Goal: Task Accomplishment & Management: Manage account settings

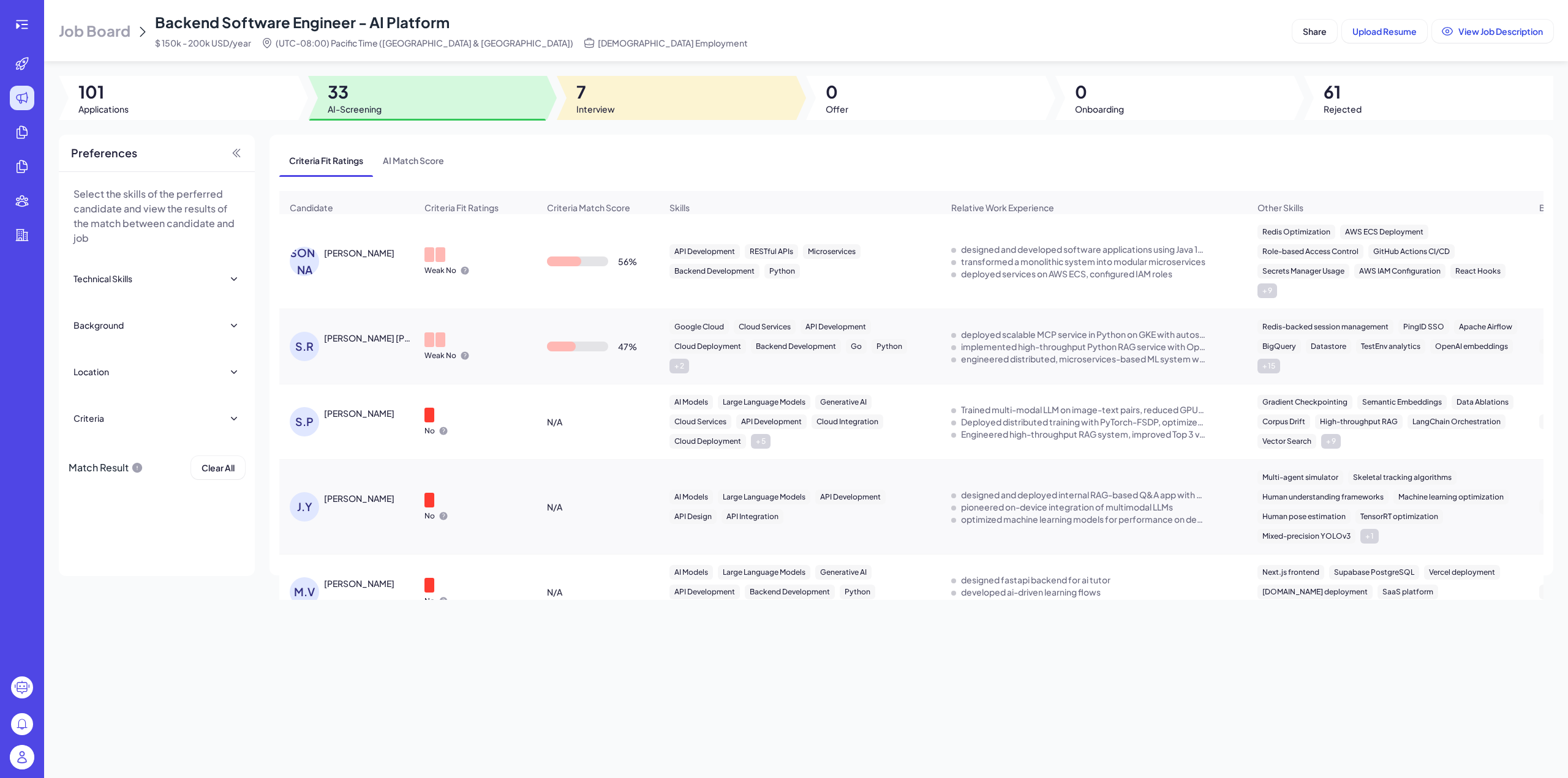
click at [590, 107] on span "Interview" at bounding box center [595, 109] width 38 height 12
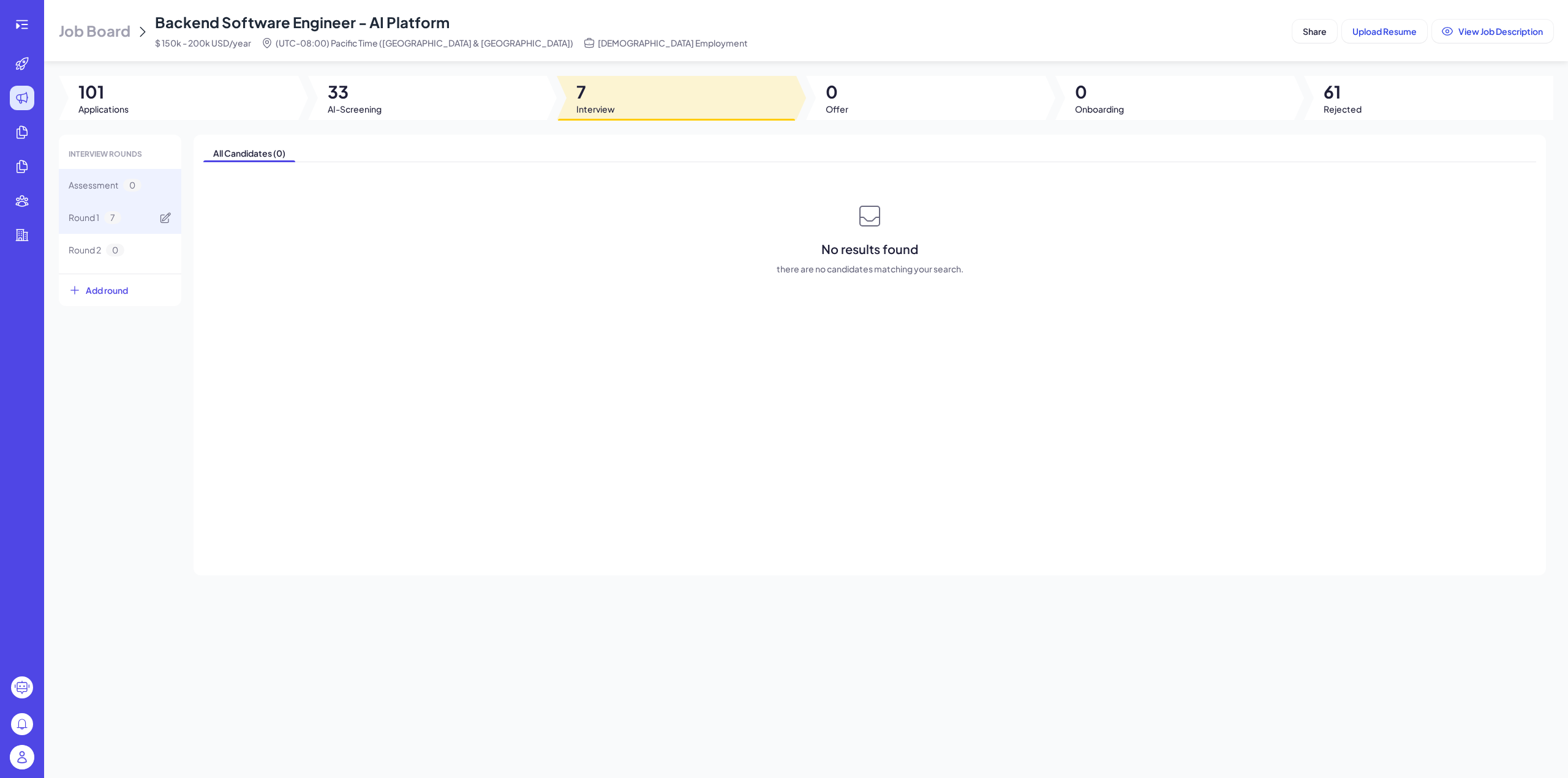
click at [126, 213] on div "Round 1 7" at bounding box center [120, 218] width 122 height 33
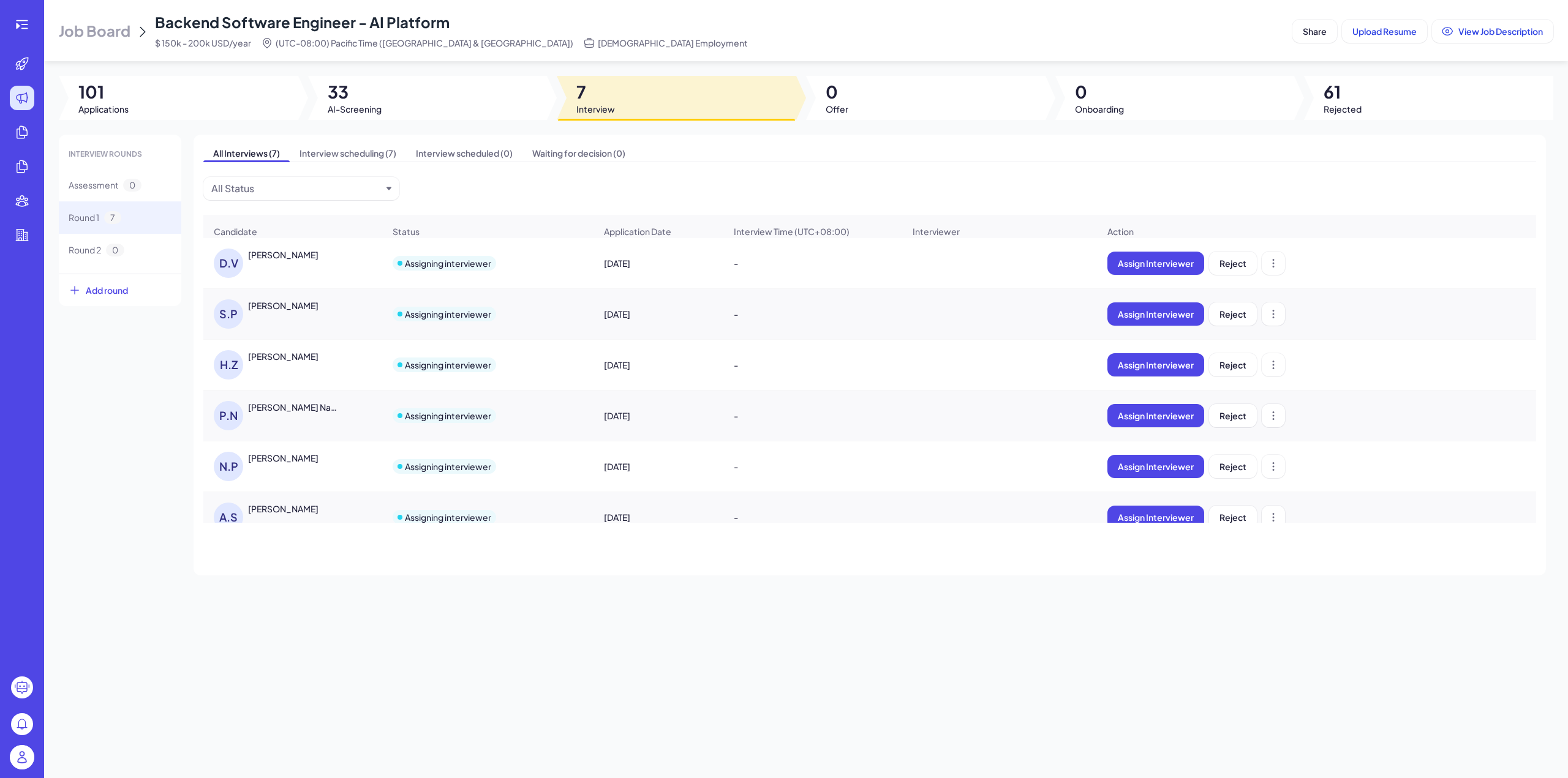
click at [291, 260] on div "[PERSON_NAME]" at bounding box center [283, 254] width 70 height 12
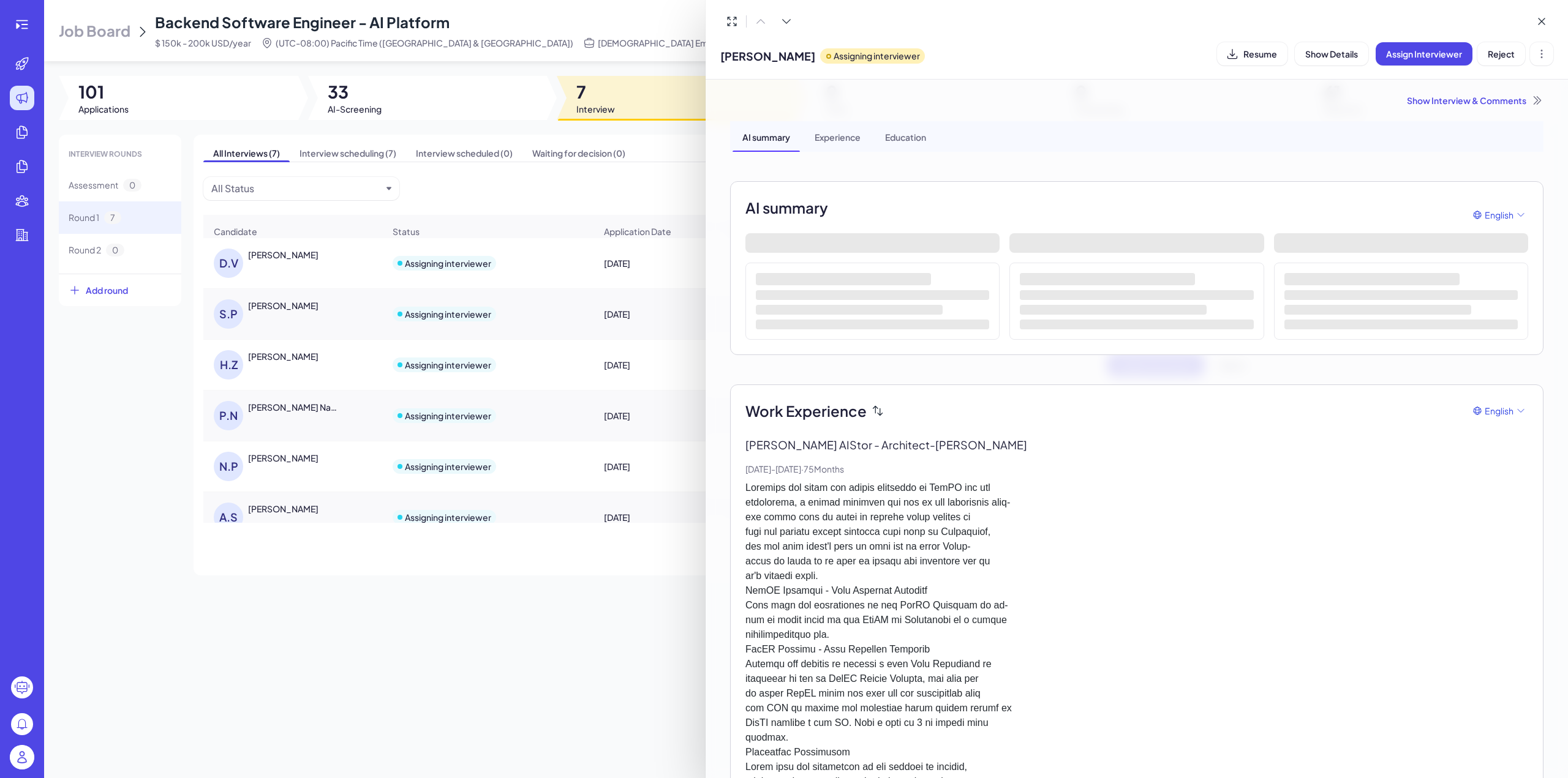
click at [1508, 98] on div "Show Interview & Comments" at bounding box center [1136, 100] width 814 height 12
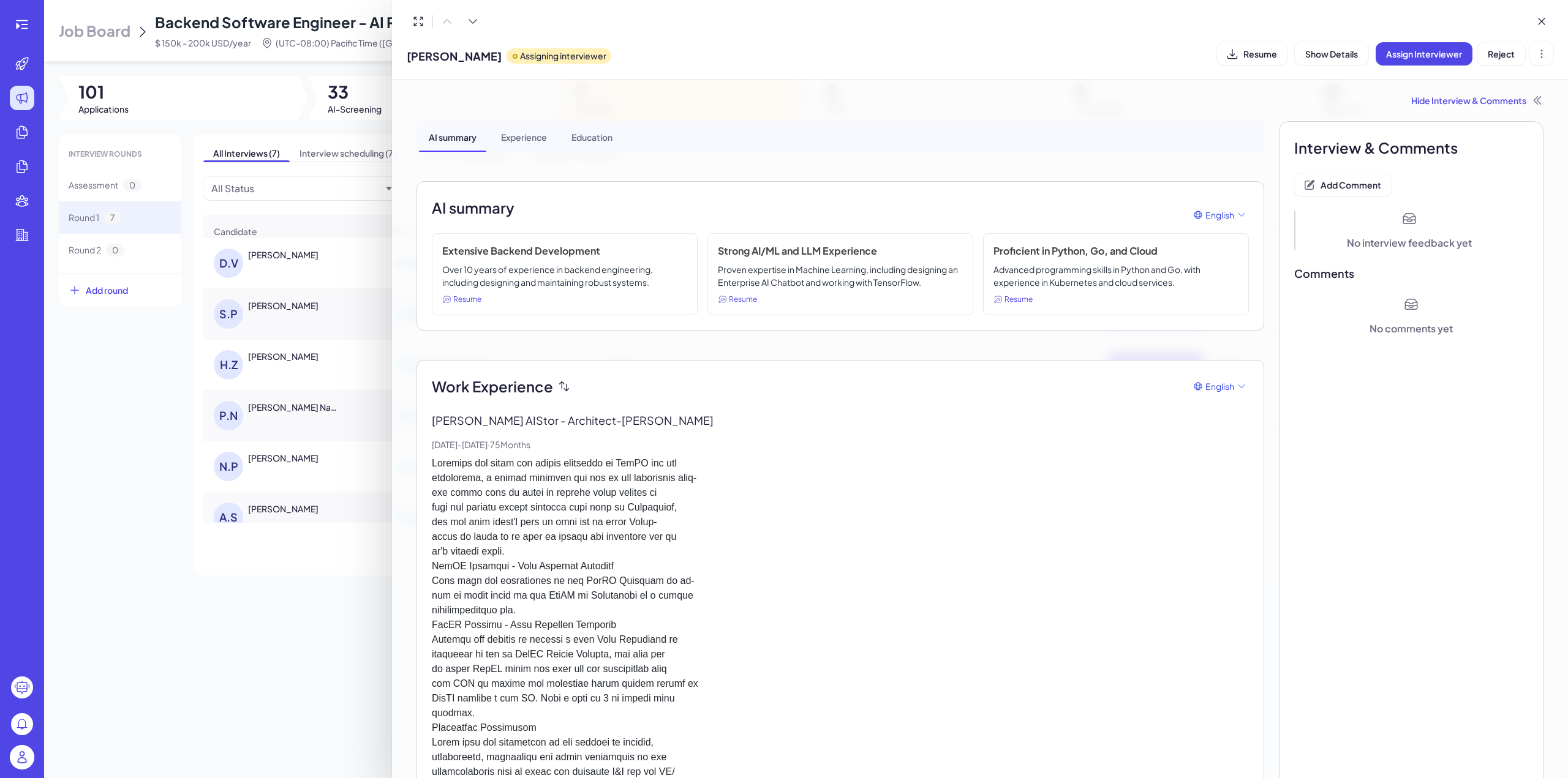
click at [293, 268] on div at bounding box center [784, 389] width 1568 height 778
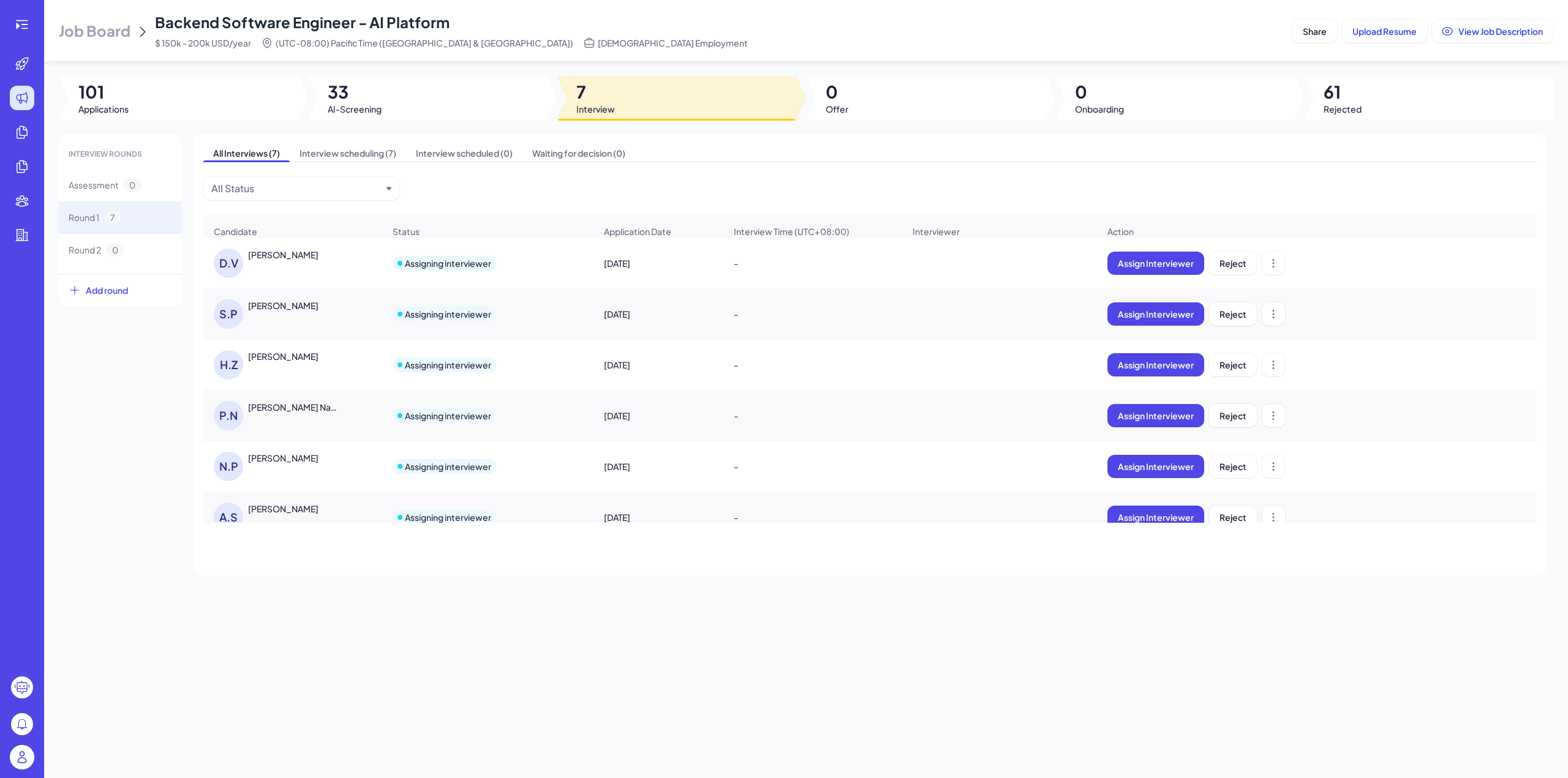
click at [300, 267] on div "D.V [PERSON_NAME]" at bounding box center [277, 263] width 126 height 29
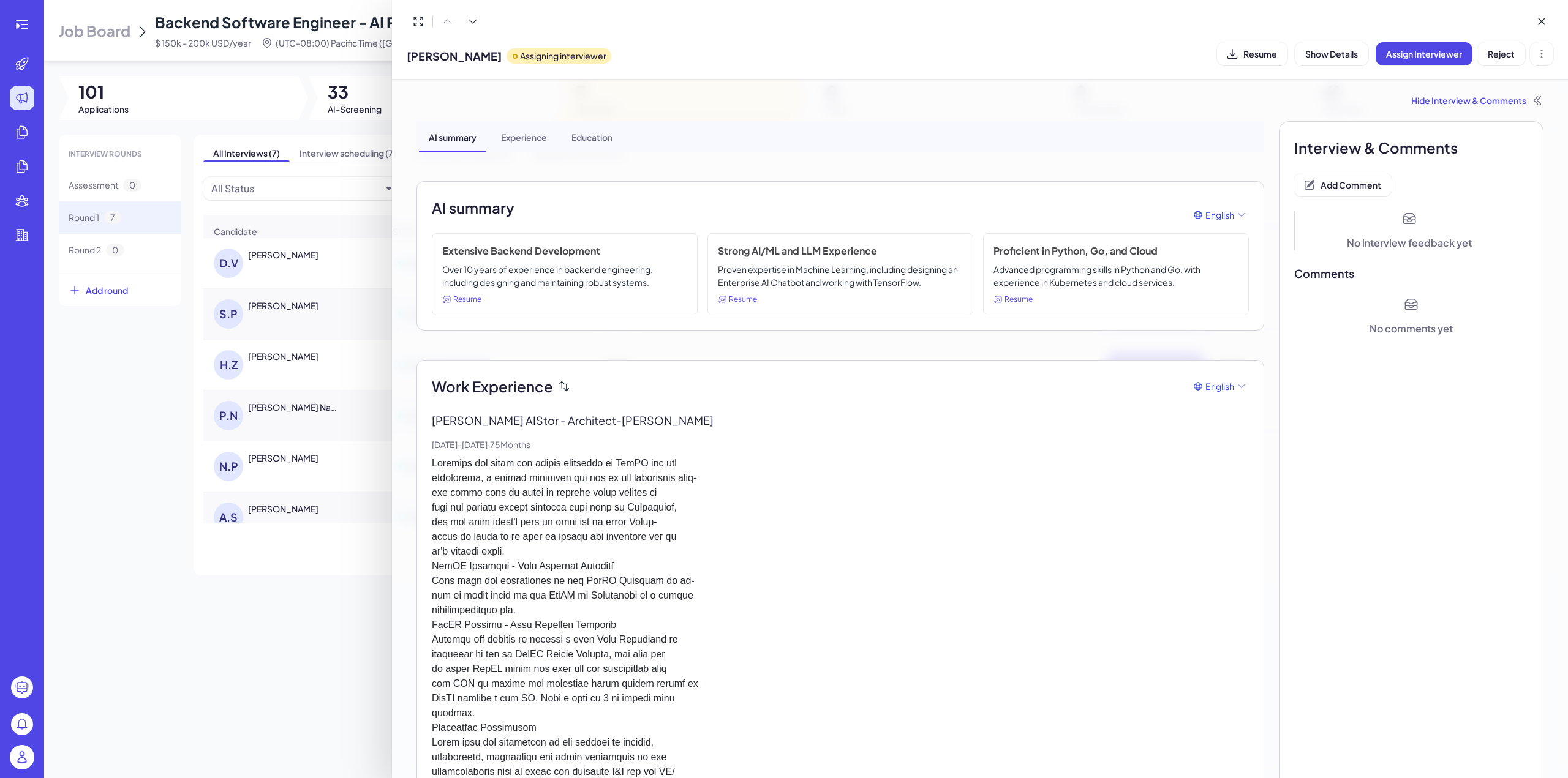
click at [298, 375] on div at bounding box center [784, 389] width 1568 height 778
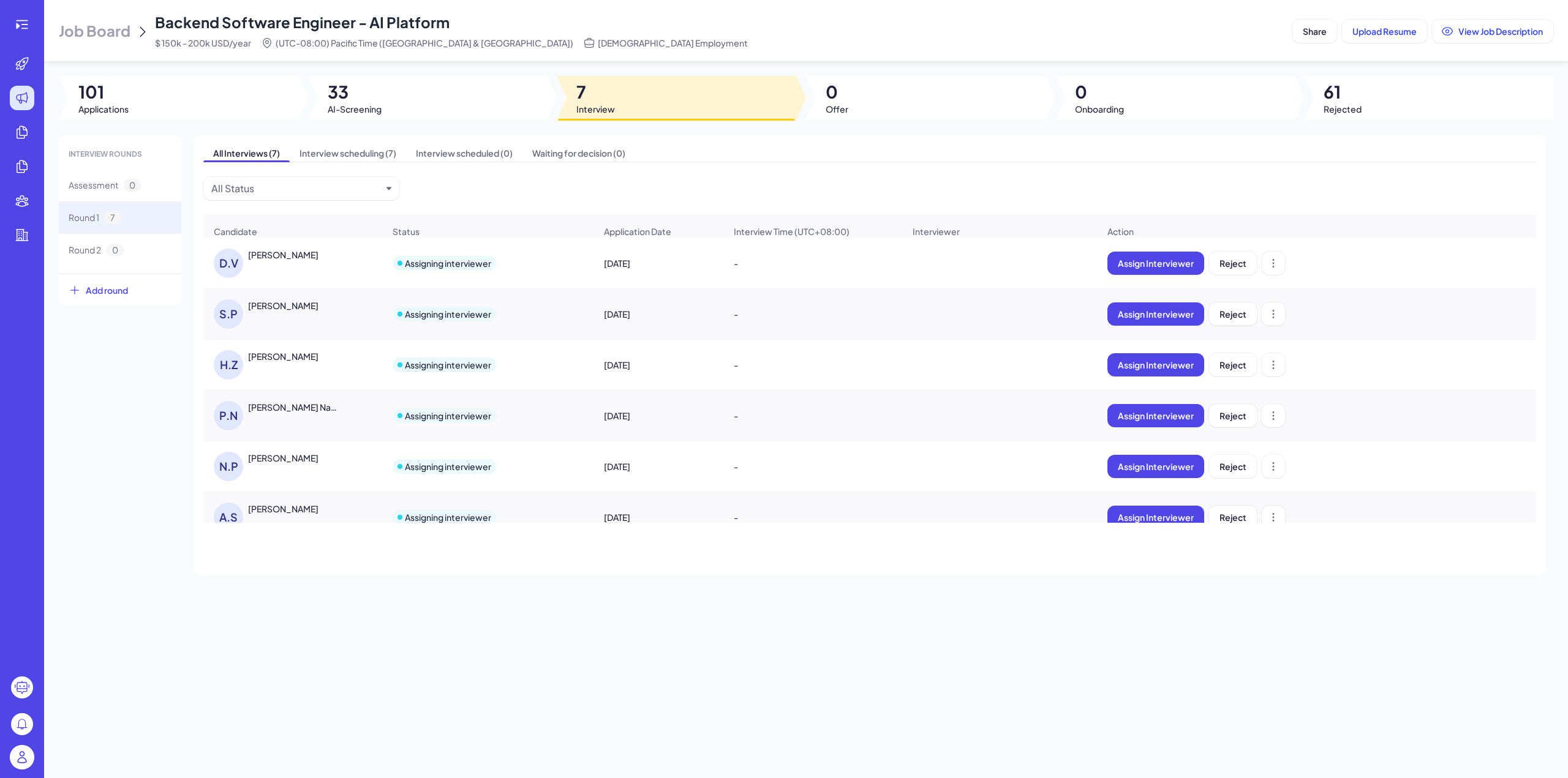
click at [289, 311] on div "[PERSON_NAME]" at bounding box center [283, 305] width 70 height 12
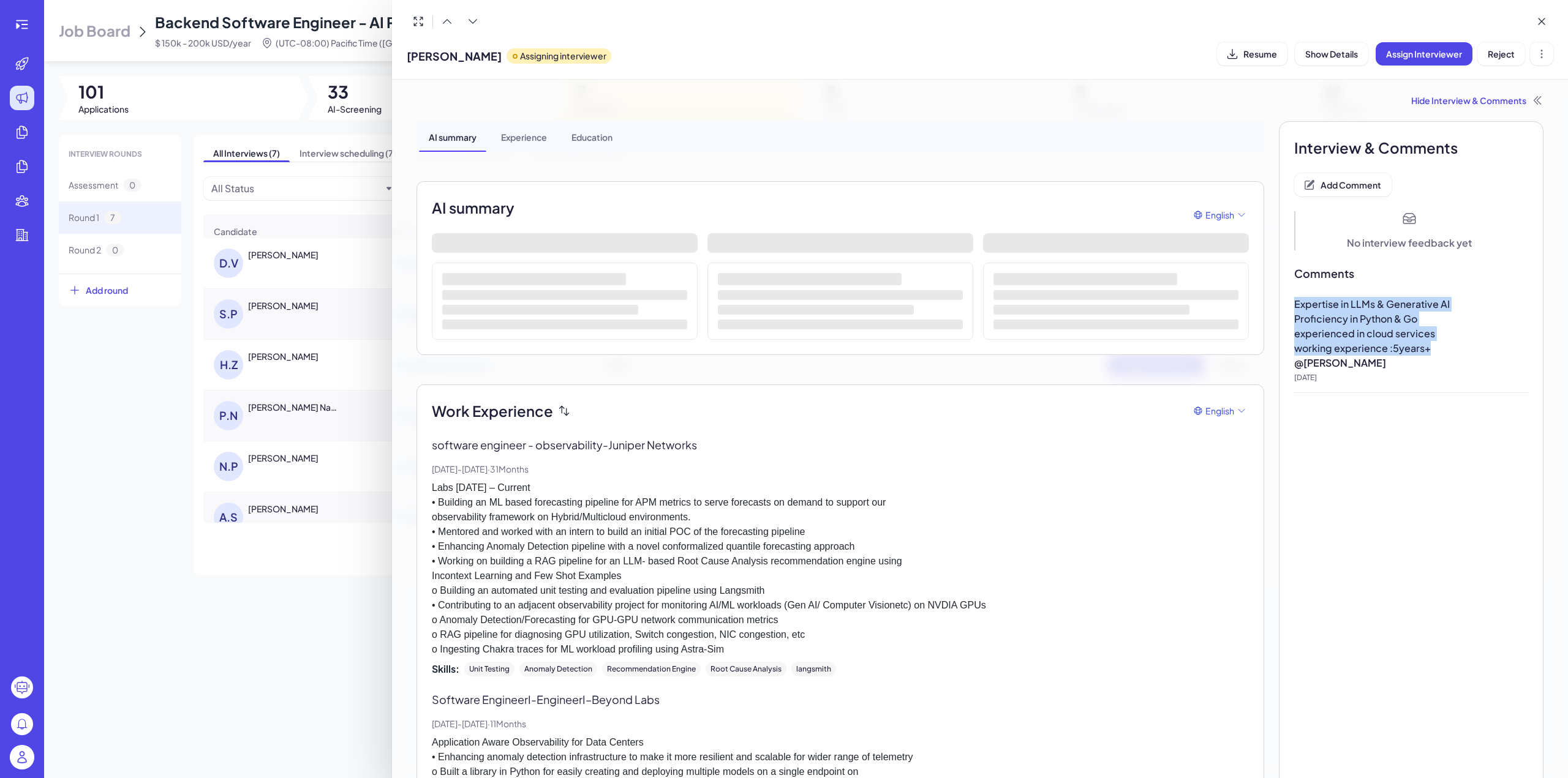
drag, startPoint x: 1432, startPoint y: 351, endPoint x: 1284, endPoint y: 300, distance: 156.5
copy div "Expertise in LLMs & Generative AI Proficiency in Python & Go experienced in clo…"
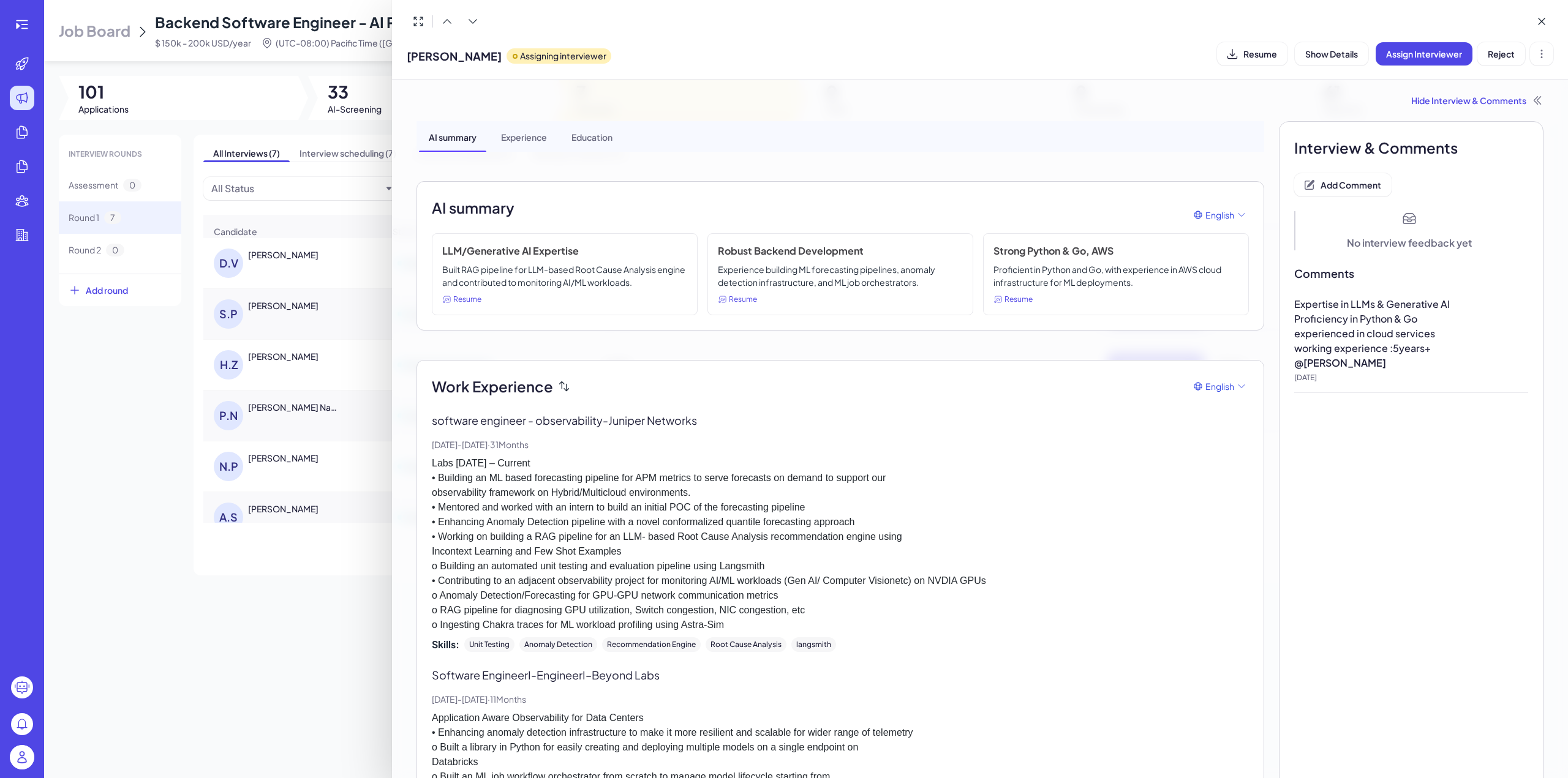
click at [268, 678] on div at bounding box center [784, 389] width 1568 height 778
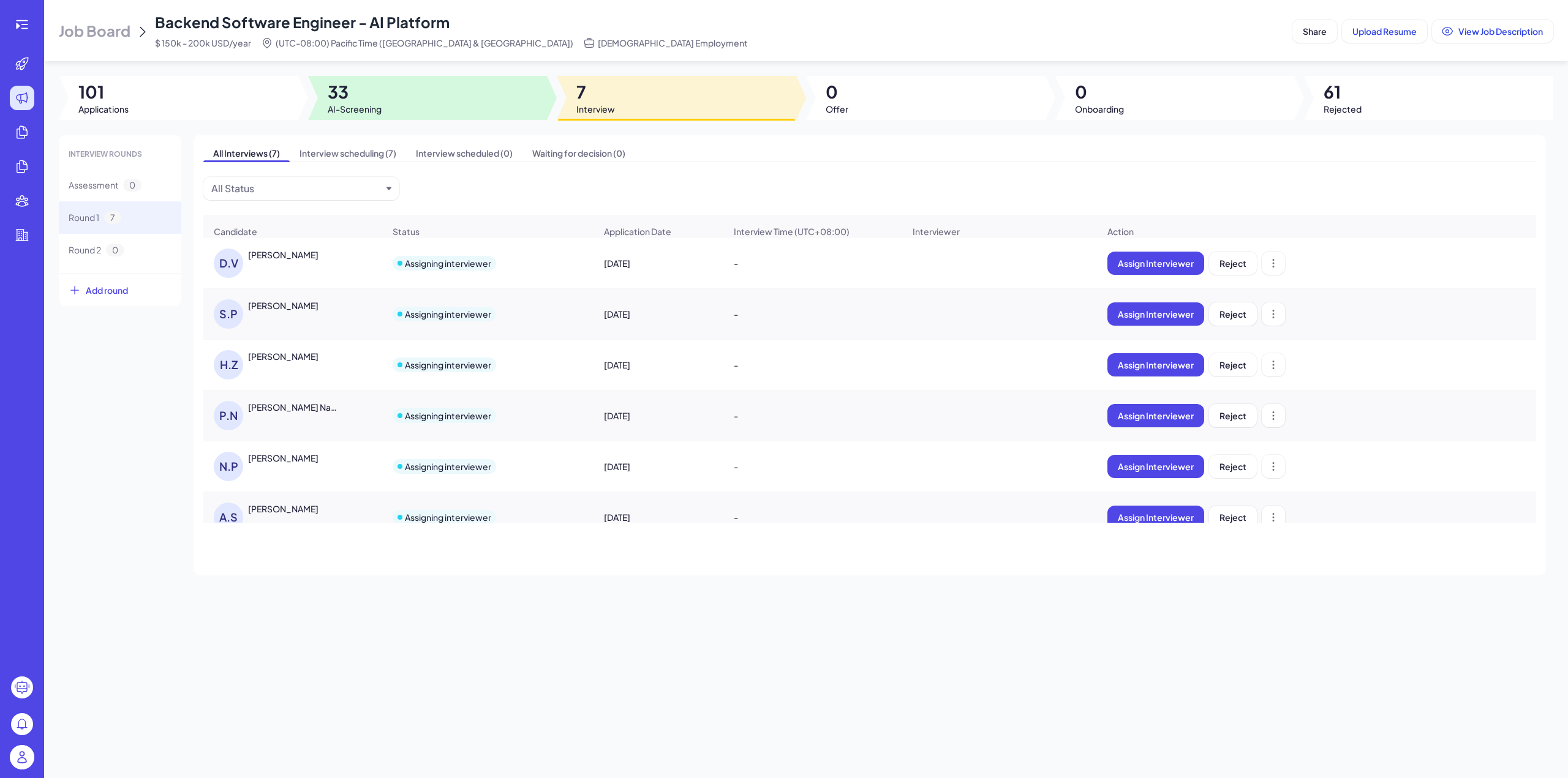
click at [369, 89] on span "33" at bounding box center [354, 92] width 54 height 22
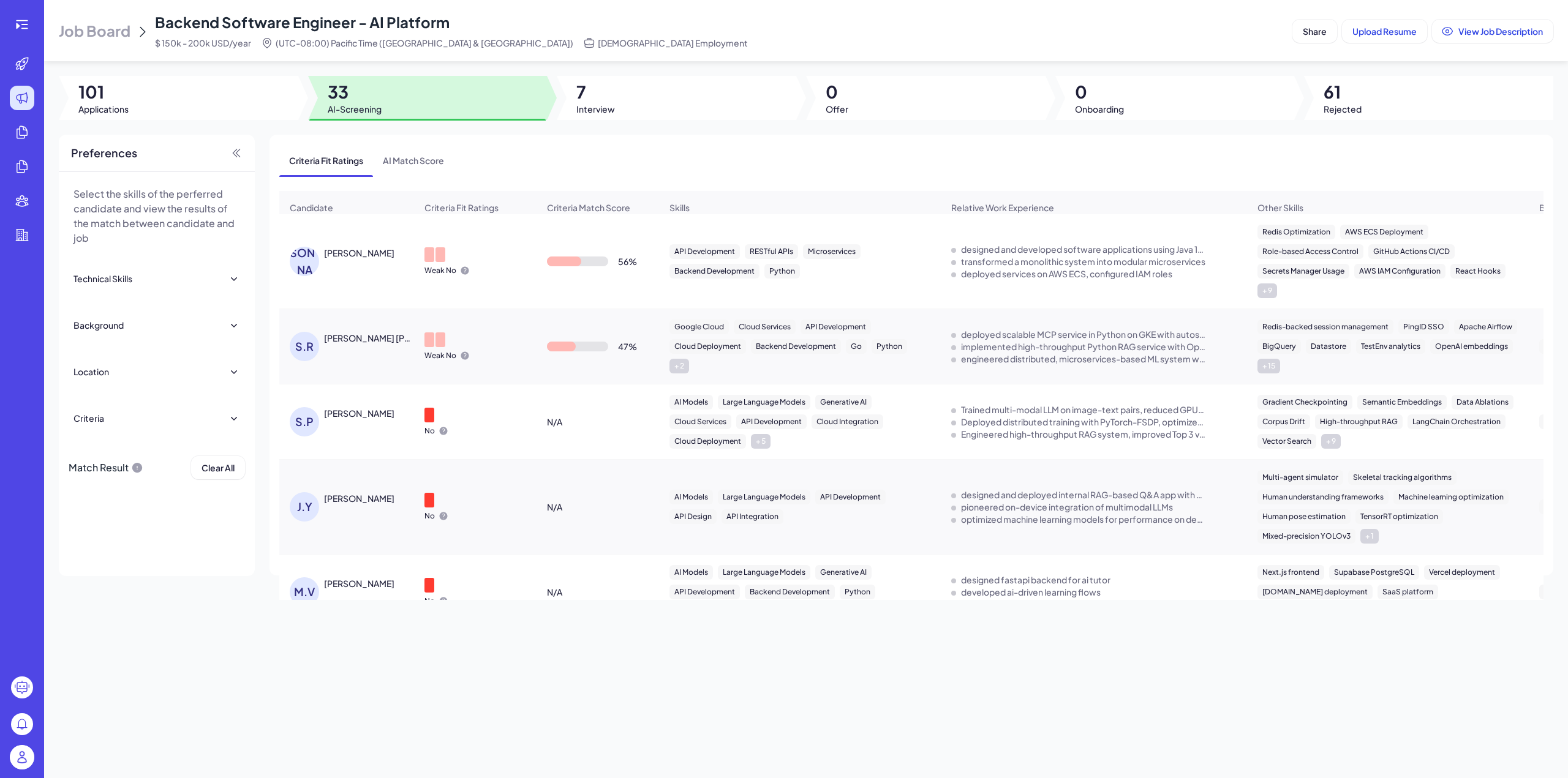
click at [387, 259] on div "[PERSON_NAME]" at bounding box center [370, 253] width 92 height 13
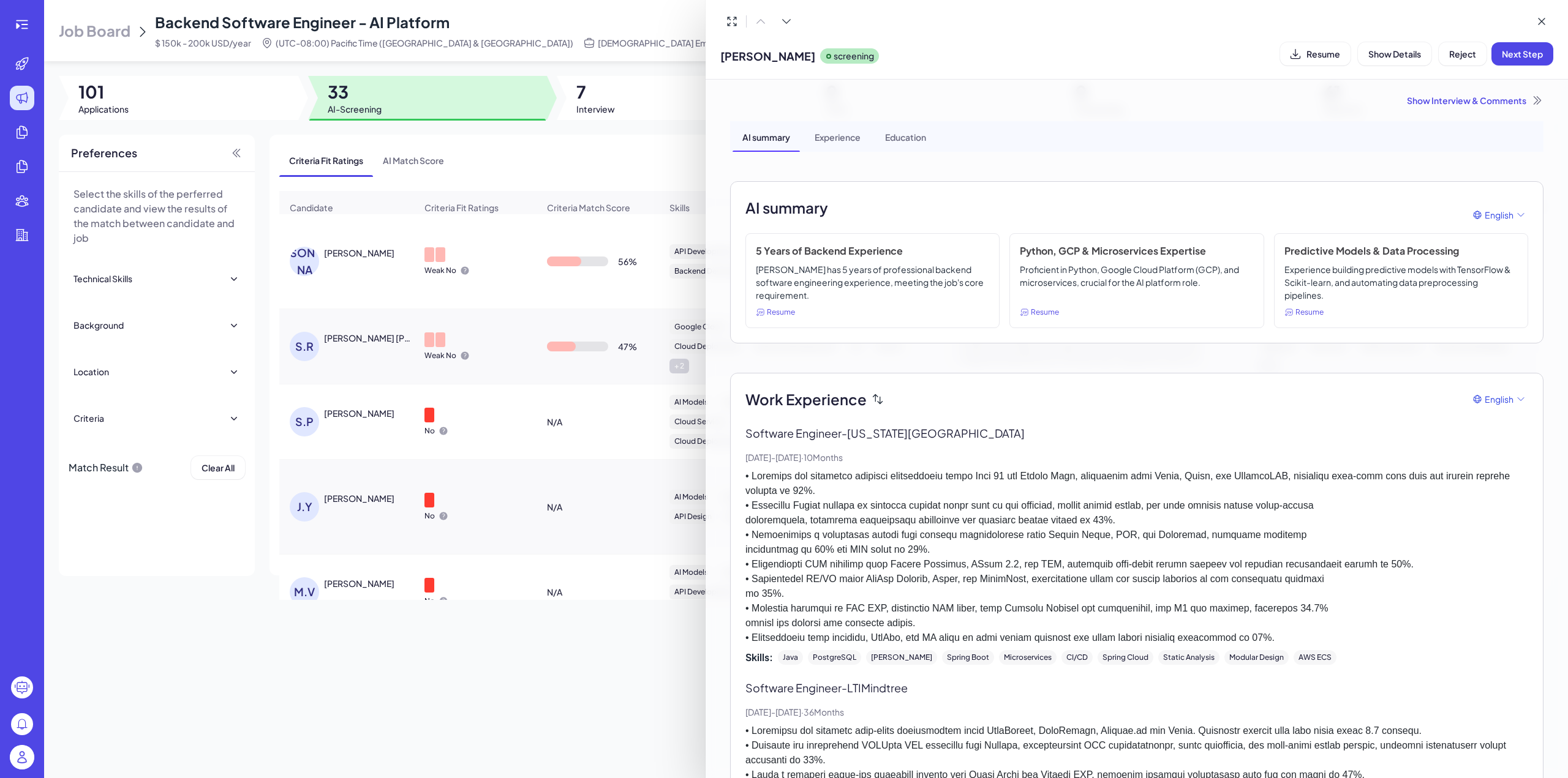
click at [1498, 98] on div "Show Interview & Comments" at bounding box center [1136, 100] width 814 height 12
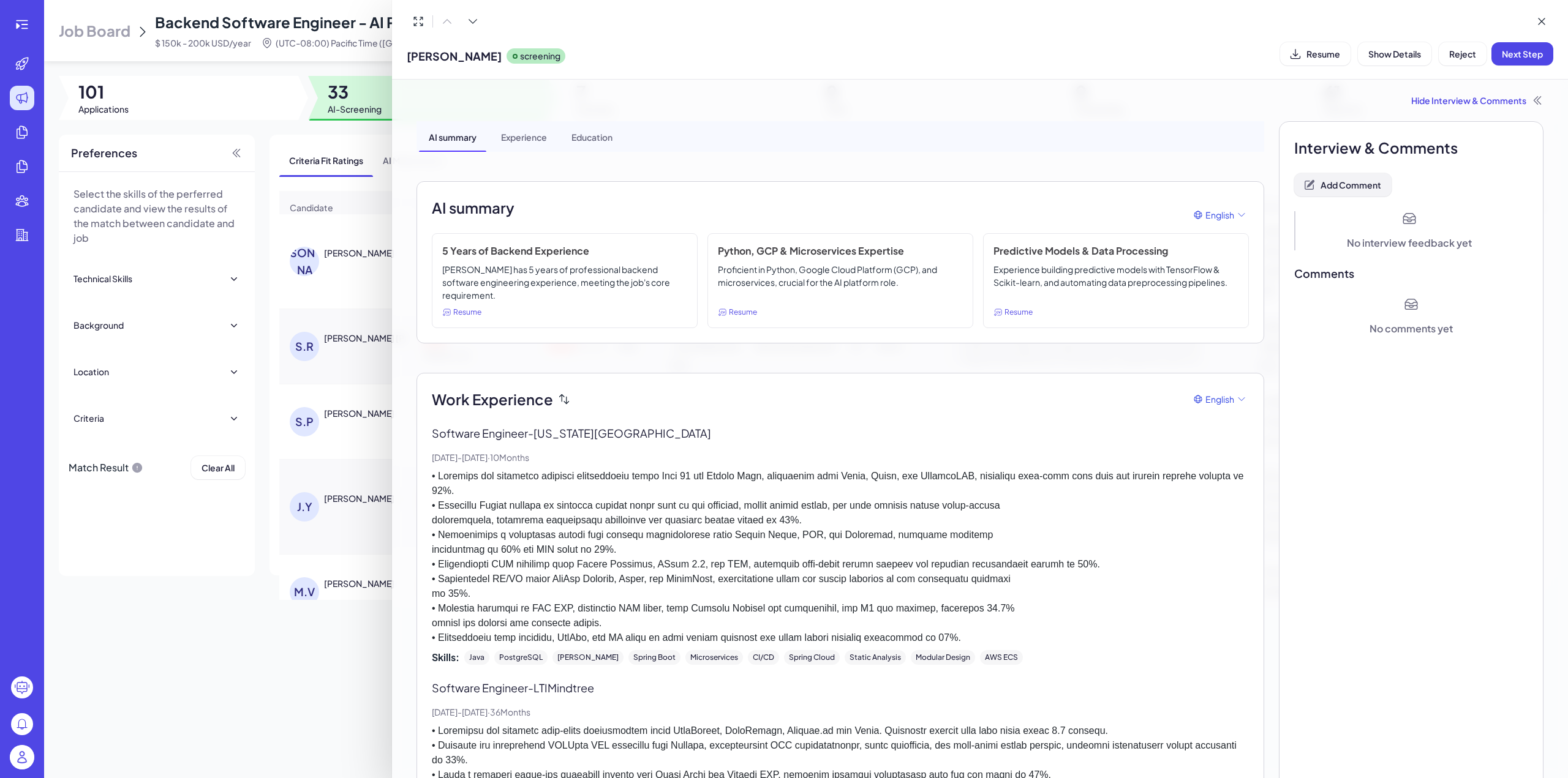
click at [1349, 187] on span "Add Comment" at bounding box center [1351, 184] width 60 height 11
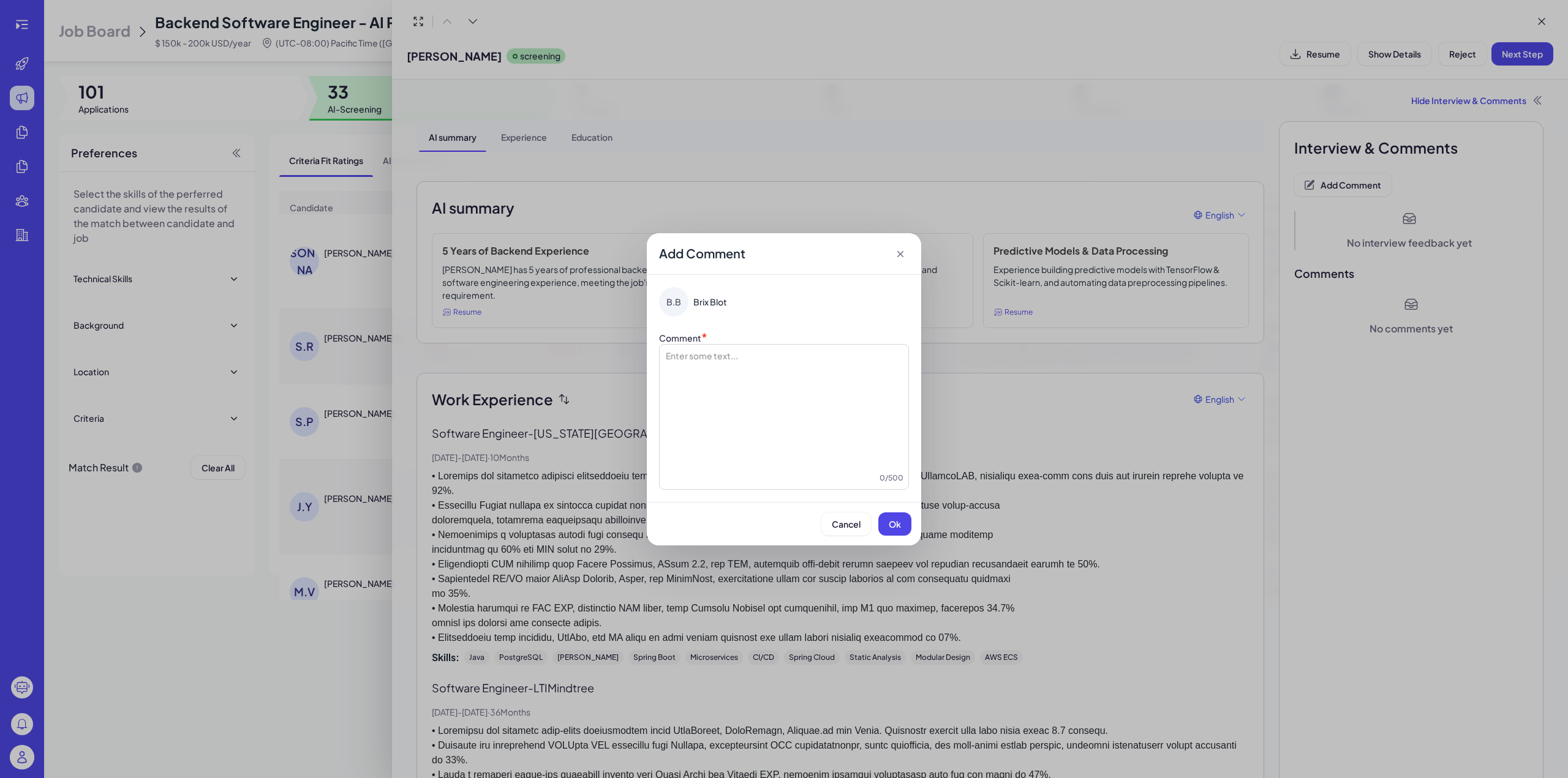
click at [786, 364] on div at bounding box center [784, 411] width 239 height 122
click at [761, 384] on div at bounding box center [784, 411] width 239 height 122
paste div
click at [667, 356] on span "**********" at bounding box center [732, 355] width 136 height 8
click at [889, 519] on span "Ok" at bounding box center [894, 524] width 12 height 11
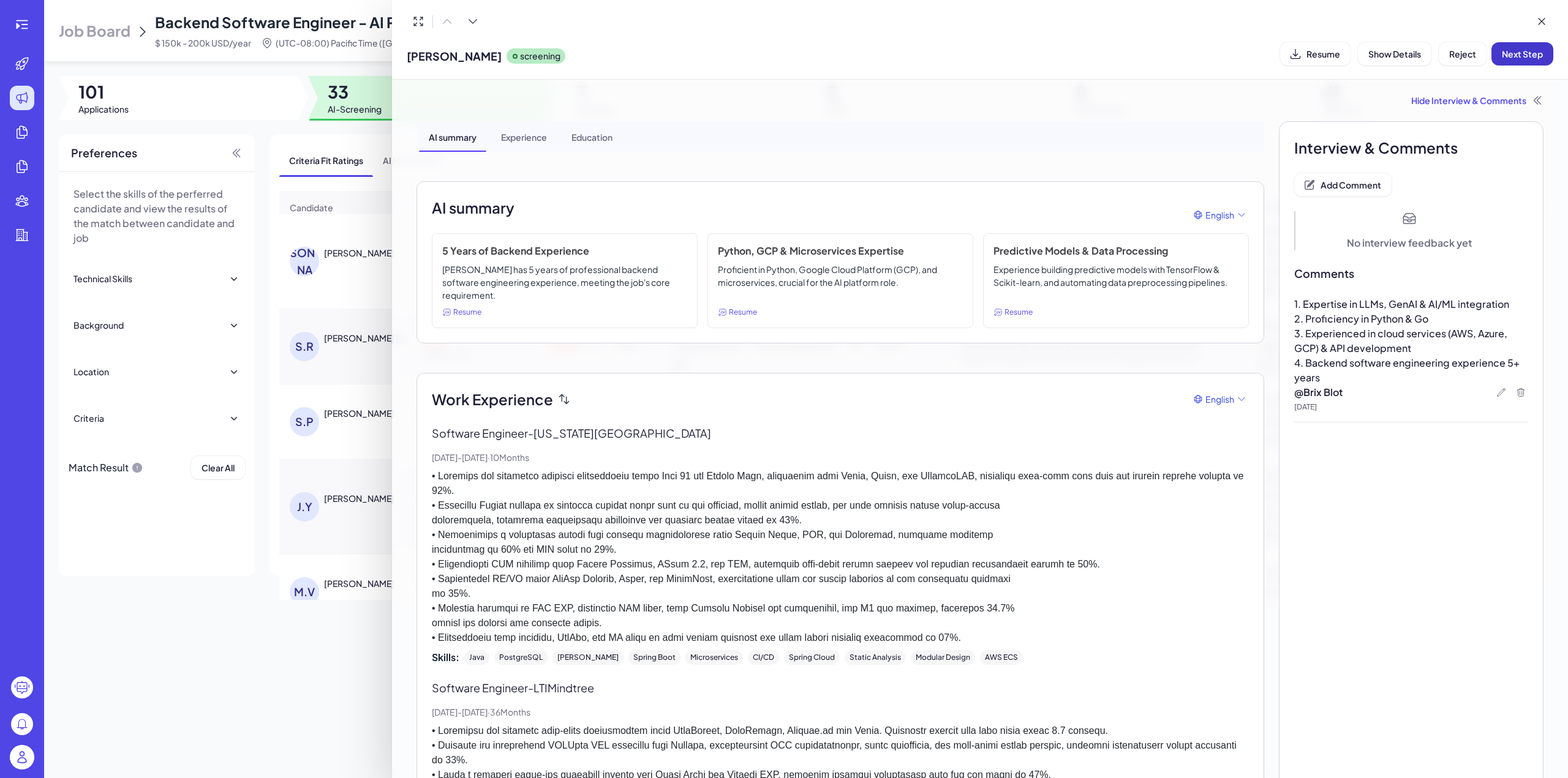
click at [1512, 60] on button "Next Step" at bounding box center [1522, 53] width 62 height 23
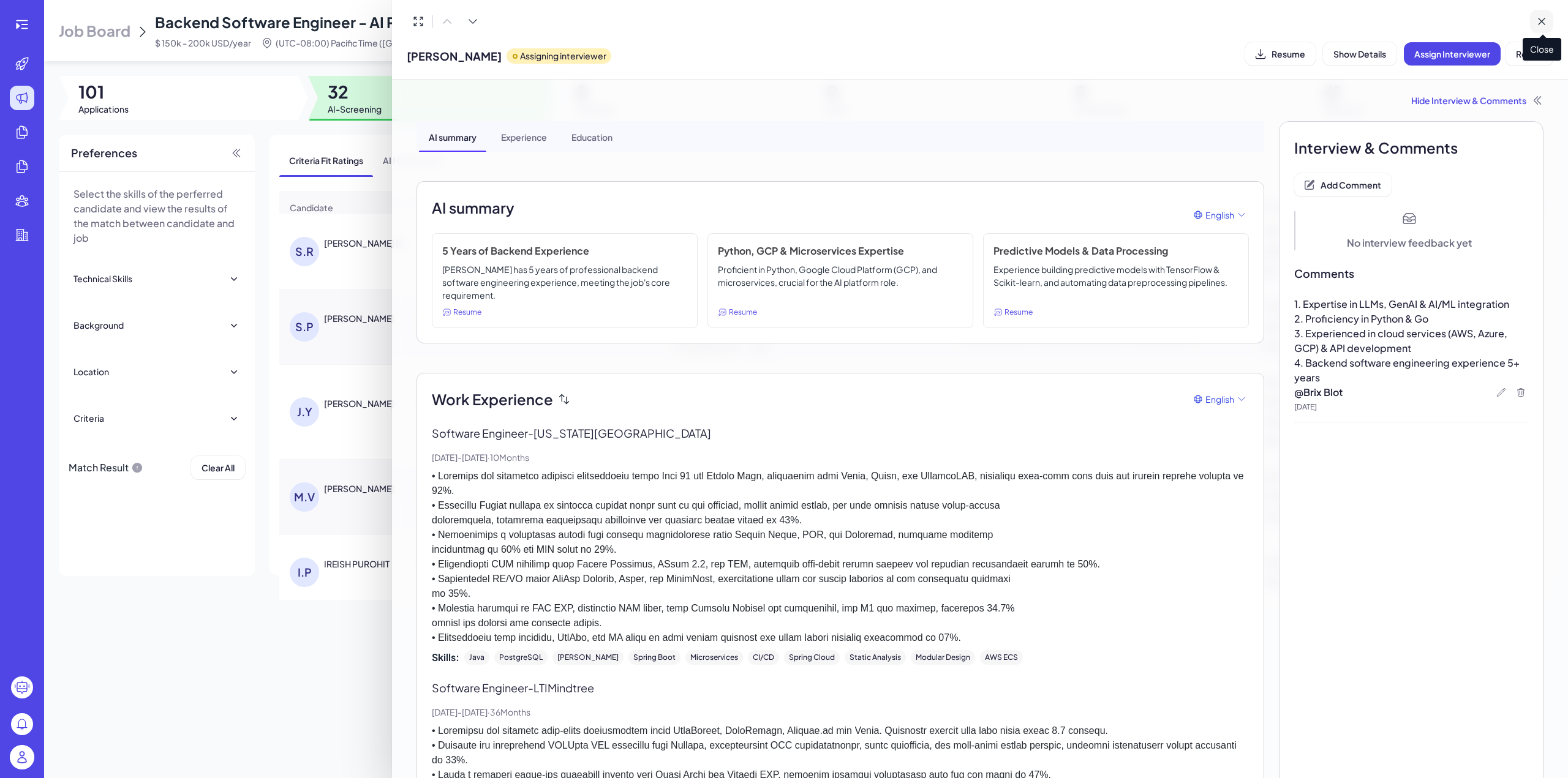
click at [1542, 16] on icon at bounding box center [1541, 21] width 12 height 12
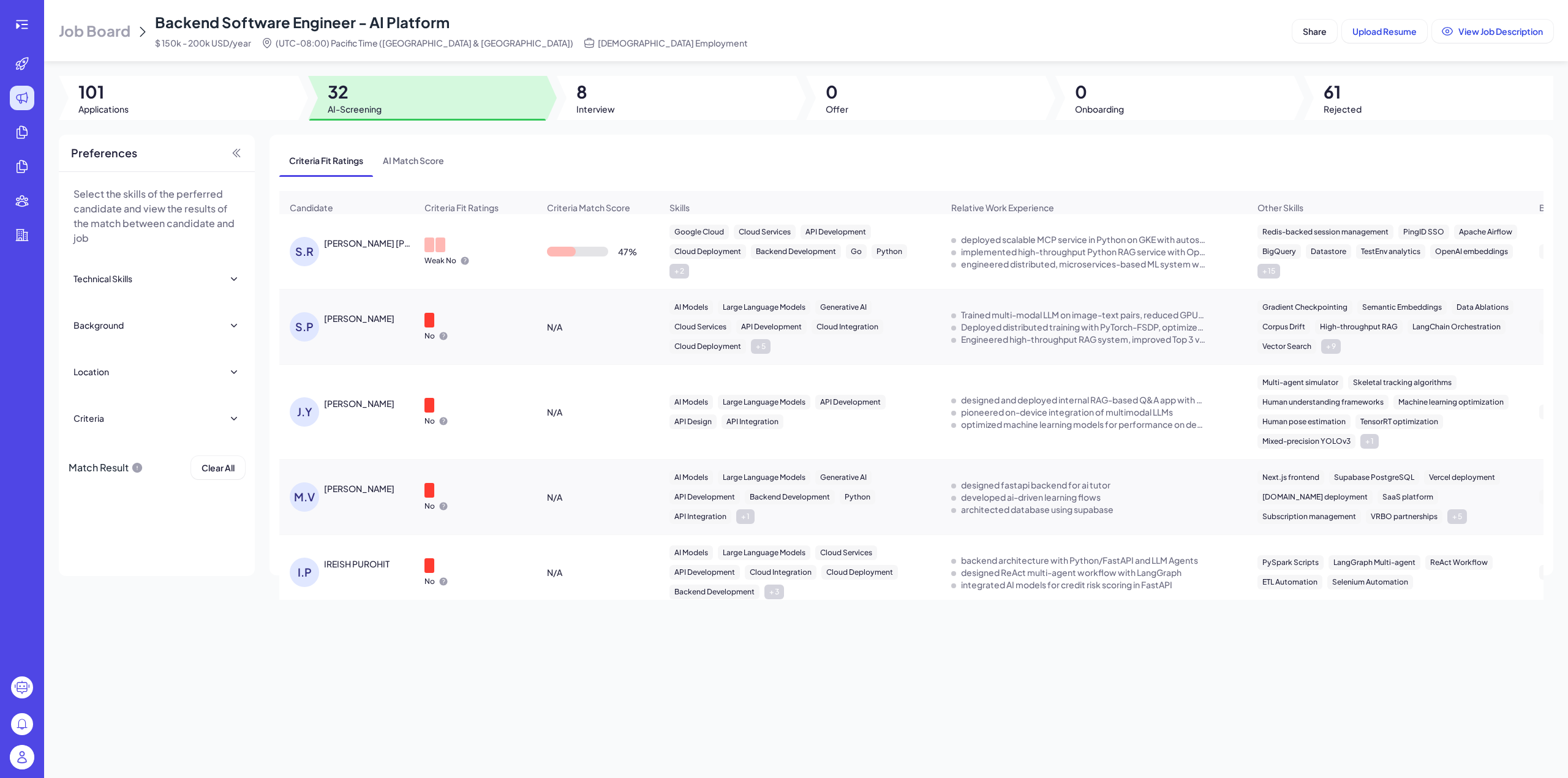
click at [345, 256] on div "[PERSON_NAME] [PERSON_NAME]" at bounding box center [353, 252] width 126 height 29
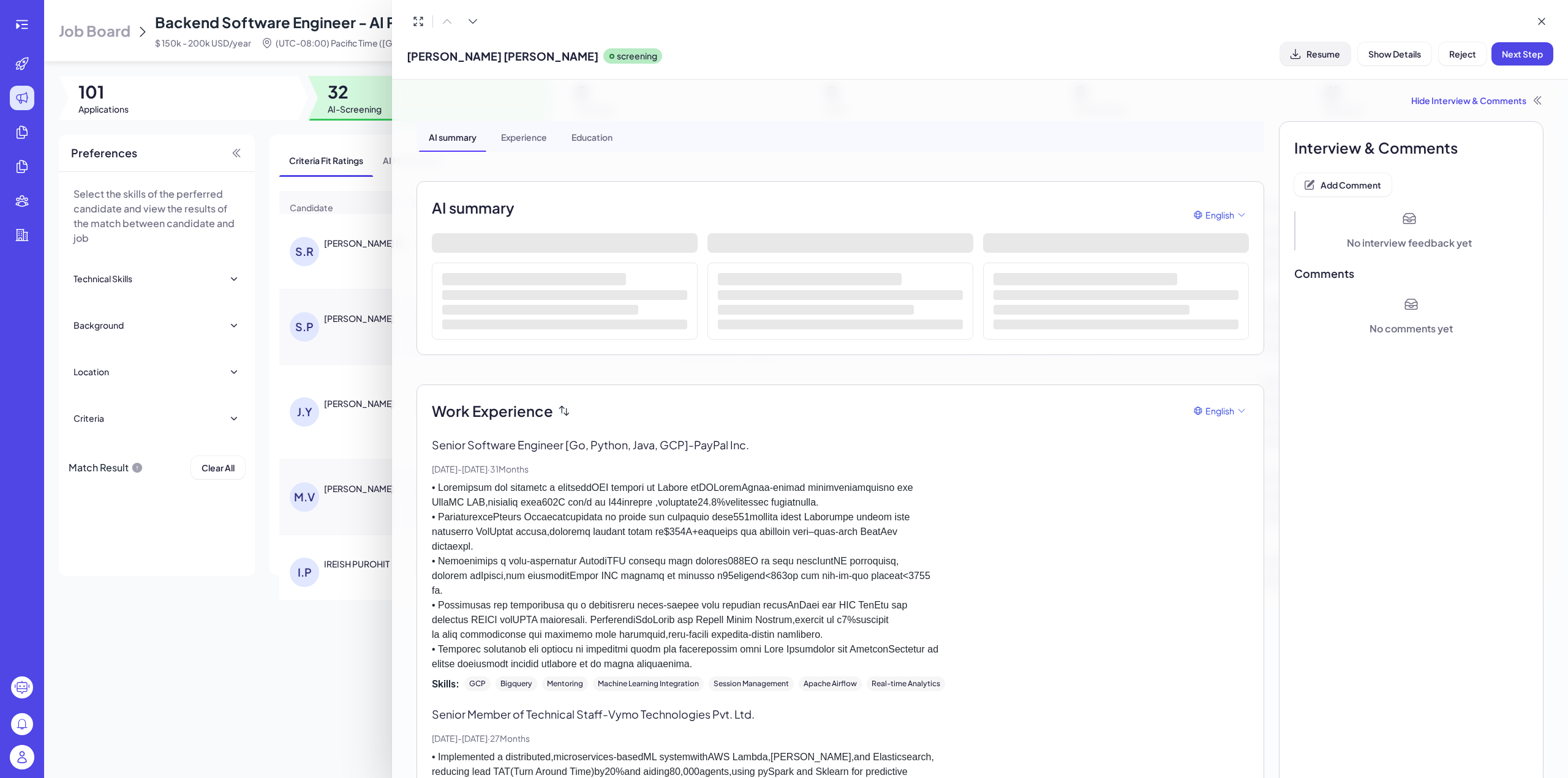
click at [1321, 51] on span "Resume" at bounding box center [1322, 54] width 34 height 11
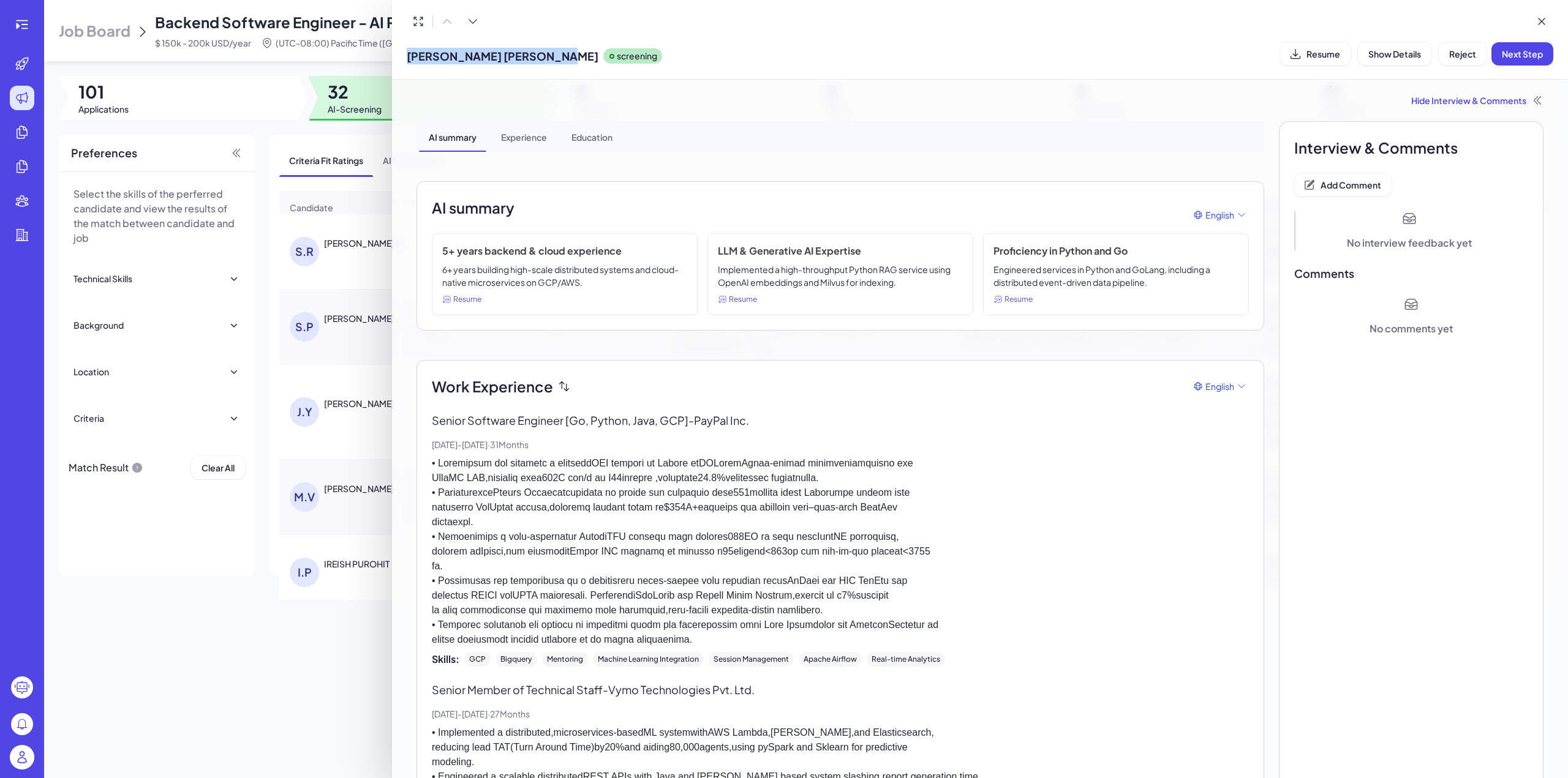
drag, startPoint x: 405, startPoint y: 57, endPoint x: 548, endPoint y: 56, distance: 143.0
click at [548, 56] on div "[PERSON_NAME] [PERSON_NAME] screening Resume Show Details Reject Next Step" at bounding box center [980, 39] width 1176 height 79
copy span "[PERSON_NAME] [PERSON_NAME]"
click at [476, 62] on span "[PERSON_NAME] [PERSON_NAME]" at bounding box center [502, 56] width 192 height 16
drag, startPoint x: 409, startPoint y: 56, endPoint x: 546, endPoint y: 54, distance: 137.0
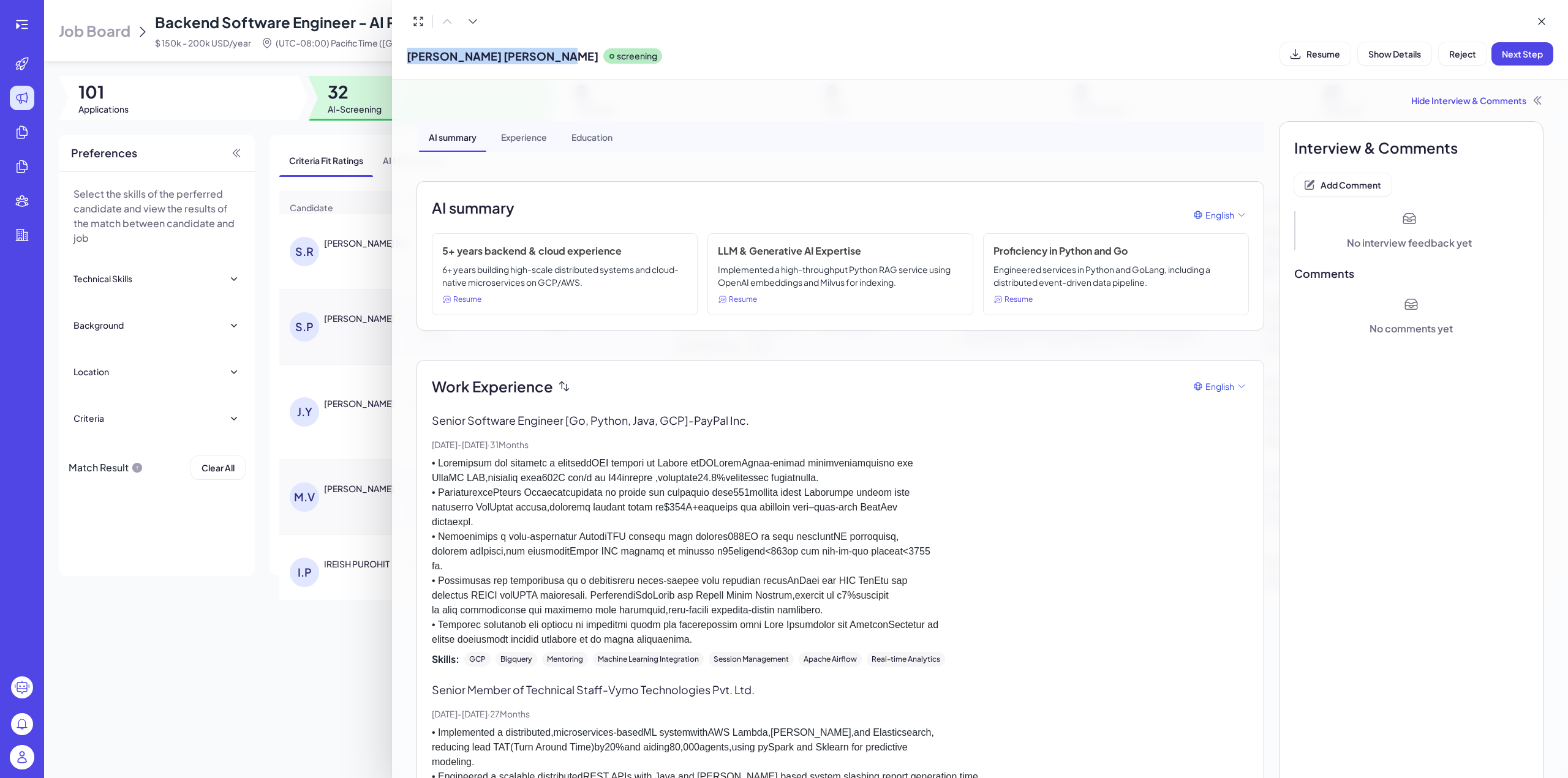
click at [546, 54] on span "[PERSON_NAME] [PERSON_NAME]" at bounding box center [502, 56] width 192 height 16
copy span "[PERSON_NAME] [PERSON_NAME]"
click at [1346, 185] on span "Add Comment" at bounding box center [1351, 184] width 60 height 11
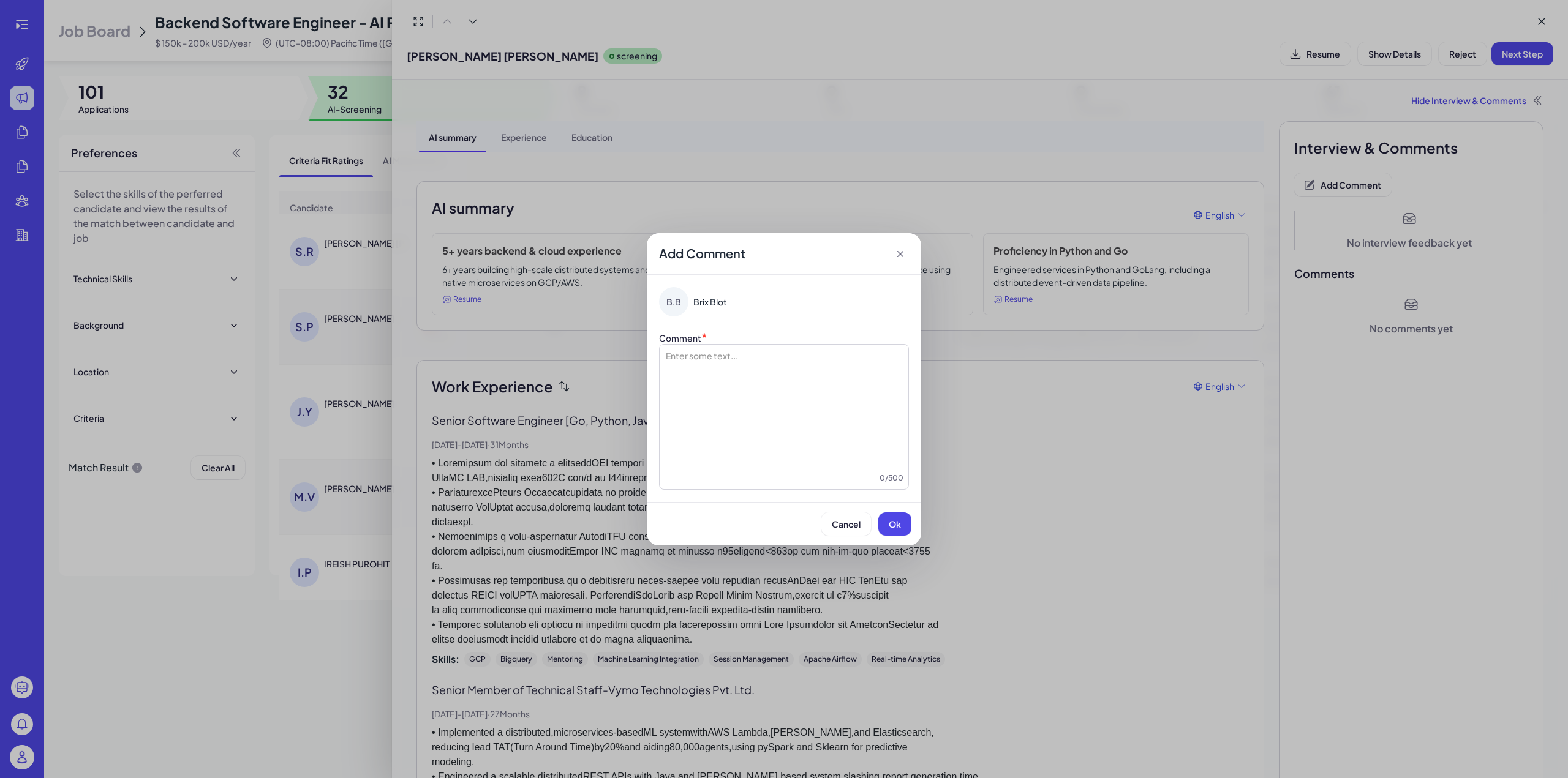
click at [771, 373] on div at bounding box center [784, 411] width 239 height 122
drag, startPoint x: 694, startPoint y: 356, endPoint x: 571, endPoint y: 354, distance: 123.0
click at [574, 356] on div "**********" at bounding box center [784, 389] width 1568 height 778
click at [895, 516] on button "Ok" at bounding box center [895, 523] width 33 height 23
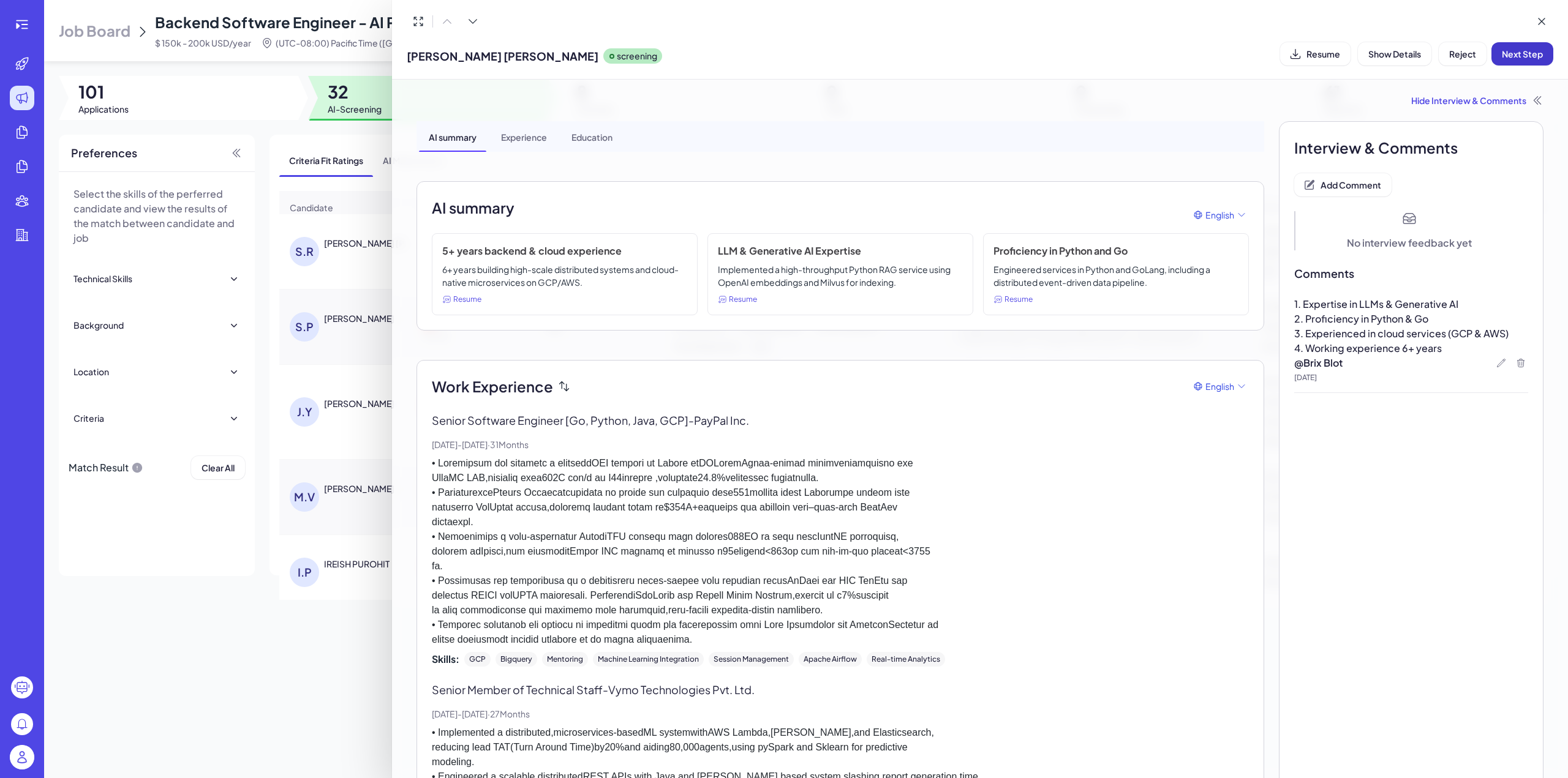
click at [1517, 51] on span "Next Step" at bounding box center [1521, 54] width 41 height 11
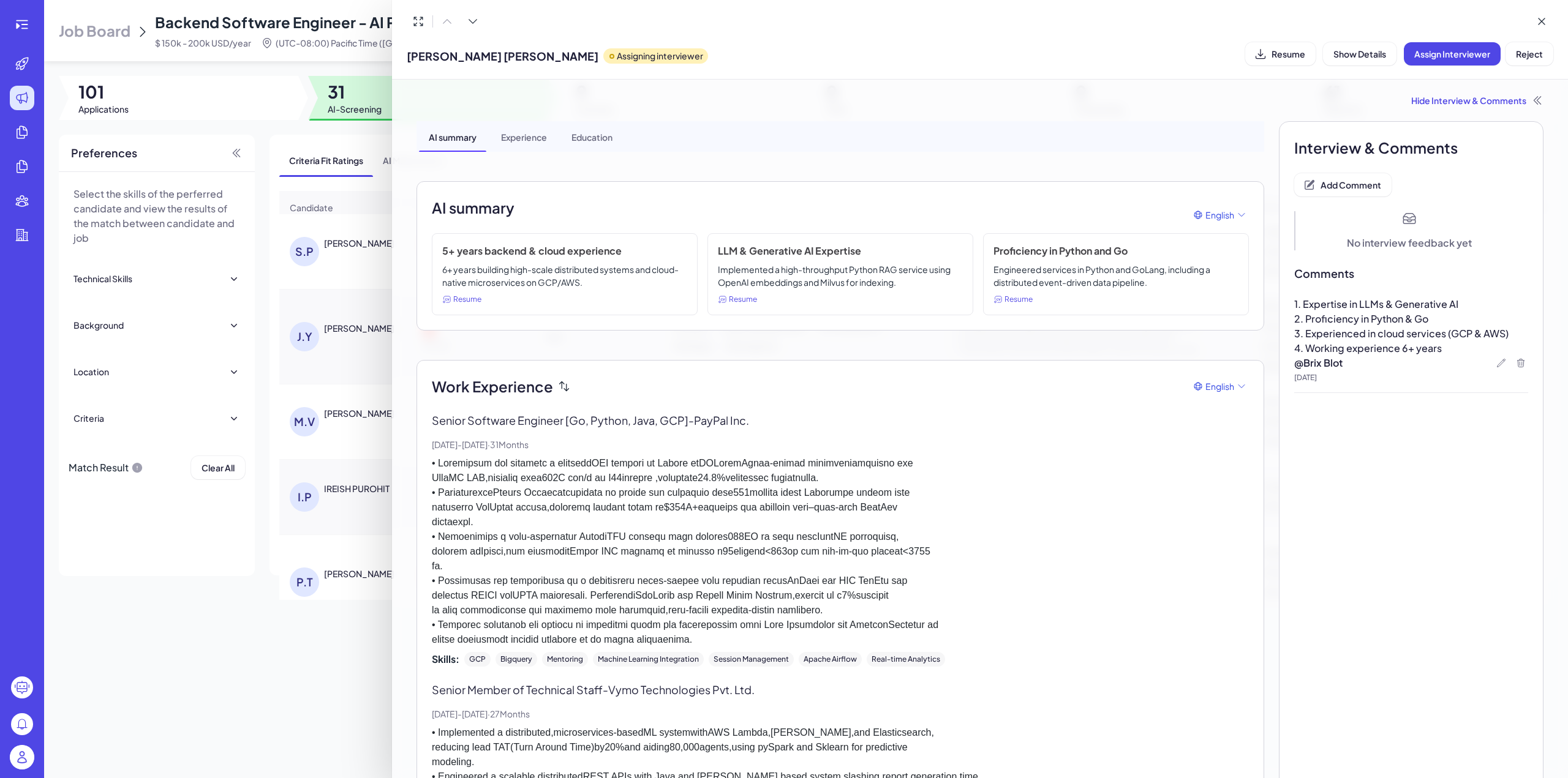
click at [315, 655] on div at bounding box center [784, 389] width 1568 height 778
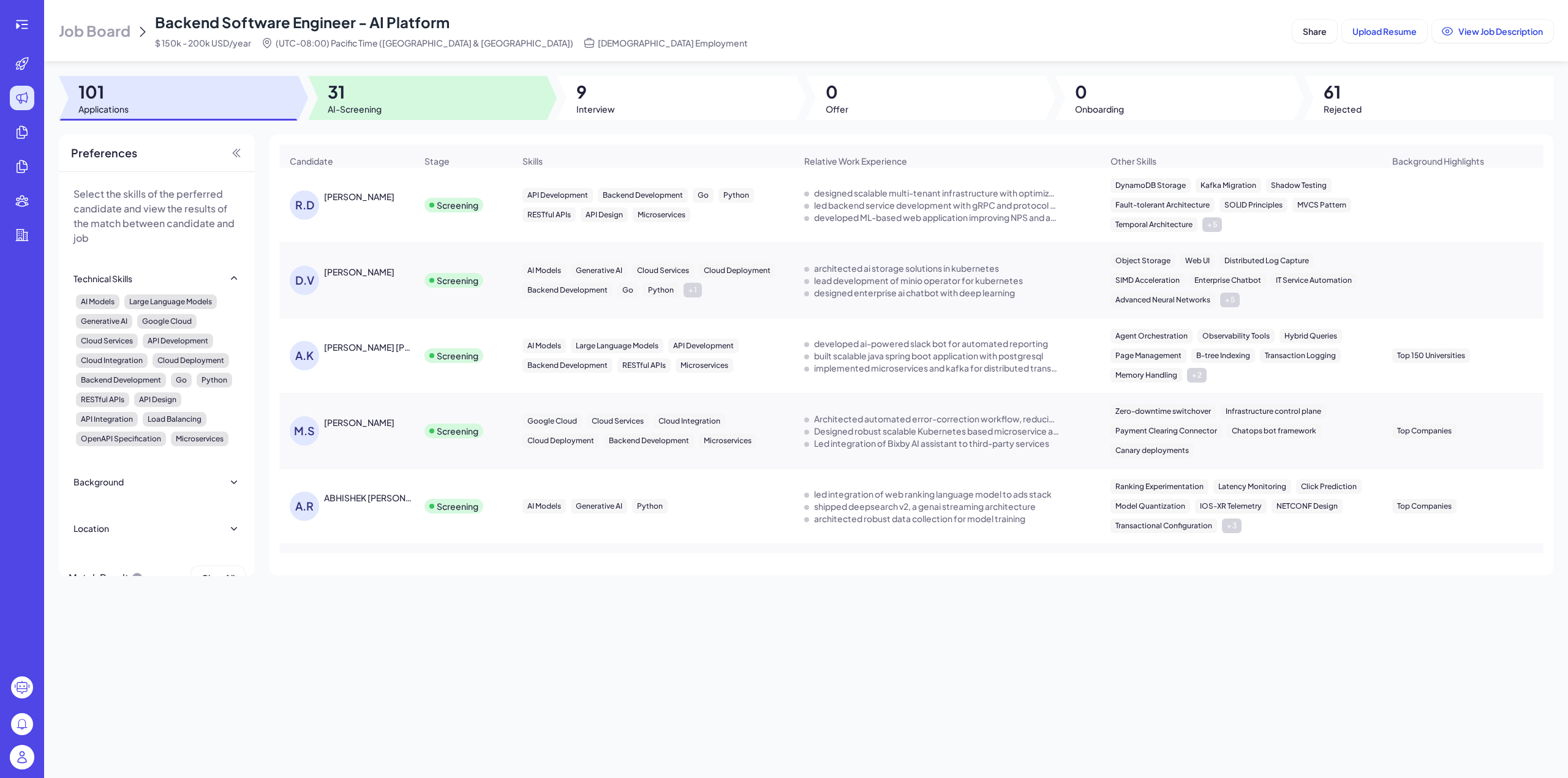
click at [405, 94] on div at bounding box center [427, 98] width 239 height 44
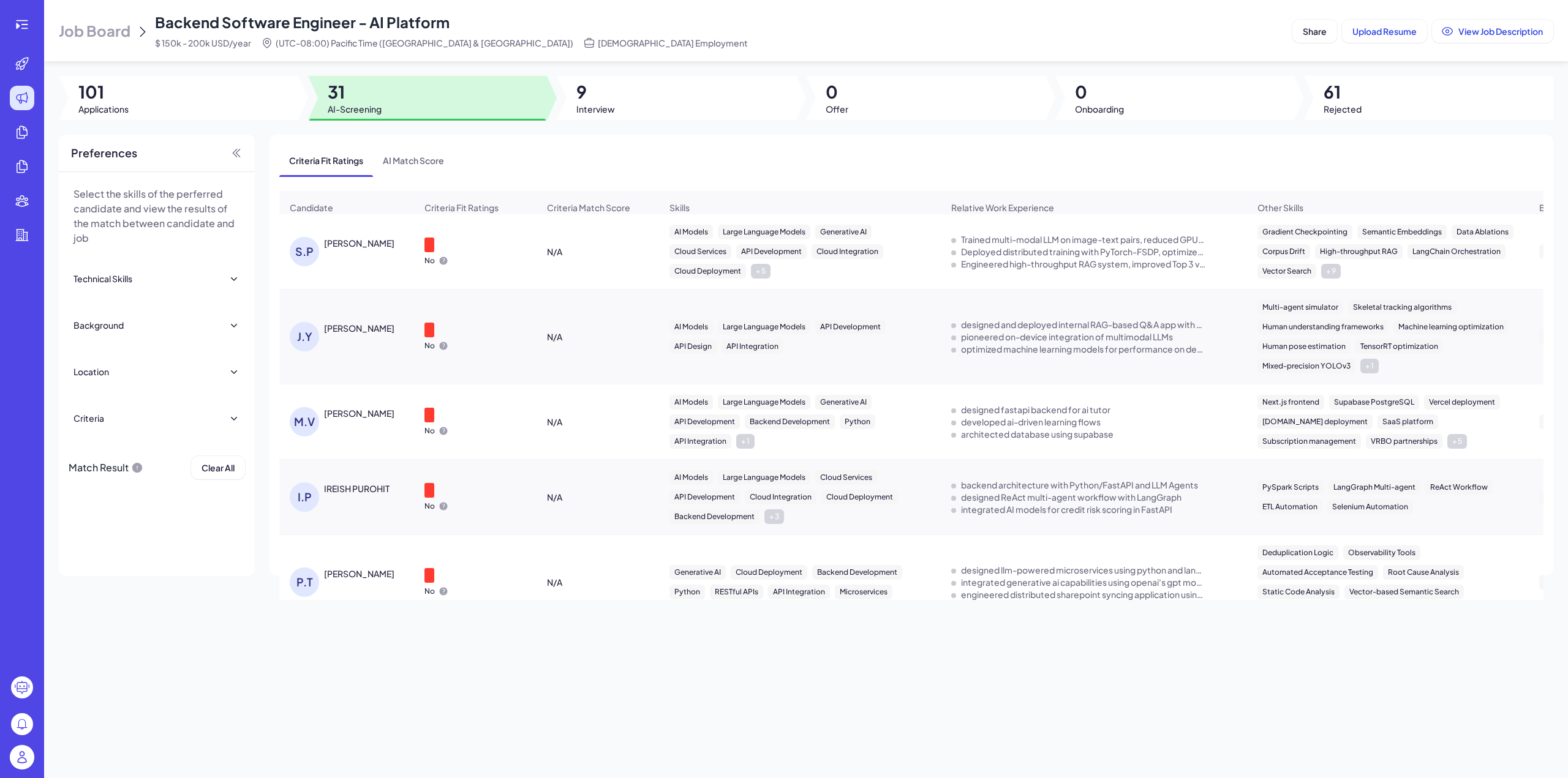
click at [367, 259] on div "S.P Supriya Pillai" at bounding box center [353, 252] width 126 height 29
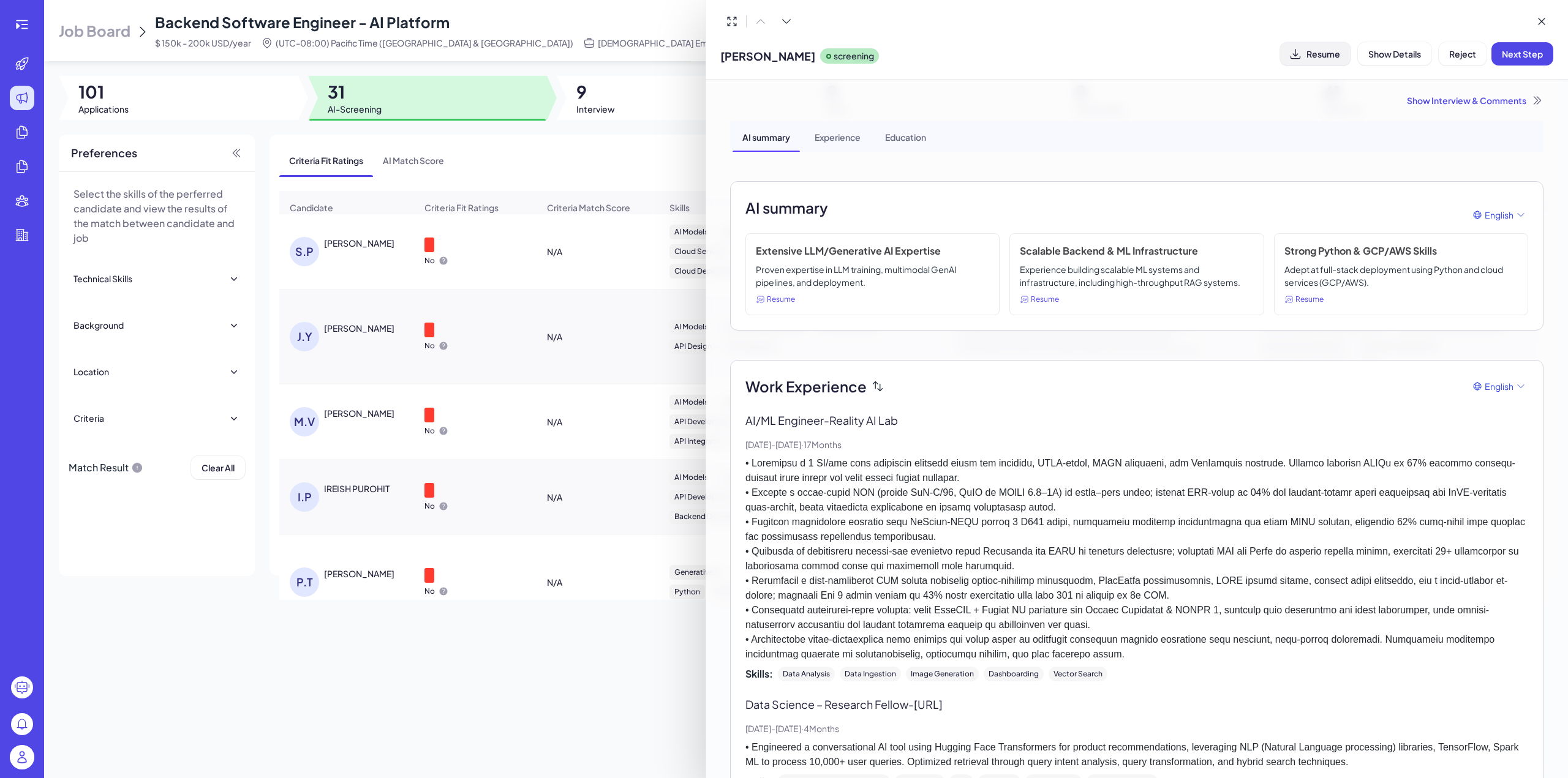
click at [1327, 56] on span "Resume" at bounding box center [1322, 54] width 34 height 11
click at [1455, 104] on div "Show Interview & Comments" at bounding box center [1136, 100] width 814 height 12
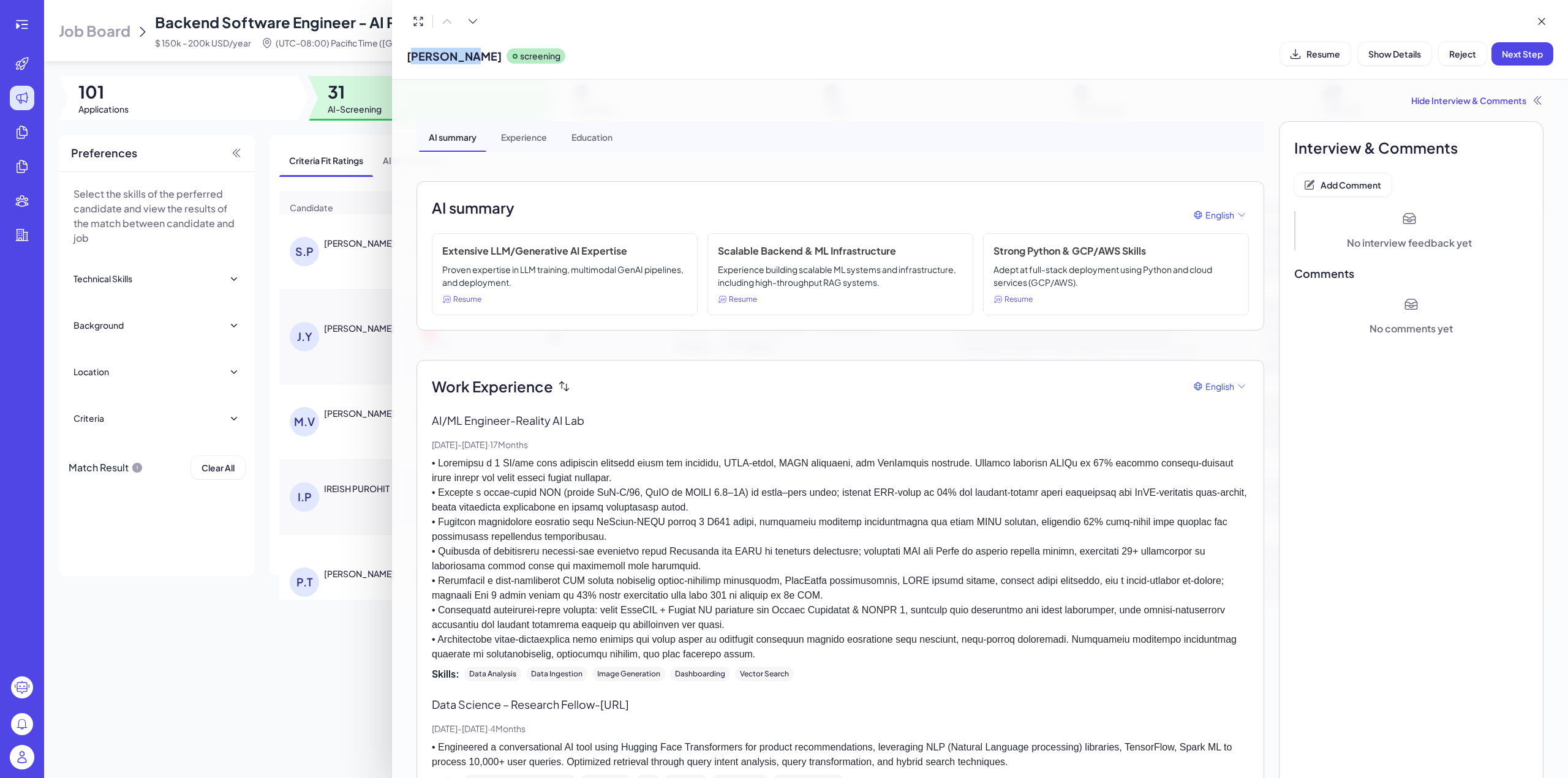
drag, startPoint x: 410, startPoint y: 57, endPoint x: 458, endPoint y: 56, distance: 48.0
click at [458, 56] on span "[PERSON_NAME]" at bounding box center [454, 56] width 95 height 16
click at [473, 53] on span "[PERSON_NAME]" at bounding box center [454, 56] width 95 height 16
drag, startPoint x: 475, startPoint y: 51, endPoint x: 406, endPoint y: 53, distance: 69.0
click at [406, 53] on div "Supriya Pillai screening Resume Show Details Reject Next Step" at bounding box center [980, 39] width 1176 height 79
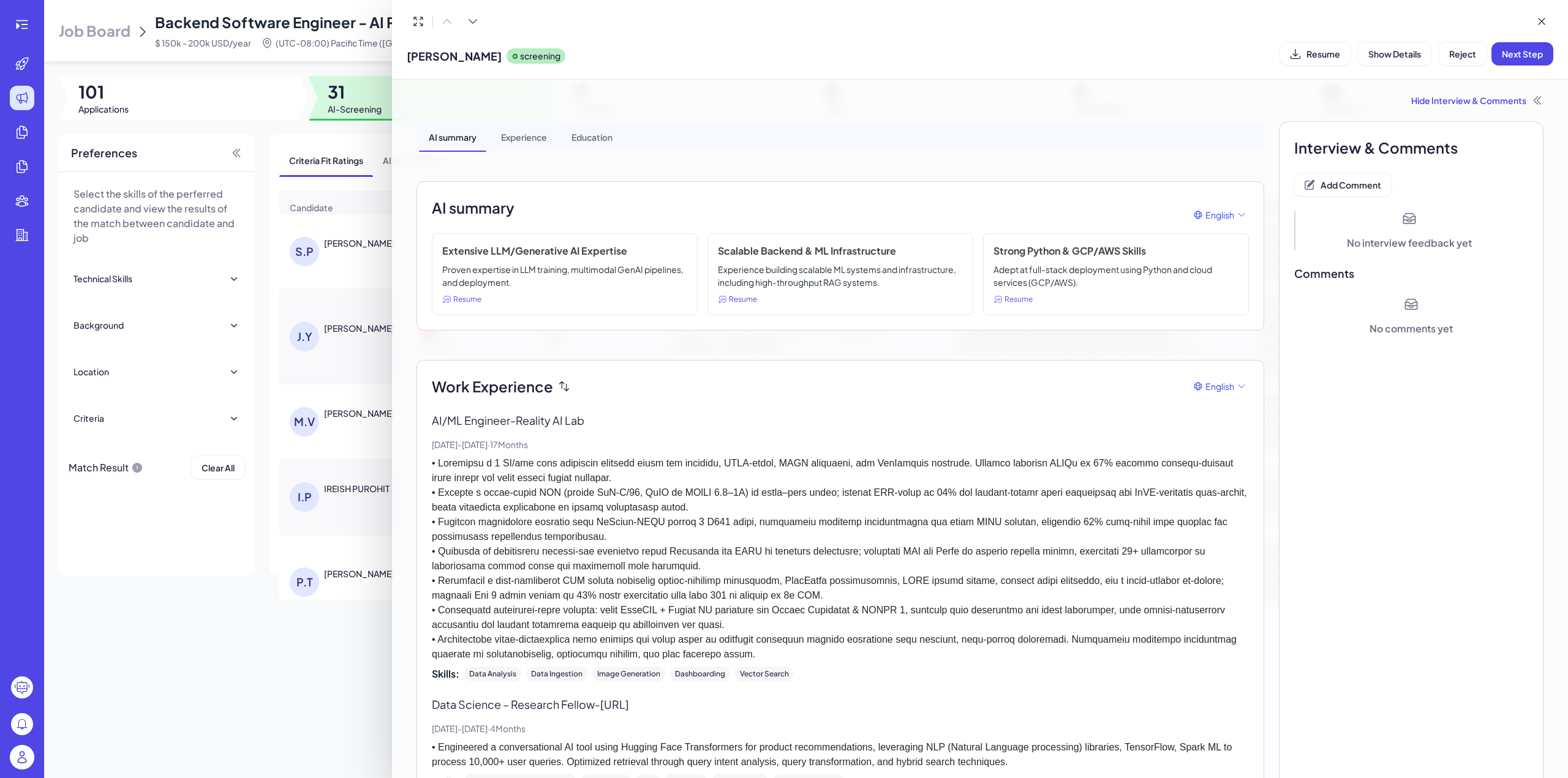
copy span "[PERSON_NAME]"
click at [1362, 188] on span "Add Comment" at bounding box center [1351, 184] width 60 height 11
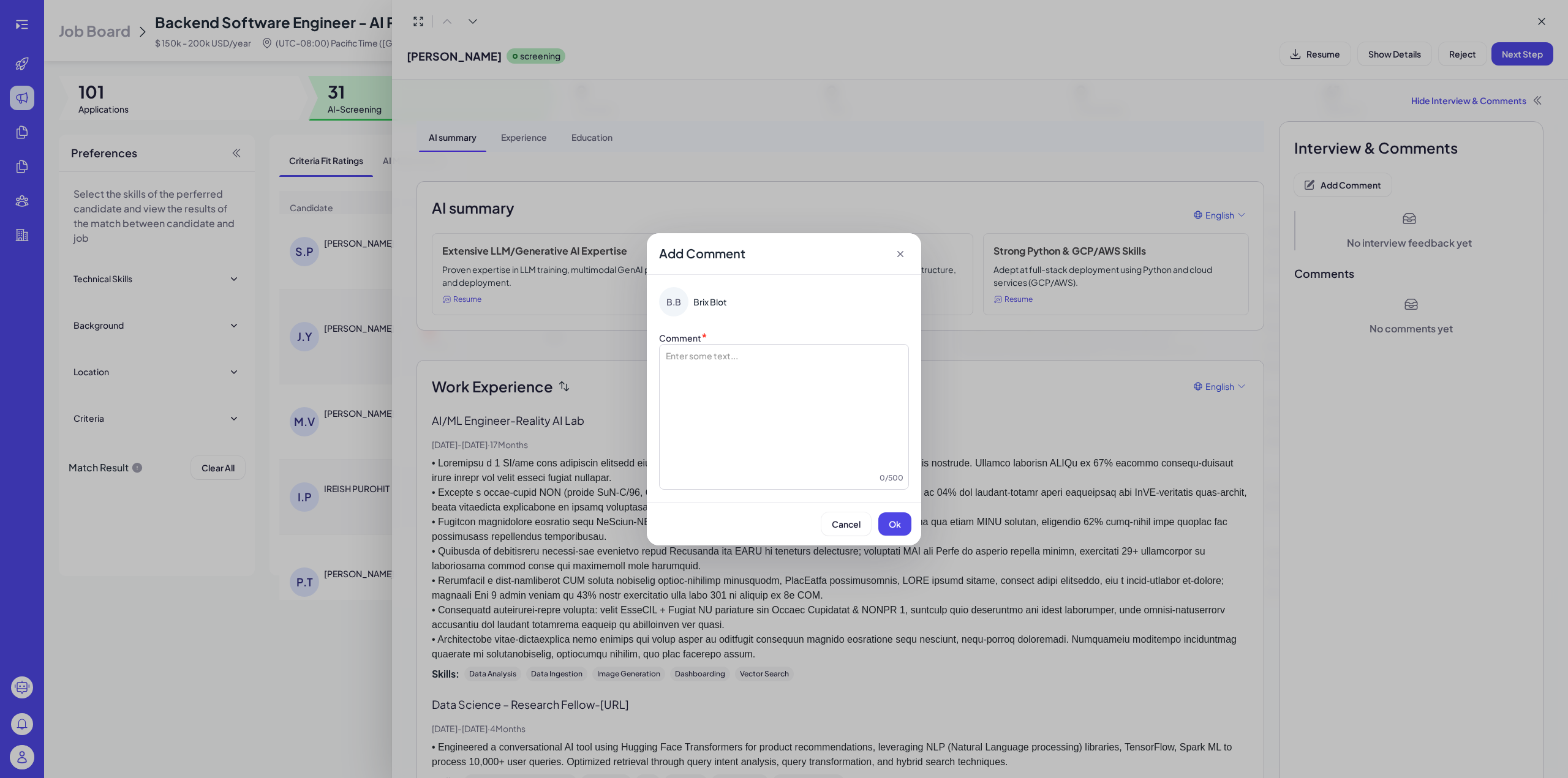
click at [698, 372] on div at bounding box center [784, 411] width 239 height 122
click at [696, 358] on span "**********" at bounding box center [747, 355] width 102 height 8
click at [897, 529] on span "Ok" at bounding box center [894, 524] width 12 height 11
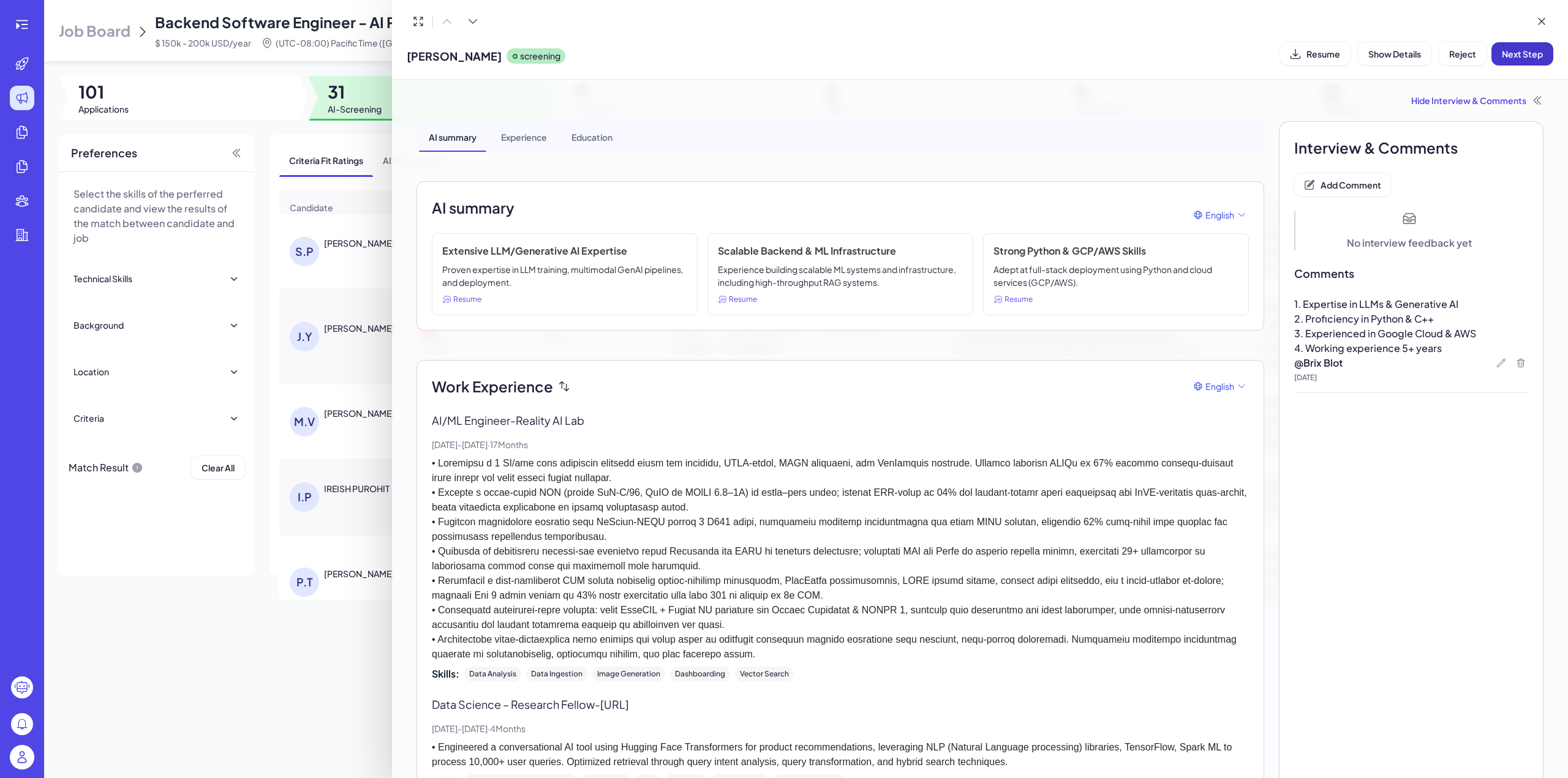
click at [1521, 58] on span "Next Step" at bounding box center [1521, 54] width 41 height 11
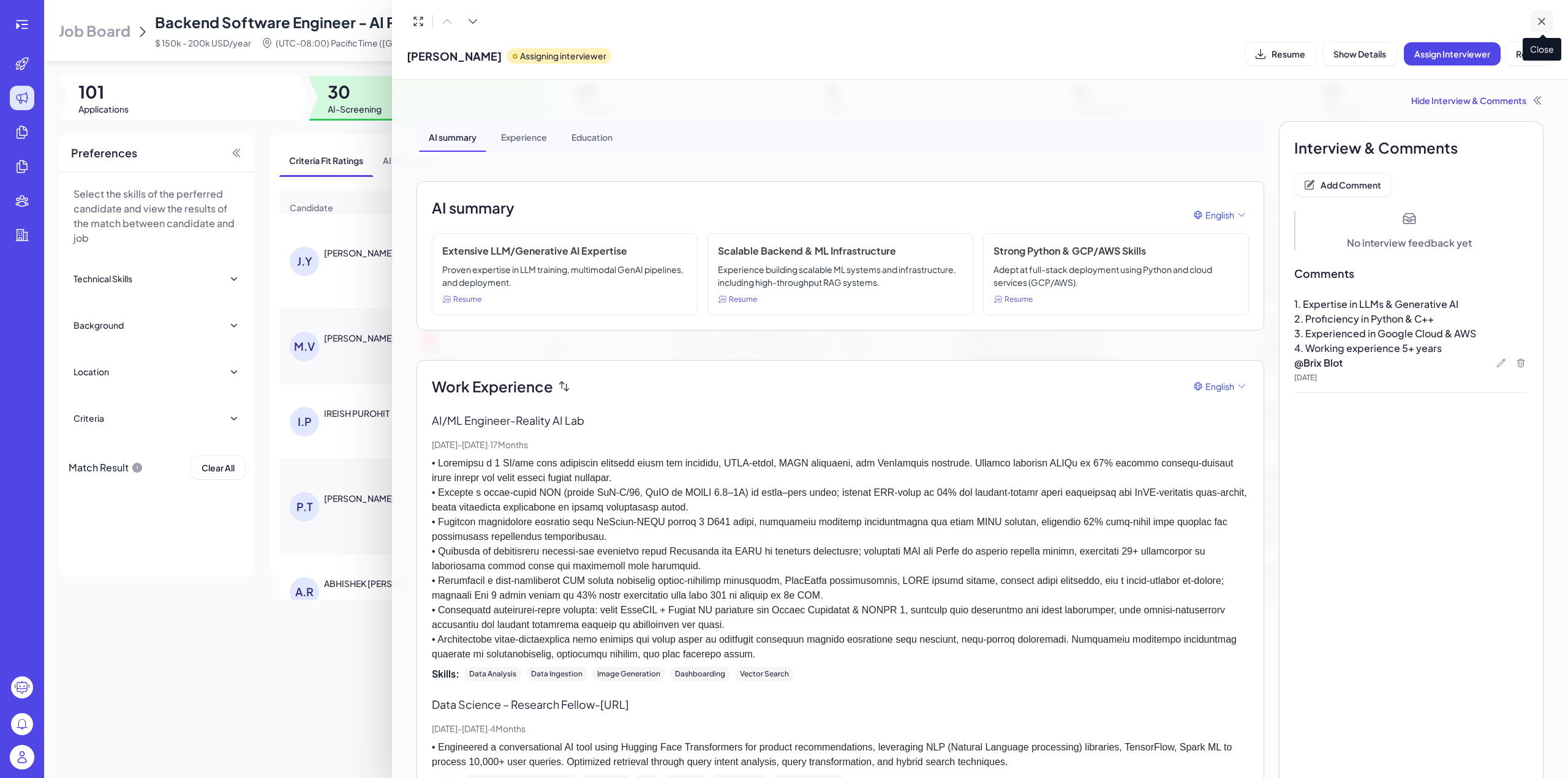
click at [1541, 18] on icon at bounding box center [1541, 21] width 12 height 12
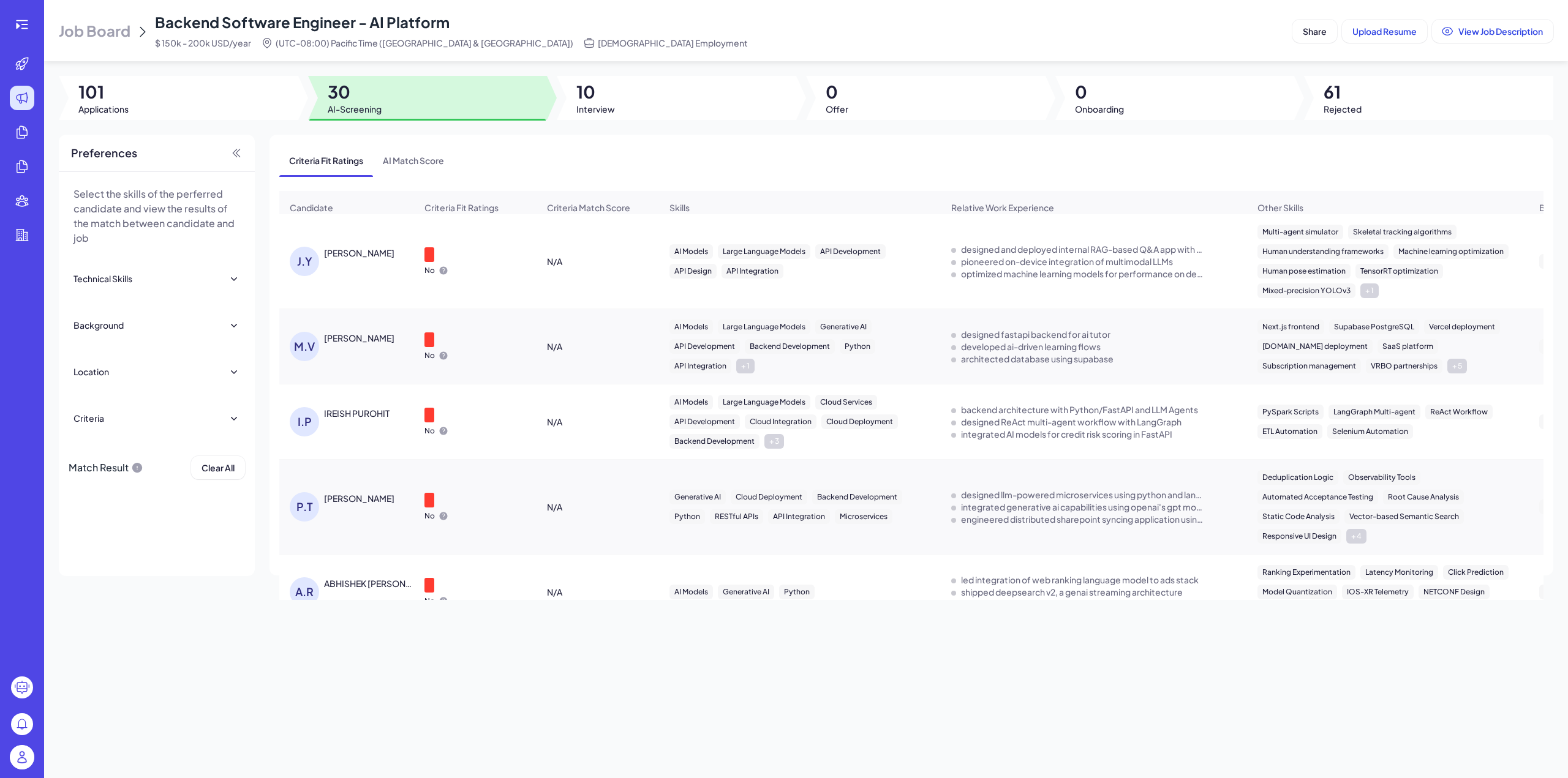
click at [521, 279] on div "No" at bounding box center [475, 261] width 121 height 47
click at [337, 257] on div "[PERSON_NAME]" at bounding box center [359, 252] width 70 height 12
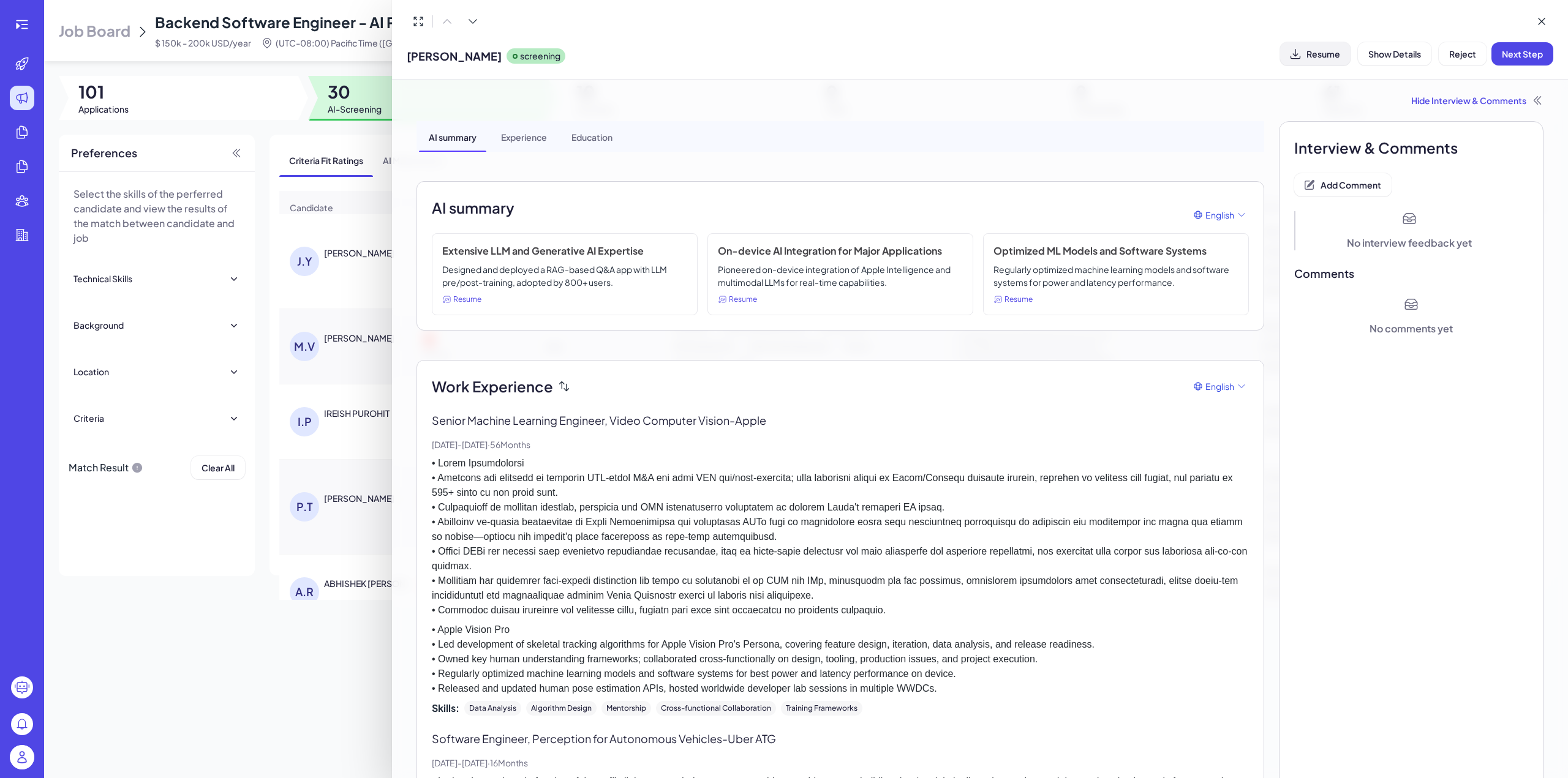
click at [1310, 59] on button "Resume" at bounding box center [1315, 53] width 70 height 23
drag, startPoint x: 451, startPoint y: 57, endPoint x: 406, endPoint y: 57, distance: 45.0
click at [406, 57] on div "Jiqi Yang screening Resume Show Details Reject Next Step" at bounding box center [980, 39] width 1176 height 79
copy span "[PERSON_NAME]"
click at [1338, 177] on button "Add Comment" at bounding box center [1342, 184] width 98 height 23
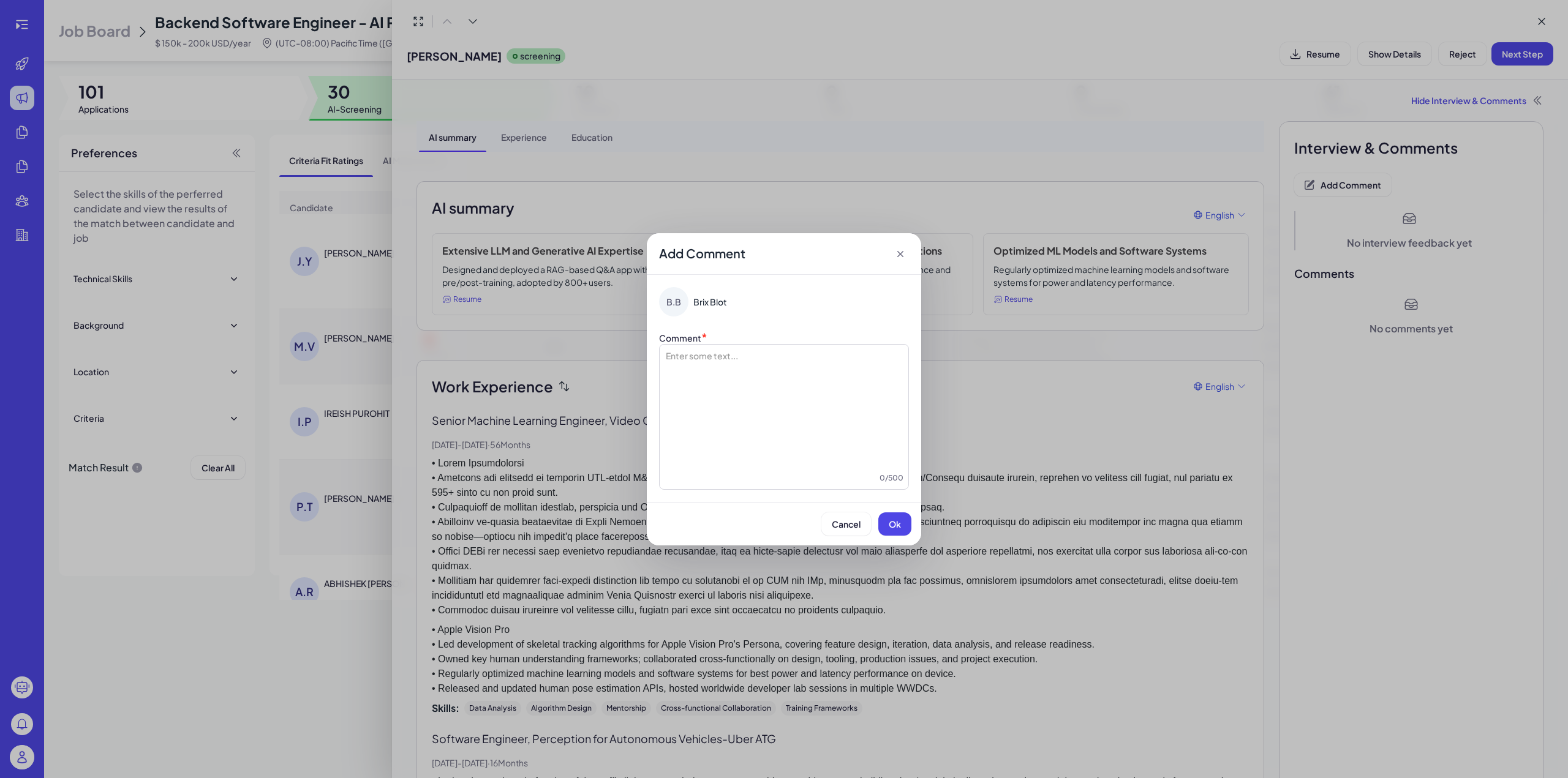
click at [724, 418] on div at bounding box center [784, 411] width 239 height 122
click at [692, 355] on li "**********" at bounding box center [784, 355] width 200 height 12
click at [879, 522] on button "Ok" at bounding box center [895, 523] width 33 height 23
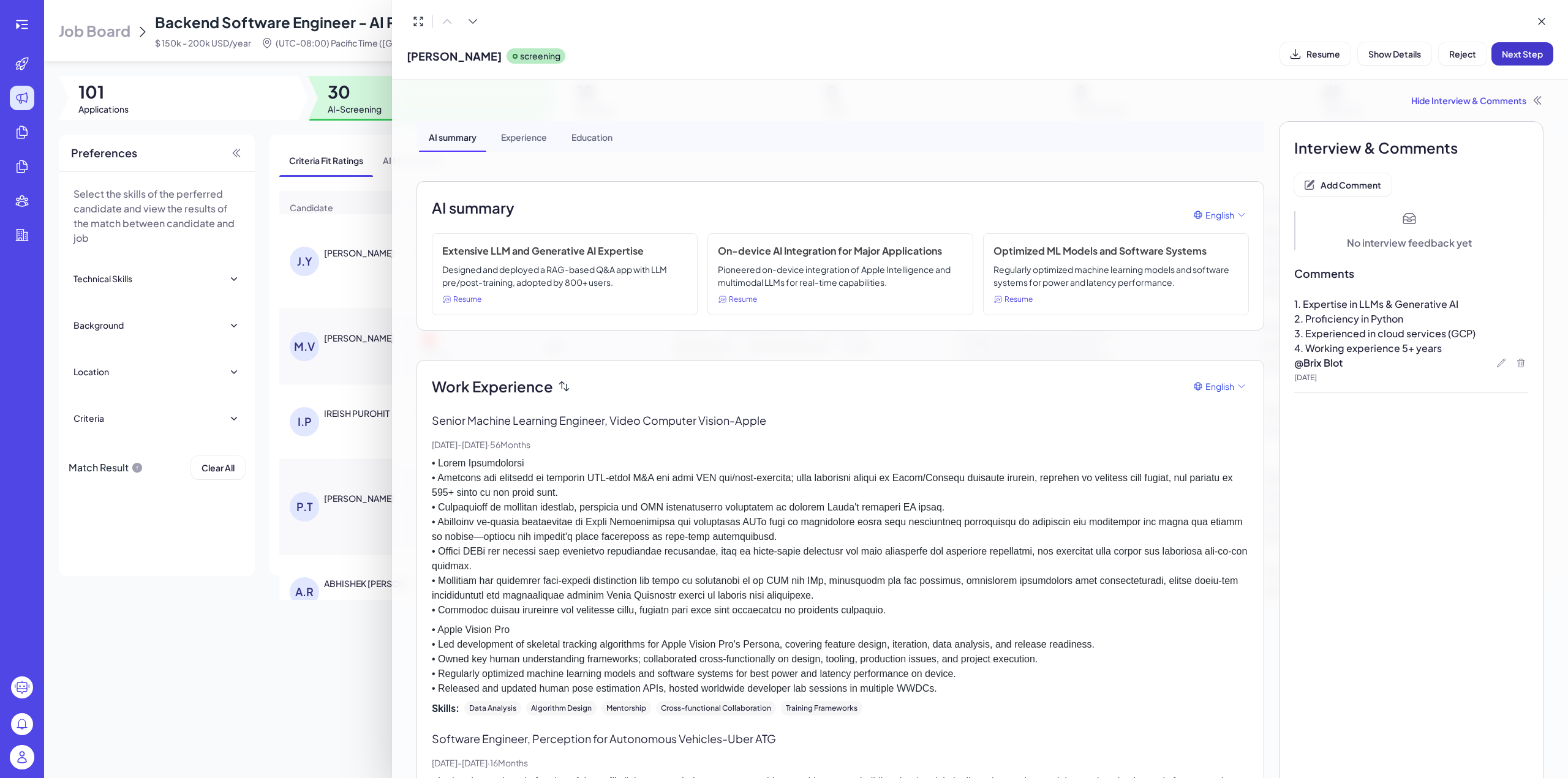
click at [1521, 62] on button "Next Step" at bounding box center [1522, 53] width 62 height 23
click at [1544, 16] on icon at bounding box center [1541, 21] width 12 height 12
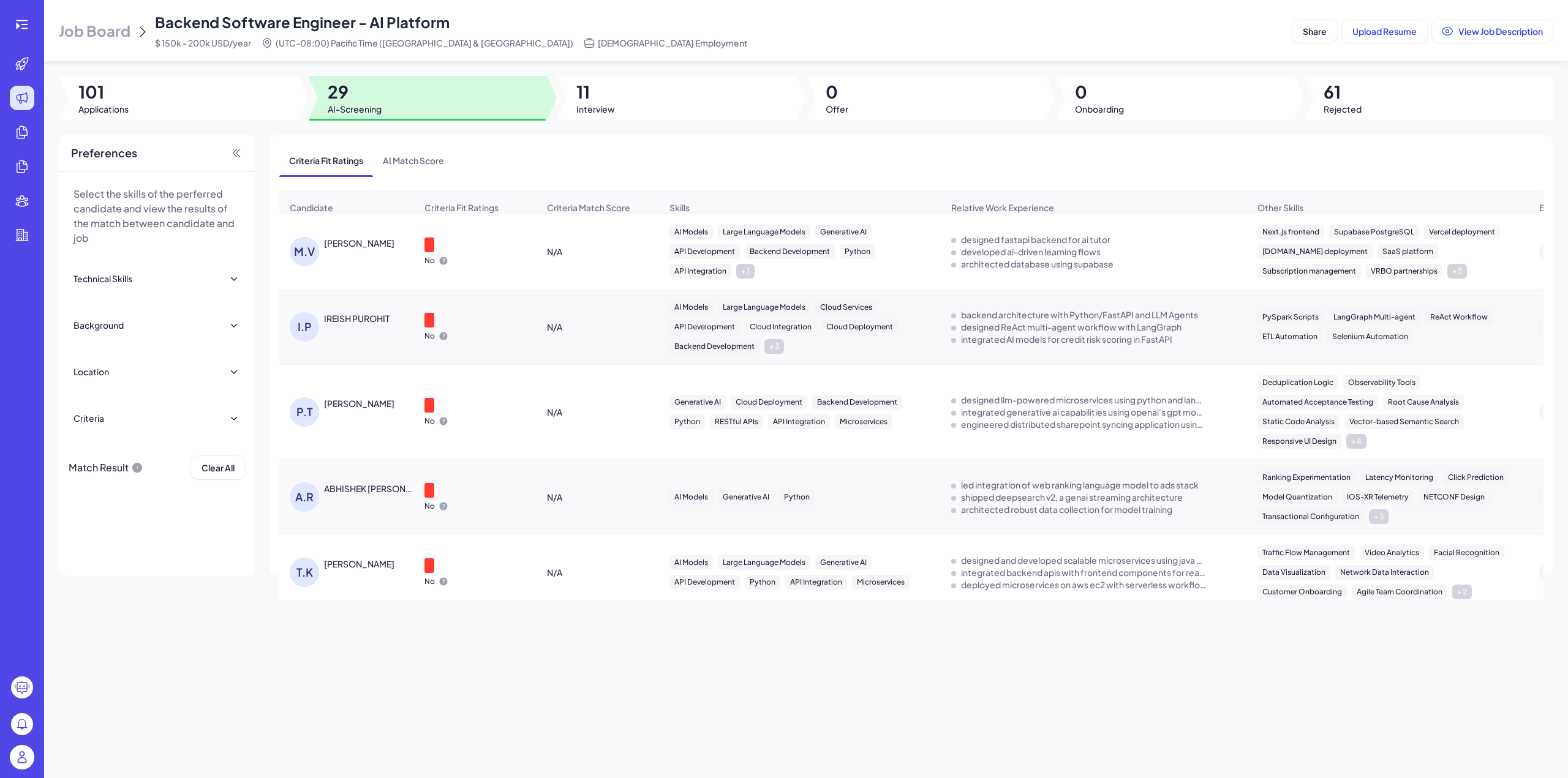
click at [363, 249] on div "[PERSON_NAME]" at bounding box center [359, 243] width 70 height 12
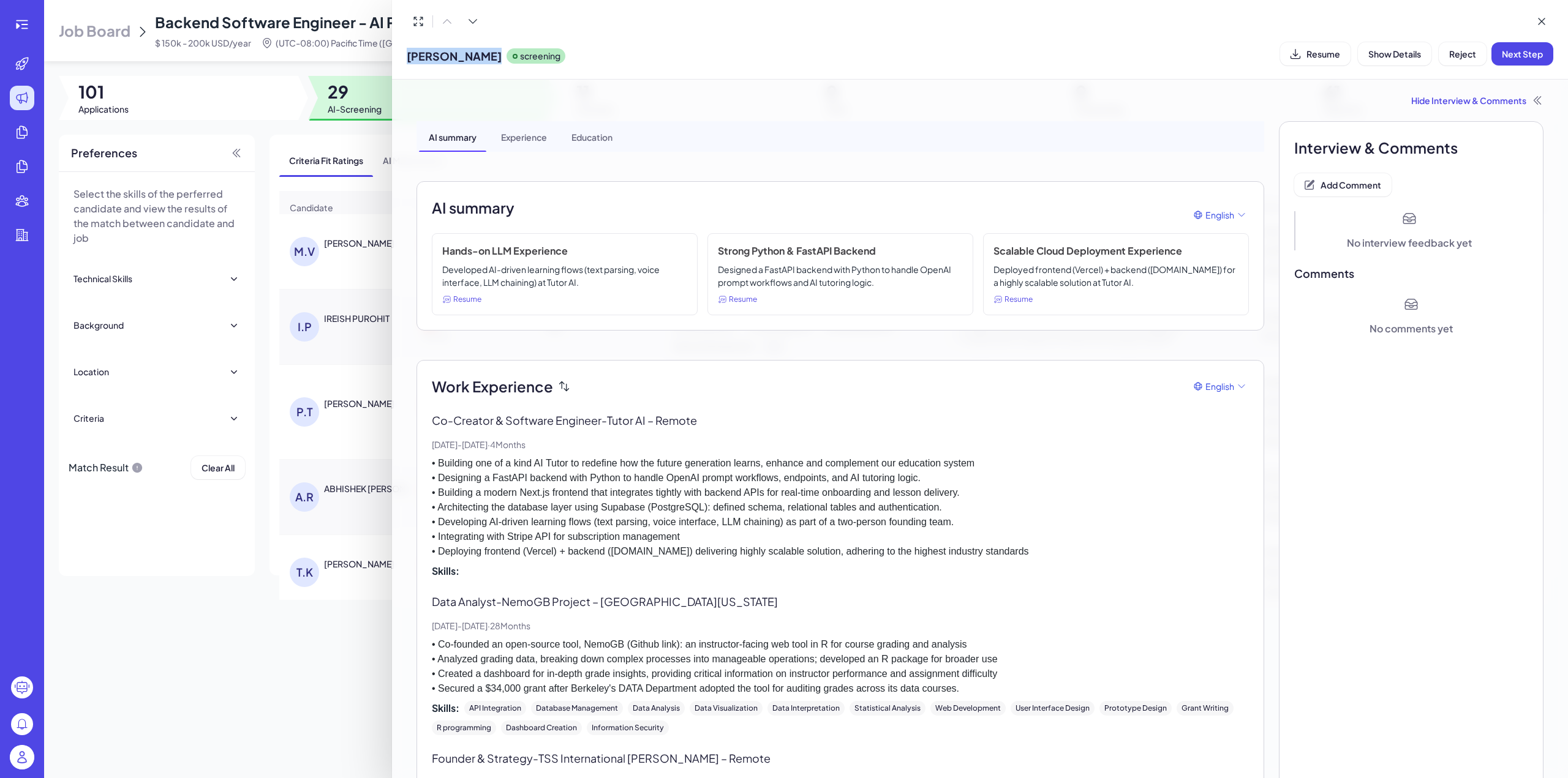
drag, startPoint x: 405, startPoint y: 55, endPoint x: 486, endPoint y: 55, distance: 81.0
click at [486, 55] on div "Monika Voutov screening Resume Show Details Reject Next Step" at bounding box center [980, 39] width 1176 height 79
copy span "[PERSON_NAME]"
click at [1308, 47] on button "Resume" at bounding box center [1315, 53] width 70 height 23
click at [1341, 173] on button "Add Comment" at bounding box center [1342, 184] width 98 height 23
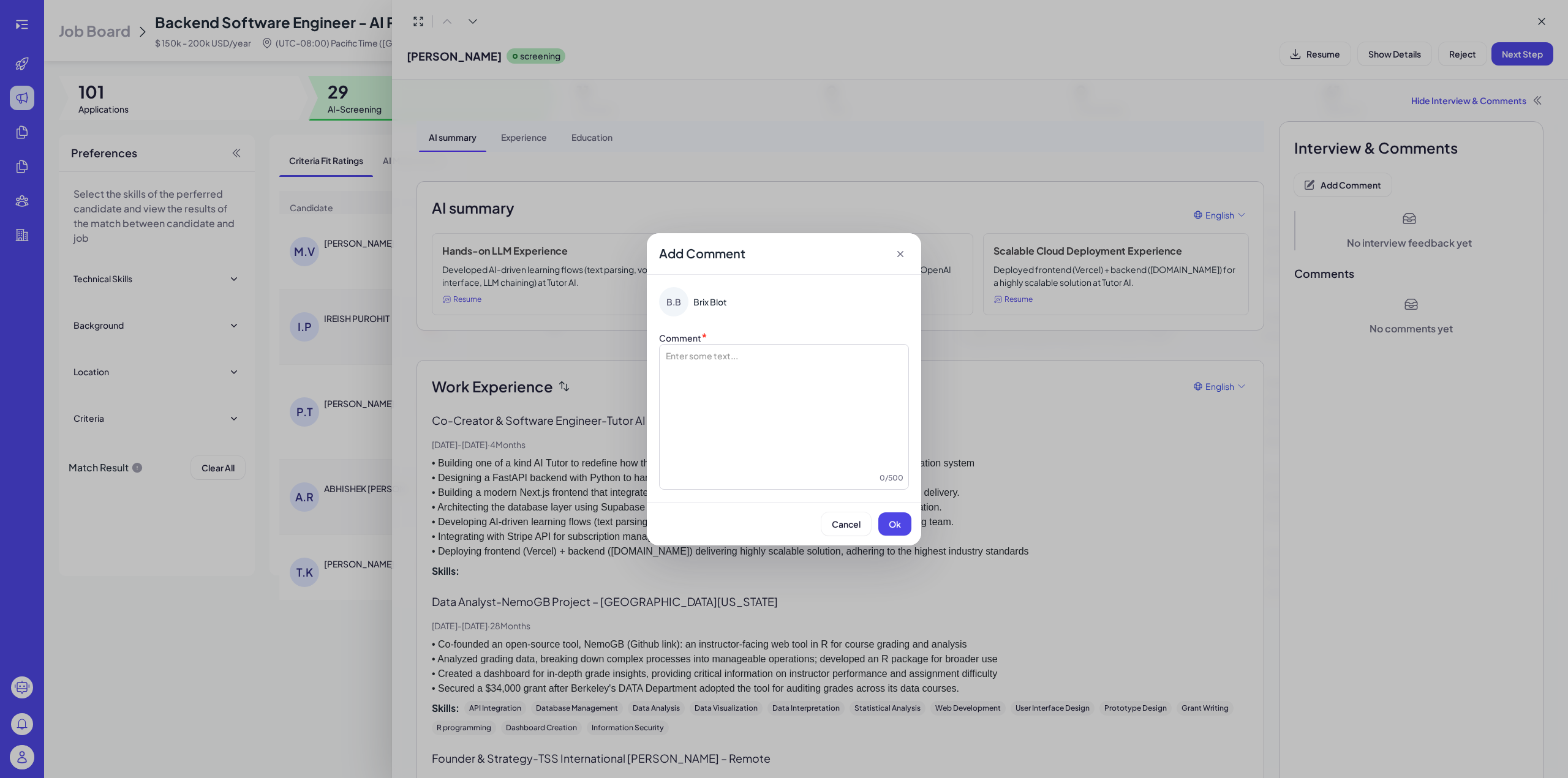
click at [733, 362] on div at bounding box center [784, 411] width 239 height 122
click at [696, 360] on span "**********" at bounding box center [747, 355] width 102 height 8
click at [894, 523] on span "Ok" at bounding box center [894, 524] width 12 height 11
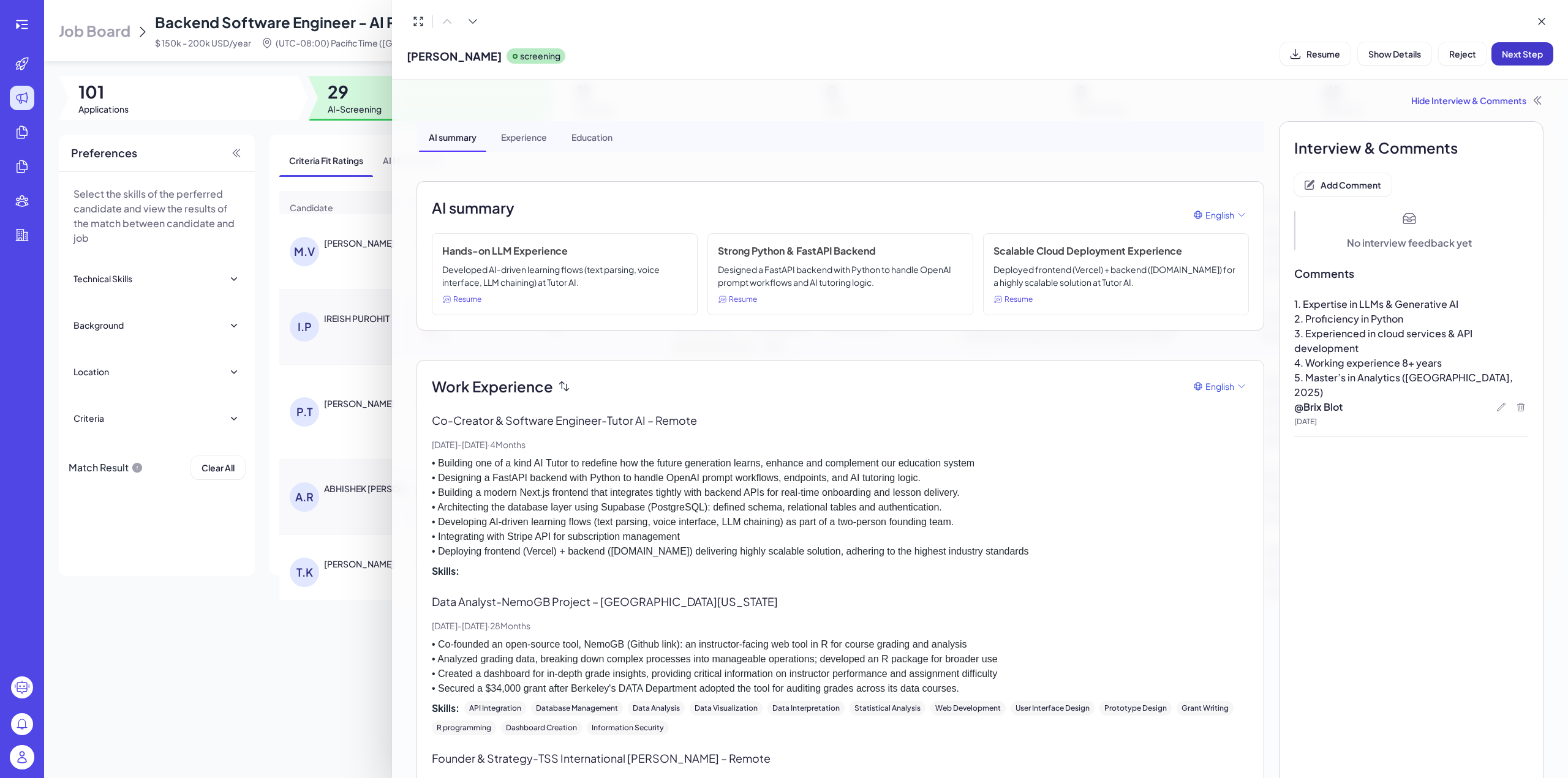
click at [1521, 56] on span "Next Step" at bounding box center [1521, 54] width 41 height 11
click at [312, 295] on div at bounding box center [784, 389] width 1568 height 778
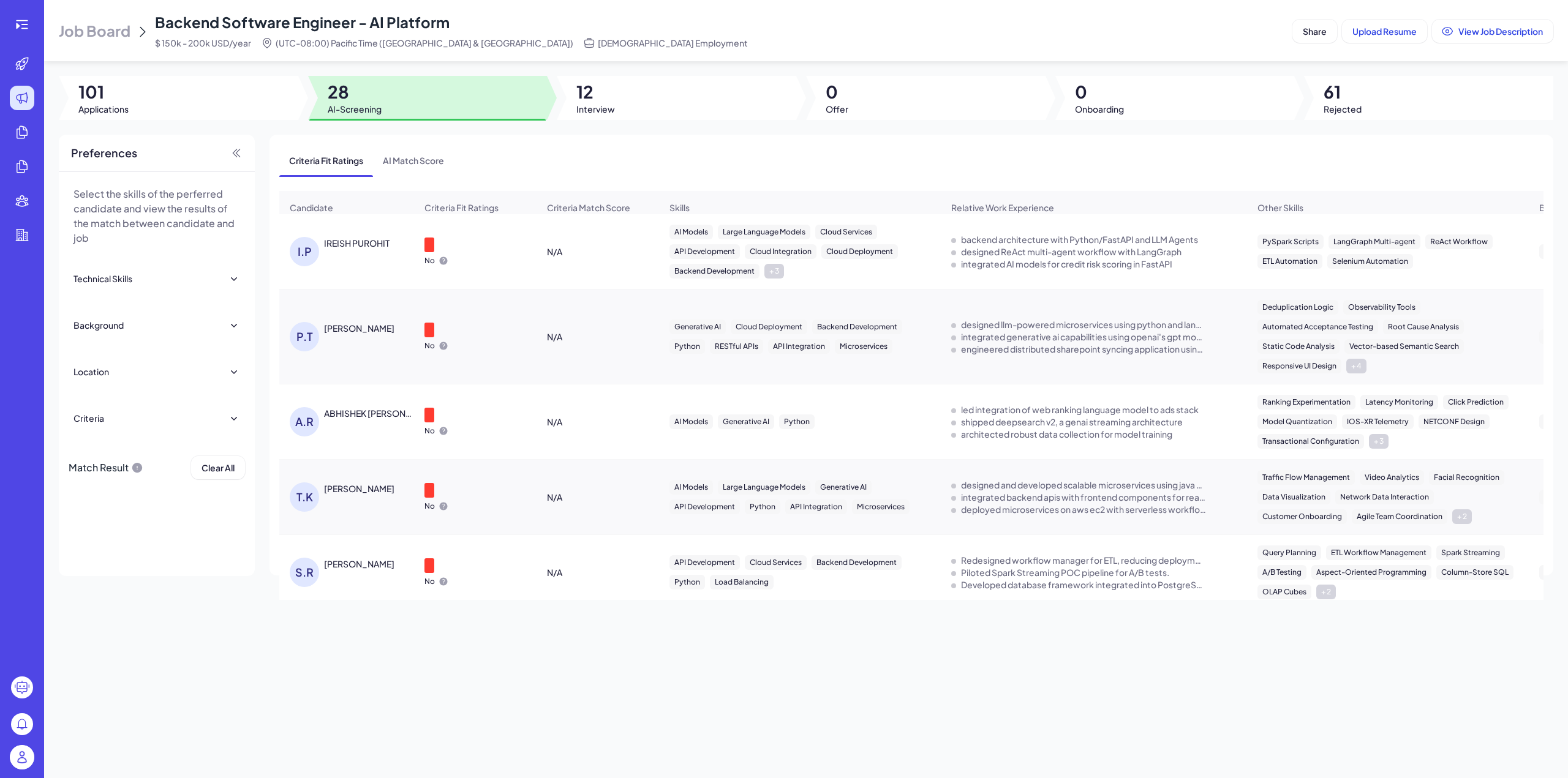
drag, startPoint x: 861, startPoint y: 33, endPoint x: 814, endPoint y: 53, distance: 51.1
click at [861, 33] on div "Job Board Backend Software Engineer - AI Platform $ 150k - 200k USD/year (UTC-0…" at bounding box center [672, 30] width 1228 height 37
click at [362, 249] on div "IREISH PUROHIT" at bounding box center [357, 243] width 66 height 12
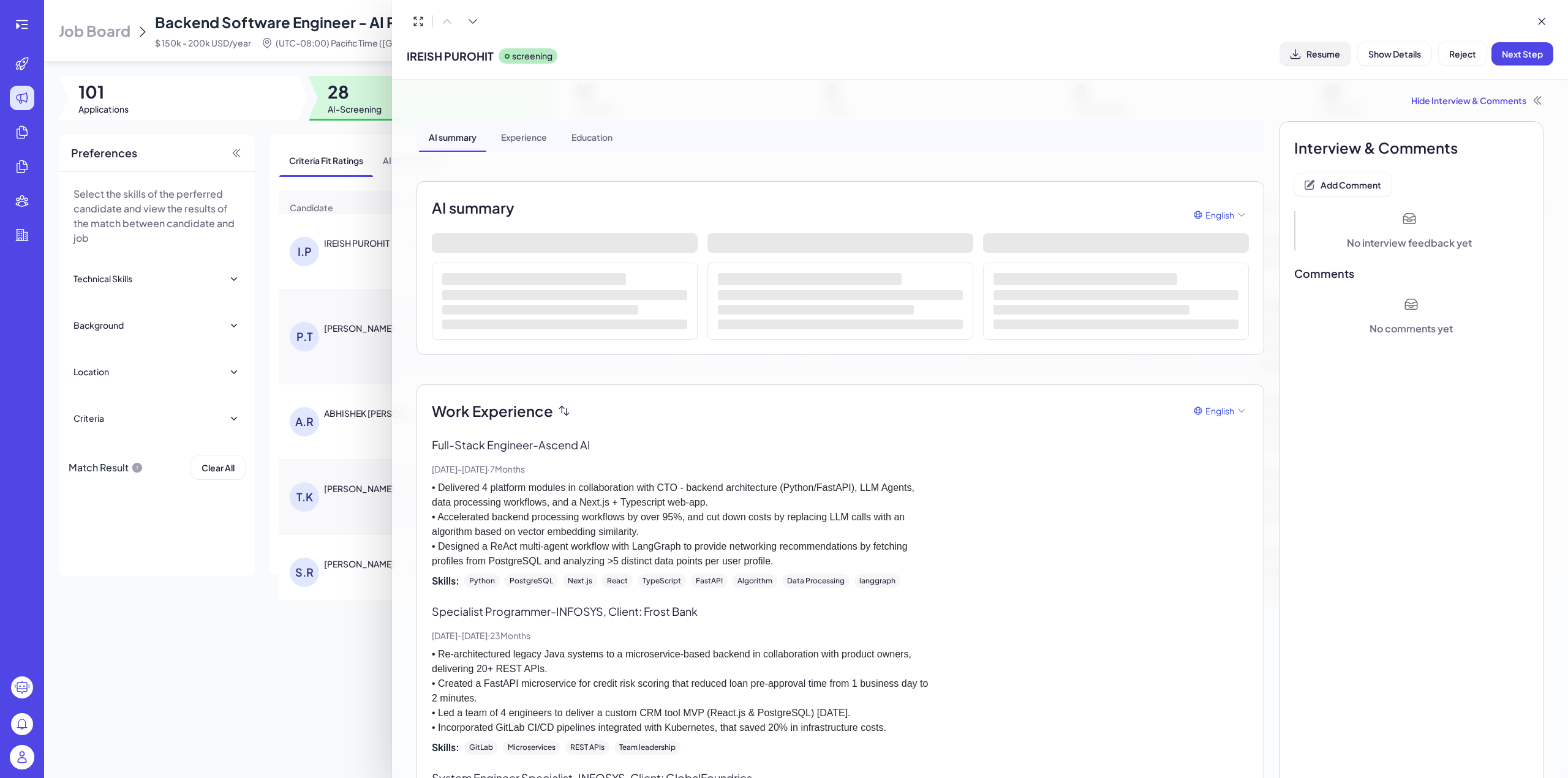
click at [1304, 58] on button "Resume" at bounding box center [1315, 53] width 70 height 23
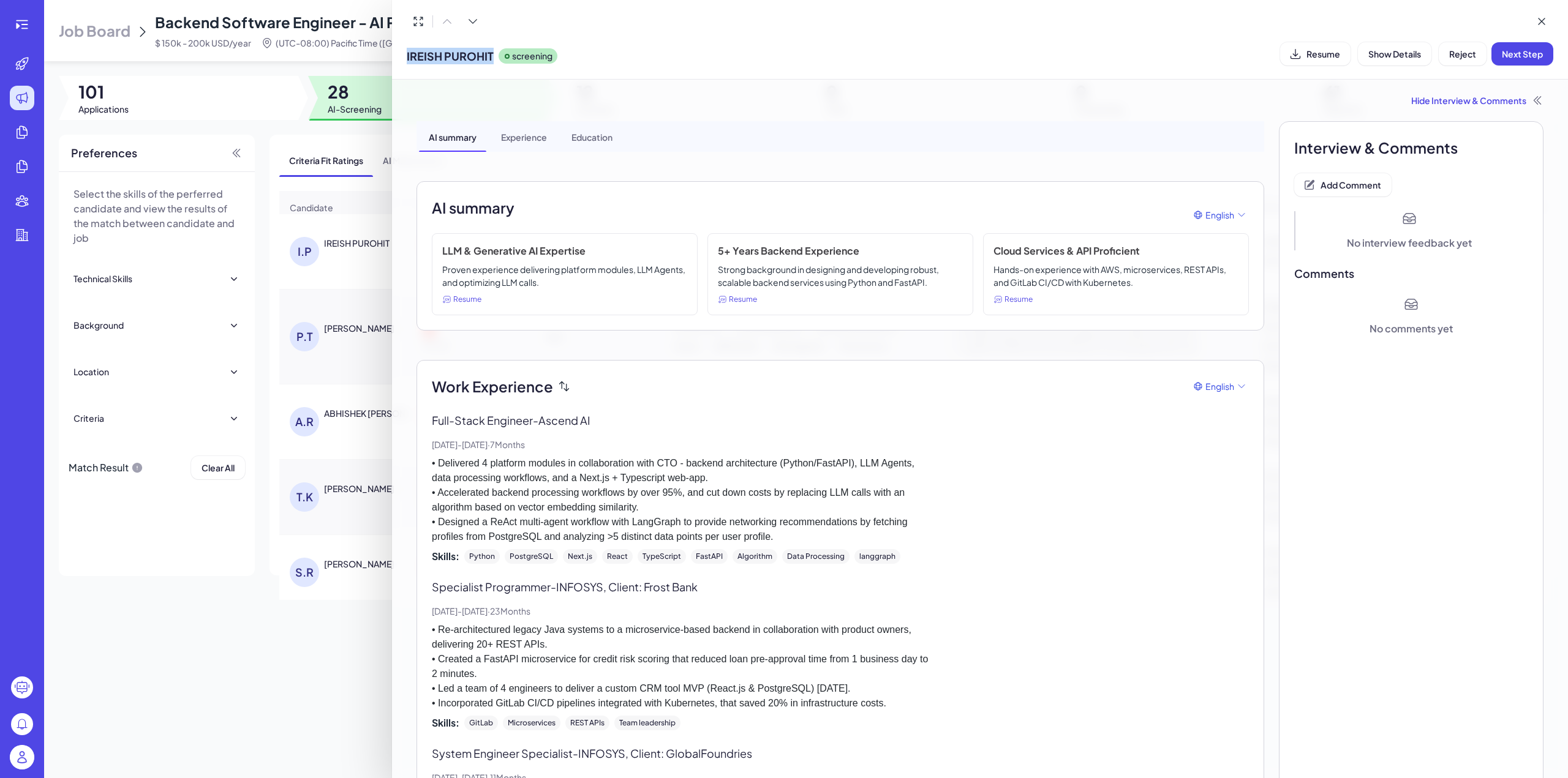
drag, startPoint x: 405, startPoint y: 56, endPoint x: 492, endPoint y: 53, distance: 87.1
click at [492, 53] on div "IREISH PUROHIT screening Resume Show Details Reject Next Step" at bounding box center [980, 39] width 1176 height 79
copy span "IREISH PUROHIT"
click at [1321, 181] on span "Add Comment" at bounding box center [1351, 184] width 60 height 11
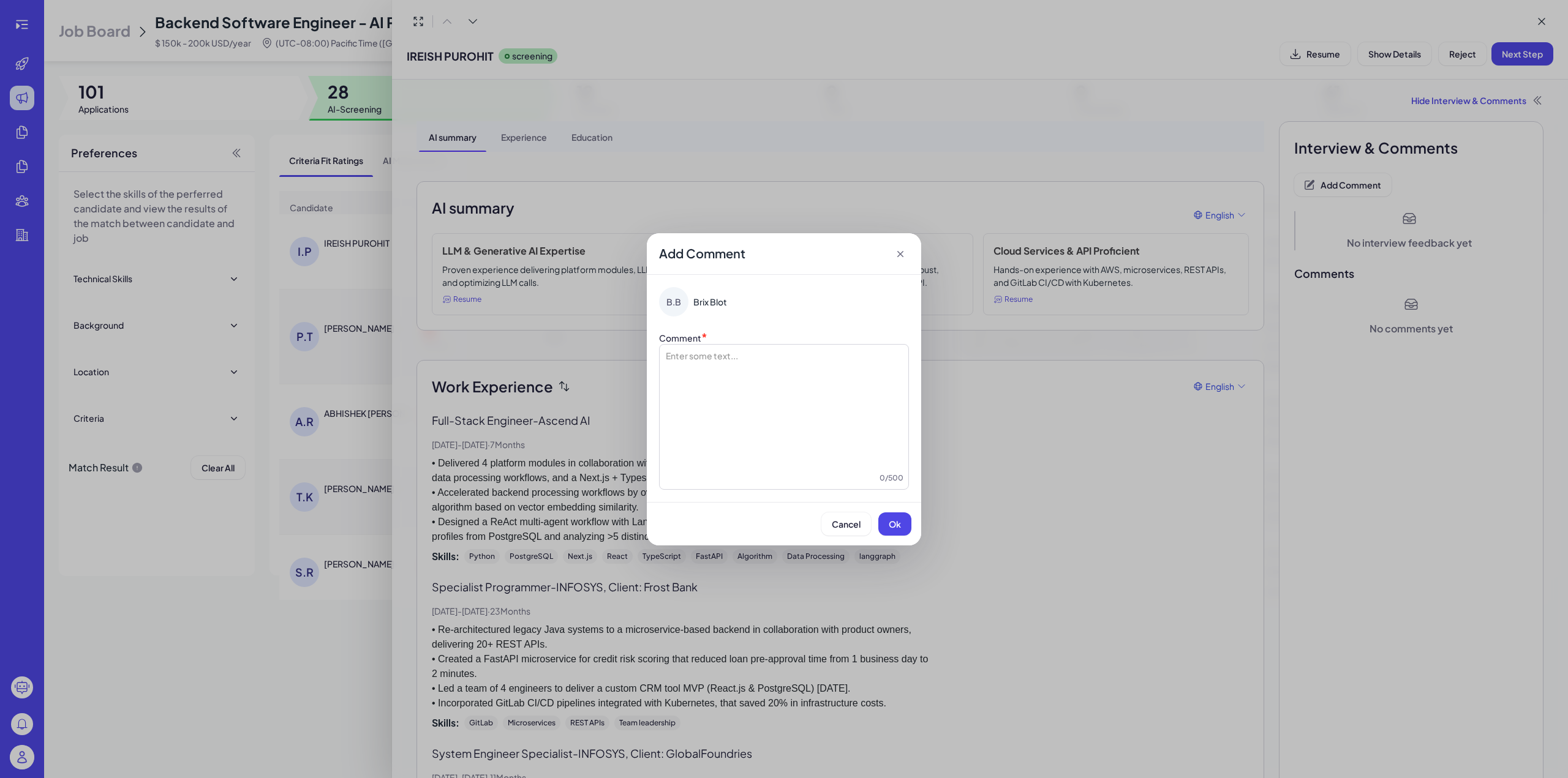
click at [708, 350] on div at bounding box center [784, 411] width 239 height 122
click at [694, 356] on li "**********" at bounding box center [784, 355] width 200 height 12
drag, startPoint x: 801, startPoint y: 394, endPoint x: 861, endPoint y: 392, distance: 60.0
click at [861, 392] on p "**********" at bounding box center [784, 392] width 239 height 12
click at [889, 523] on span "Ok" at bounding box center [894, 524] width 12 height 11
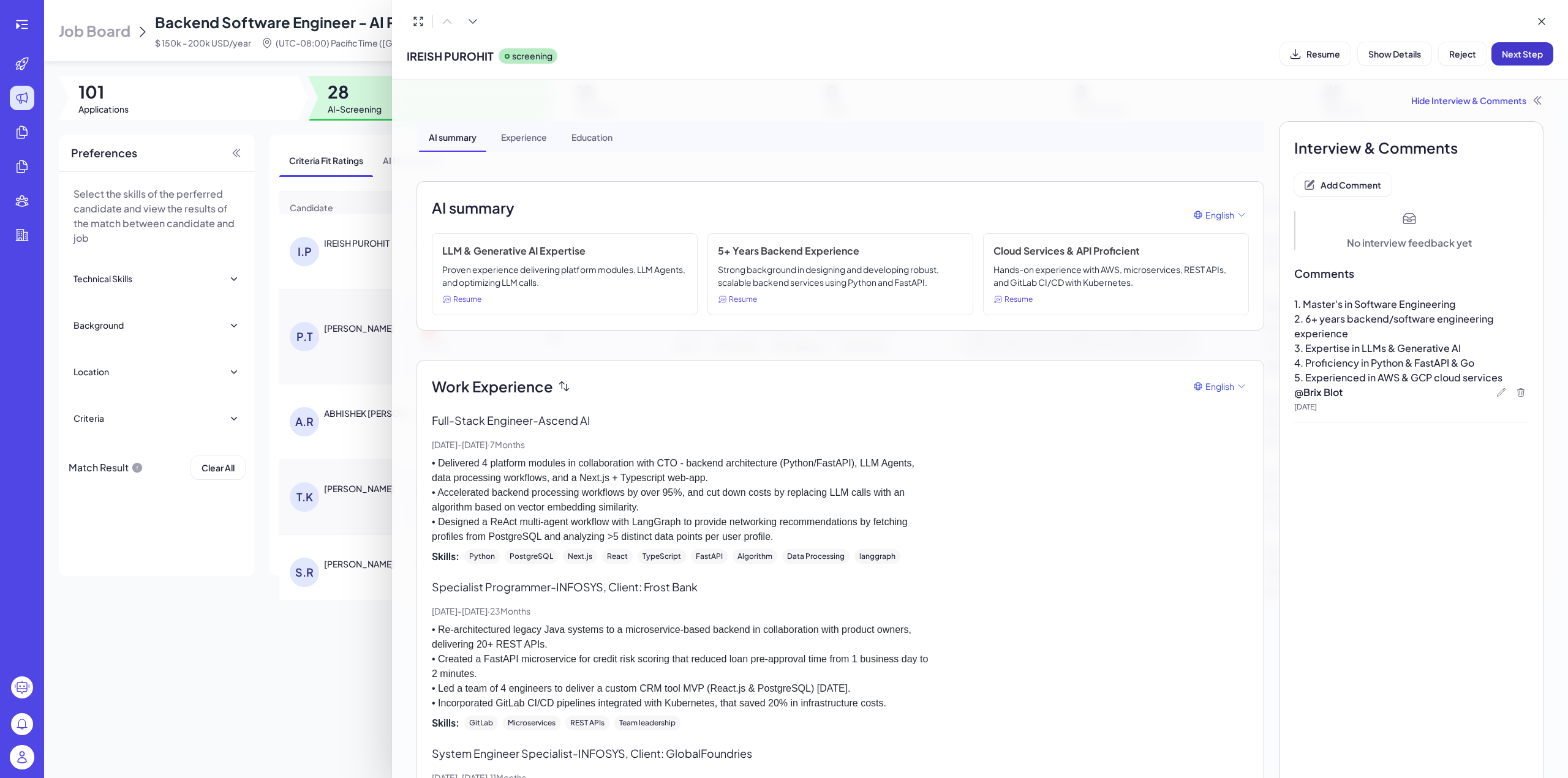
click at [1533, 55] on span "Next Step" at bounding box center [1521, 54] width 41 height 11
click at [1537, 17] on icon at bounding box center [1541, 21] width 12 height 12
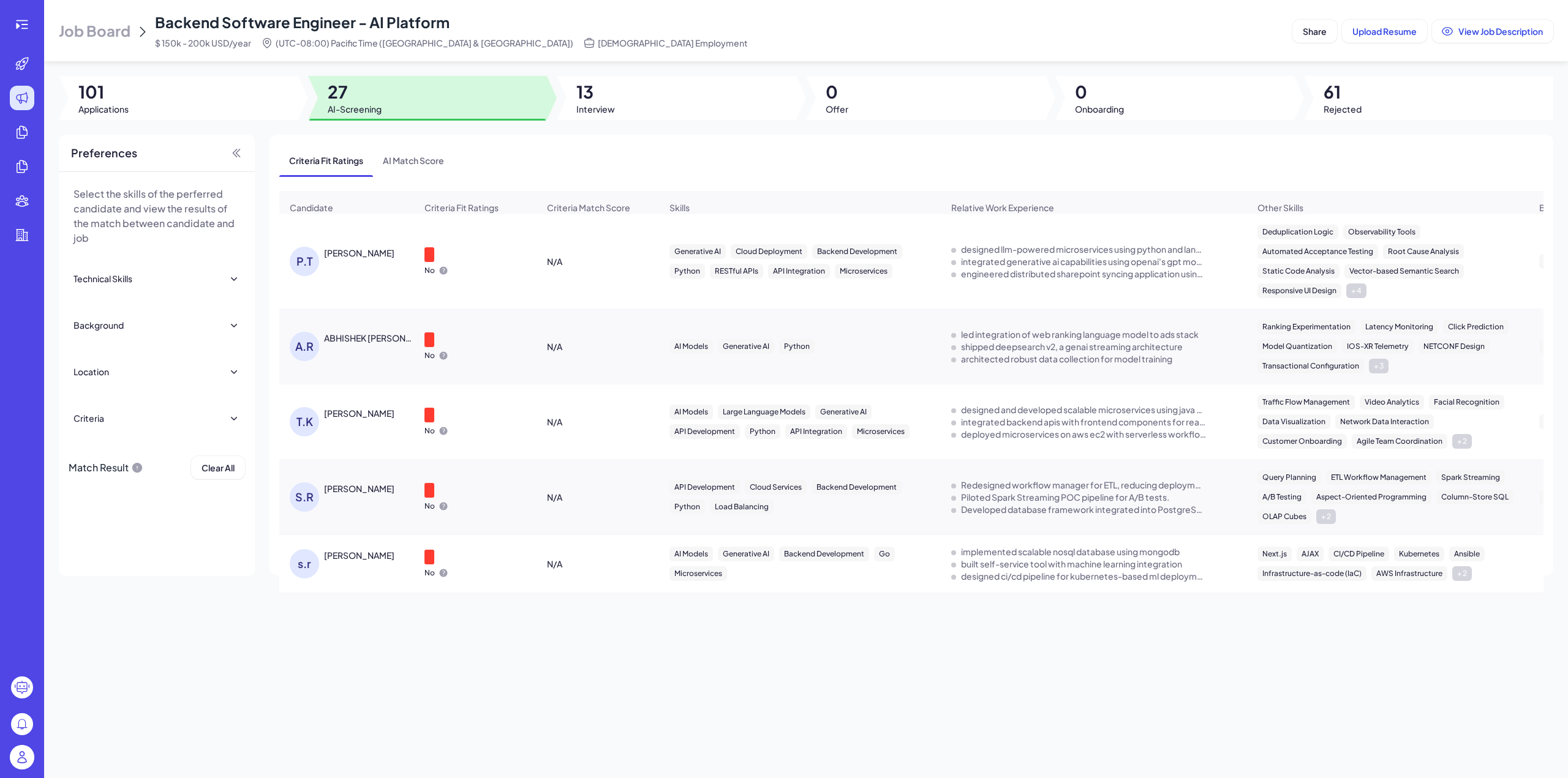
click at [369, 258] on div "[PERSON_NAME]" at bounding box center [359, 252] width 70 height 12
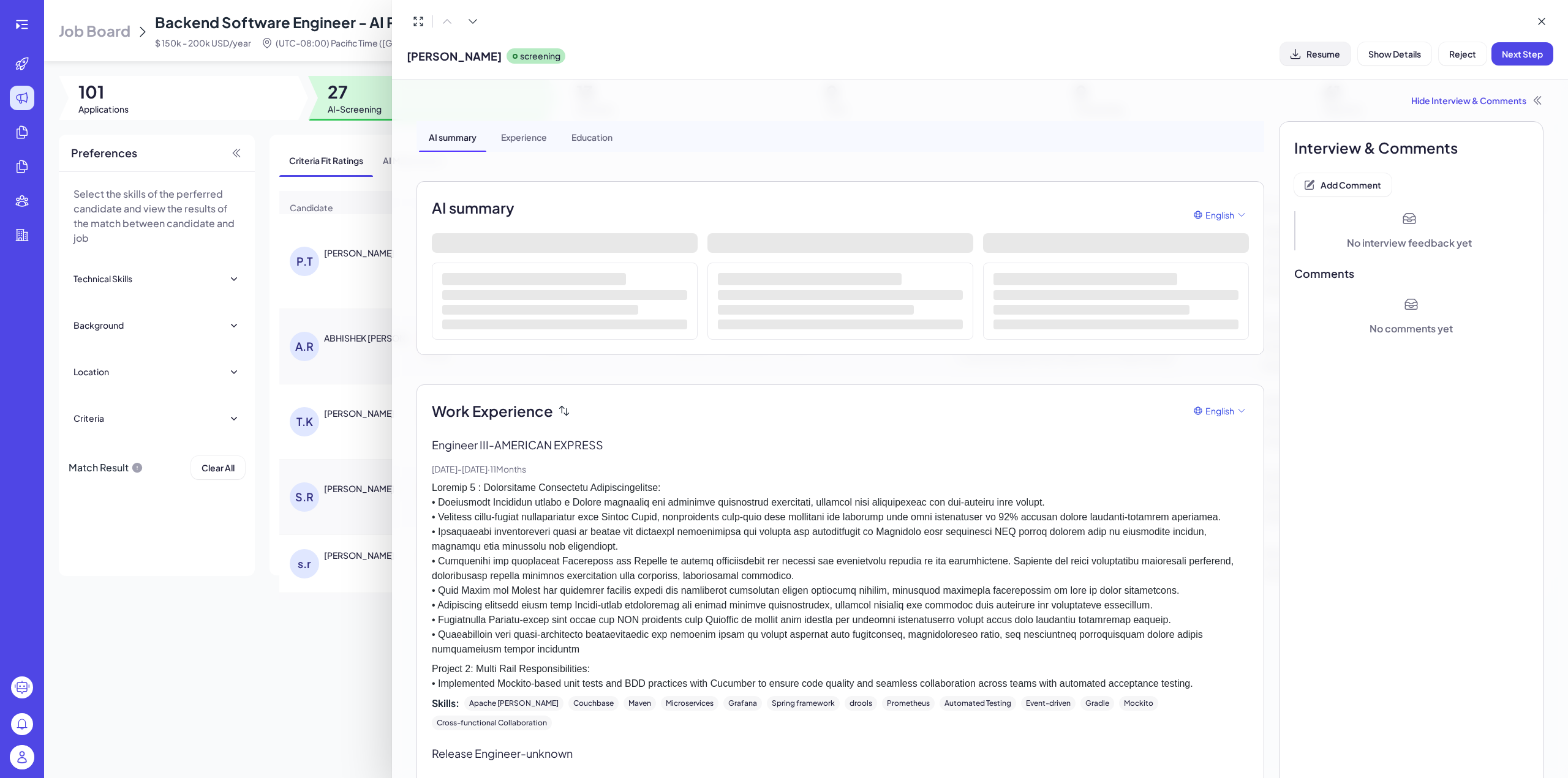
click at [1313, 56] on span "Resume" at bounding box center [1322, 54] width 34 height 11
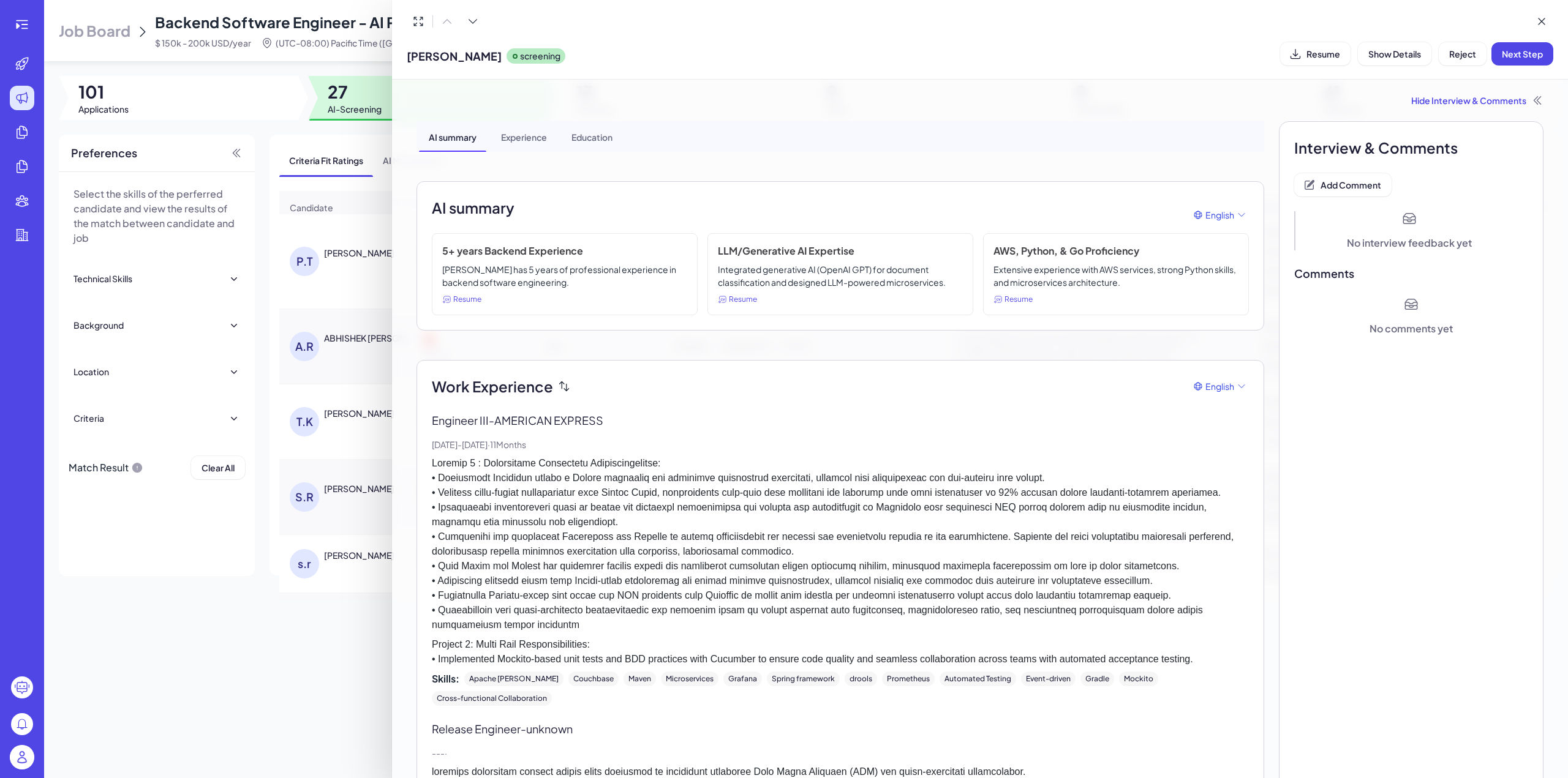
drag, startPoint x: 510, startPoint y: 55, endPoint x: 406, endPoint y: 51, distance: 104.1
click at [406, 51] on span "[PERSON_NAME]" at bounding box center [454, 56] width 95 height 16
copy span "[PERSON_NAME]"
click at [1339, 191] on button "Add Comment" at bounding box center [1342, 184] width 98 height 23
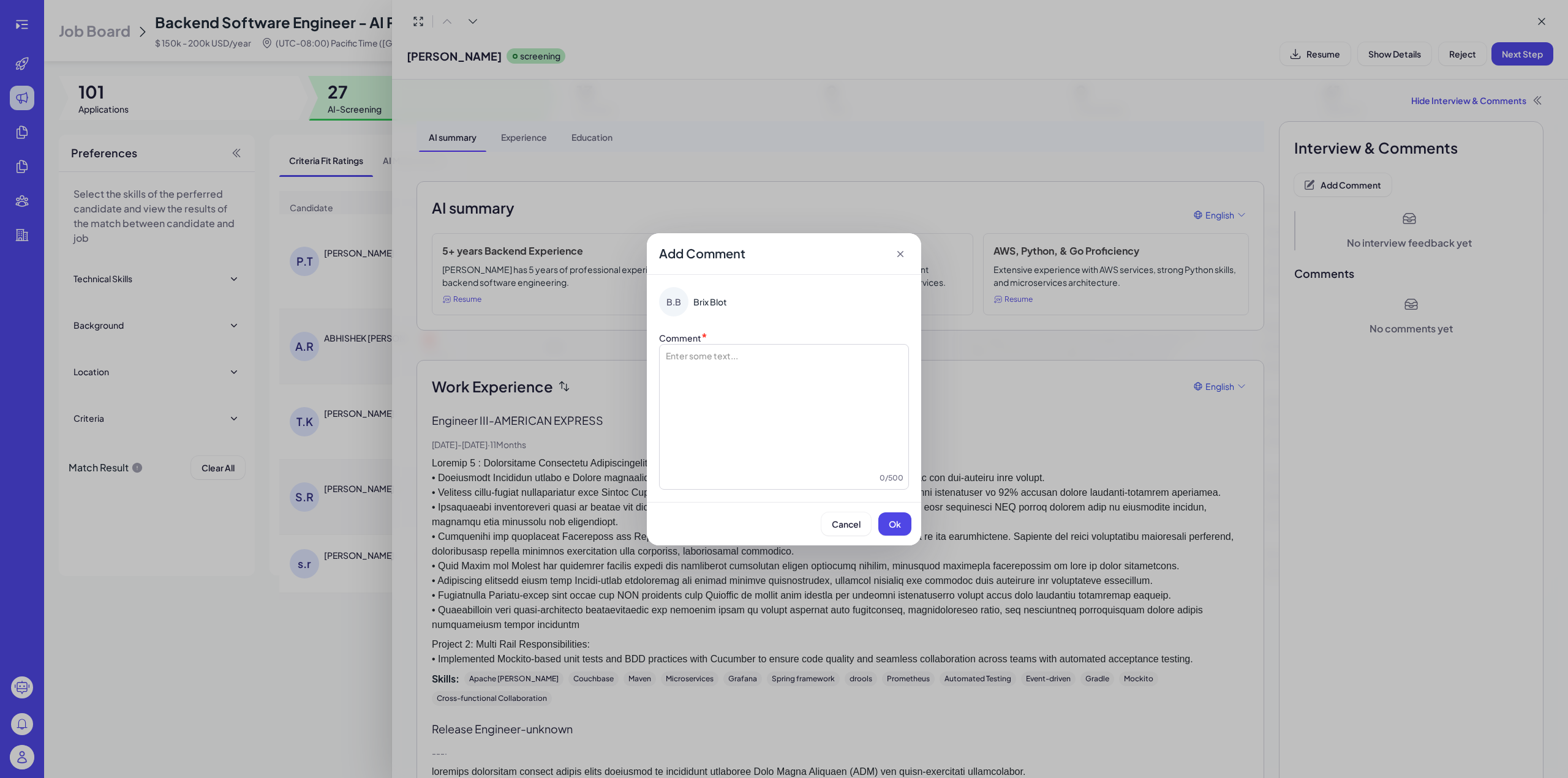
click at [745, 378] on div at bounding box center [784, 411] width 239 height 122
click at [695, 361] on li "**********" at bounding box center [784, 355] width 200 height 12
click at [895, 520] on span "Ok" at bounding box center [894, 524] width 12 height 11
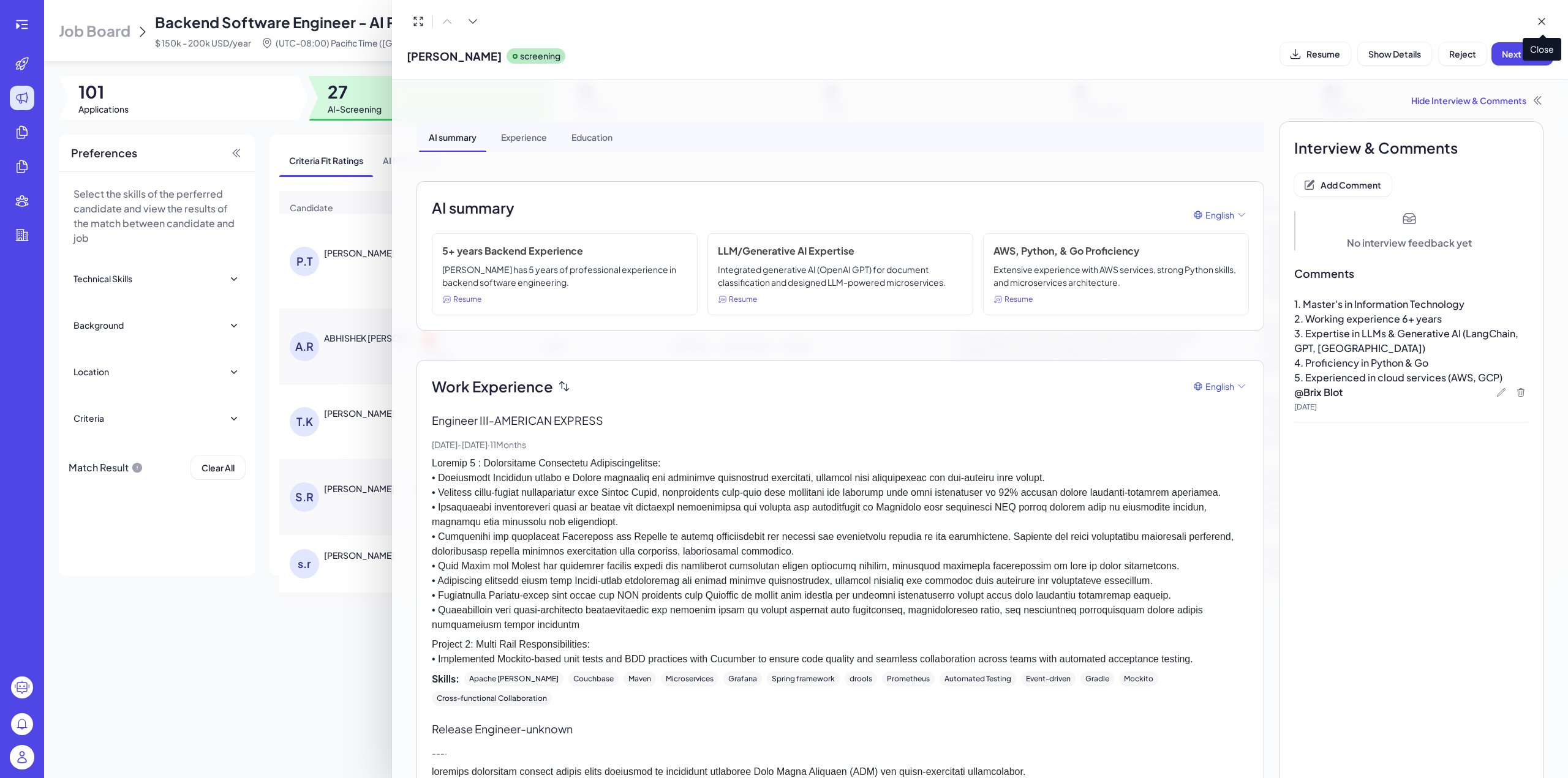
click at [1533, 50] on span "Close" at bounding box center [1542, 49] width 38 height 23
click at [1511, 55] on span "Next Step" at bounding box center [1521, 54] width 41 height 11
click at [1541, 23] on icon at bounding box center [1541, 21] width 12 height 12
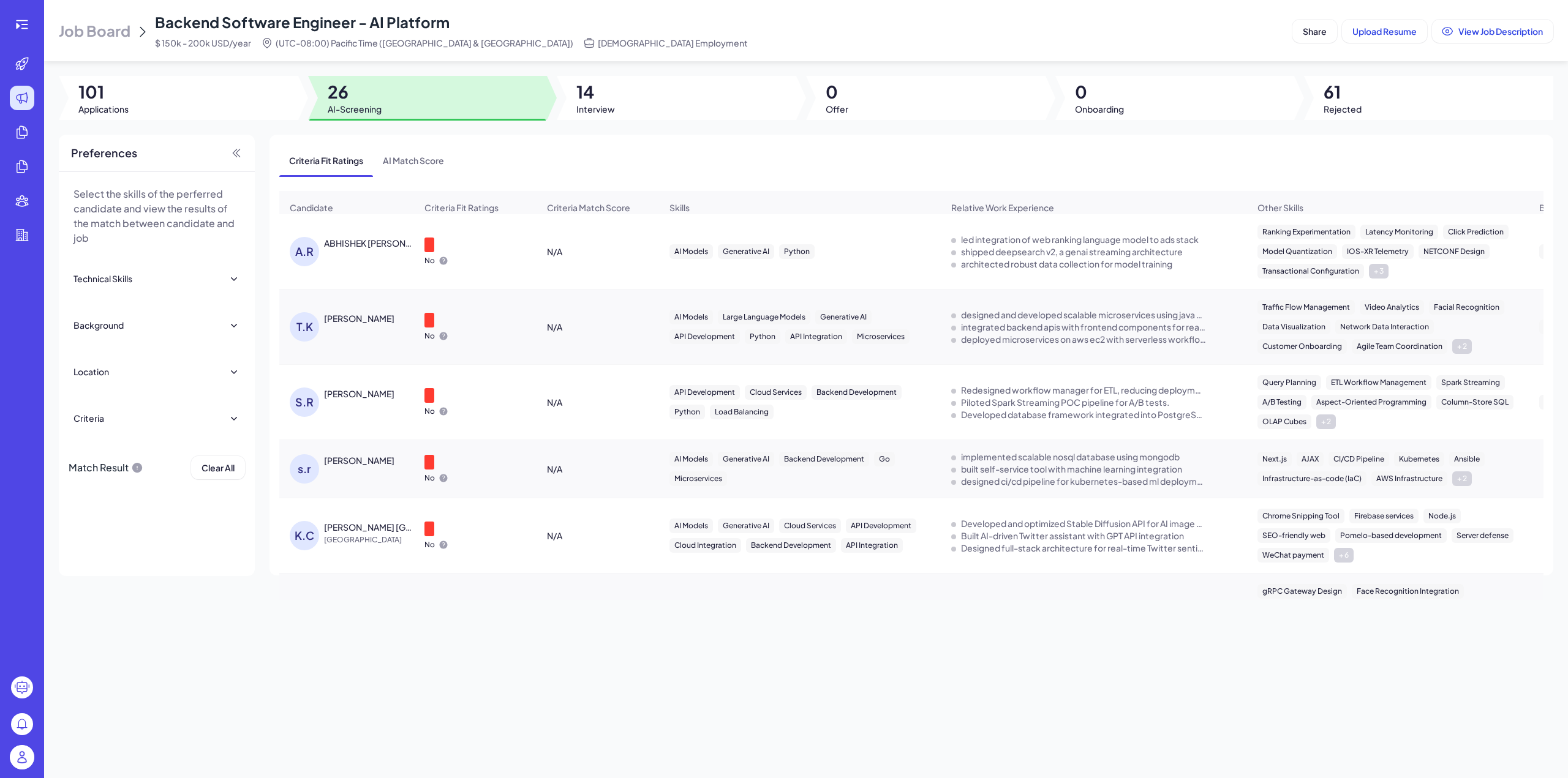
click at [380, 256] on div "A.R ABHISHEK RAMESH KESHAV" at bounding box center [353, 252] width 126 height 29
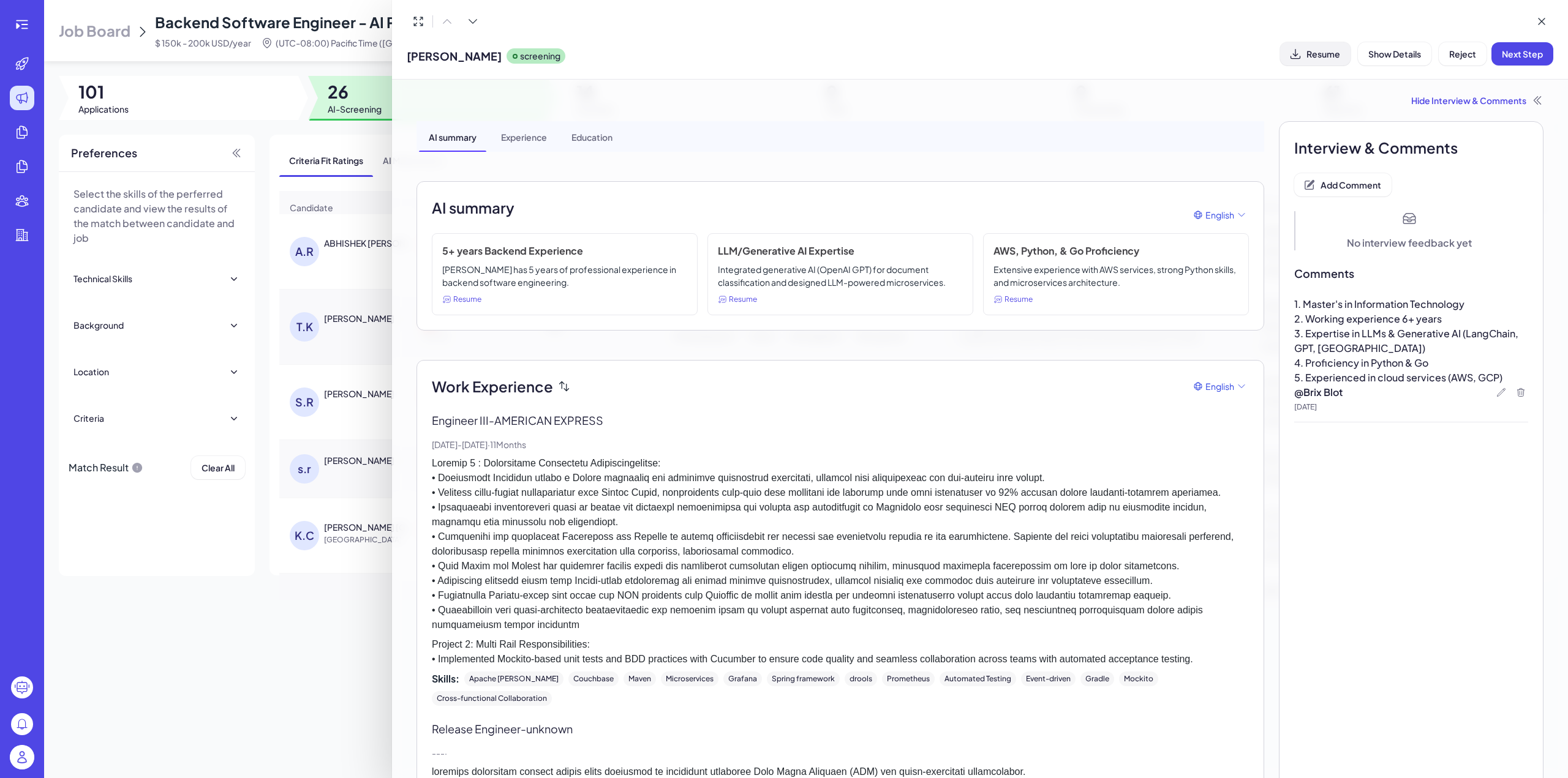
click at [1311, 53] on span "Resume" at bounding box center [1322, 54] width 34 height 11
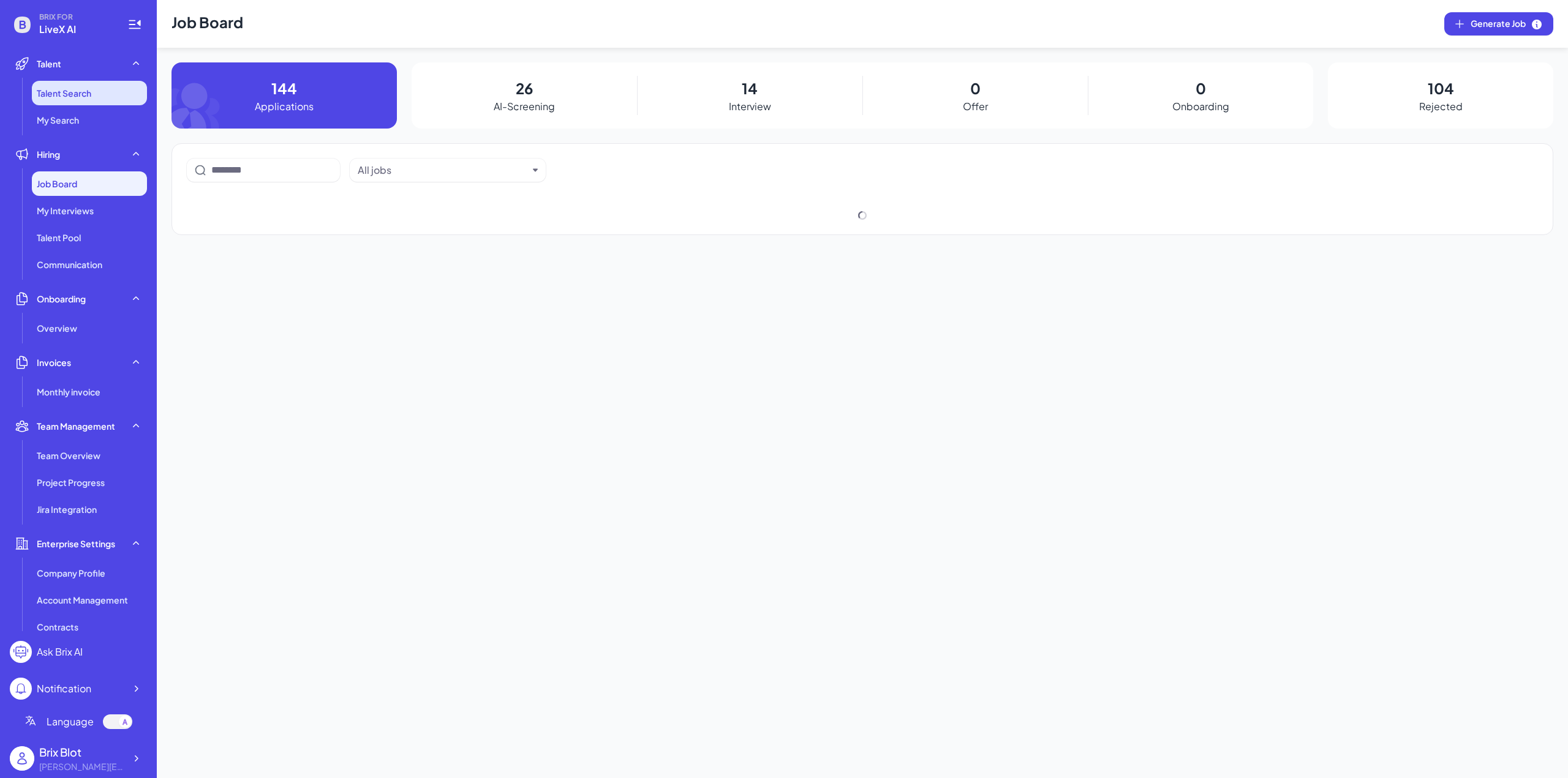
click at [75, 92] on span "Talent Search" at bounding box center [64, 92] width 55 height 12
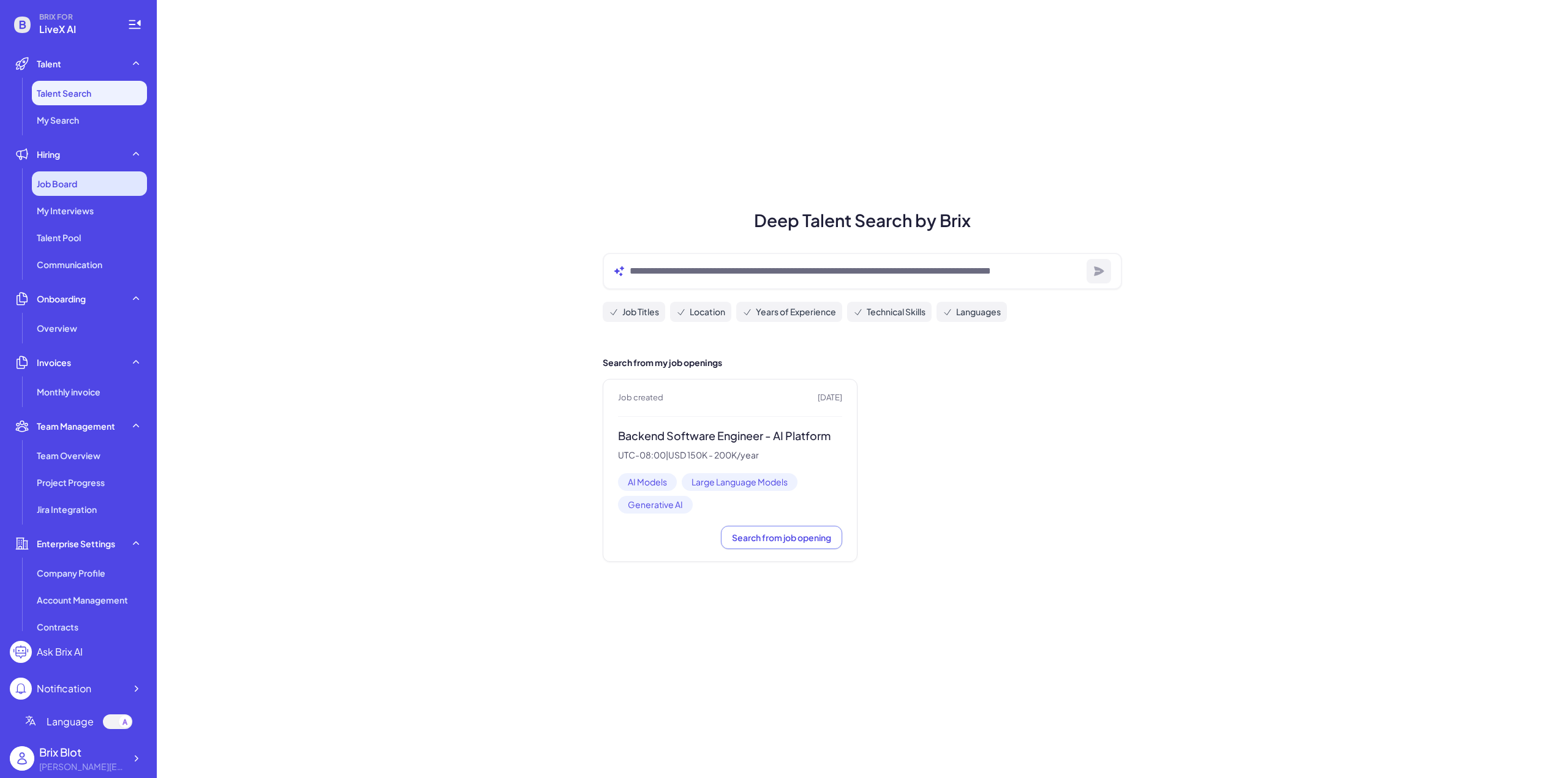
click at [85, 194] on div "Job Board" at bounding box center [89, 184] width 115 height 25
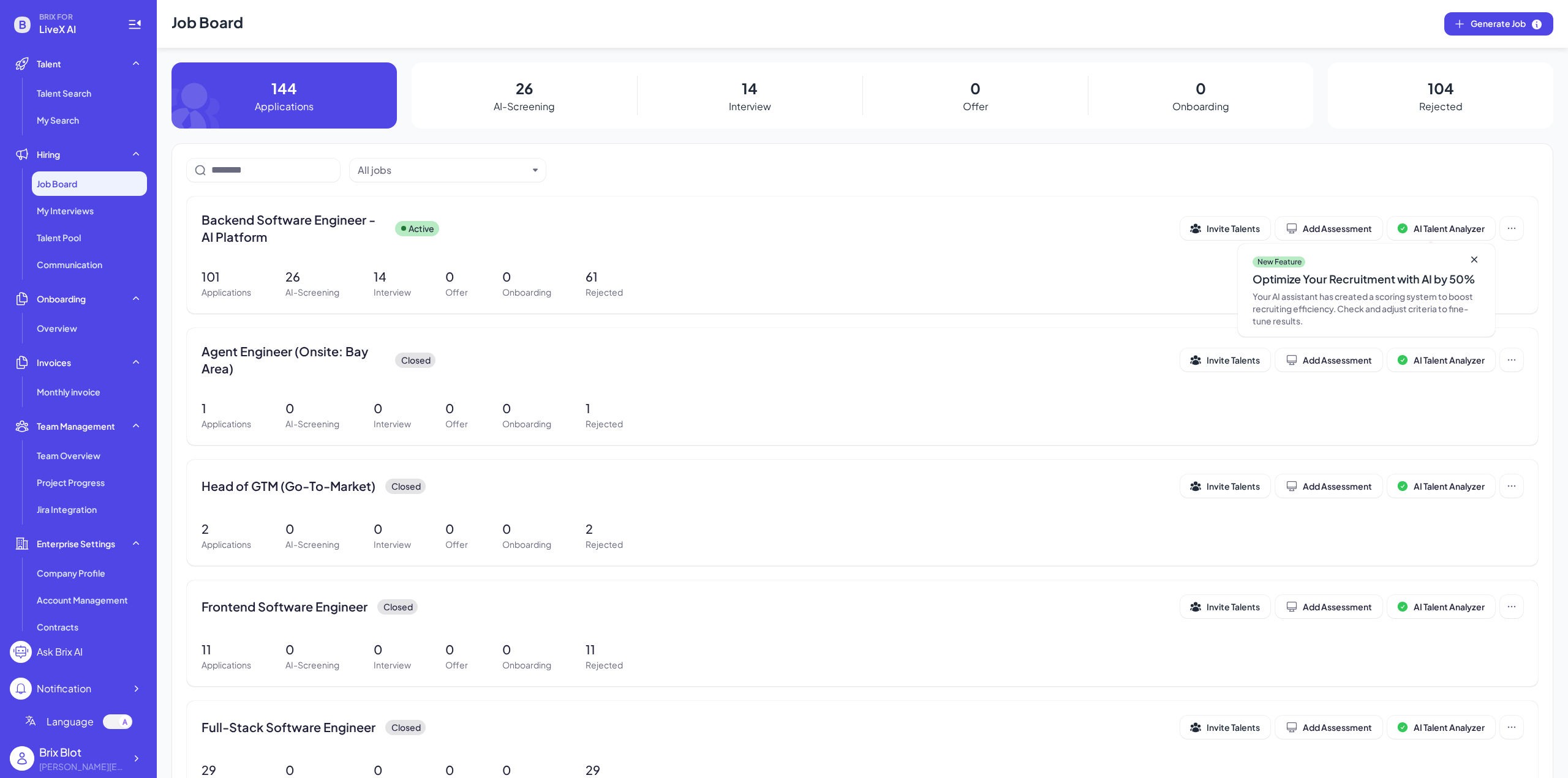
click at [540, 112] on p "AI-Screening" at bounding box center [524, 107] width 61 height 15
click at [527, 91] on p "26" at bounding box center [524, 88] width 17 height 22
click at [518, 78] on p "26" at bounding box center [524, 88] width 17 height 22
click at [514, 110] on p "AI-Screening" at bounding box center [524, 107] width 61 height 15
click at [521, 89] on p "26" at bounding box center [524, 88] width 17 height 22
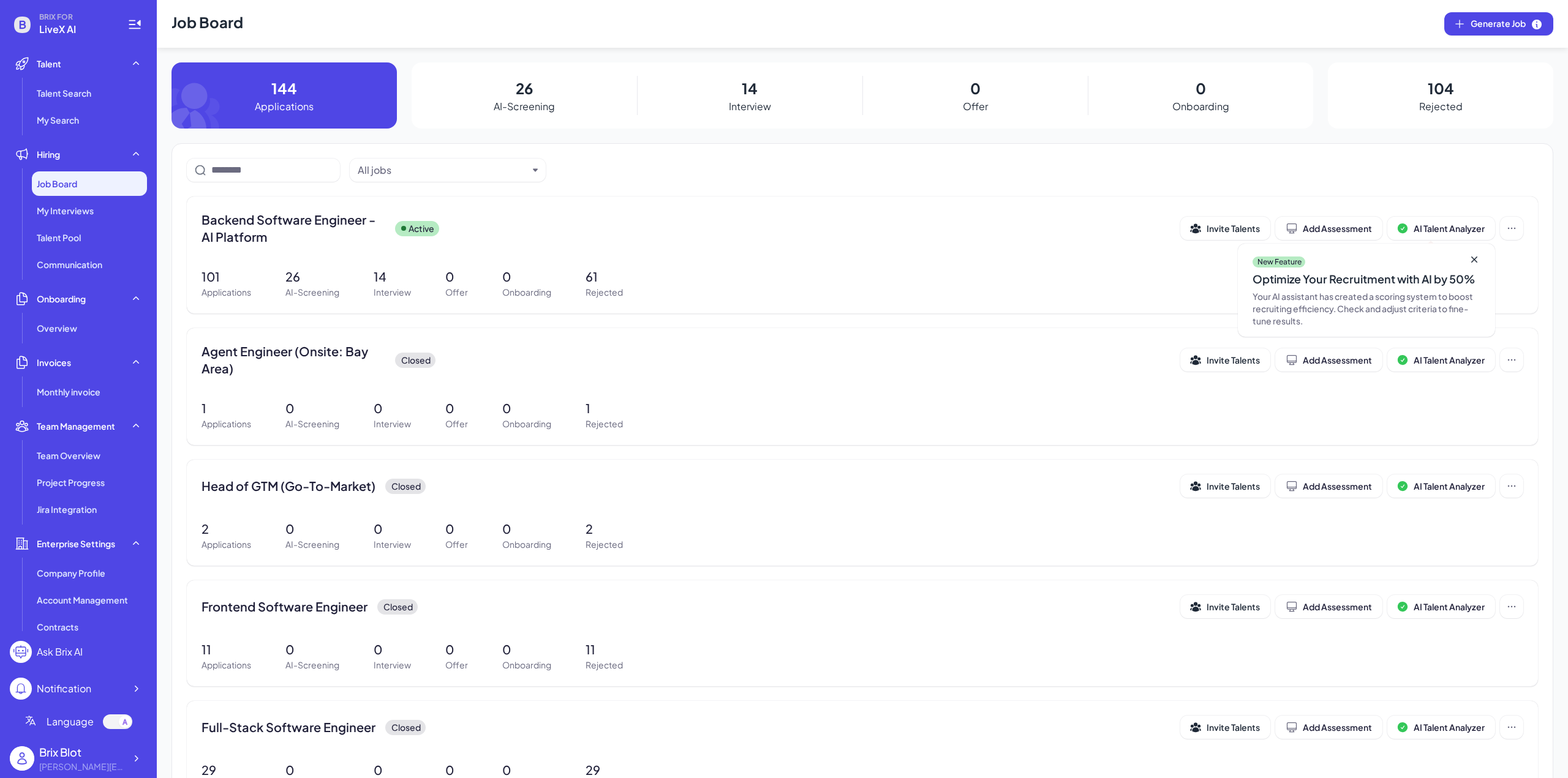
click at [520, 107] on p "AI-Screening" at bounding box center [524, 107] width 61 height 15
click at [59, 213] on span "My Interviews" at bounding box center [65, 210] width 57 height 12
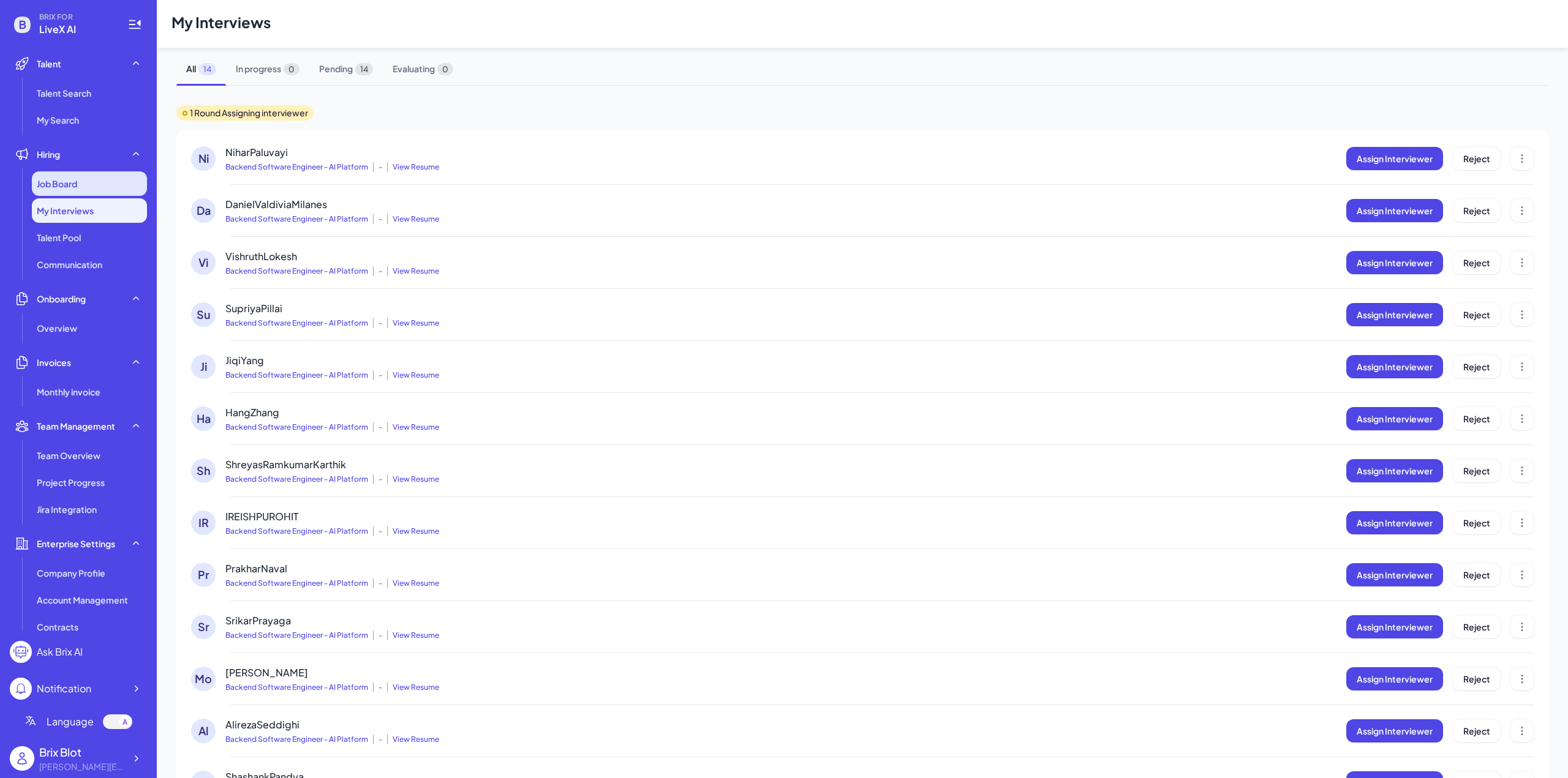
click at [91, 189] on div "Job Board" at bounding box center [89, 184] width 115 height 25
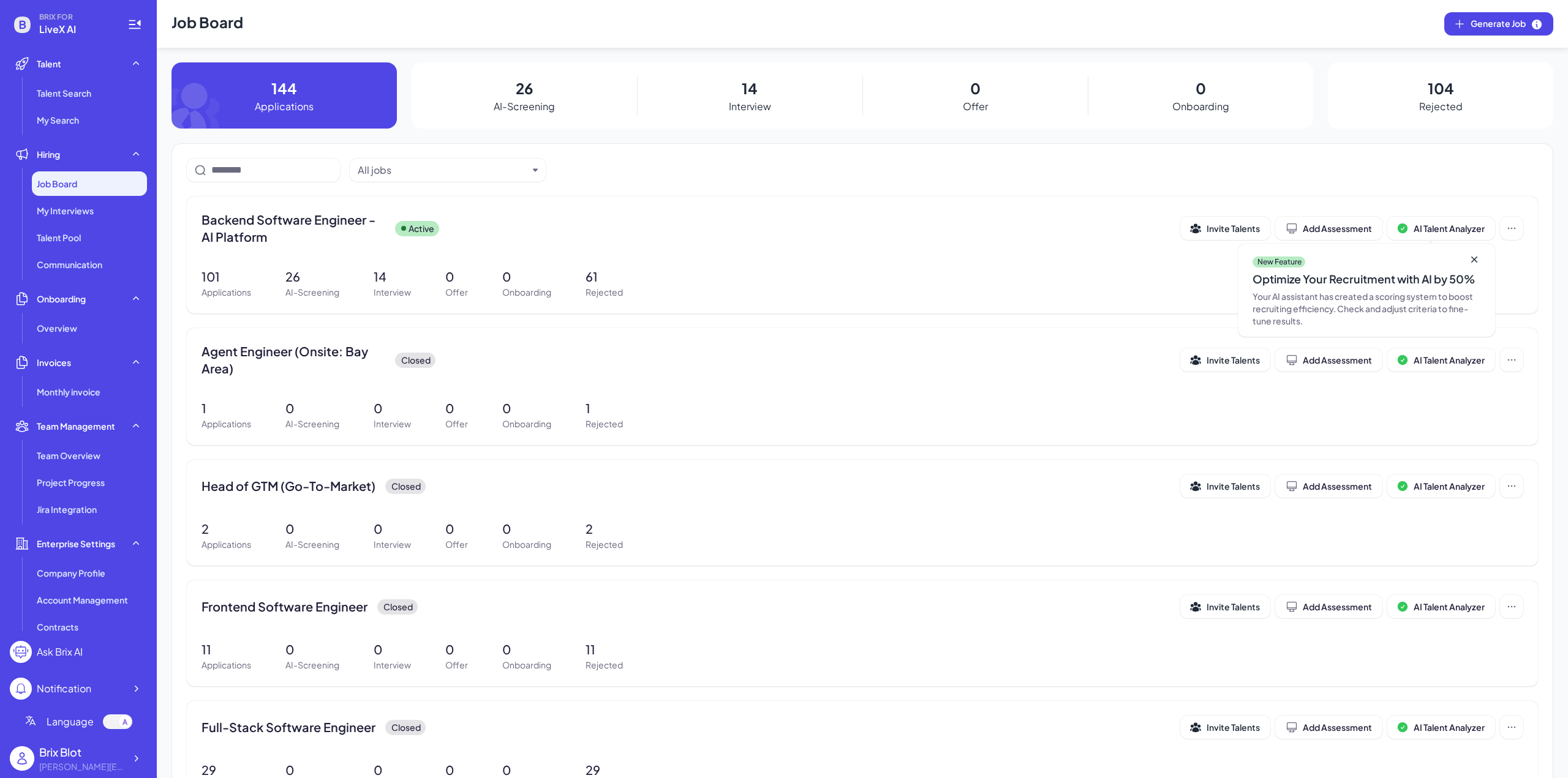
click at [529, 92] on p "26" at bounding box center [524, 88] width 17 height 22
click at [521, 102] on p "AI-Screening" at bounding box center [524, 107] width 61 height 15
click at [53, 226] on li "Talent Pool" at bounding box center [89, 237] width 115 height 25
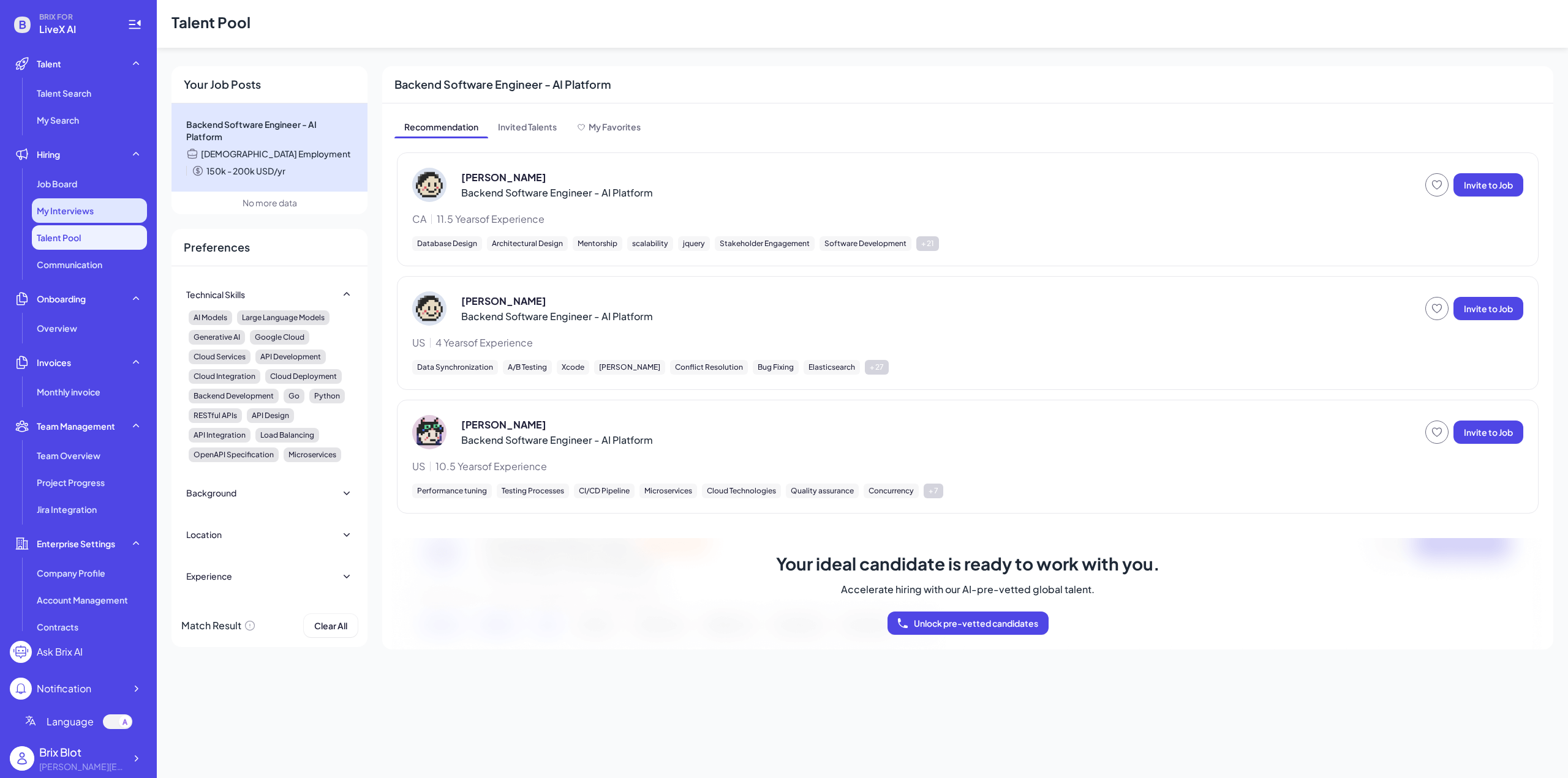
click at [96, 203] on div "My Interviews" at bounding box center [89, 210] width 115 height 25
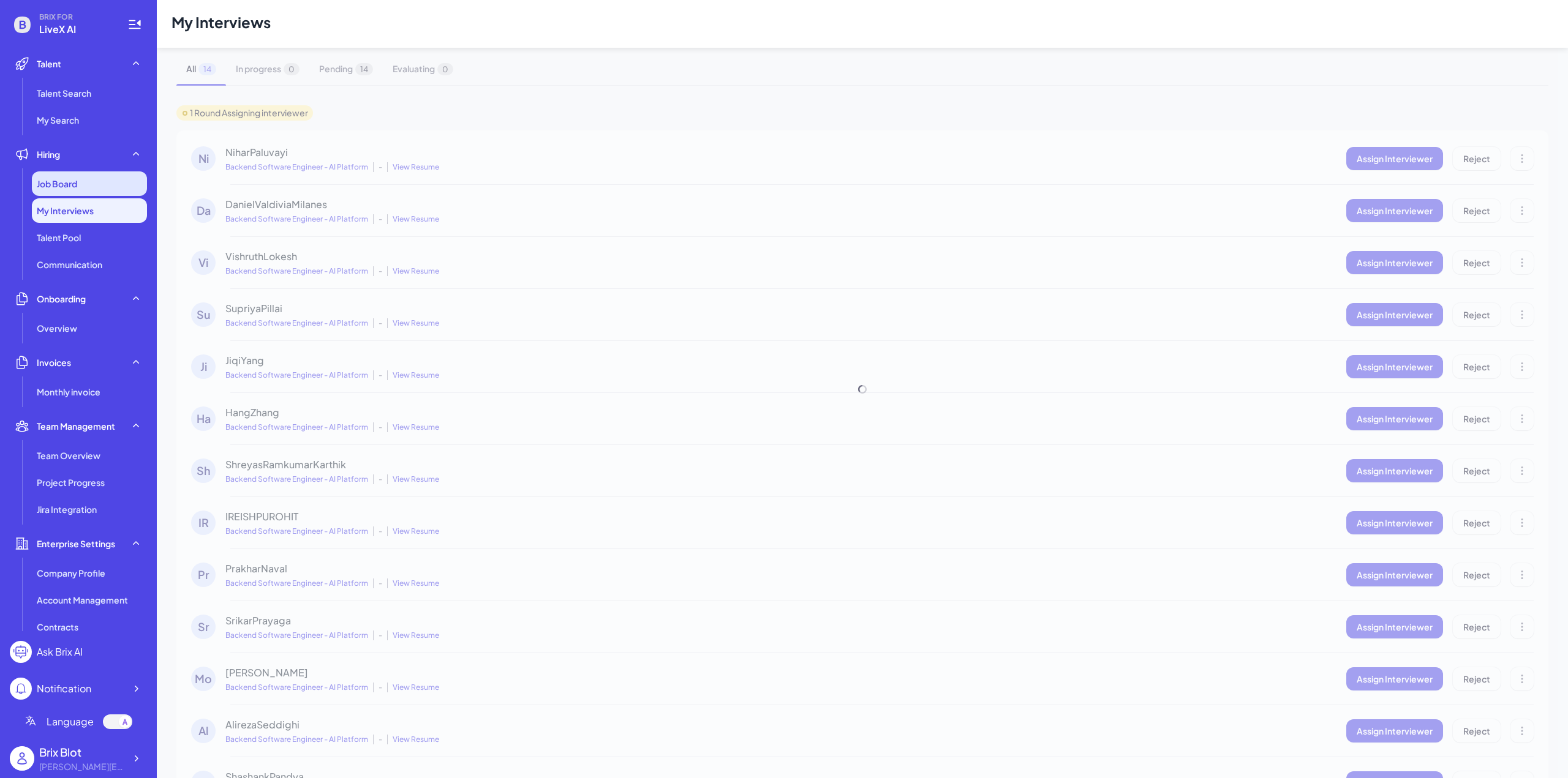
click at [96, 190] on div "Job Board" at bounding box center [89, 184] width 115 height 25
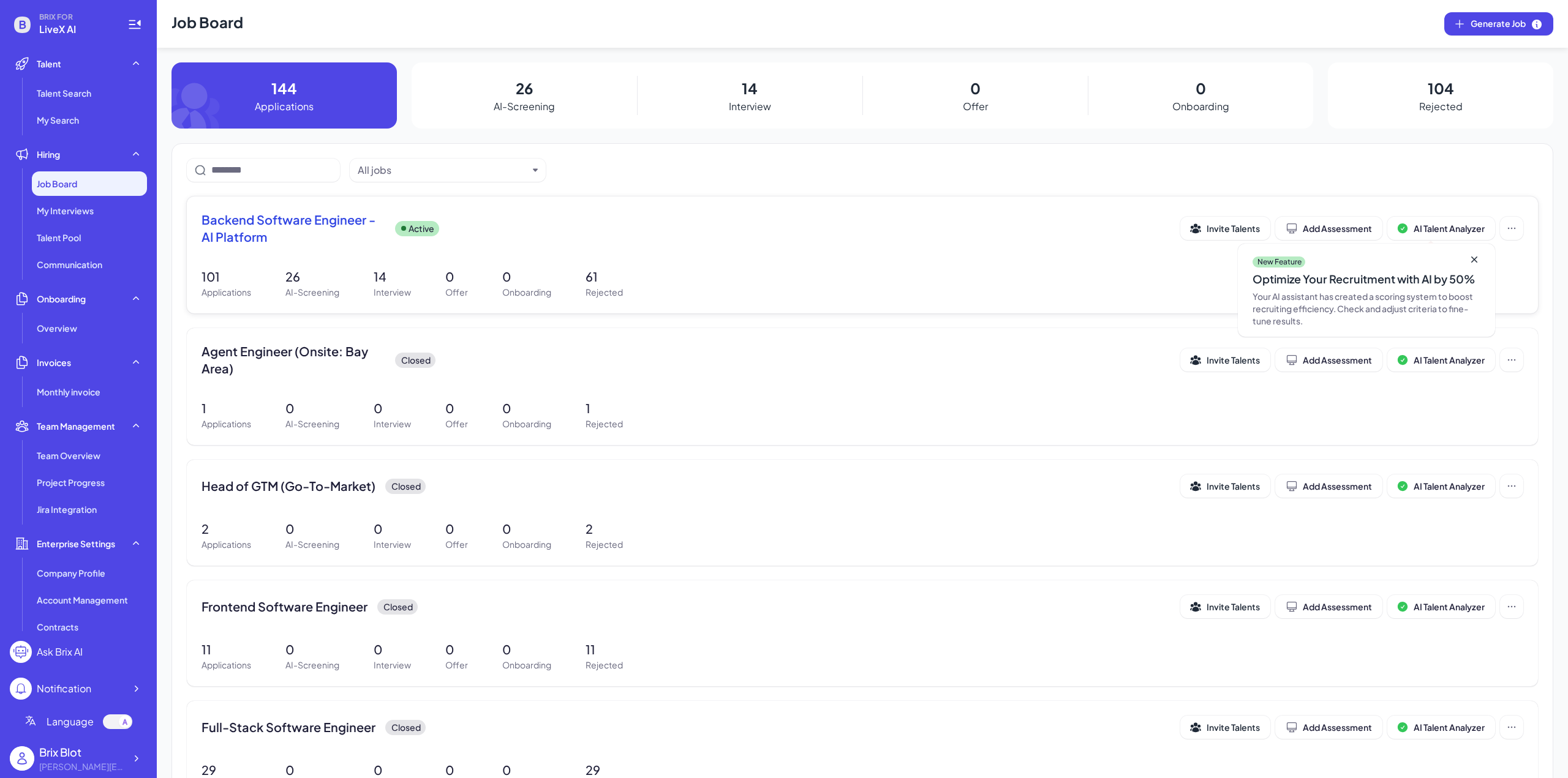
click at [263, 226] on span "Backend Software Engineer - AI Platform" at bounding box center [293, 228] width 184 height 35
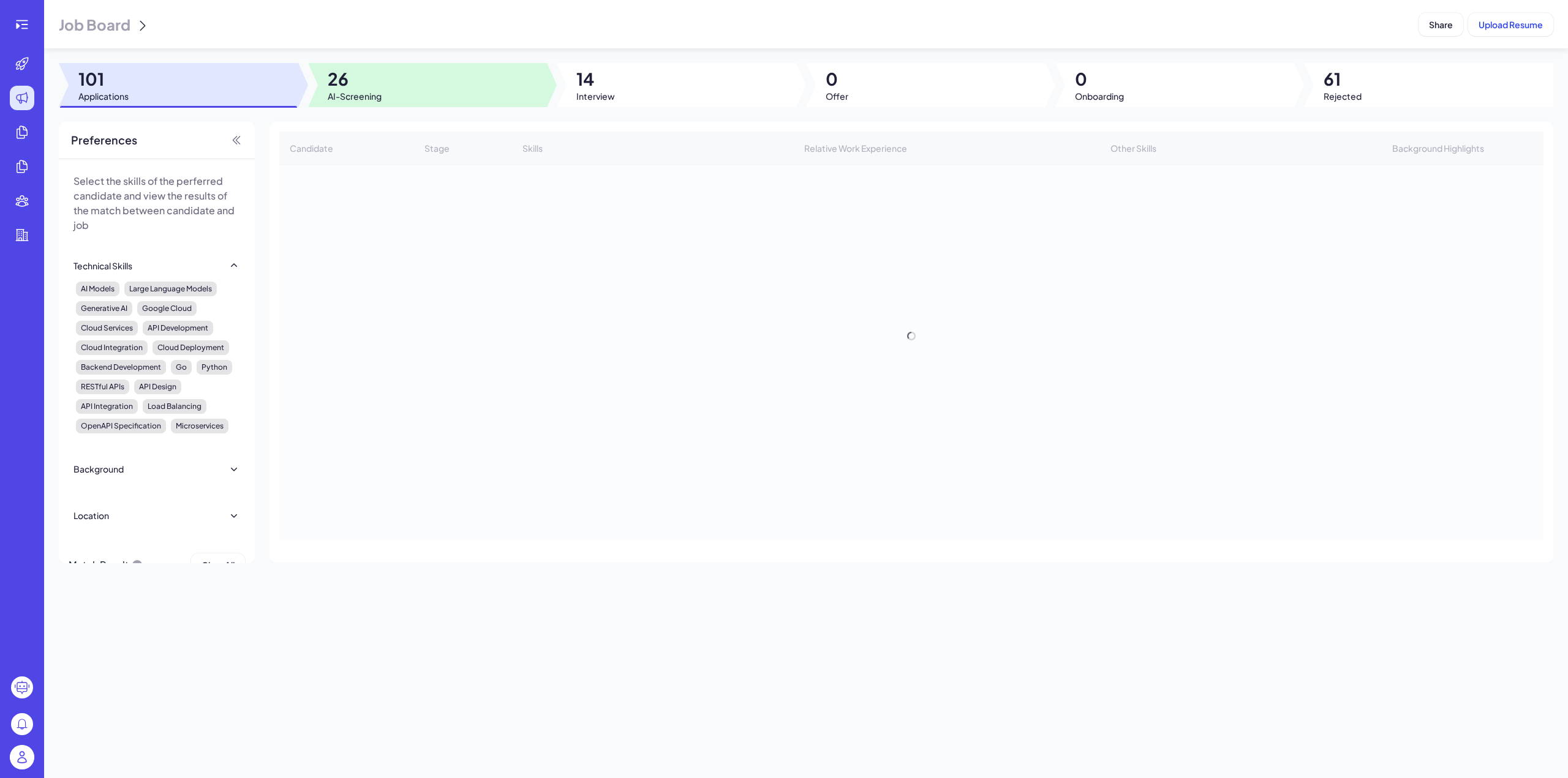
click at [406, 79] on div at bounding box center [427, 85] width 239 height 44
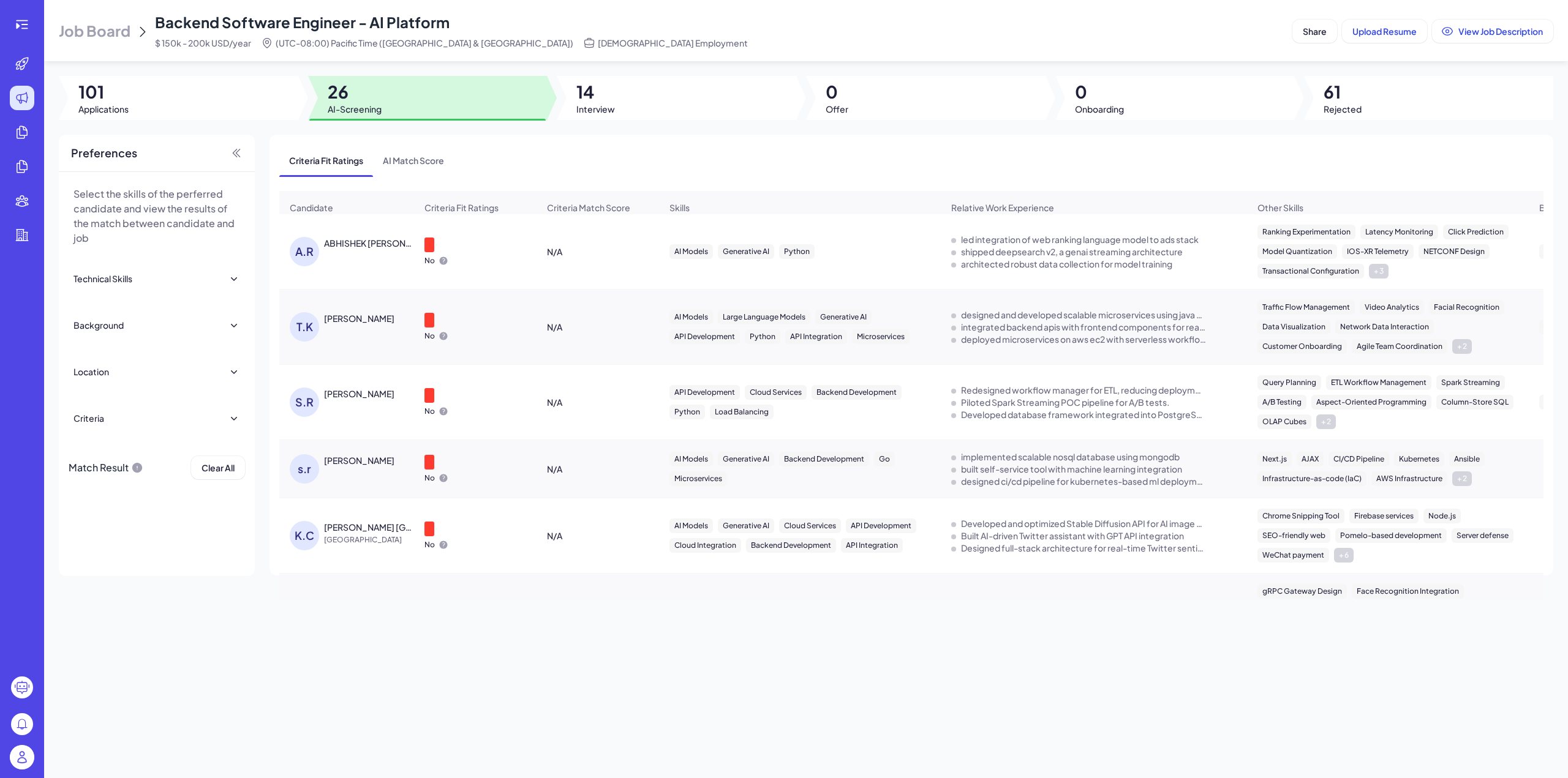
click at [347, 249] on div "ABHISHEK [PERSON_NAME]" at bounding box center [369, 243] width 90 height 12
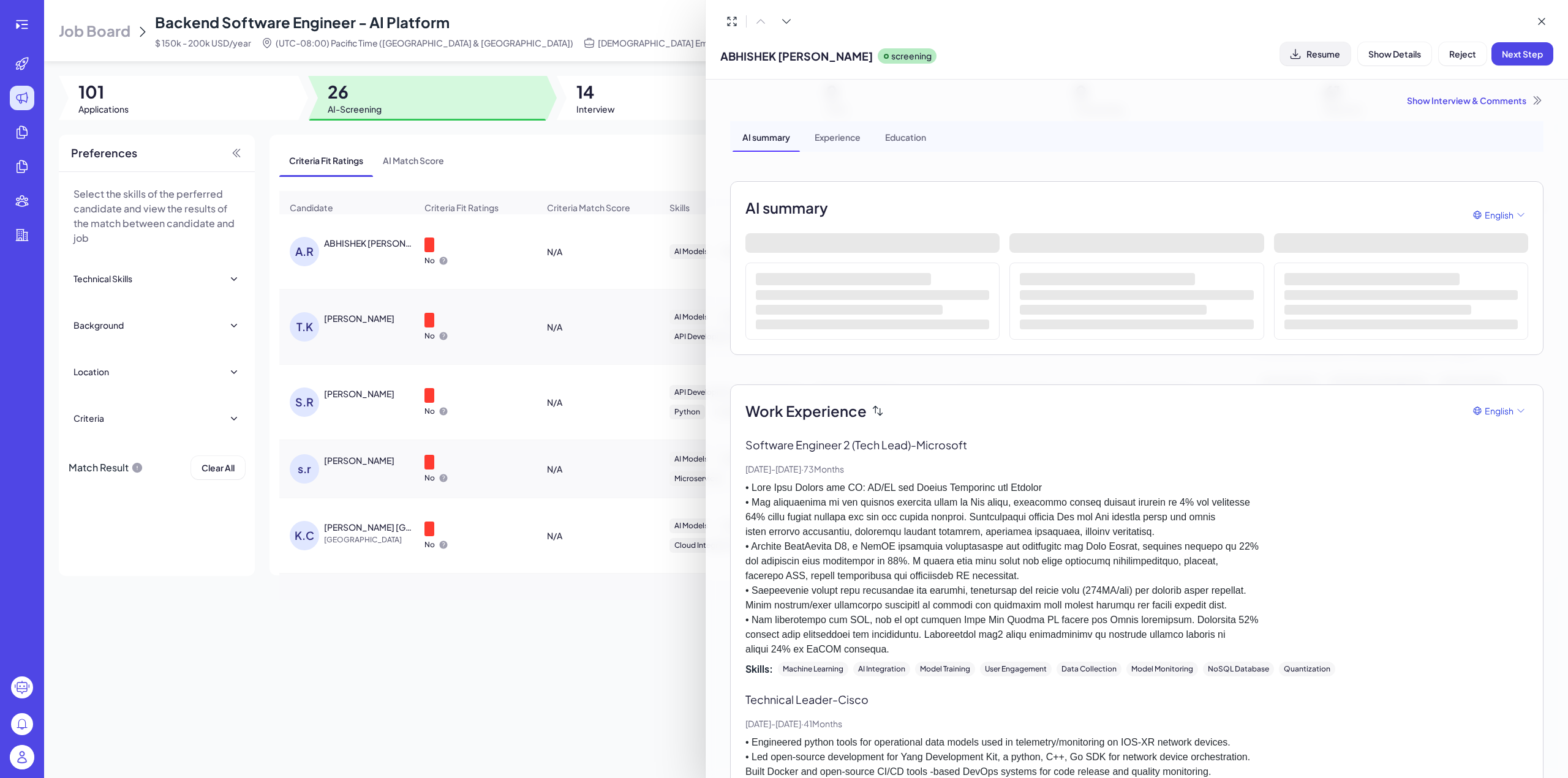
click at [1306, 51] on span "Resume" at bounding box center [1322, 54] width 34 height 11
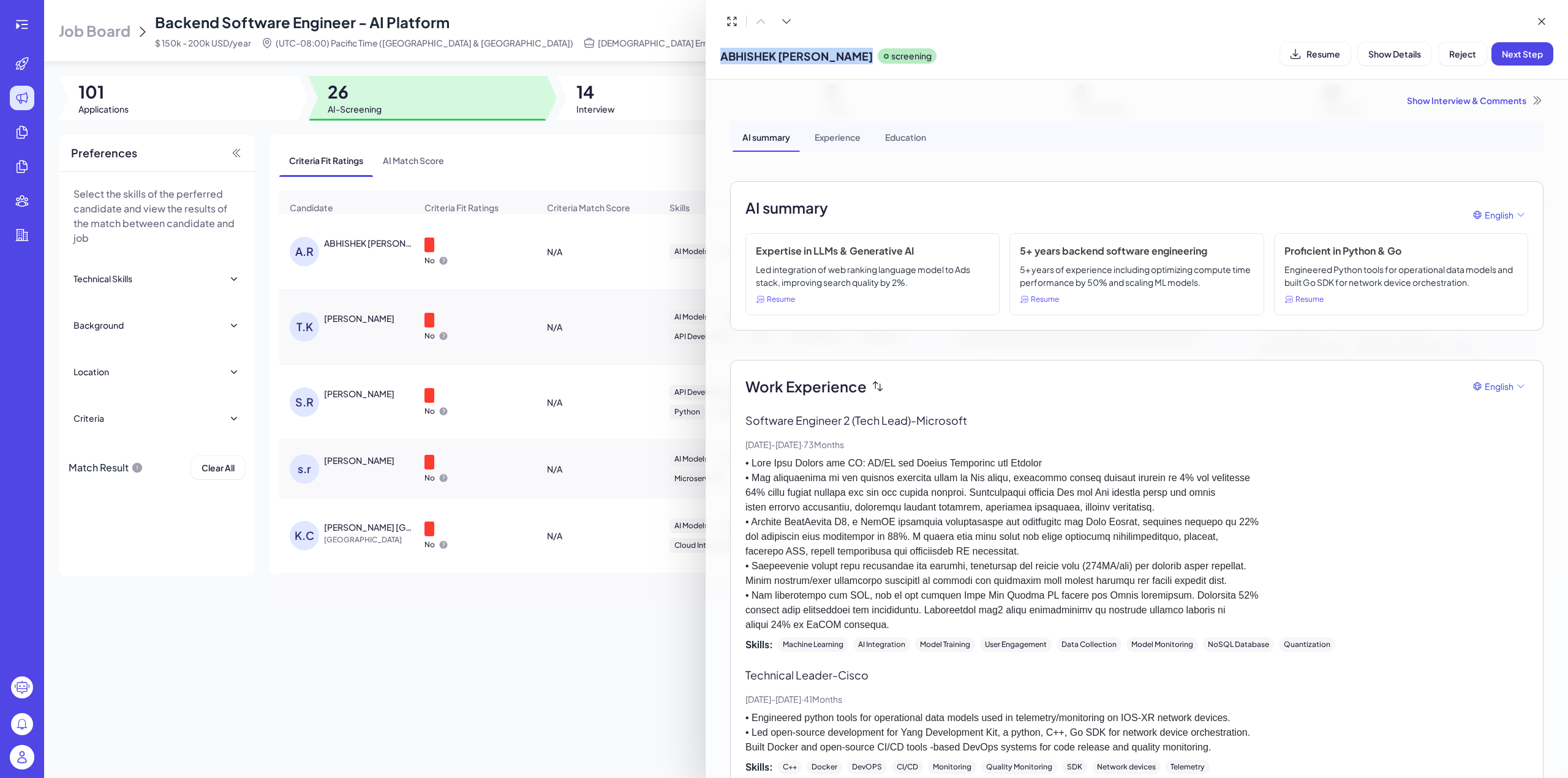
drag, startPoint x: 869, startPoint y: 55, endPoint x: 724, endPoint y: 57, distance: 145.0
click at [724, 57] on span "ABHISHEK [PERSON_NAME]" at bounding box center [796, 56] width 153 height 16
copy span "ABHISHEK [PERSON_NAME]"
click at [1471, 103] on div "Show Interview & Comments" at bounding box center [1136, 100] width 814 height 12
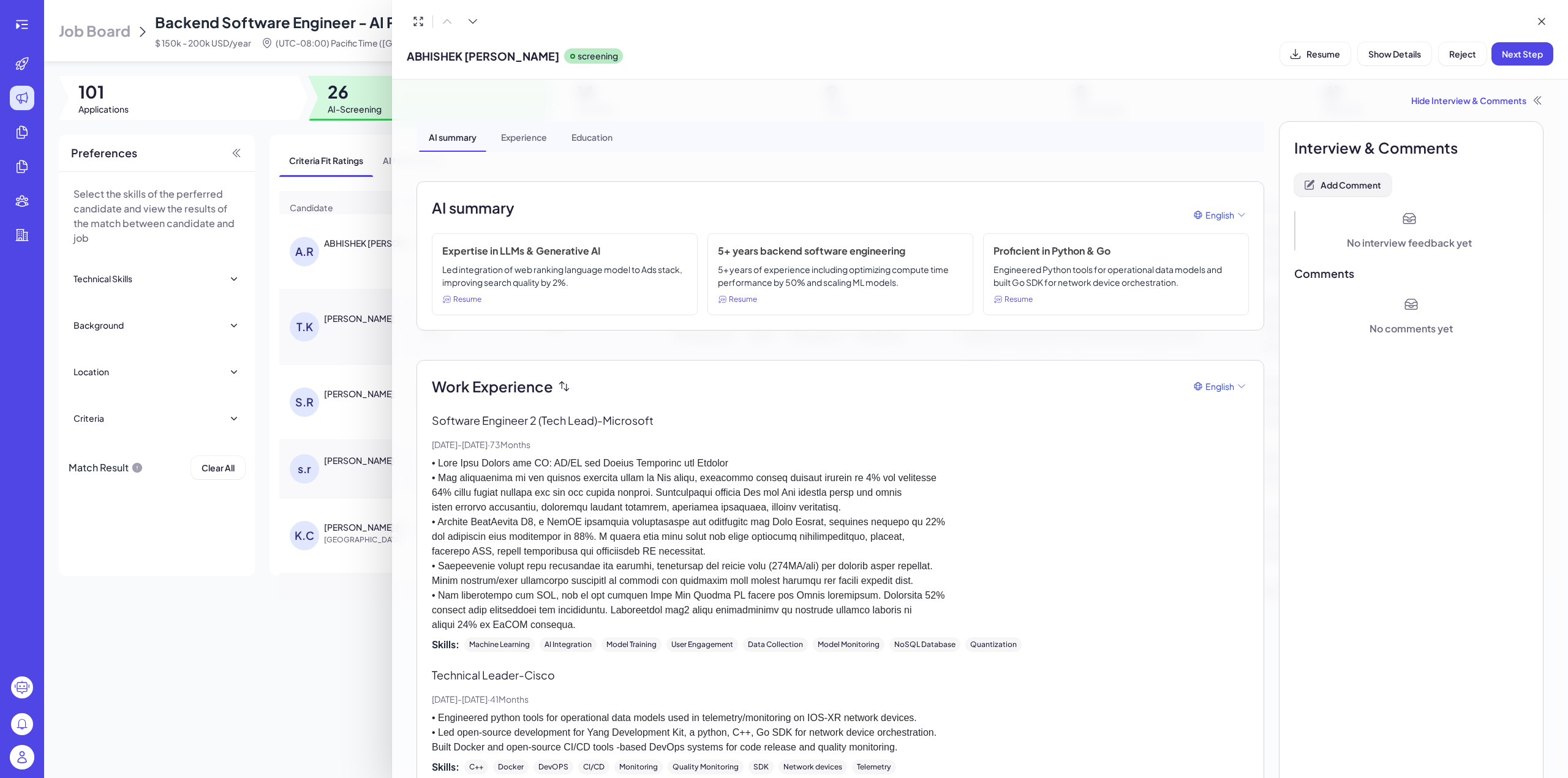
click at [1345, 185] on span "Add Comment" at bounding box center [1351, 184] width 60 height 11
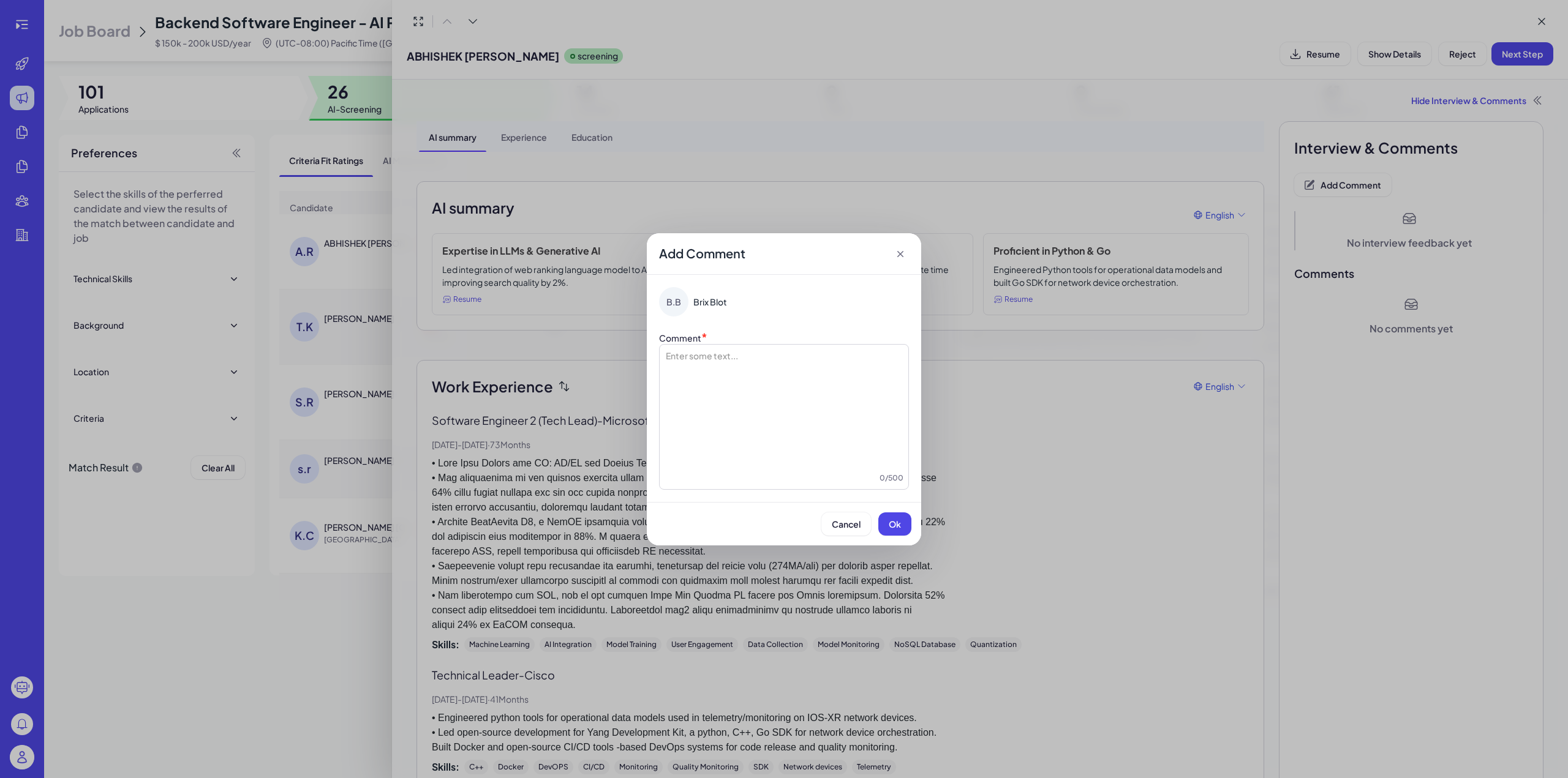
click at [763, 387] on div at bounding box center [784, 411] width 239 height 122
click at [698, 357] on span "**********" at bounding box center [745, 355] width 100 height 8
click at [895, 529] on span "Ok" at bounding box center [894, 524] width 12 height 11
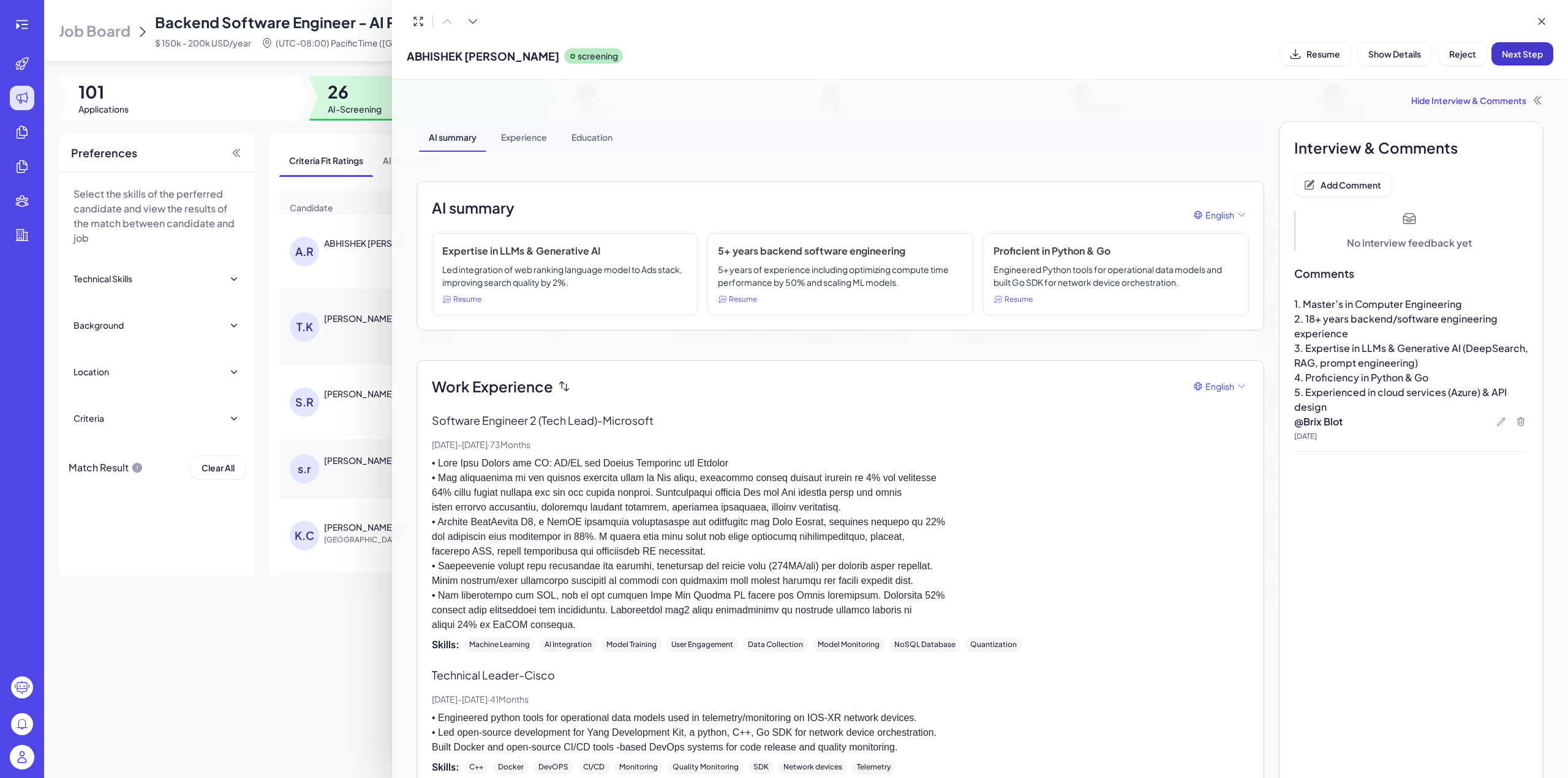
click at [1523, 63] on button "Next Step" at bounding box center [1522, 53] width 62 height 23
click at [1545, 21] on icon at bounding box center [1541, 21] width 12 height 12
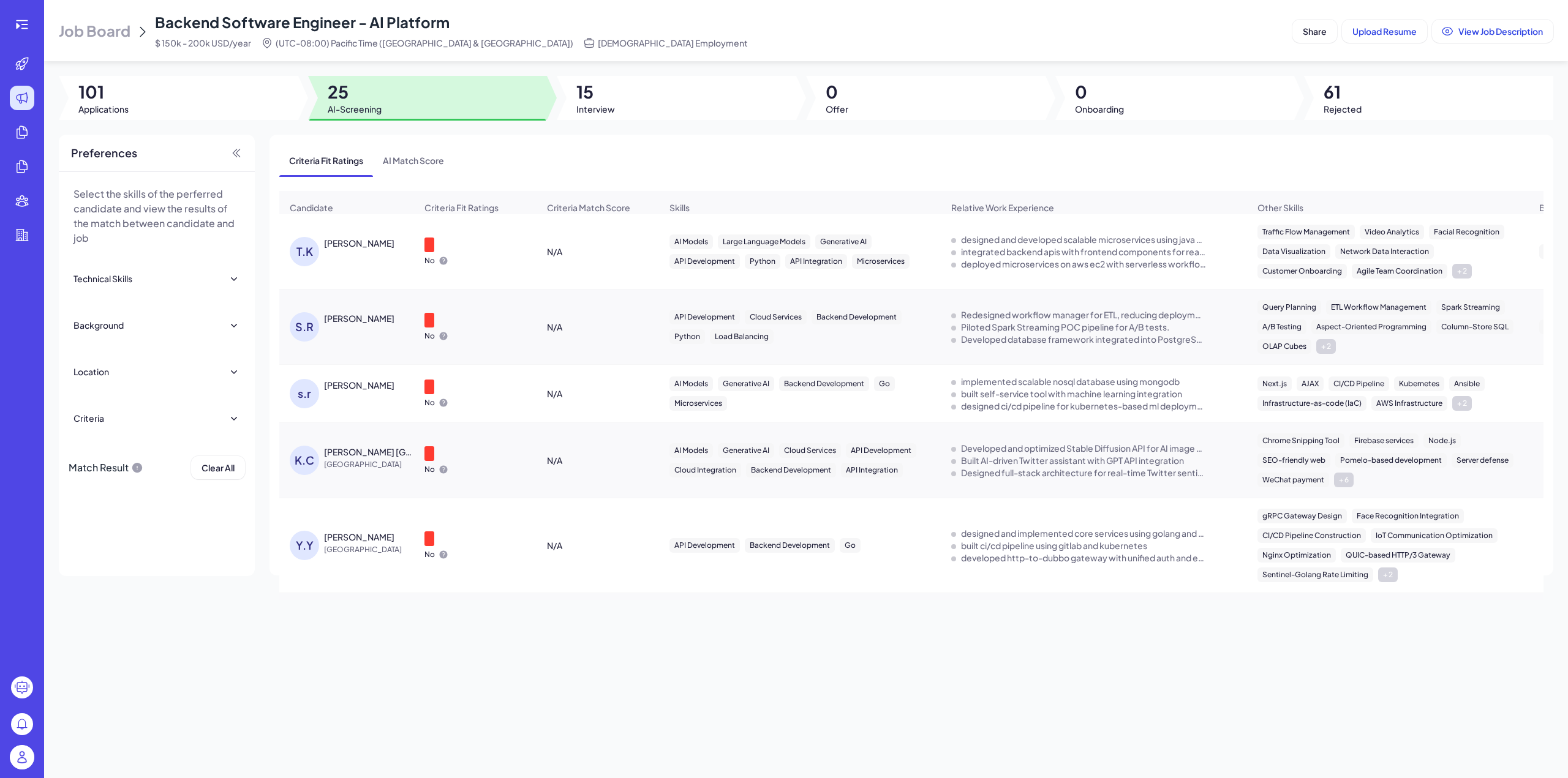
click at [484, 251] on div "No" at bounding box center [475, 251] width 121 height 47
click at [340, 249] on div "[PERSON_NAME]" at bounding box center [359, 243] width 70 height 12
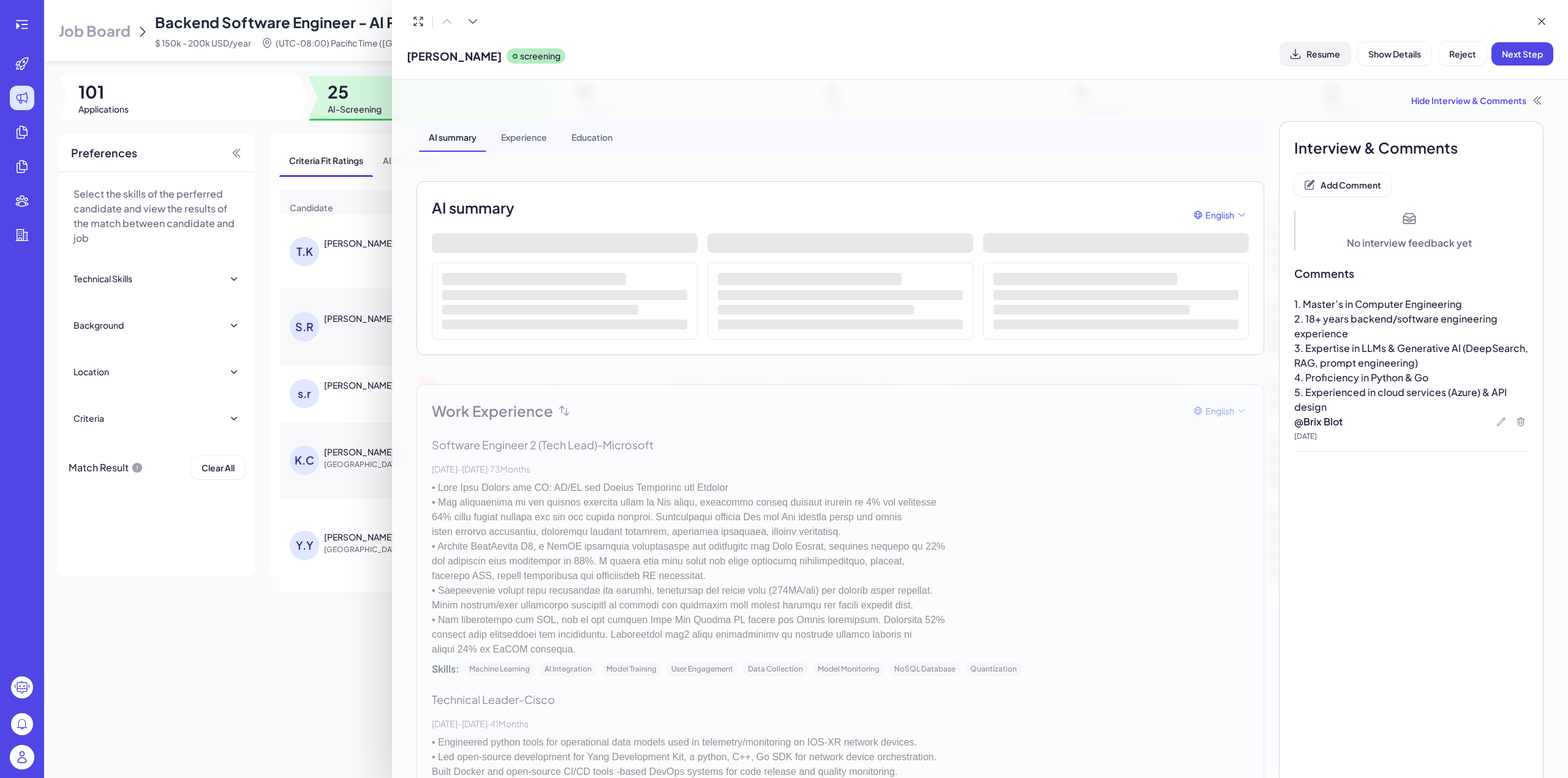
click at [1305, 52] on button "Resume" at bounding box center [1315, 53] width 70 height 23
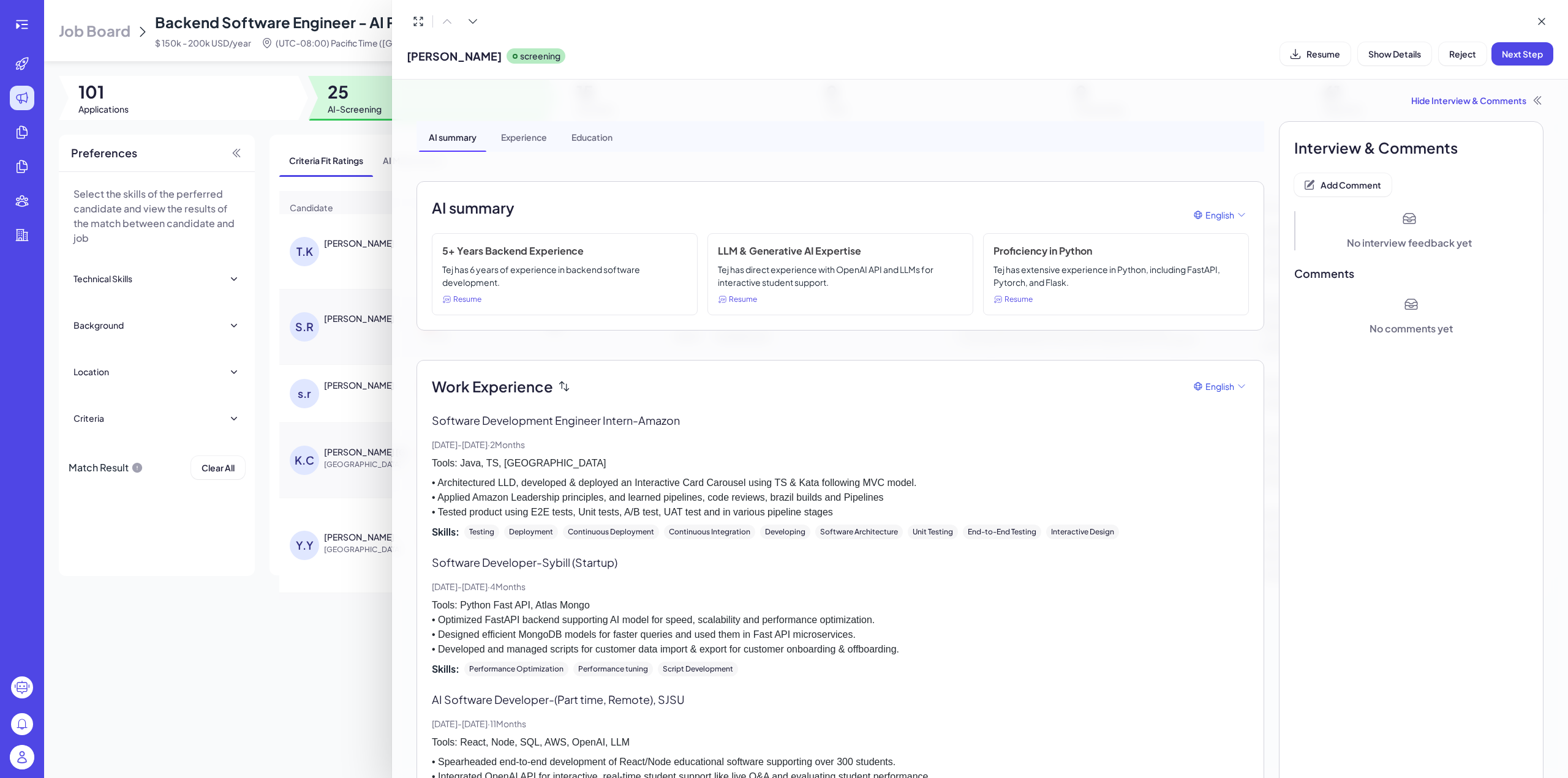
drag, startPoint x: 408, startPoint y: 53, endPoint x: 478, endPoint y: 52, distance: 70.0
click at [478, 52] on span "[PERSON_NAME]" at bounding box center [454, 56] width 95 height 16
copy span "[PERSON_NAME]"
click at [1462, 100] on div "Hide Interview & Comments" at bounding box center [980, 100] width 1127 height 12
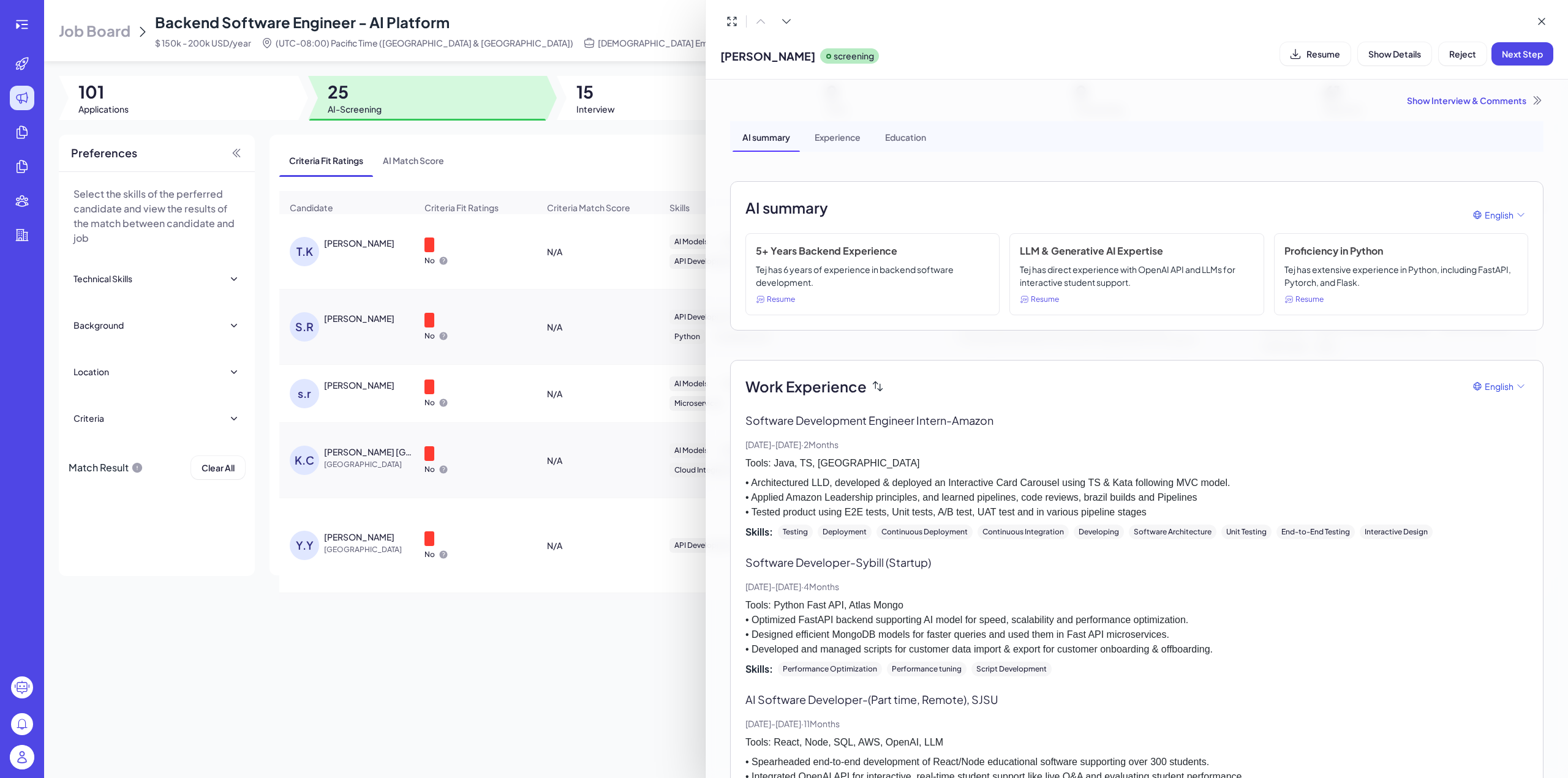
click at [1458, 96] on div "Show Interview & Comments" at bounding box center [1136, 100] width 814 height 12
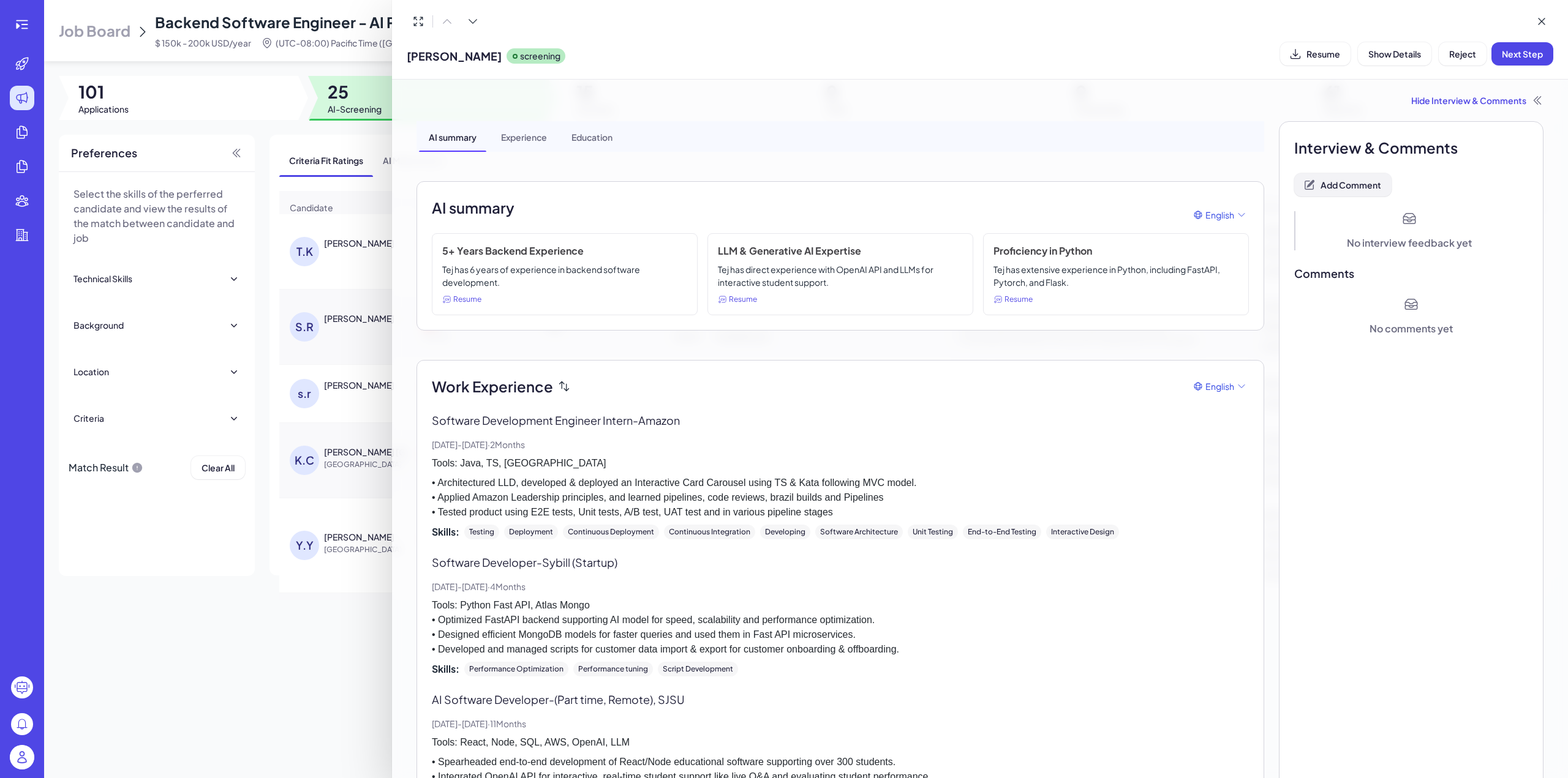
click at [1349, 189] on span "Add Comment" at bounding box center [1351, 184] width 60 height 11
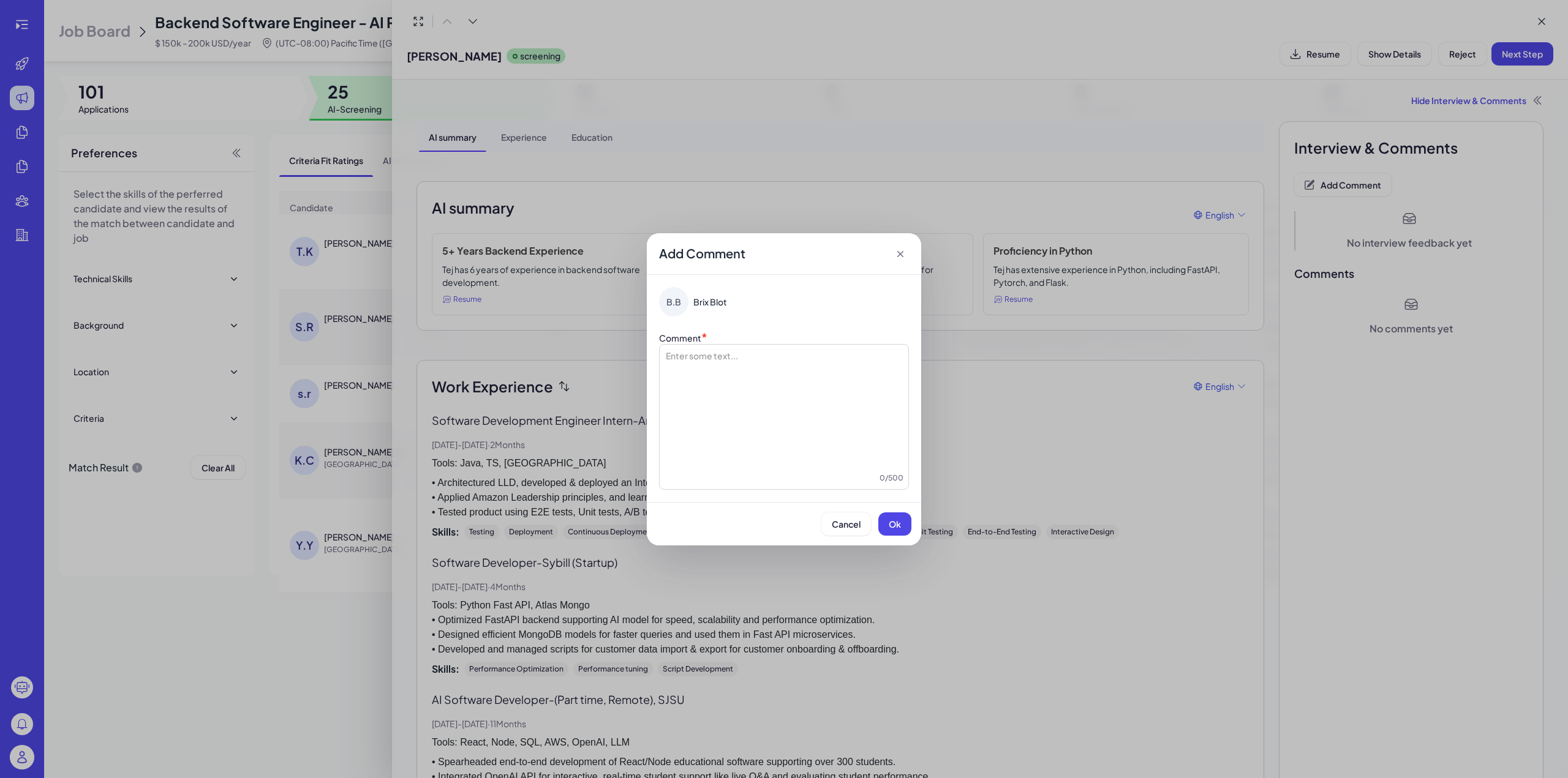
click at [697, 360] on div at bounding box center [784, 411] width 239 height 122
click at [697, 360] on span "**********" at bounding box center [745, 355] width 100 height 8
click at [889, 521] on span "Ok" at bounding box center [894, 524] width 12 height 11
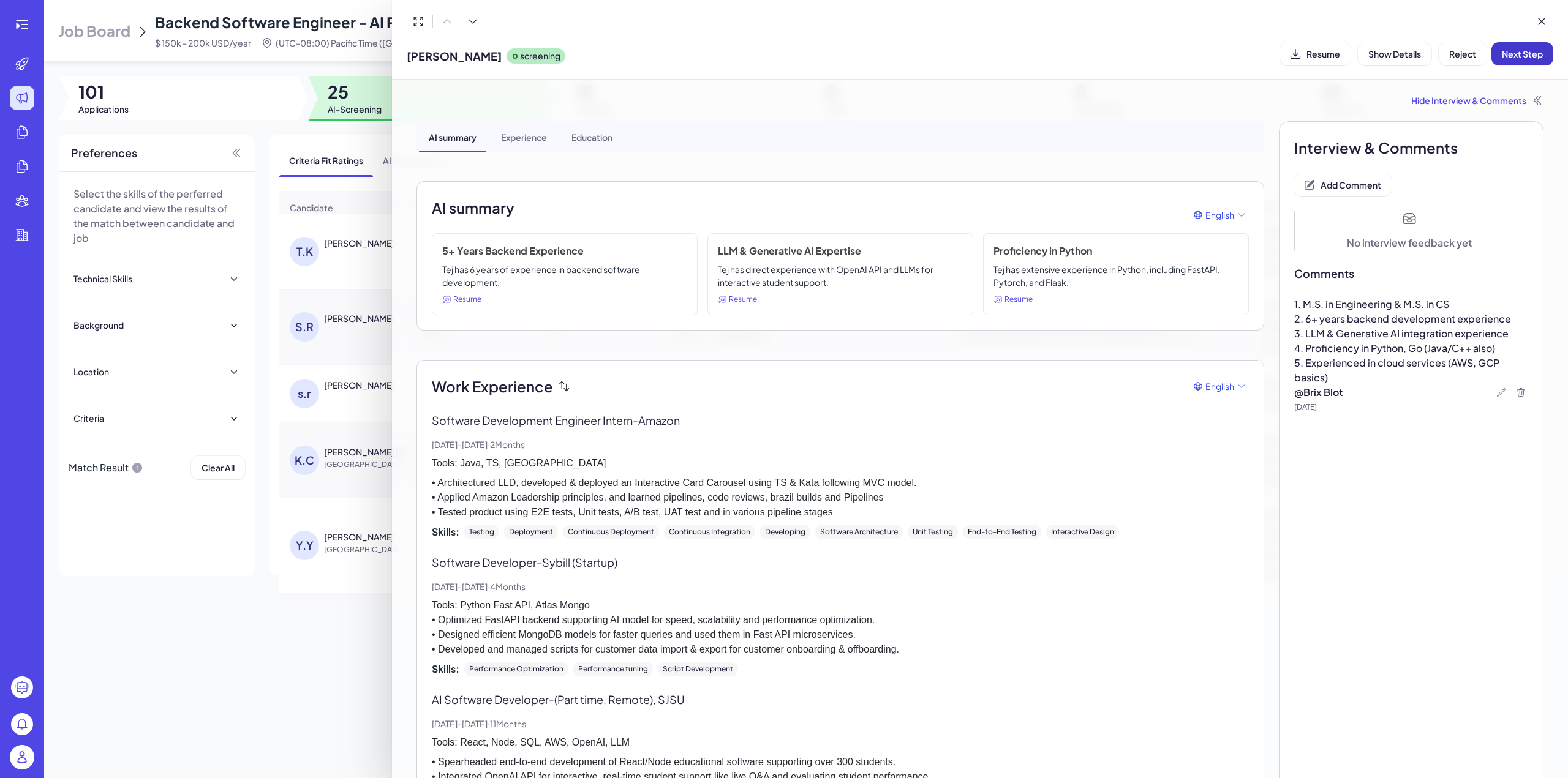
click at [1510, 56] on span "Next Step" at bounding box center [1521, 54] width 41 height 11
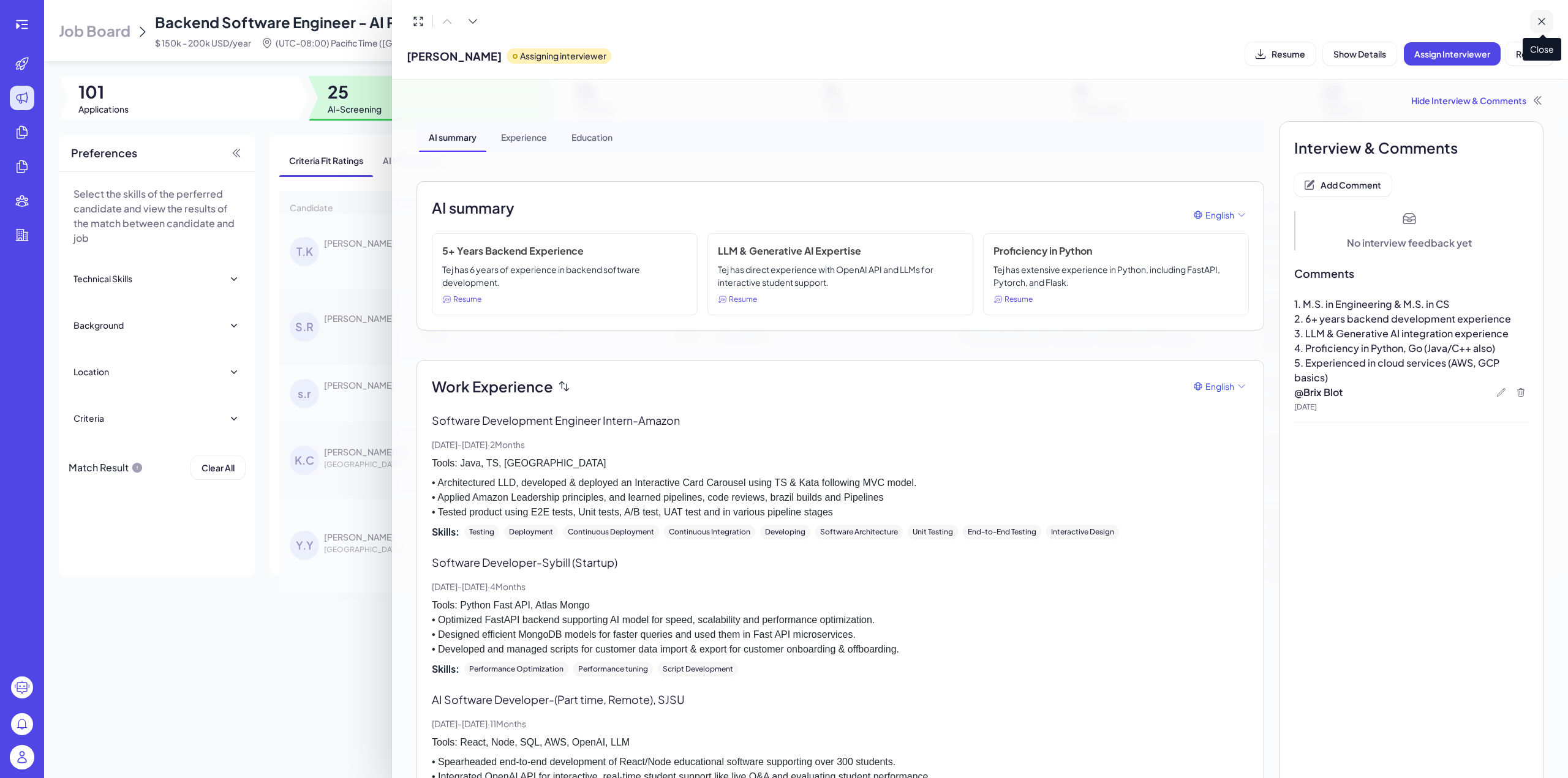
click at [1540, 23] on icon at bounding box center [1542, 21] width 6 height 6
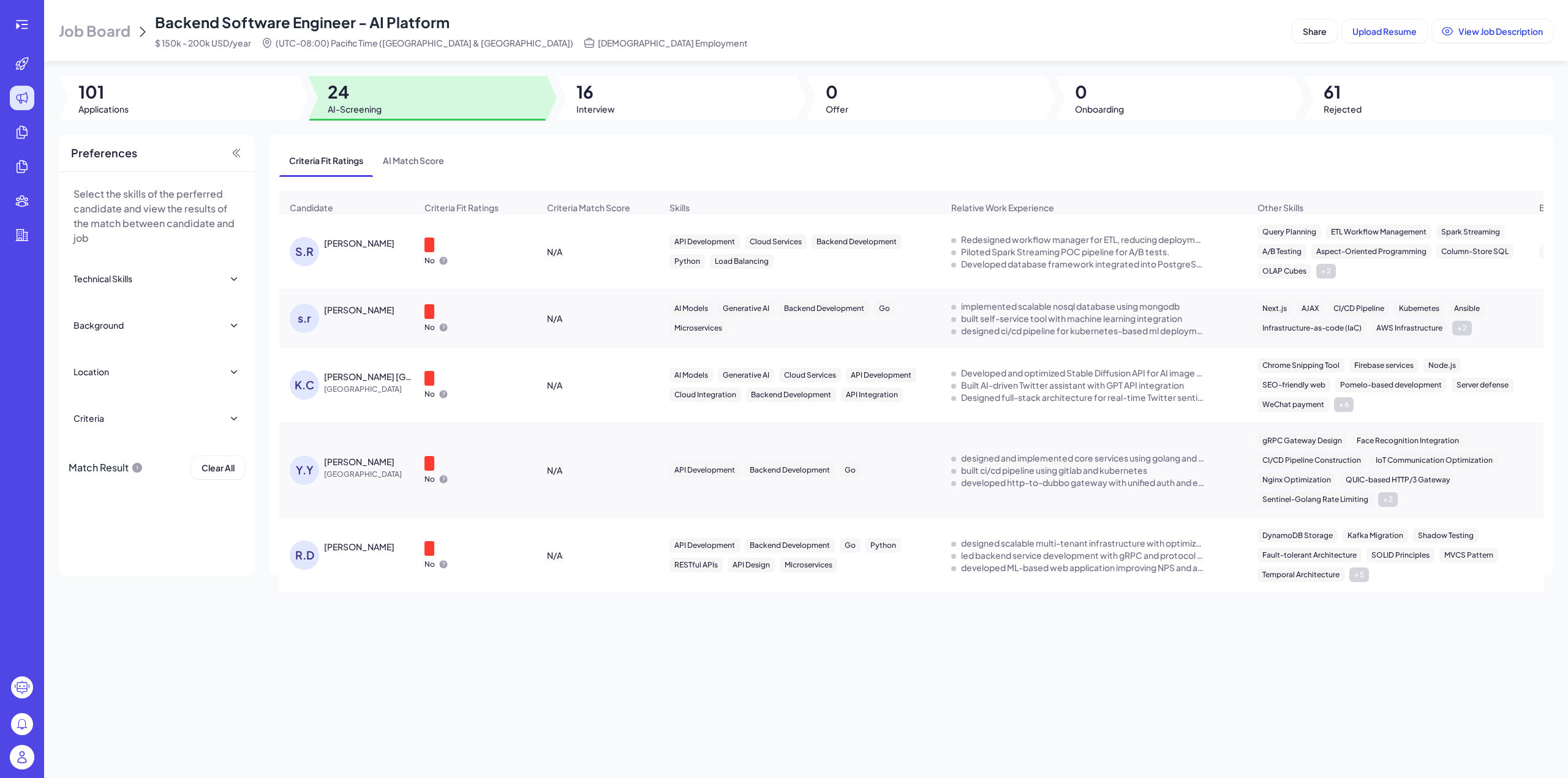
click at [344, 249] on div "[PERSON_NAME]" at bounding box center [359, 243] width 70 height 12
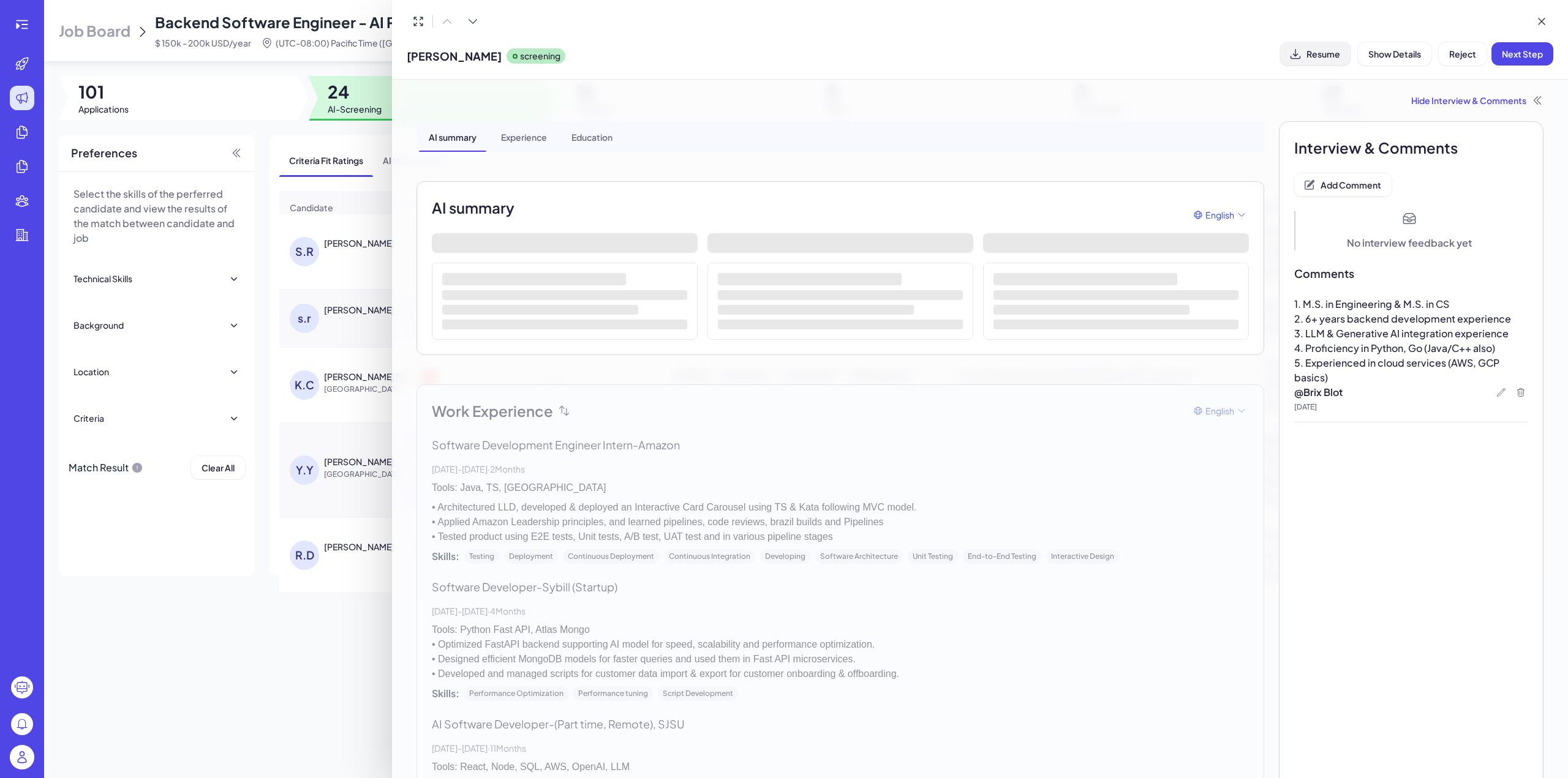
click at [1299, 59] on icon at bounding box center [1295, 53] width 12 height 12
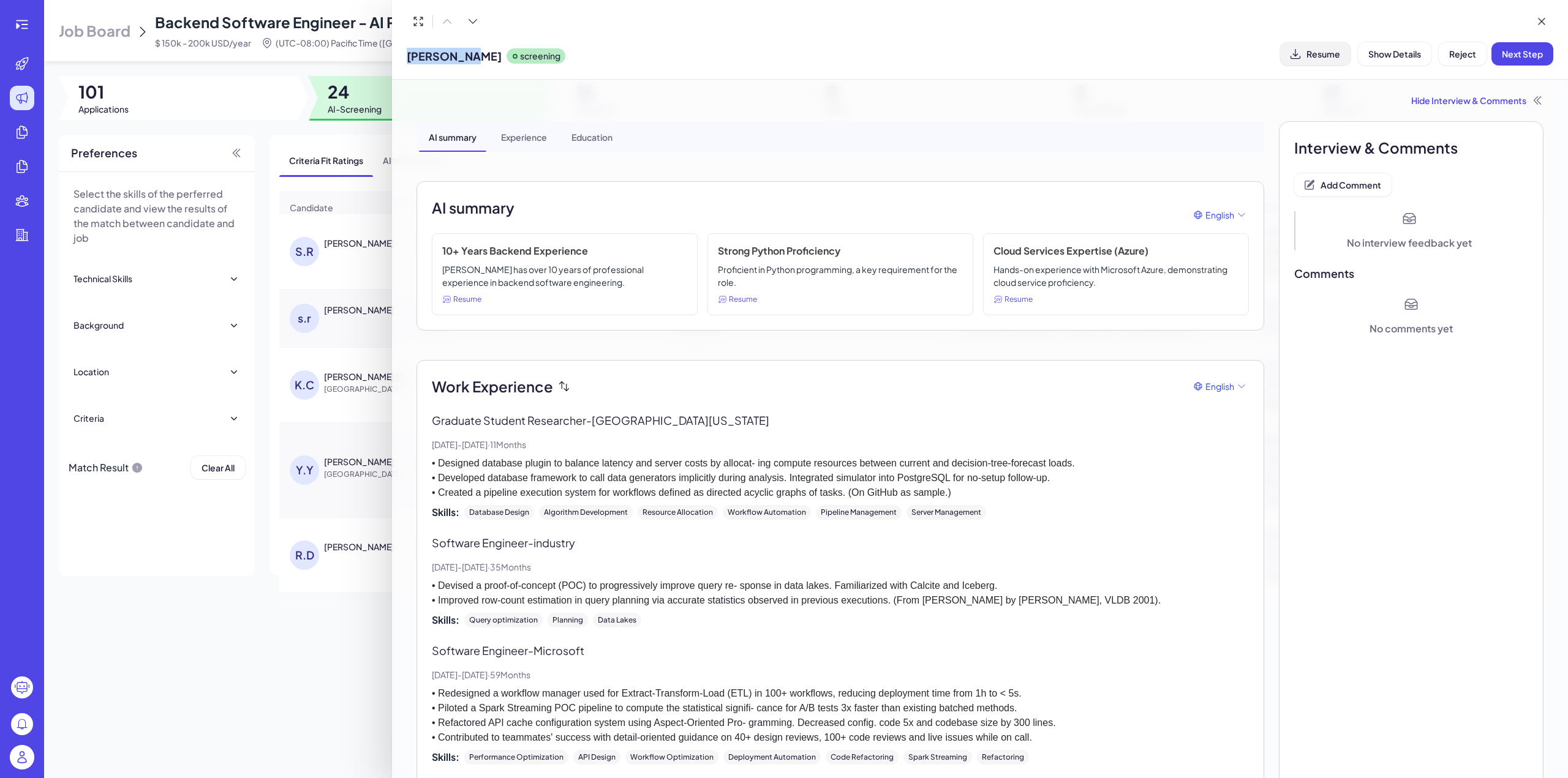
drag, startPoint x: 407, startPoint y: 54, endPoint x: 461, endPoint y: 55, distance: 54.0
click at [461, 55] on span "[PERSON_NAME]" at bounding box center [454, 56] width 95 height 16
copy span "[PERSON_NAME]"
click at [1321, 188] on span "Add Comment" at bounding box center [1351, 184] width 60 height 11
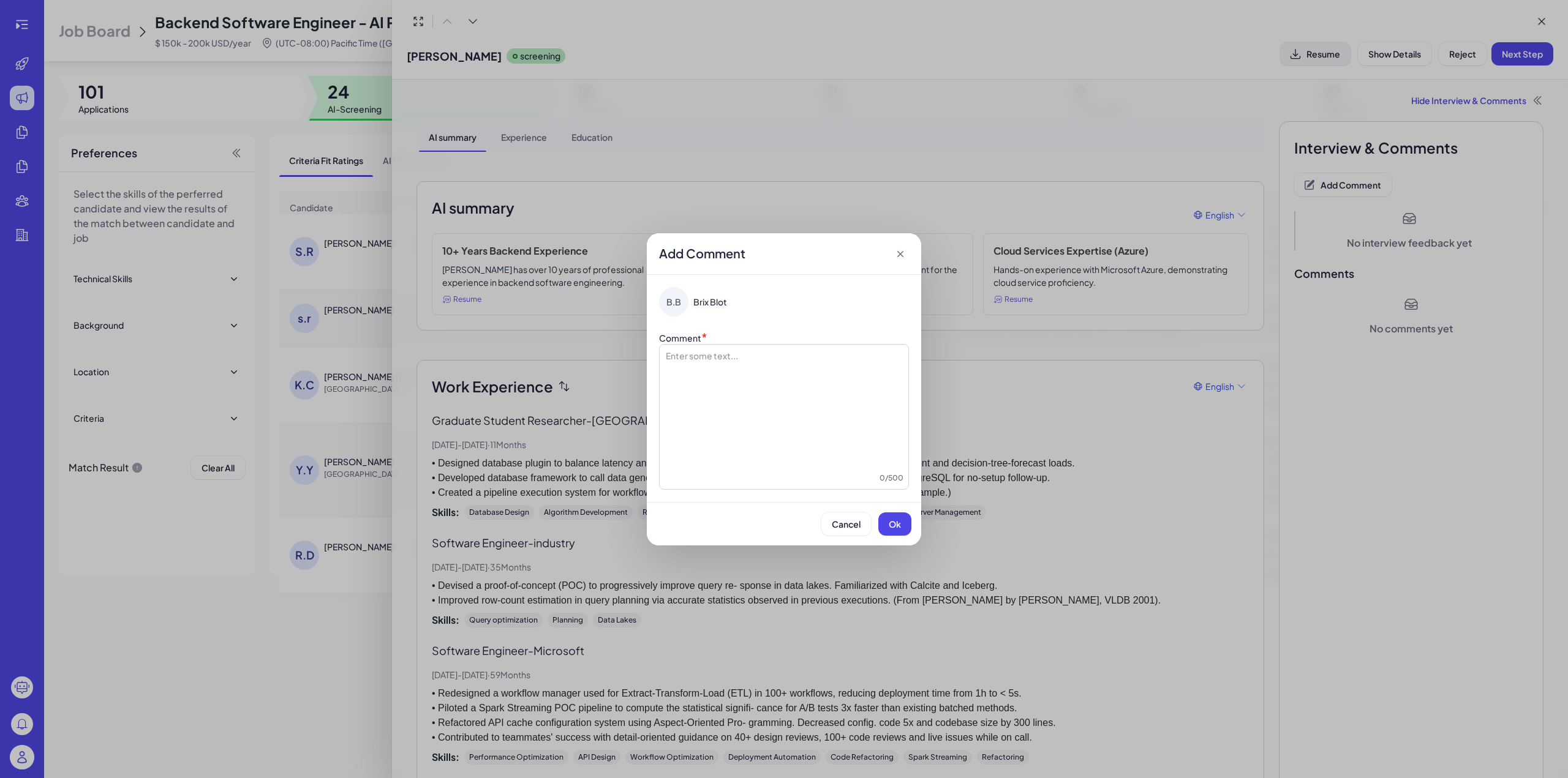
click at [700, 371] on div at bounding box center [784, 411] width 239 height 122
click at [700, 360] on span "**********" at bounding box center [776, 355] width 161 height 8
click at [898, 523] on span "Ok" at bounding box center [894, 524] width 12 height 11
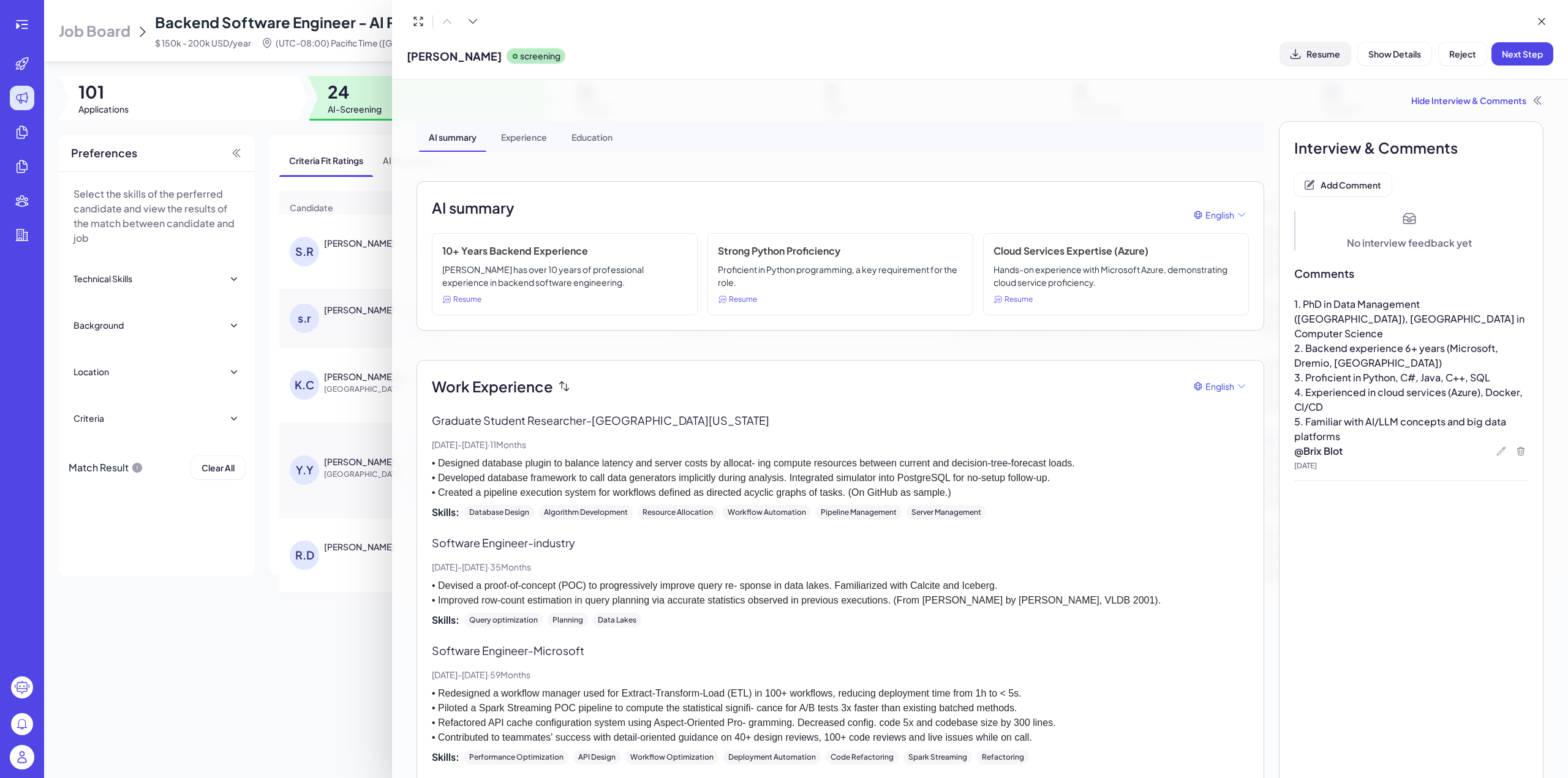
click at [790, 47] on div "Sriram Rao screening Resume Show Details Reject Next Step" at bounding box center [979, 54] width 1146 height 31
click at [1524, 51] on span "Next Step" at bounding box center [1521, 54] width 41 height 11
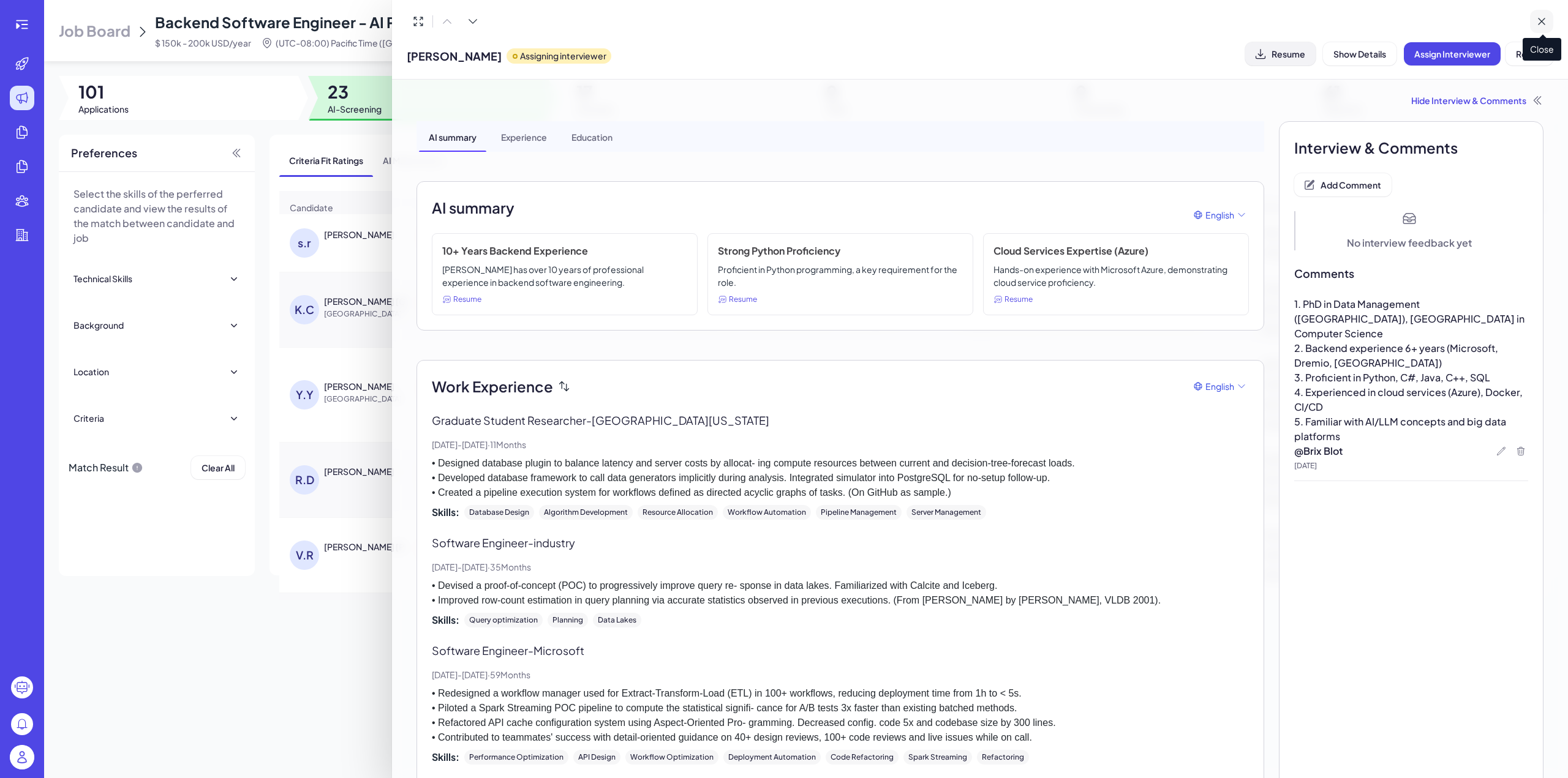
click at [1537, 23] on icon at bounding box center [1541, 21] width 12 height 12
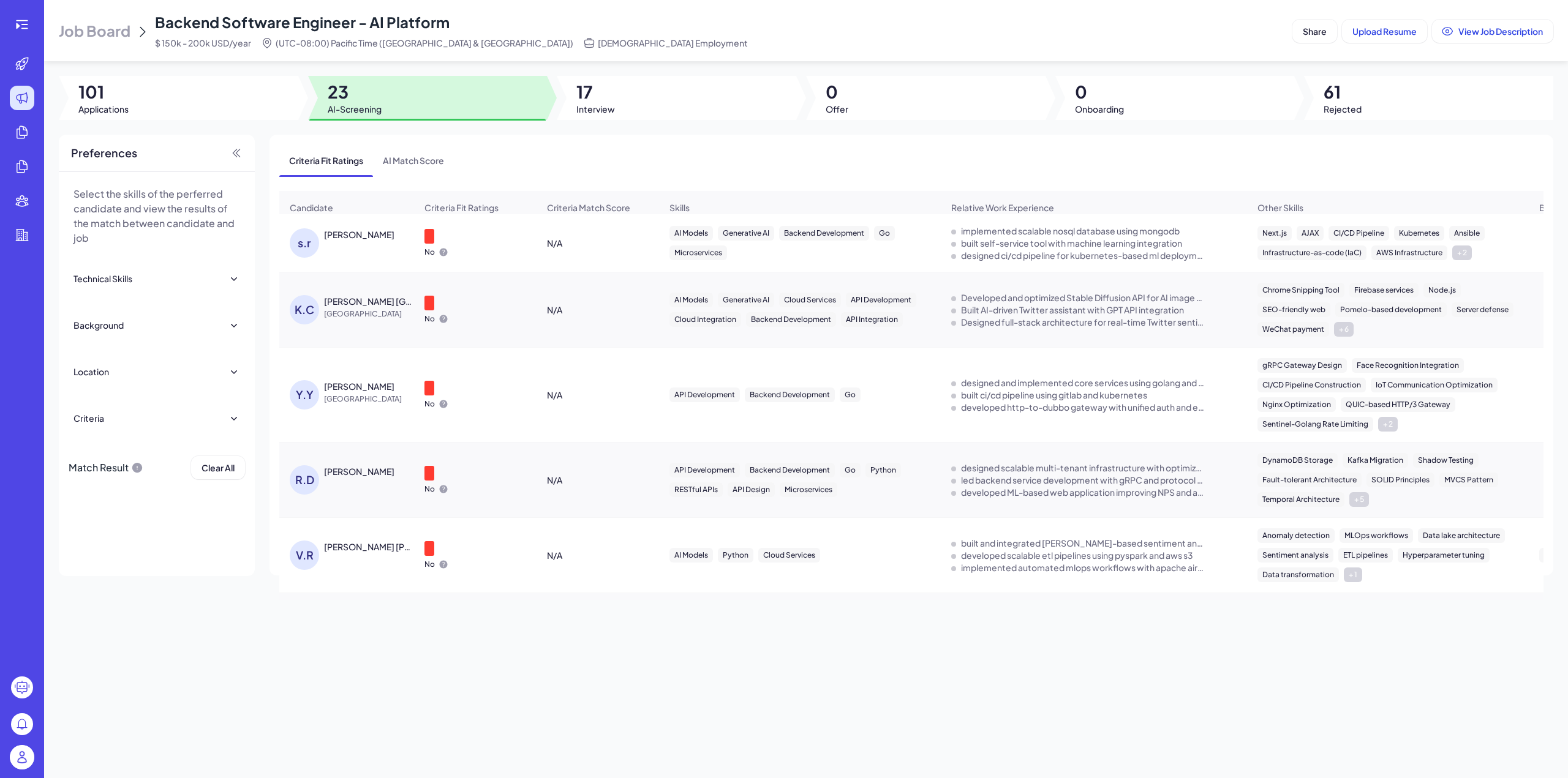
click at [365, 241] on div "[PERSON_NAME]" at bounding box center [359, 234] width 70 height 12
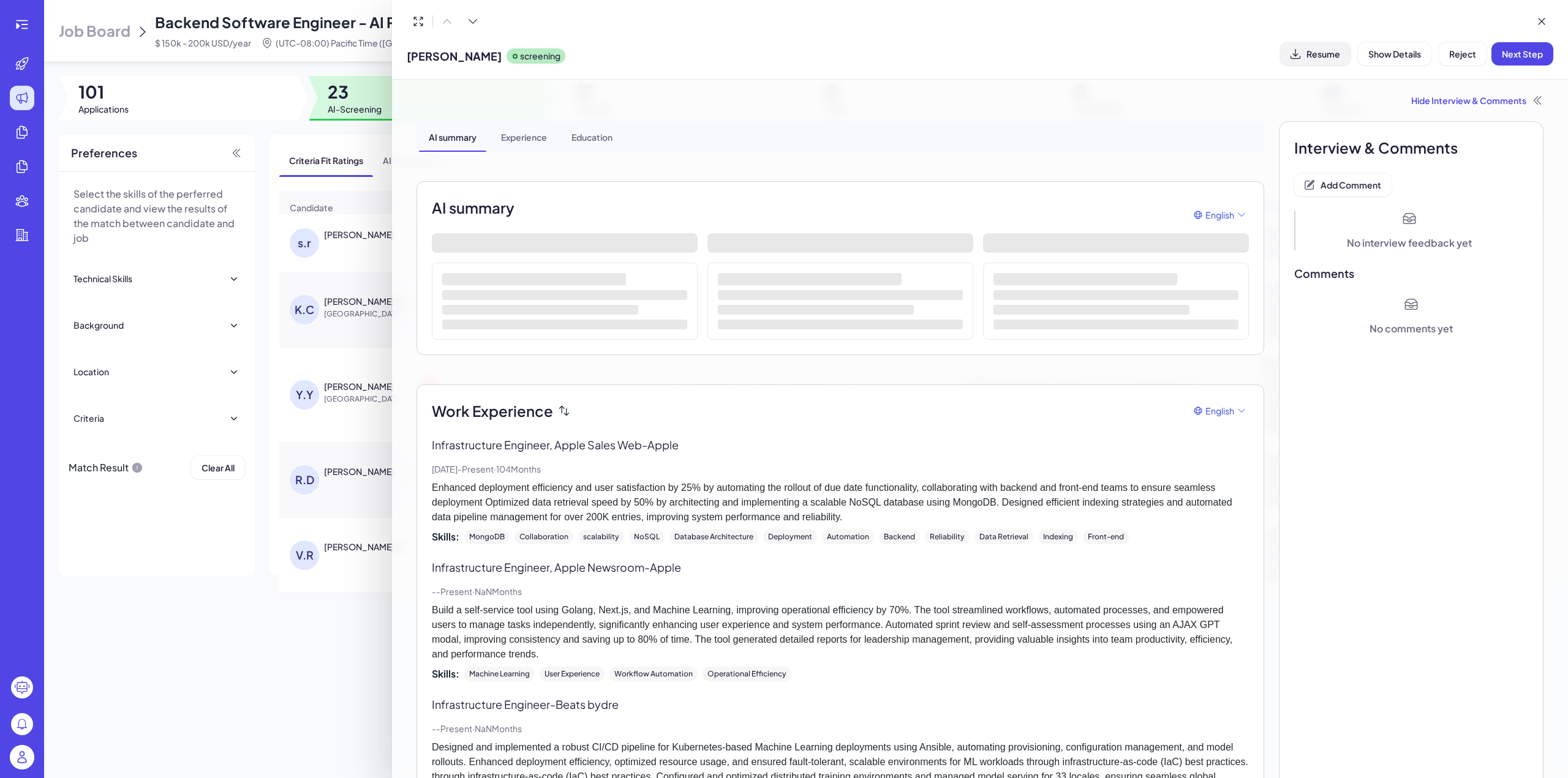
click at [1299, 55] on icon at bounding box center [1295, 53] width 12 height 12
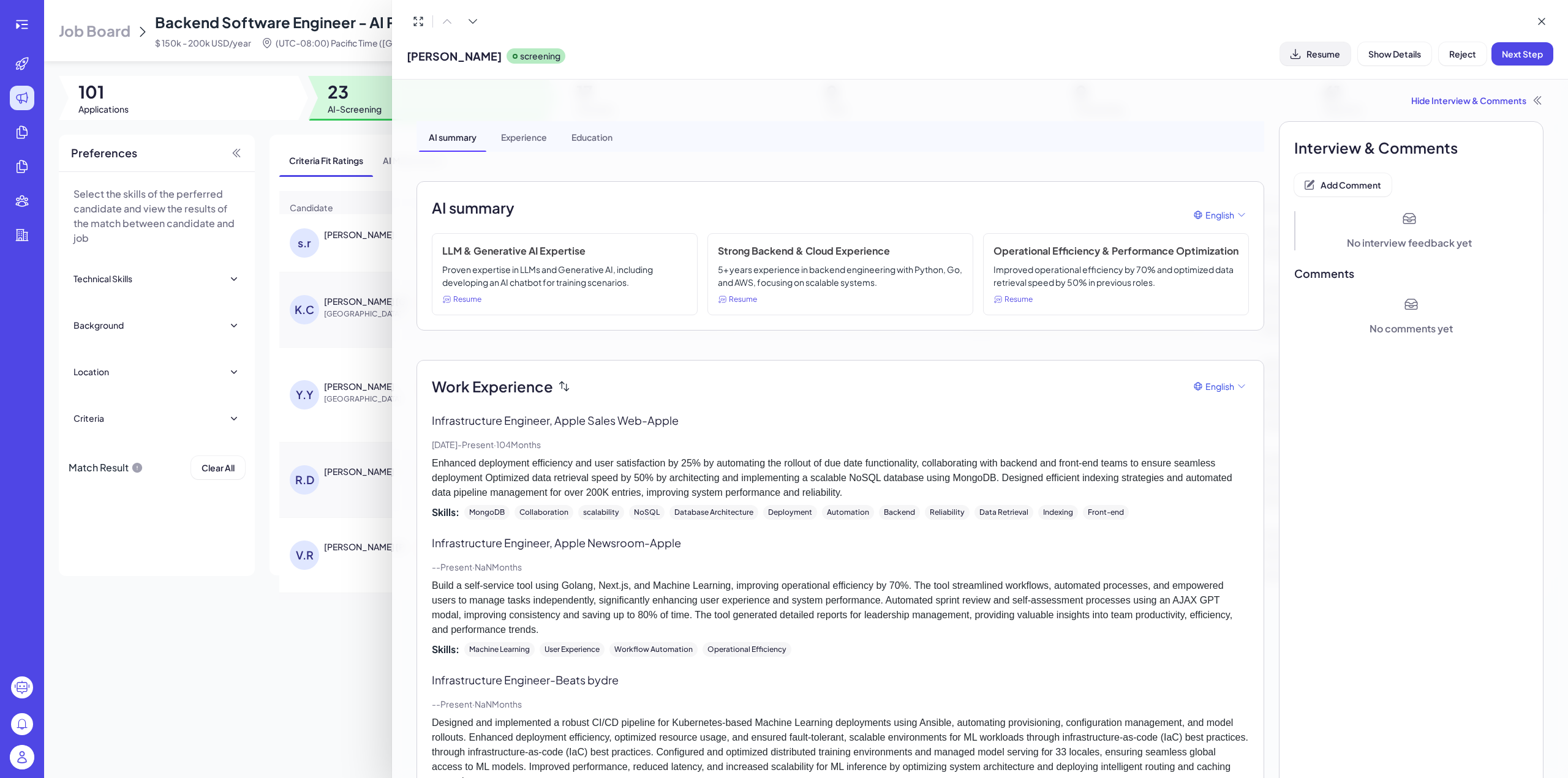
drag, startPoint x: 408, startPoint y: 58, endPoint x: 502, endPoint y: 53, distance: 94.1
click at [501, 53] on span "[PERSON_NAME]" at bounding box center [454, 56] width 95 height 16
copy span "[PERSON_NAME]"
click at [1379, 183] on button "Add Comment" at bounding box center [1342, 184] width 98 height 23
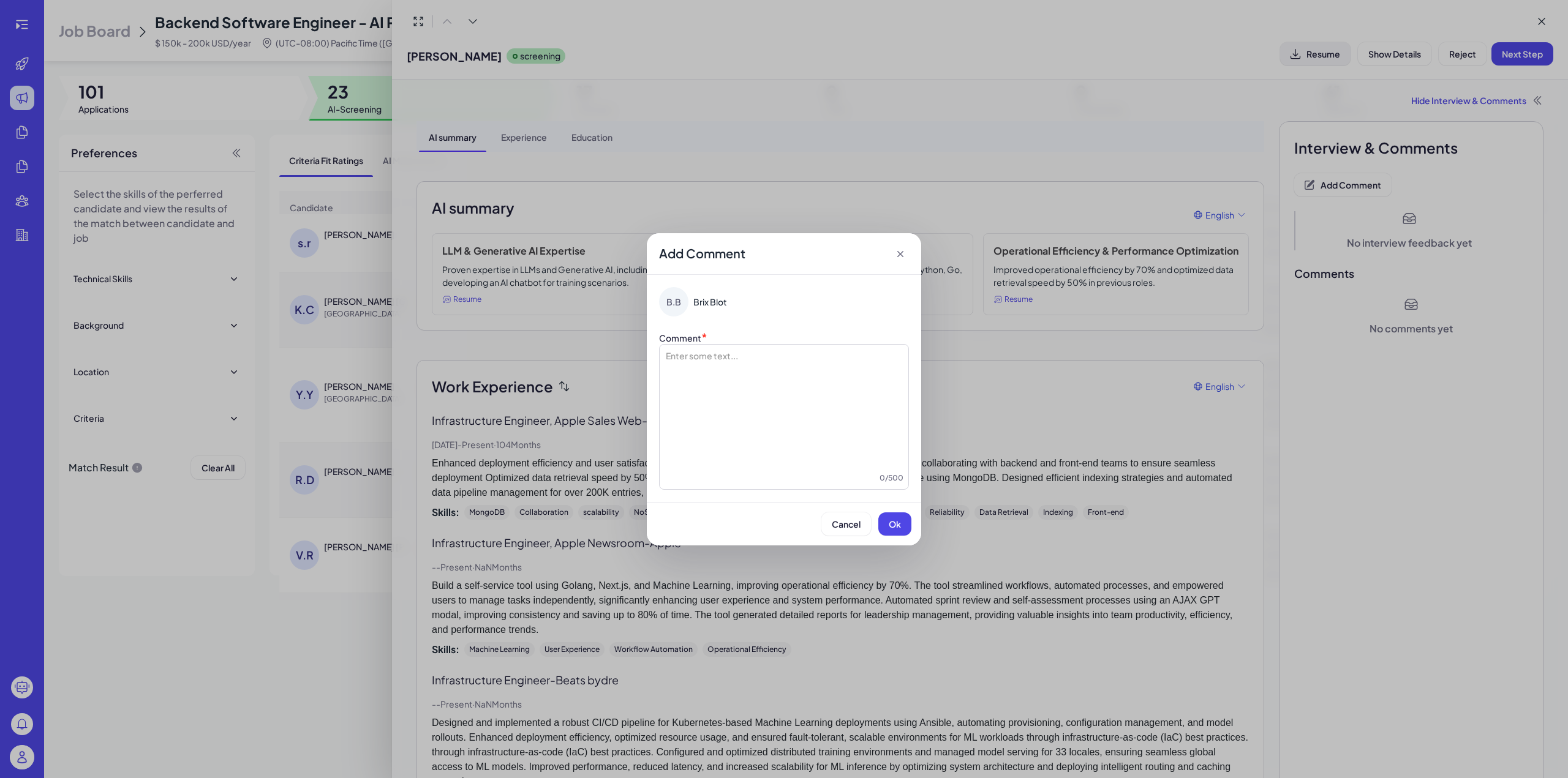
click at [779, 356] on div at bounding box center [784, 411] width 239 height 122
click at [697, 356] on span "**********" at bounding box center [756, 355] width 121 height 8
click at [893, 520] on span "Ok" at bounding box center [894, 524] width 12 height 11
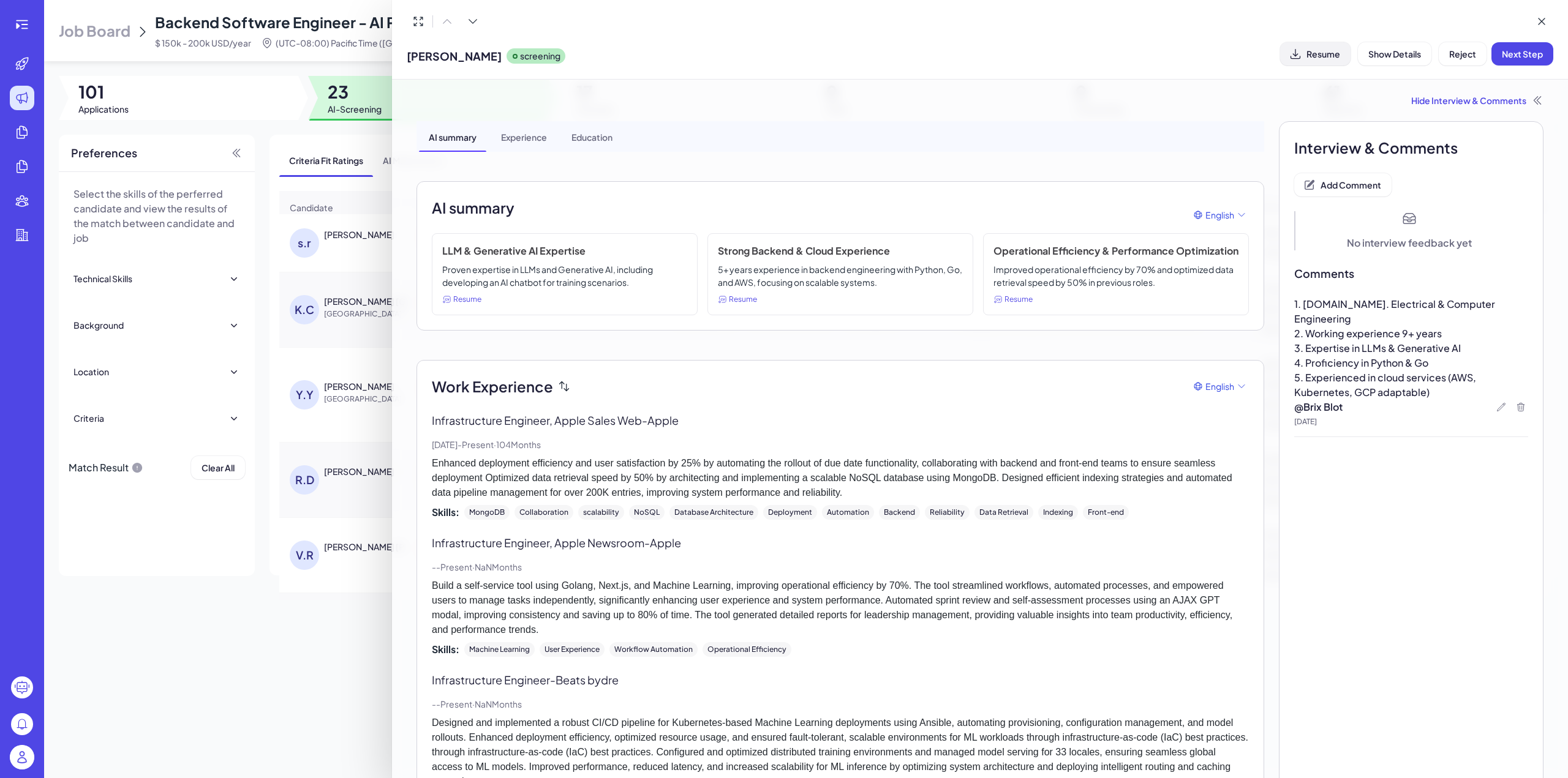
click at [1308, 307] on span "1. M.Sc. Electrical & Computer Engineering" at bounding box center [1395, 311] width 203 height 27
copy span "1. M.Sc. Electrical & Computer Engineering"
click at [1397, 511] on div "Interview & Comments Add Comment No interview feedback yet Comments 1. M.Sc. El…" at bounding box center [1411, 717] width 265 height 1192
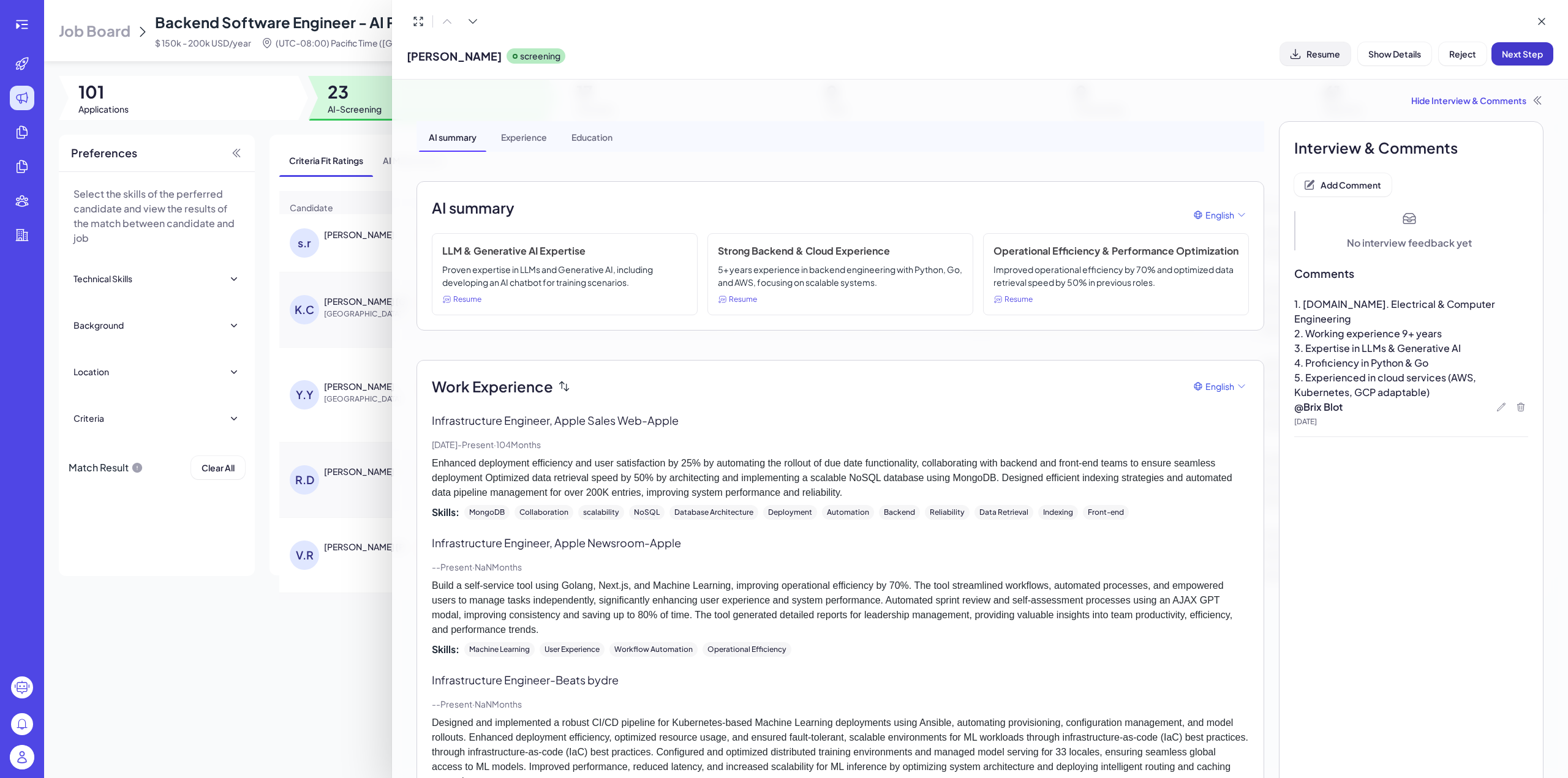
click at [1516, 47] on button "Next Step" at bounding box center [1522, 53] width 62 height 23
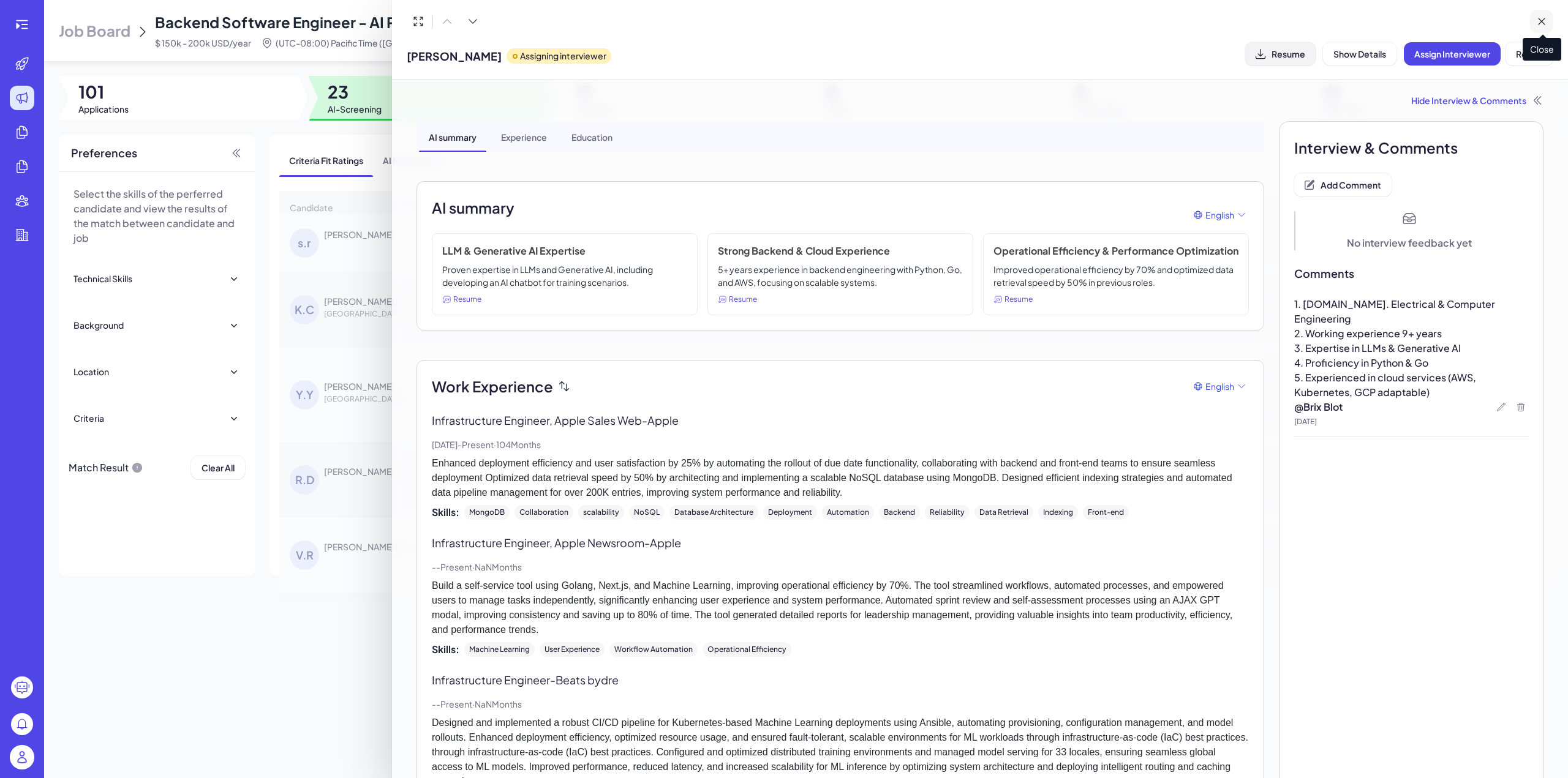
click at [1537, 16] on icon at bounding box center [1541, 21] width 12 height 12
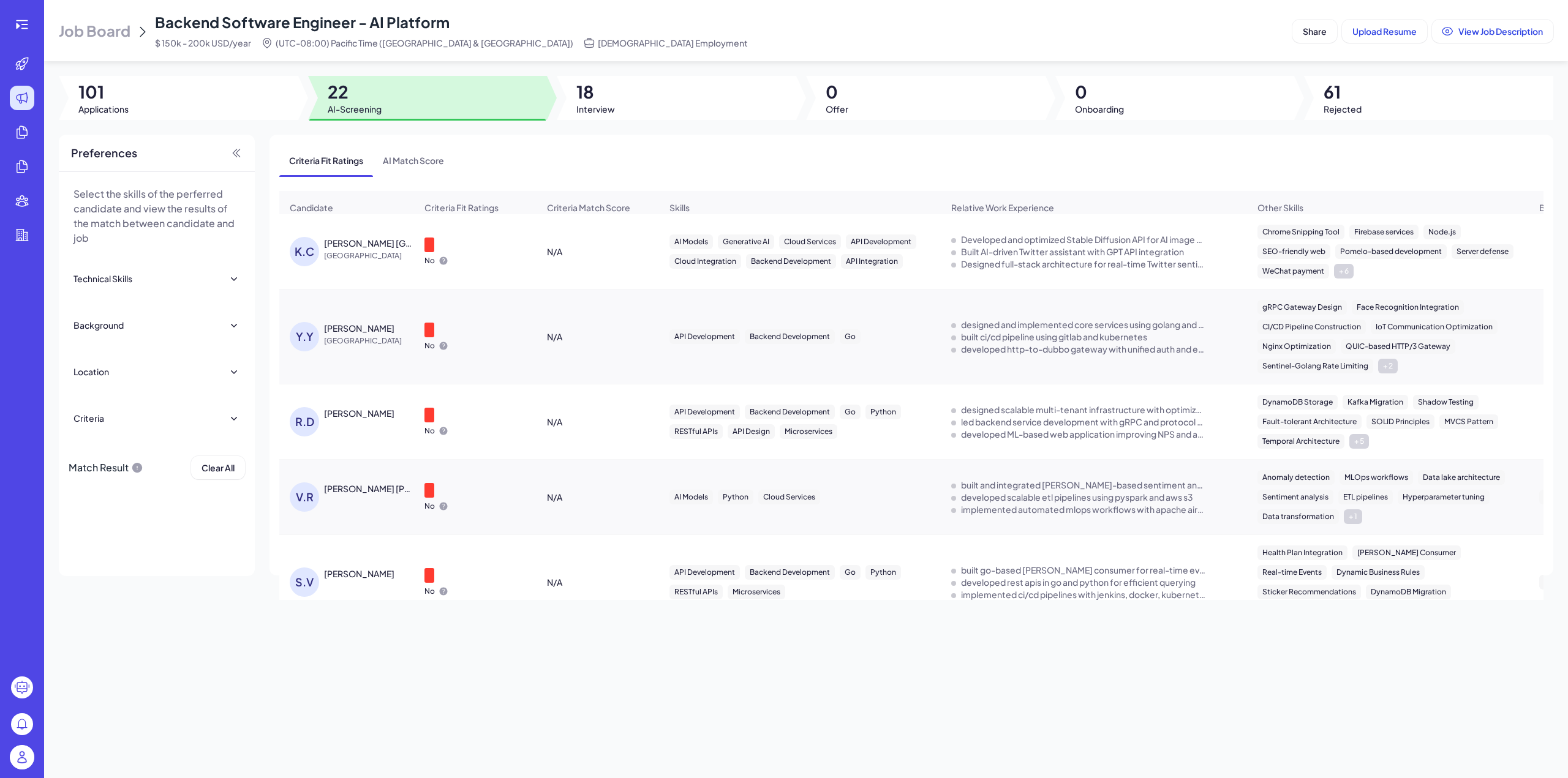
click at [345, 249] on div "[PERSON_NAME] [GEOGRAPHIC_DATA]" at bounding box center [369, 243] width 90 height 12
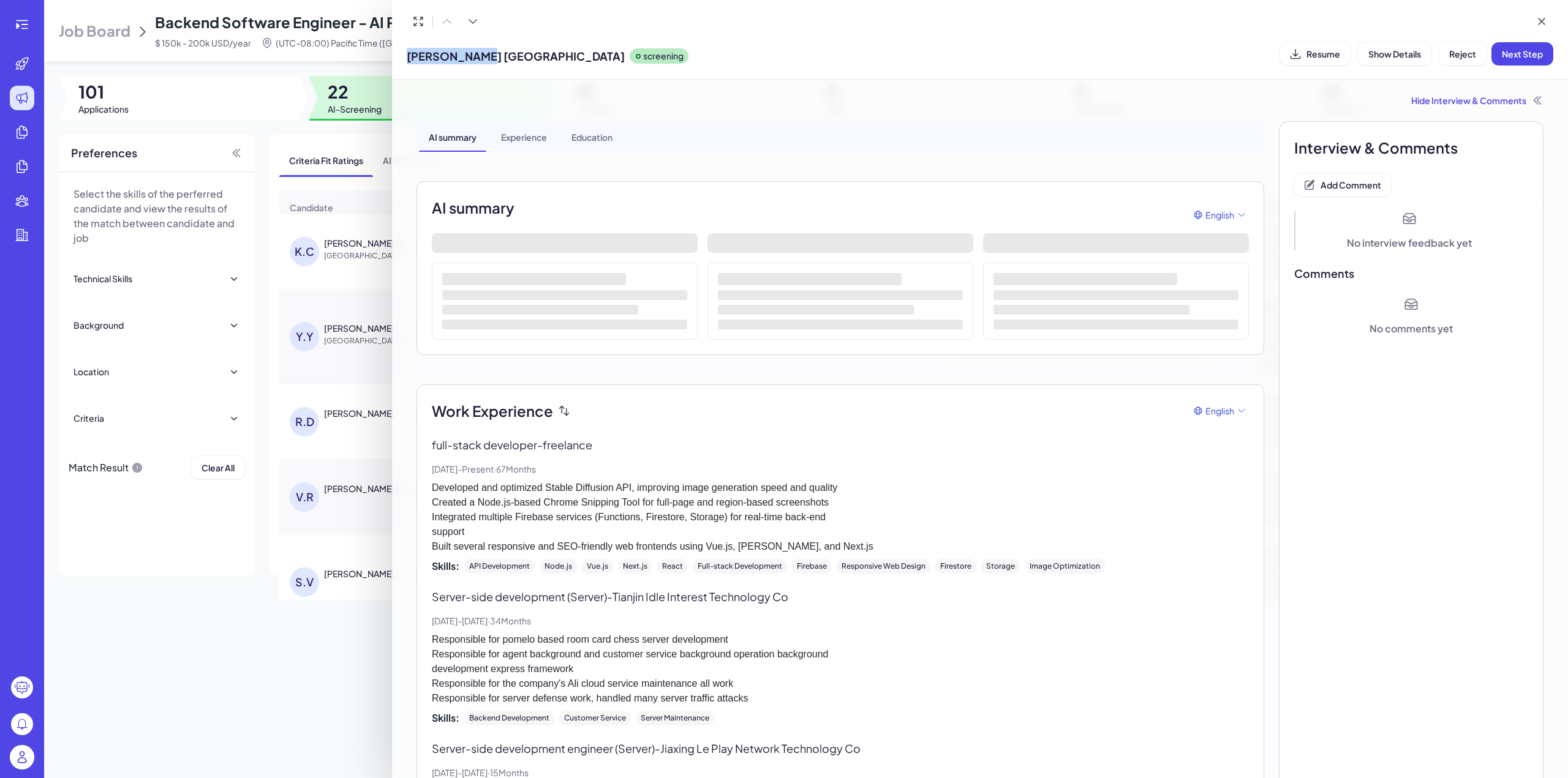
drag, startPoint x: 405, startPoint y: 57, endPoint x: 475, endPoint y: 51, distance: 70.3
click at [475, 51] on div "Kerwin China screening Resume Show Details Reject Next Step" at bounding box center [980, 39] width 1176 height 79
copy span "[PERSON_NAME] [GEOGRAPHIC_DATA]"
click at [1320, 52] on span "Resume" at bounding box center [1322, 54] width 34 height 11
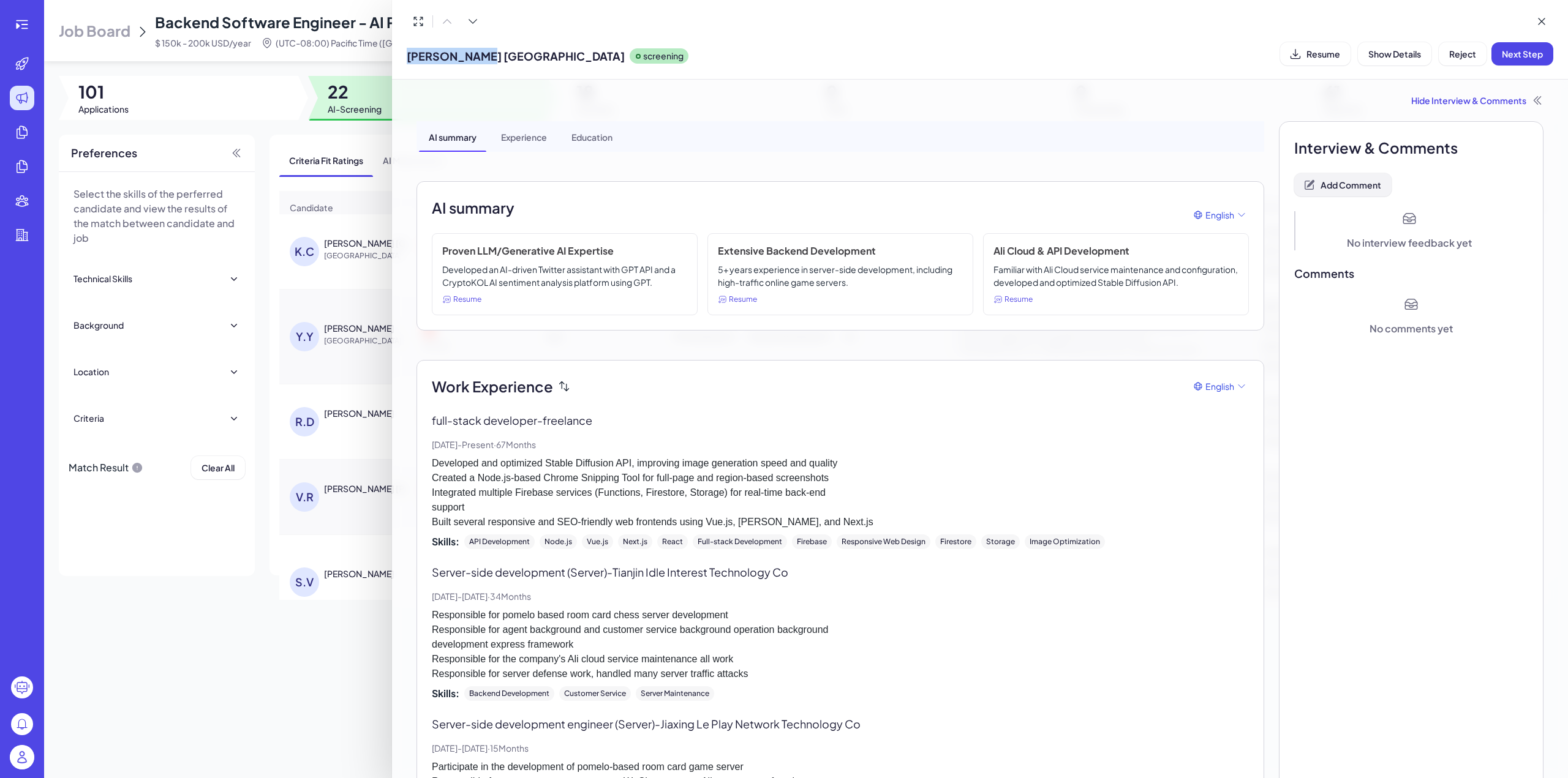
click at [1346, 188] on span "Add Comment" at bounding box center [1351, 184] width 60 height 11
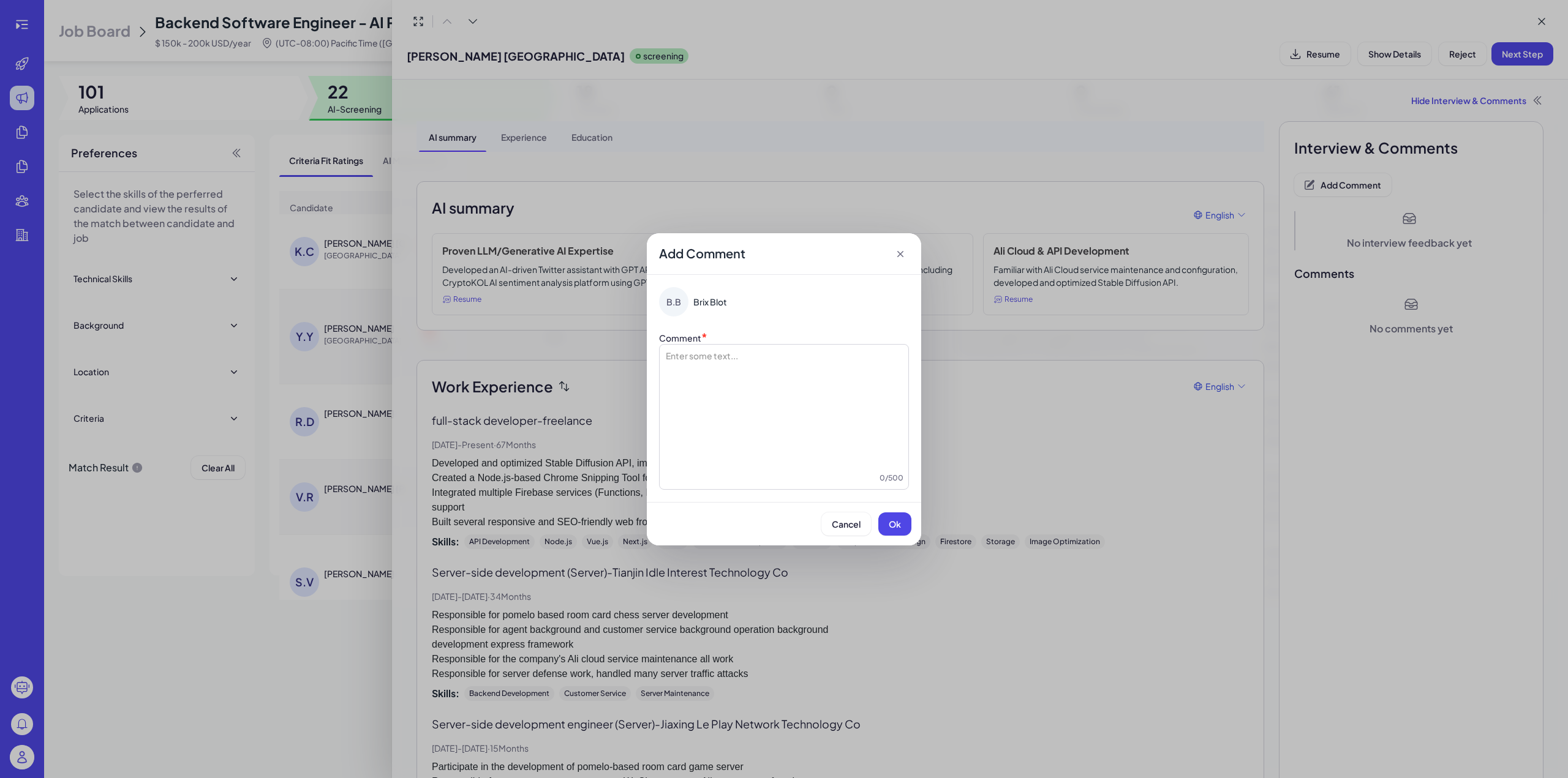
click at [822, 368] on div at bounding box center [784, 411] width 239 height 122
click at [697, 354] on span "**********" at bounding box center [781, 355] width 170 height 8
click at [897, 525] on span "Ok" at bounding box center [894, 524] width 12 height 11
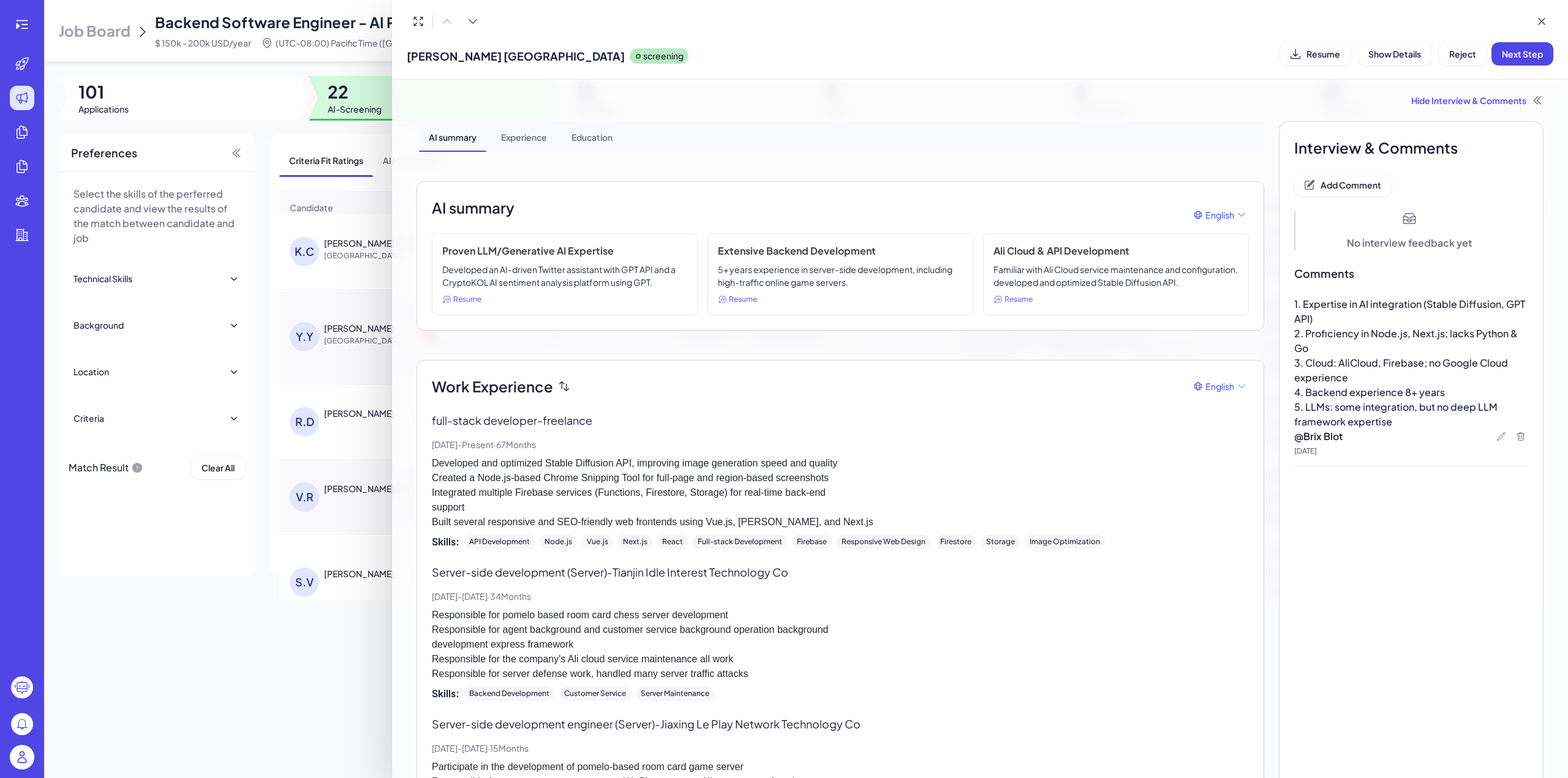
click at [1511, 38] on div "Kerwin China screening Resume Show Details Reject Next Step" at bounding box center [979, 54] width 1146 height 31
click at [1506, 51] on span "Next Step" at bounding box center [1521, 54] width 41 height 11
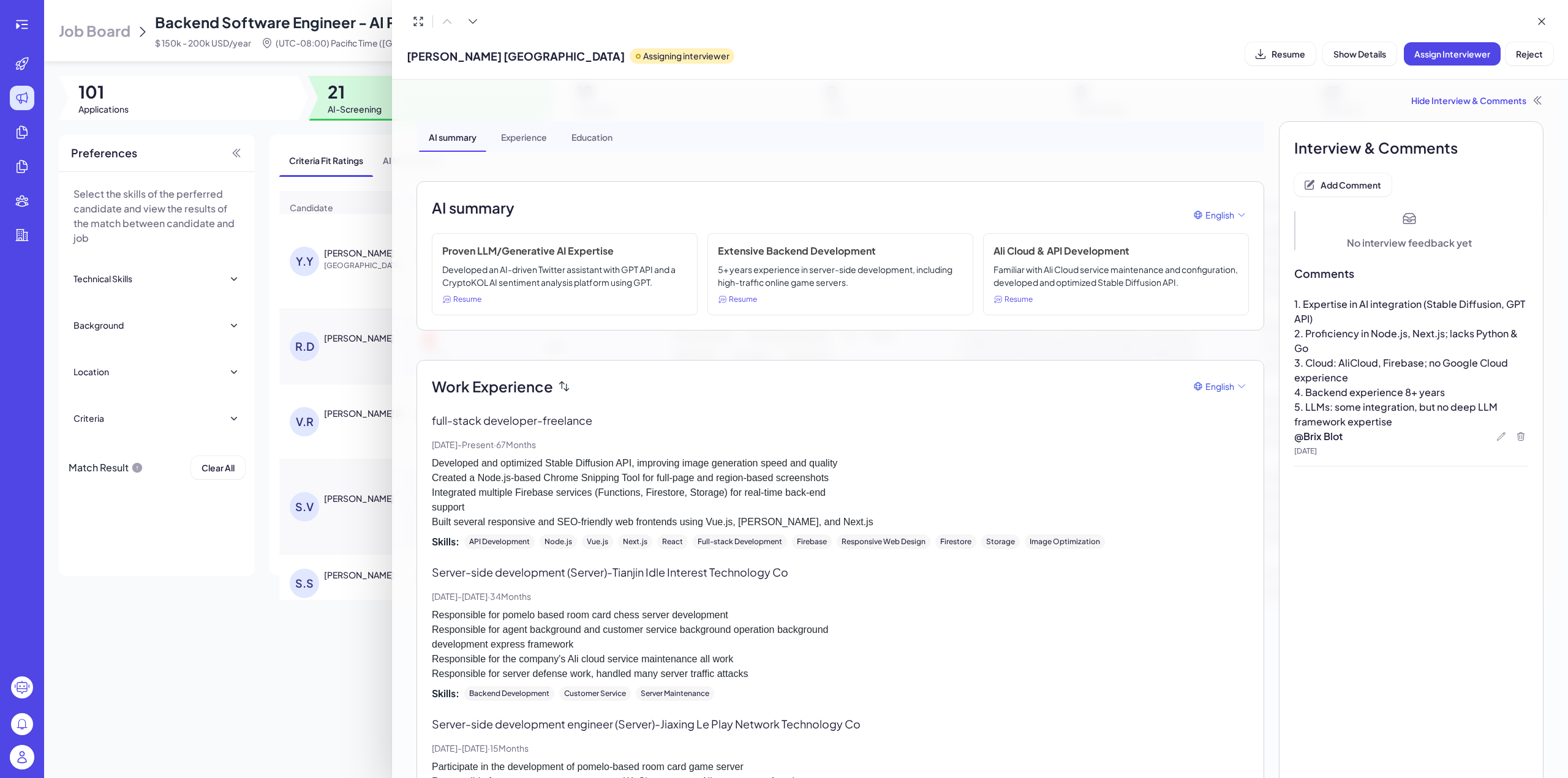
click at [1037, 40] on div "Kerwin China Assigning interviewer Resume Show Details Assign Interviewer Reject" at bounding box center [979, 54] width 1146 height 31
click at [1535, 21] on button at bounding box center [1541, 21] width 23 height 23
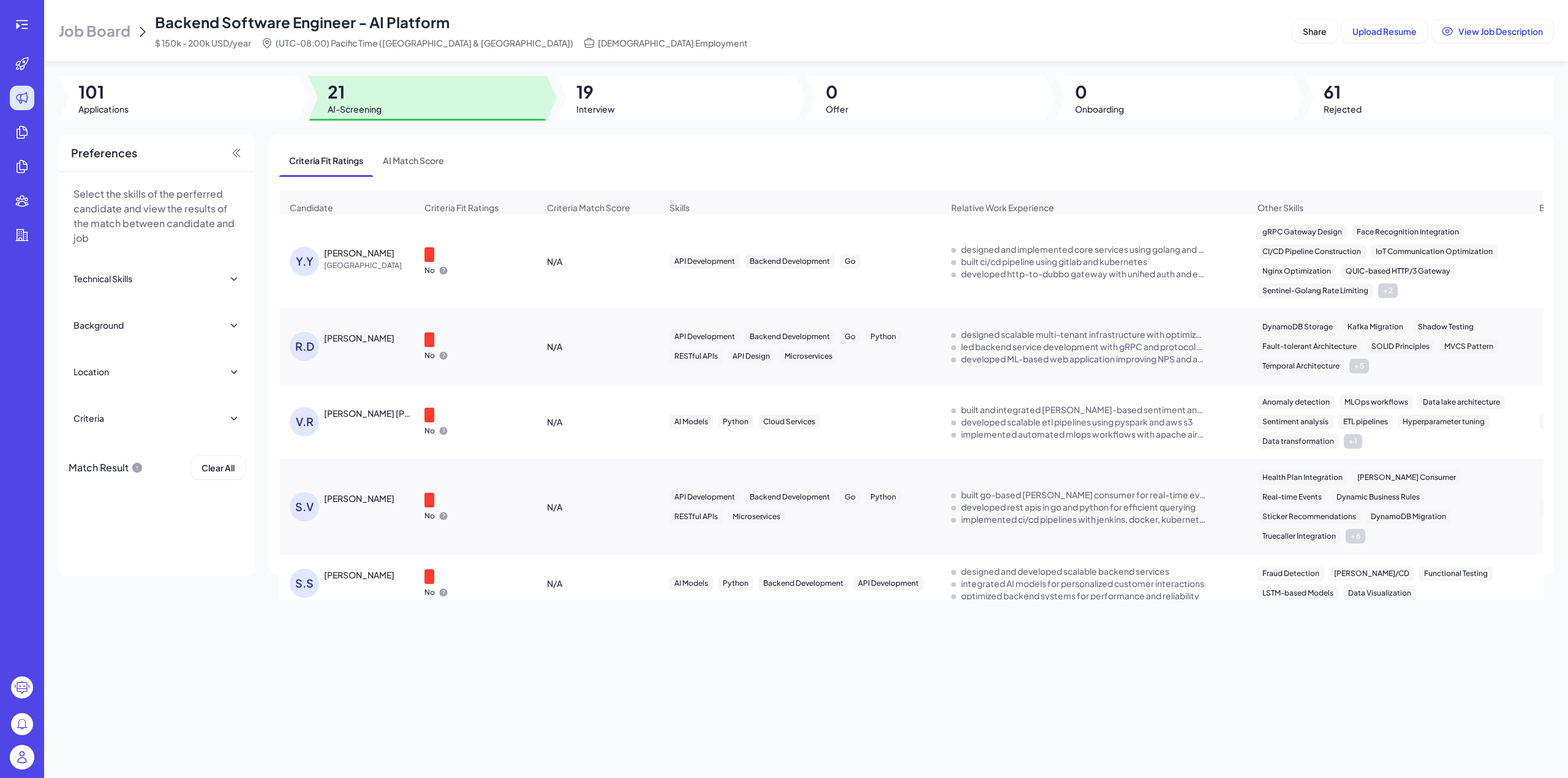
click at [343, 259] on div "Yang Yu" at bounding box center [359, 252] width 70 height 12
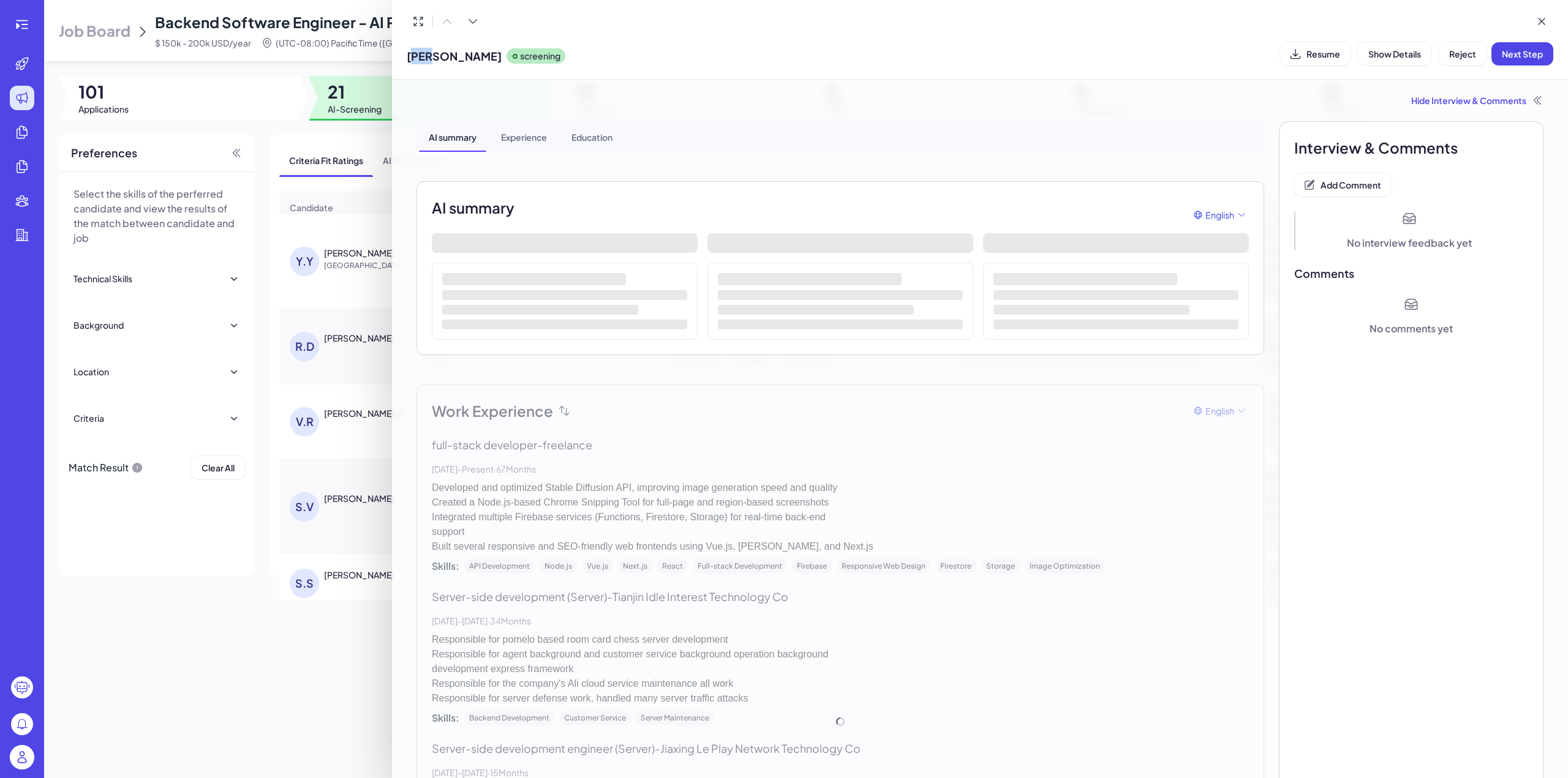
drag, startPoint x: 410, startPoint y: 58, endPoint x: 430, endPoint y: 56, distance: 20.1
click at [430, 56] on span "Yang Yu" at bounding box center [454, 56] width 95 height 16
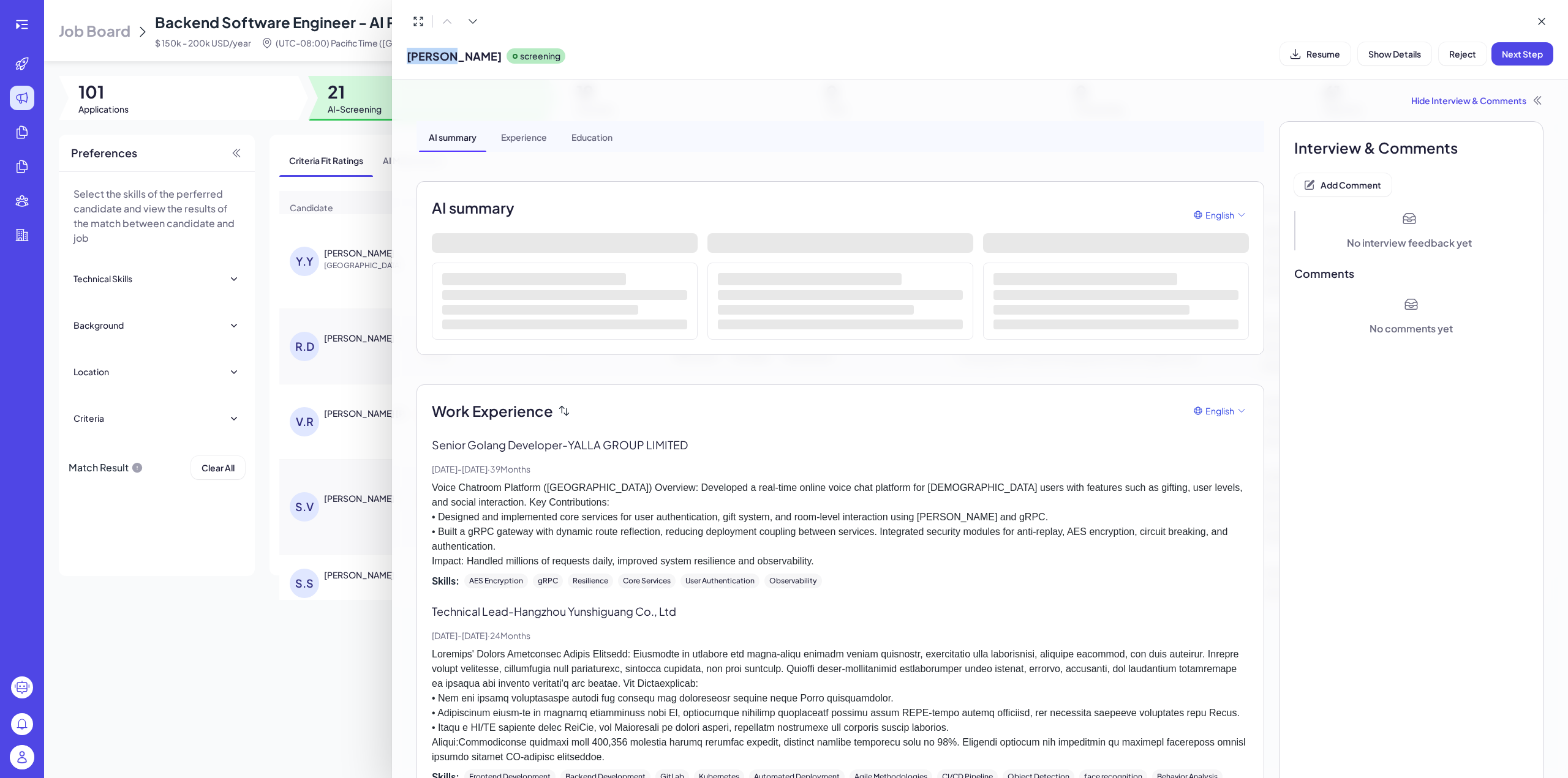
drag, startPoint x: 447, startPoint y: 58, endPoint x: 408, endPoint y: 55, distance: 39.1
click at [408, 55] on span "Yang Yu" at bounding box center [454, 56] width 95 height 16
copy span "Yang Yu"
click at [1313, 50] on span "Resume" at bounding box center [1322, 54] width 34 height 11
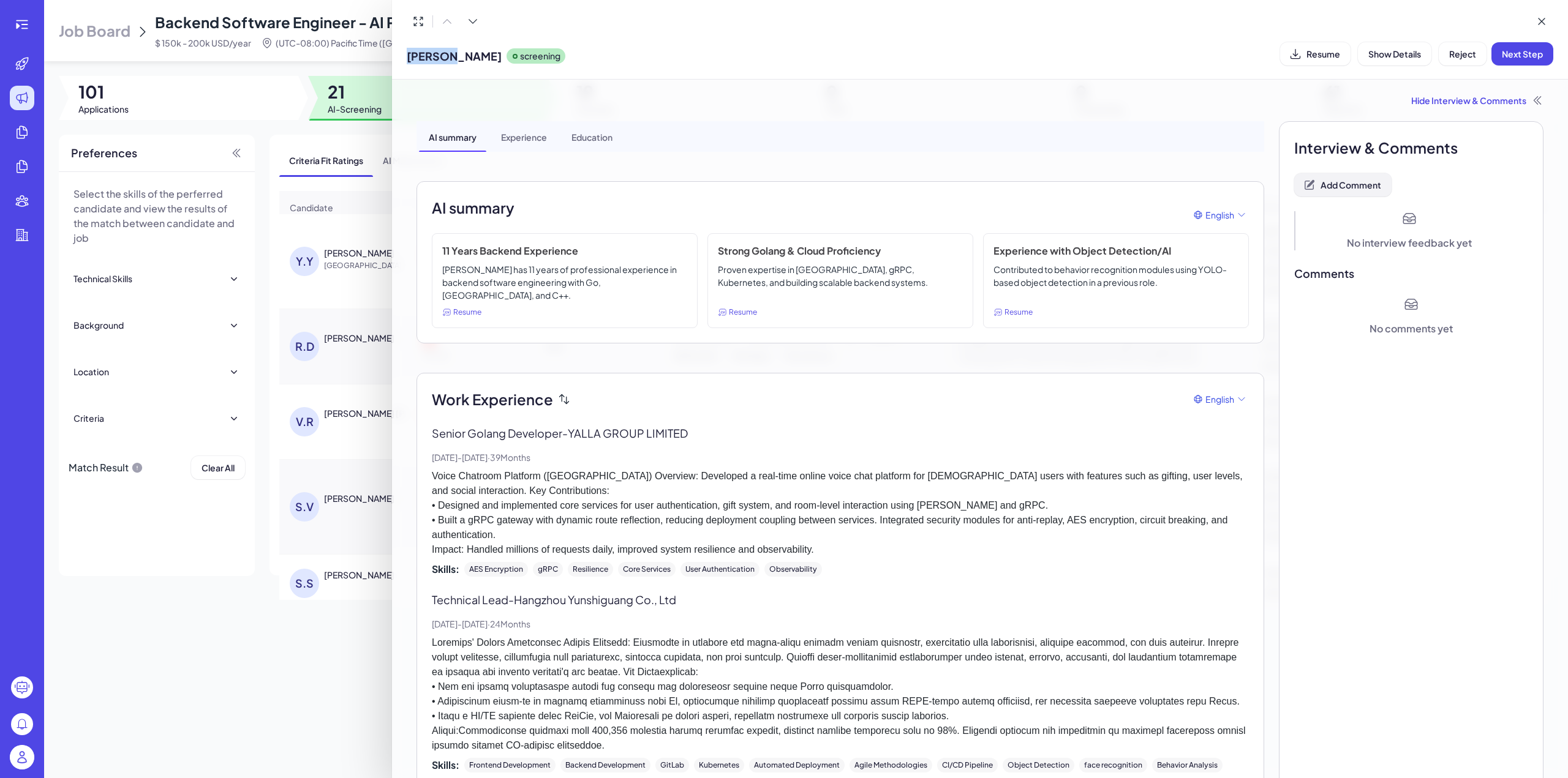
click at [1345, 185] on span "Add Comment" at bounding box center [1351, 184] width 60 height 11
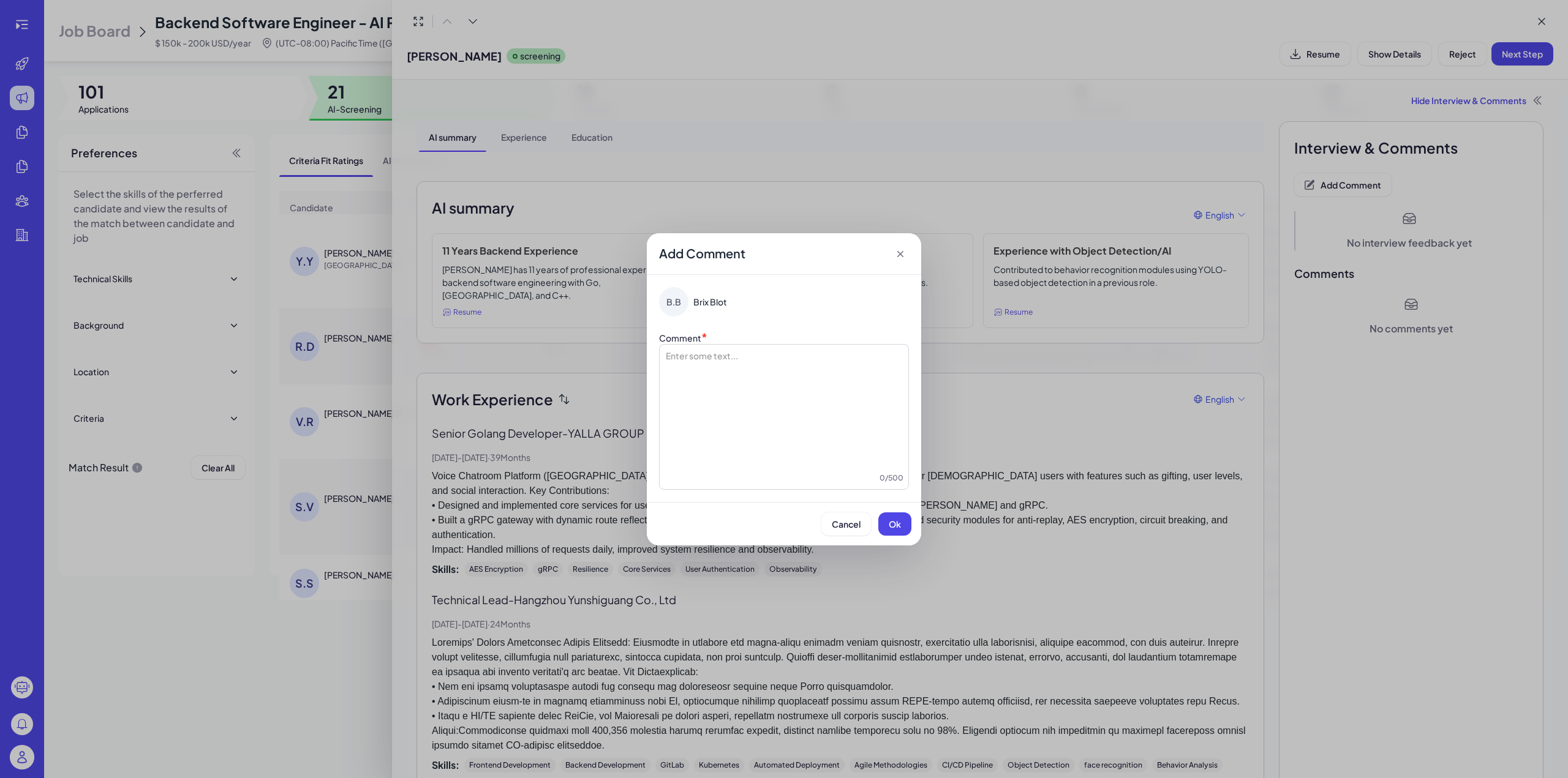
click at [796, 406] on div at bounding box center [784, 411] width 239 height 122
click at [693, 355] on li "**********" at bounding box center [784, 355] width 200 height 12
click at [897, 531] on button "Ok" at bounding box center [895, 523] width 33 height 23
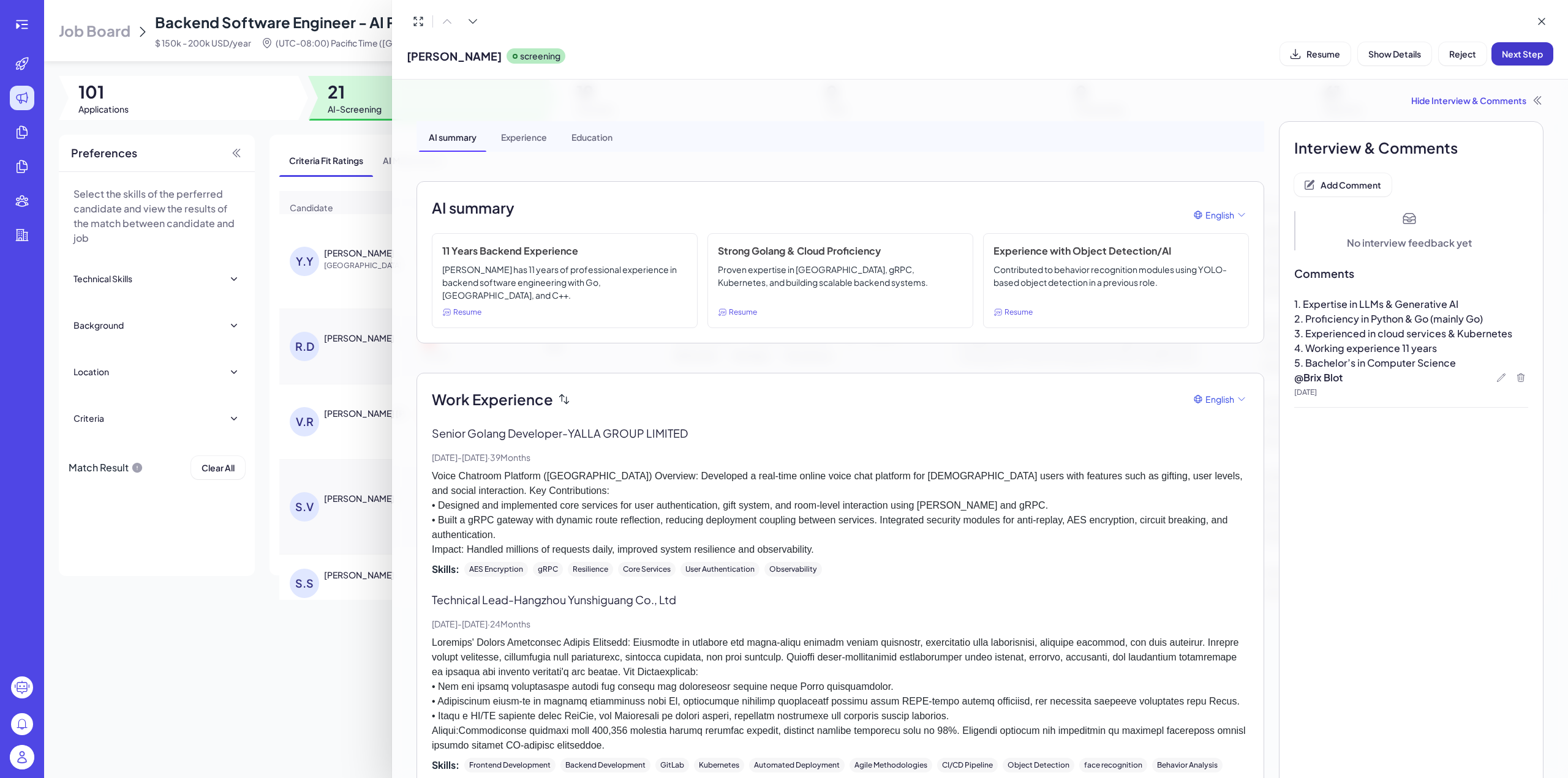
click at [1519, 57] on span "Next Step" at bounding box center [1521, 54] width 41 height 11
click at [1537, 21] on icon at bounding box center [1541, 21] width 12 height 12
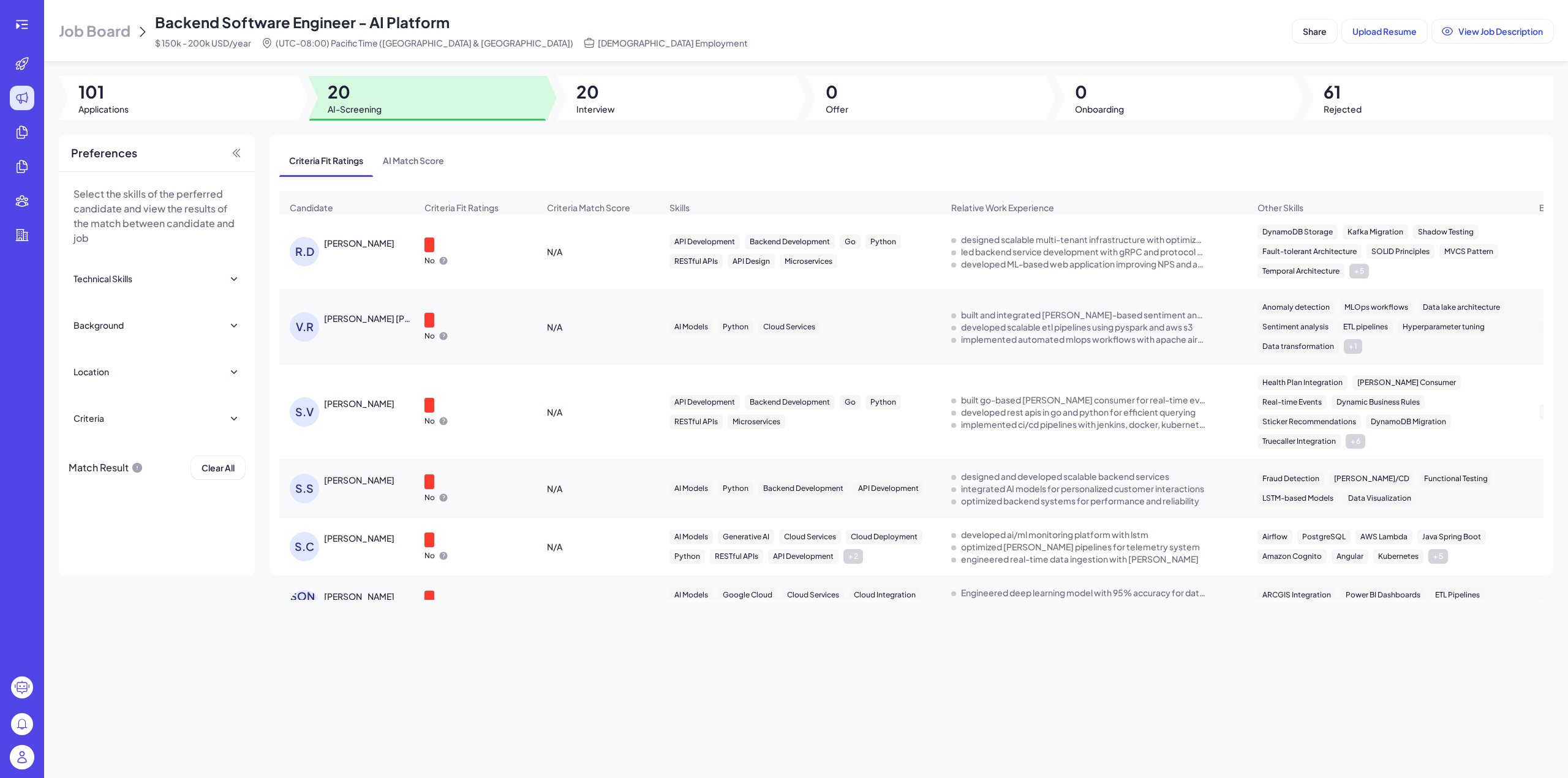
click at [343, 246] on div "Rahul Dalal" at bounding box center [359, 243] width 70 height 12
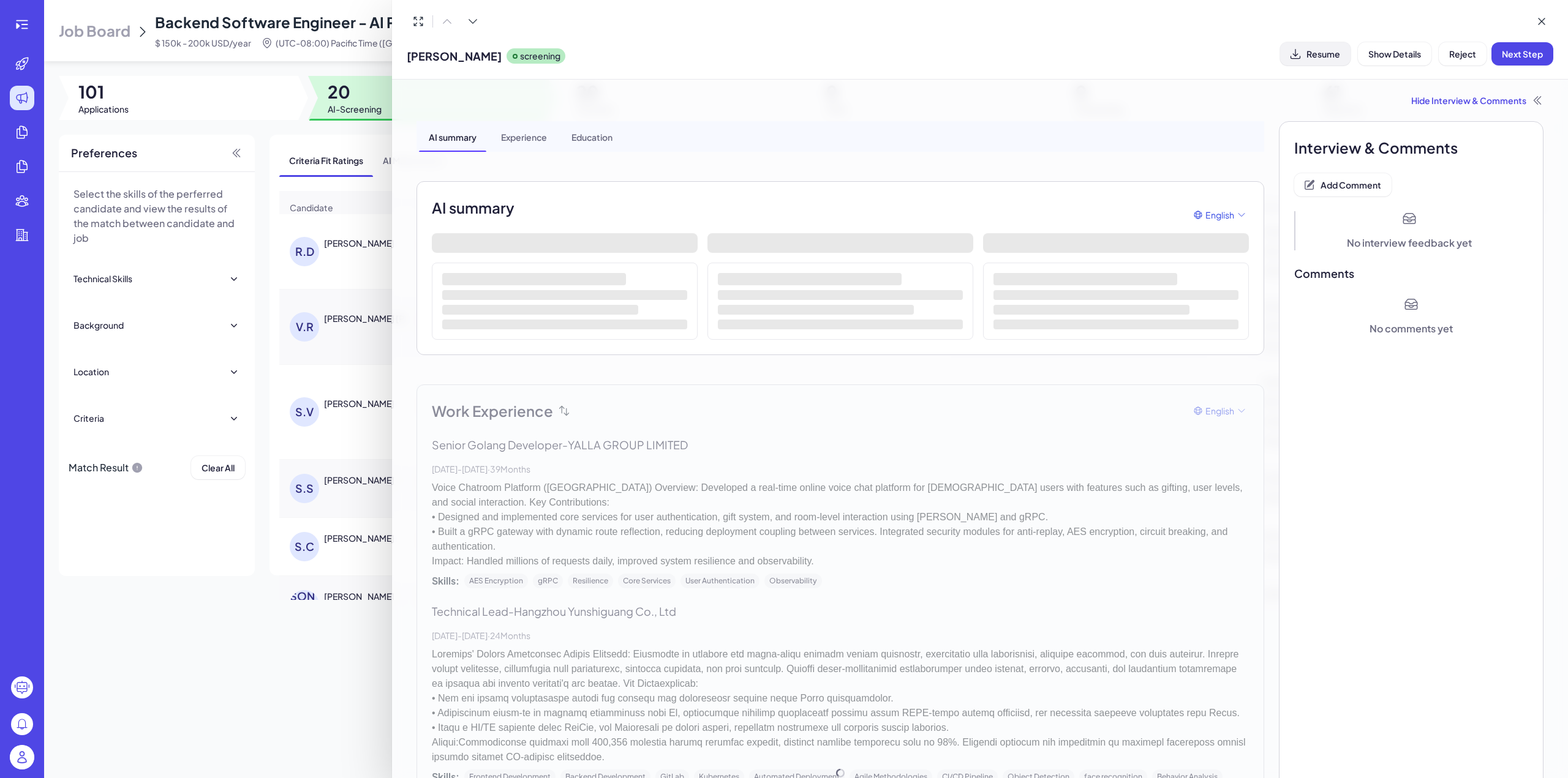
click at [1323, 59] on button "Resume" at bounding box center [1315, 53] width 70 height 23
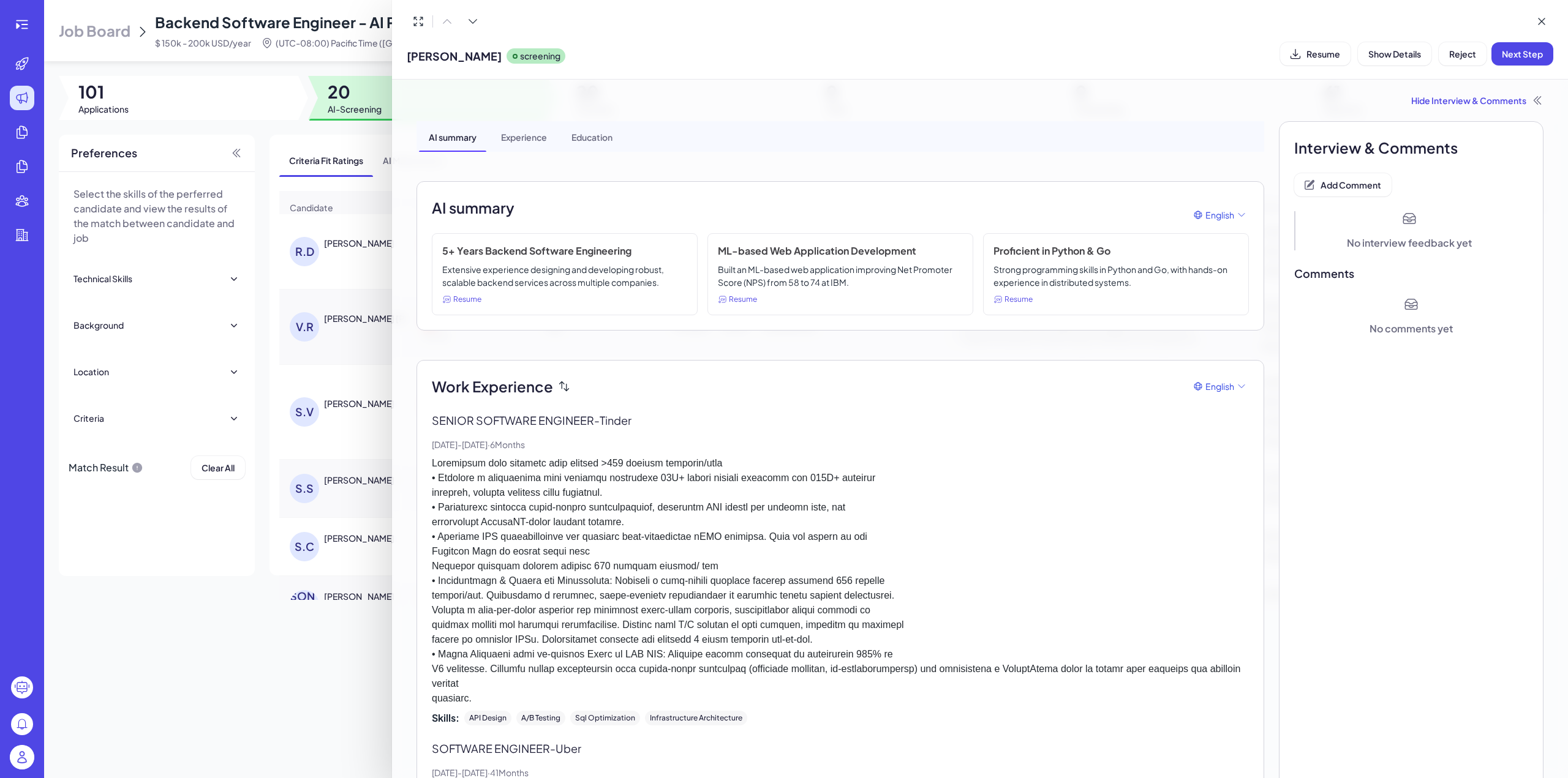
click at [431, 57] on span "Rahul Dalal" at bounding box center [454, 56] width 95 height 16
drag, startPoint x: 405, startPoint y: 55, endPoint x: 463, endPoint y: 51, distance: 58.1
click at [463, 51] on div "Rahul Dalal screening Resume Show Details Reject Next Step" at bounding box center [980, 39] width 1176 height 79
copy span "Rahul Dalal"
click at [1334, 184] on span "Add Comment" at bounding box center [1351, 184] width 60 height 11
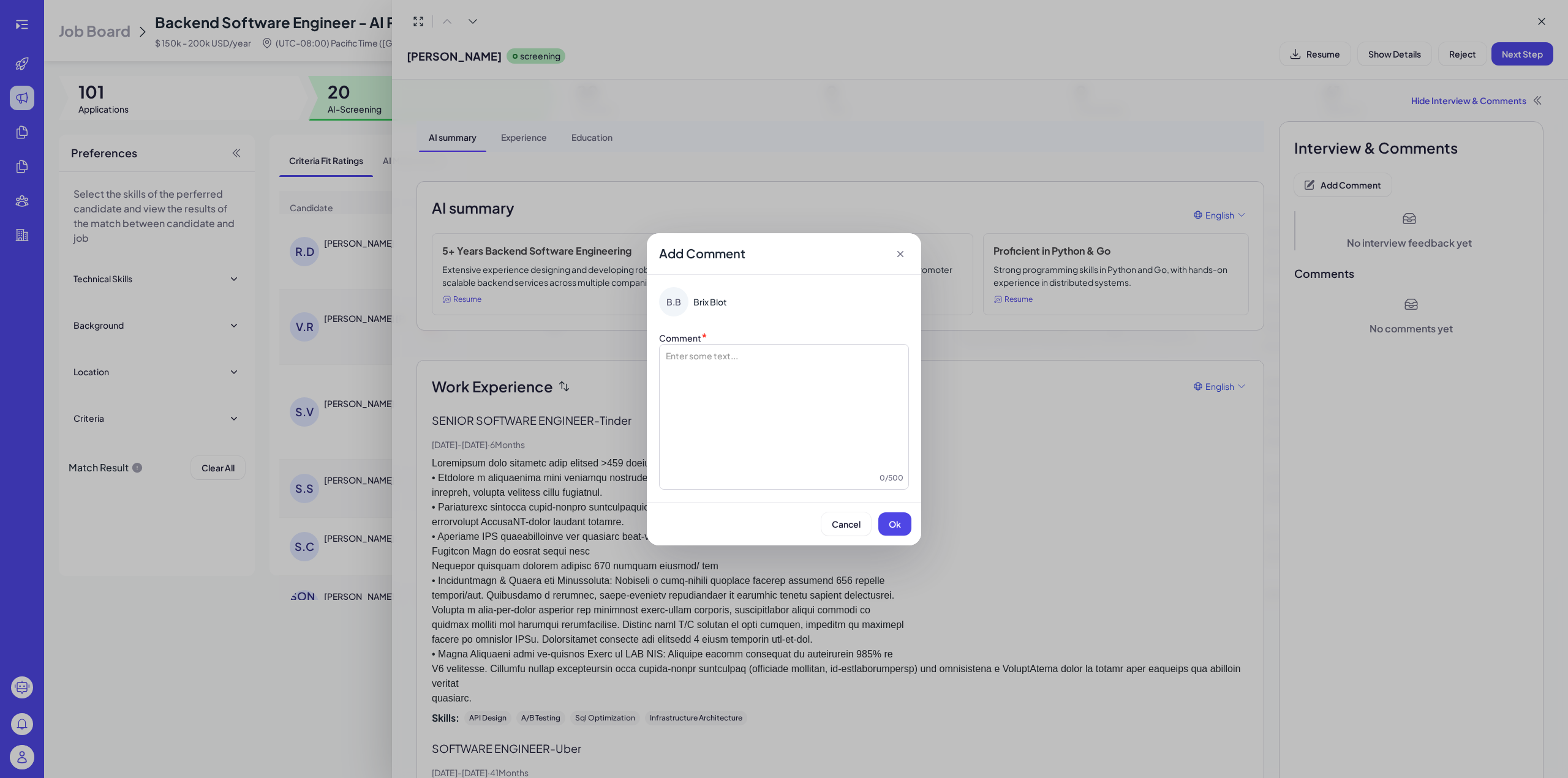
click at [783, 380] on div at bounding box center [784, 411] width 239 height 122
click at [692, 360] on li "**********" at bounding box center [784, 362] width 200 height 25
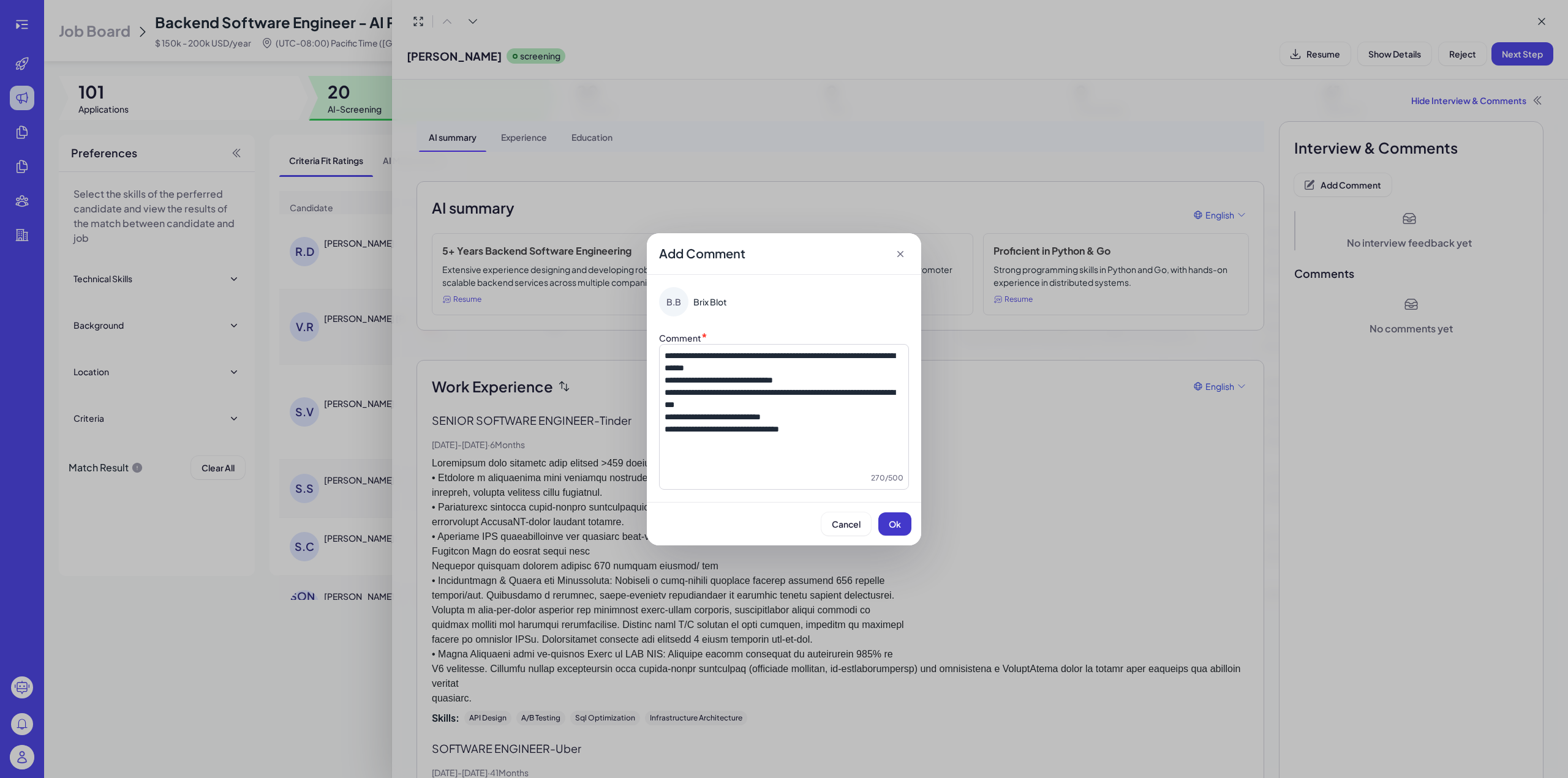
click at [896, 529] on span "Ok" at bounding box center [894, 524] width 12 height 11
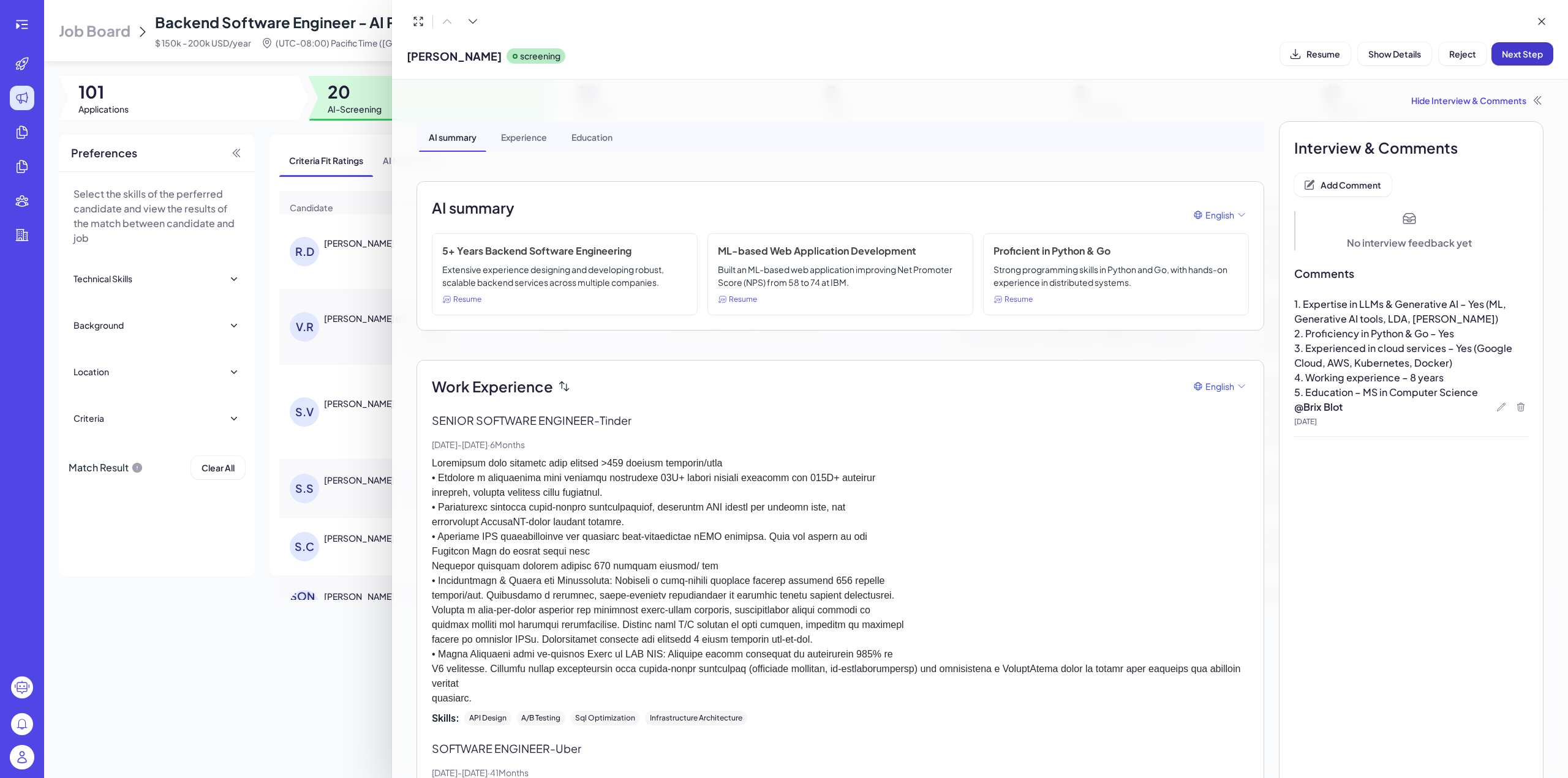
click at [1510, 58] on span "Next Step" at bounding box center [1521, 54] width 41 height 11
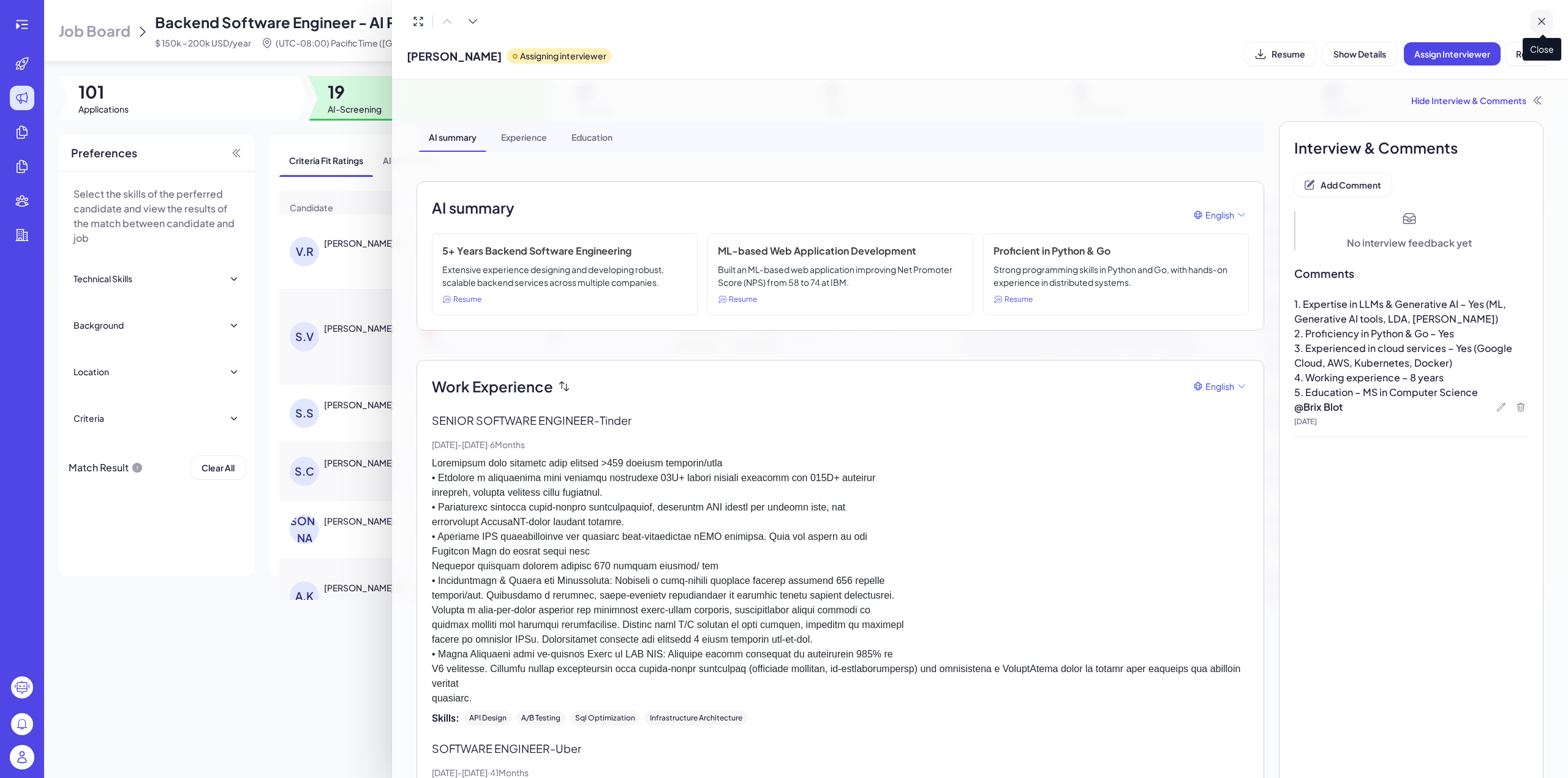
click at [1552, 18] on button at bounding box center [1541, 21] width 23 height 23
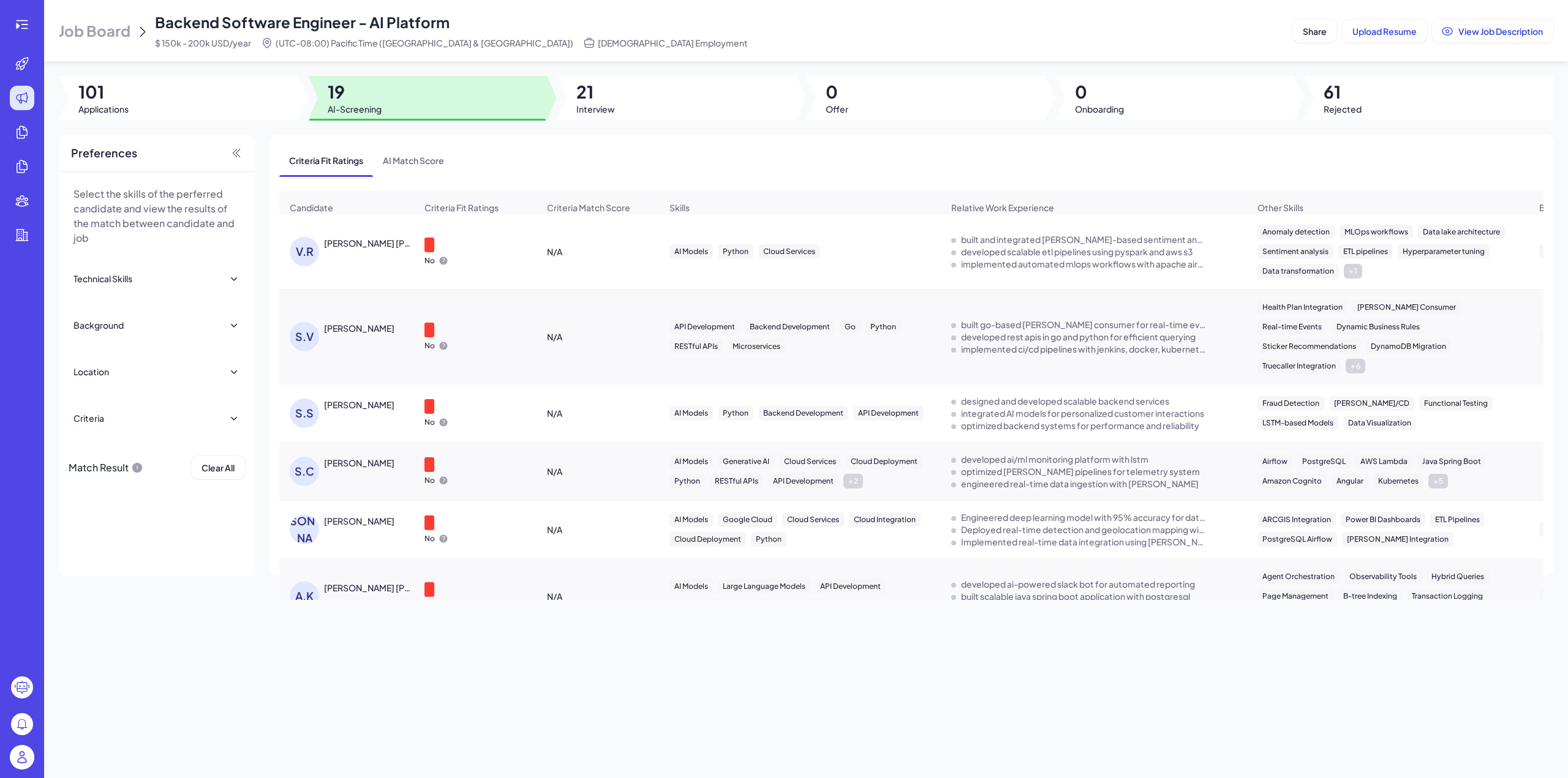
click at [369, 256] on div "V.R Vikranth Reddy Gurram" at bounding box center [353, 252] width 126 height 29
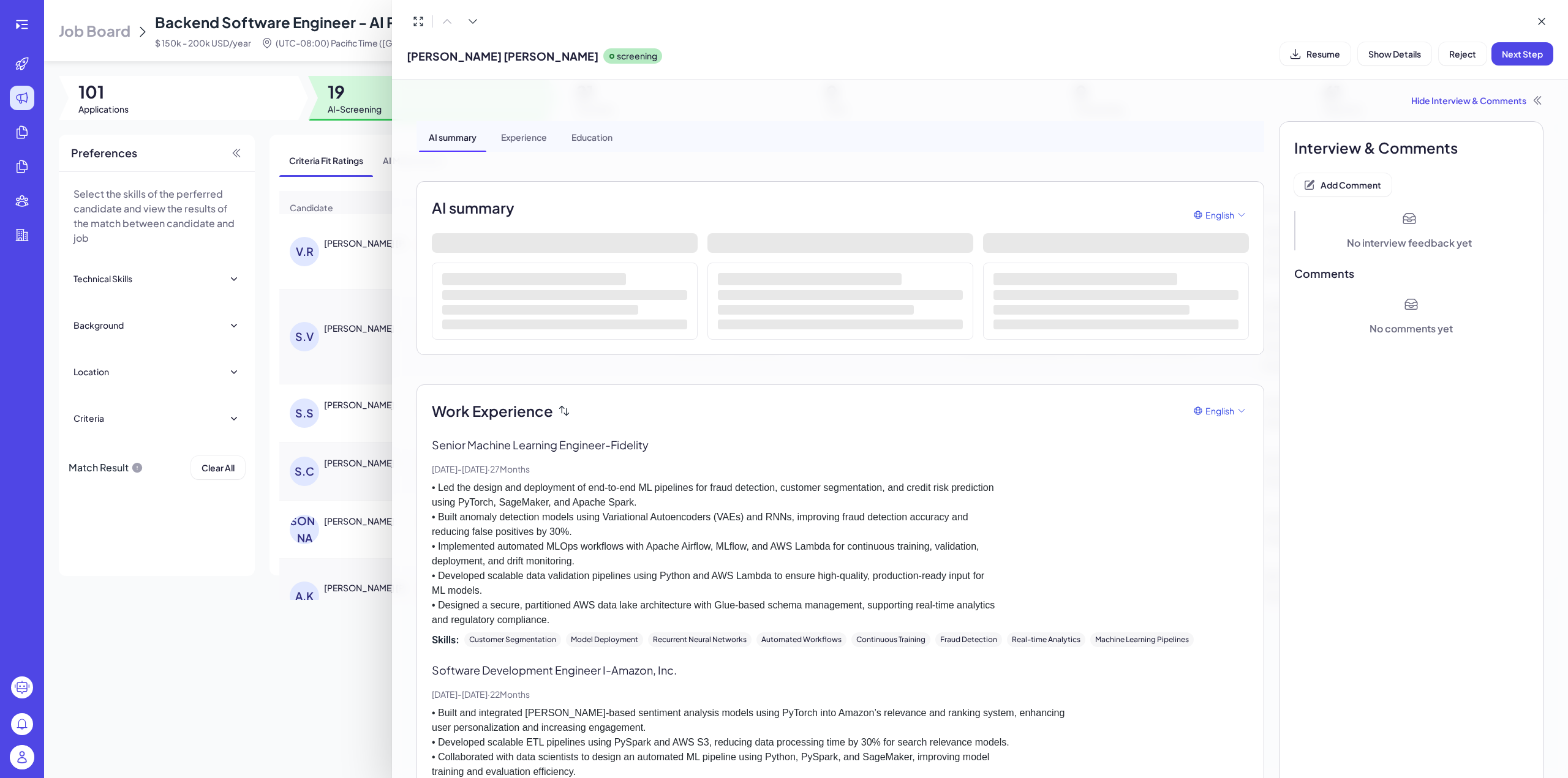
click at [834, 44] on div "Vikranth Reddy Gurram screening Resume Show Details Reject Next Step" at bounding box center [979, 54] width 1146 height 31
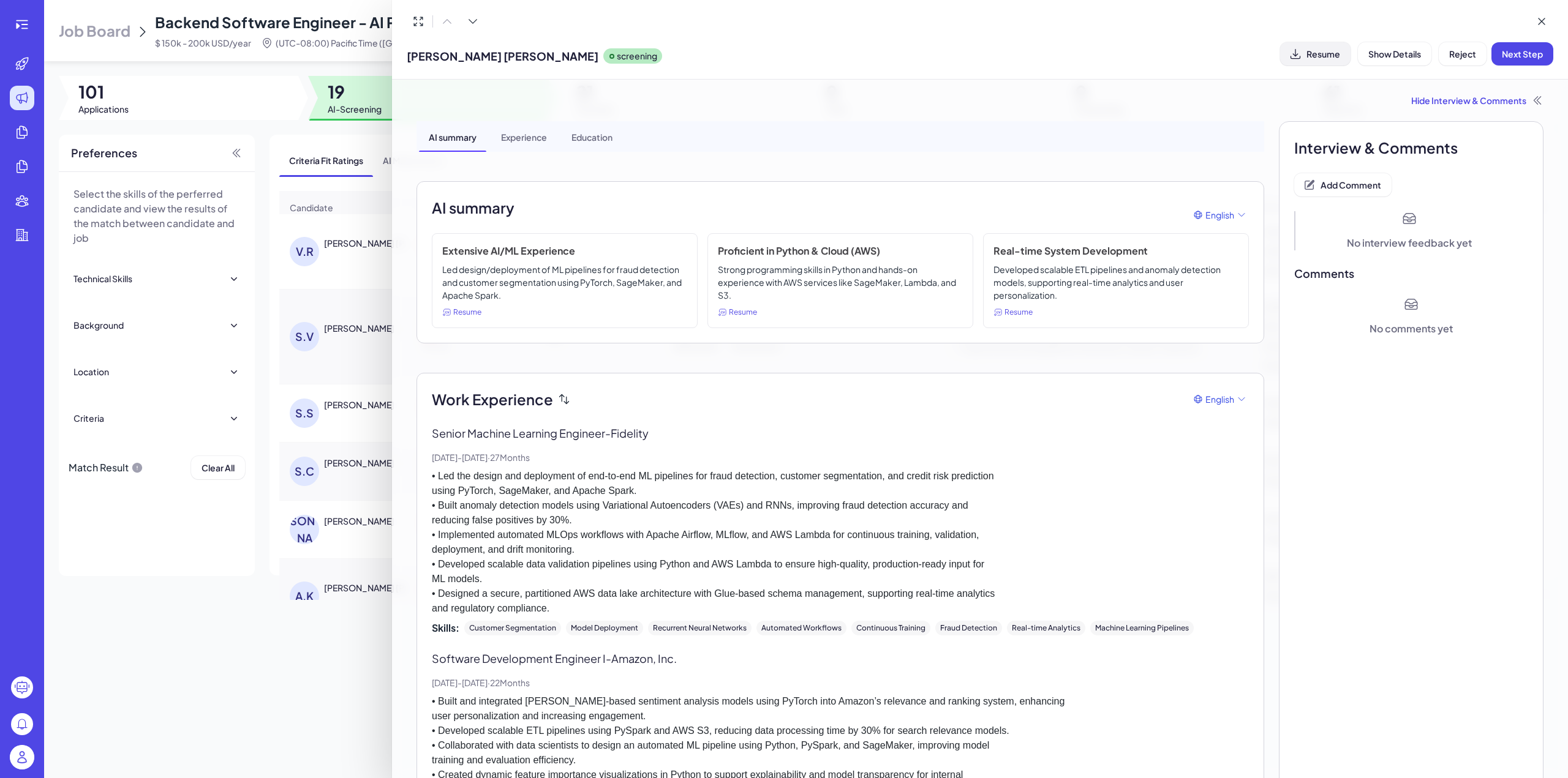
click at [1311, 47] on button "Resume" at bounding box center [1315, 53] width 70 height 23
drag, startPoint x: 409, startPoint y: 55, endPoint x: 531, endPoint y: 57, distance: 122.0
click at [531, 57] on span "Vikranth Reddy Gurram" at bounding box center [502, 56] width 192 height 16
copy span "Vikranth Reddy Gurram"
click at [1335, 179] on span "Add Comment" at bounding box center [1351, 184] width 60 height 11
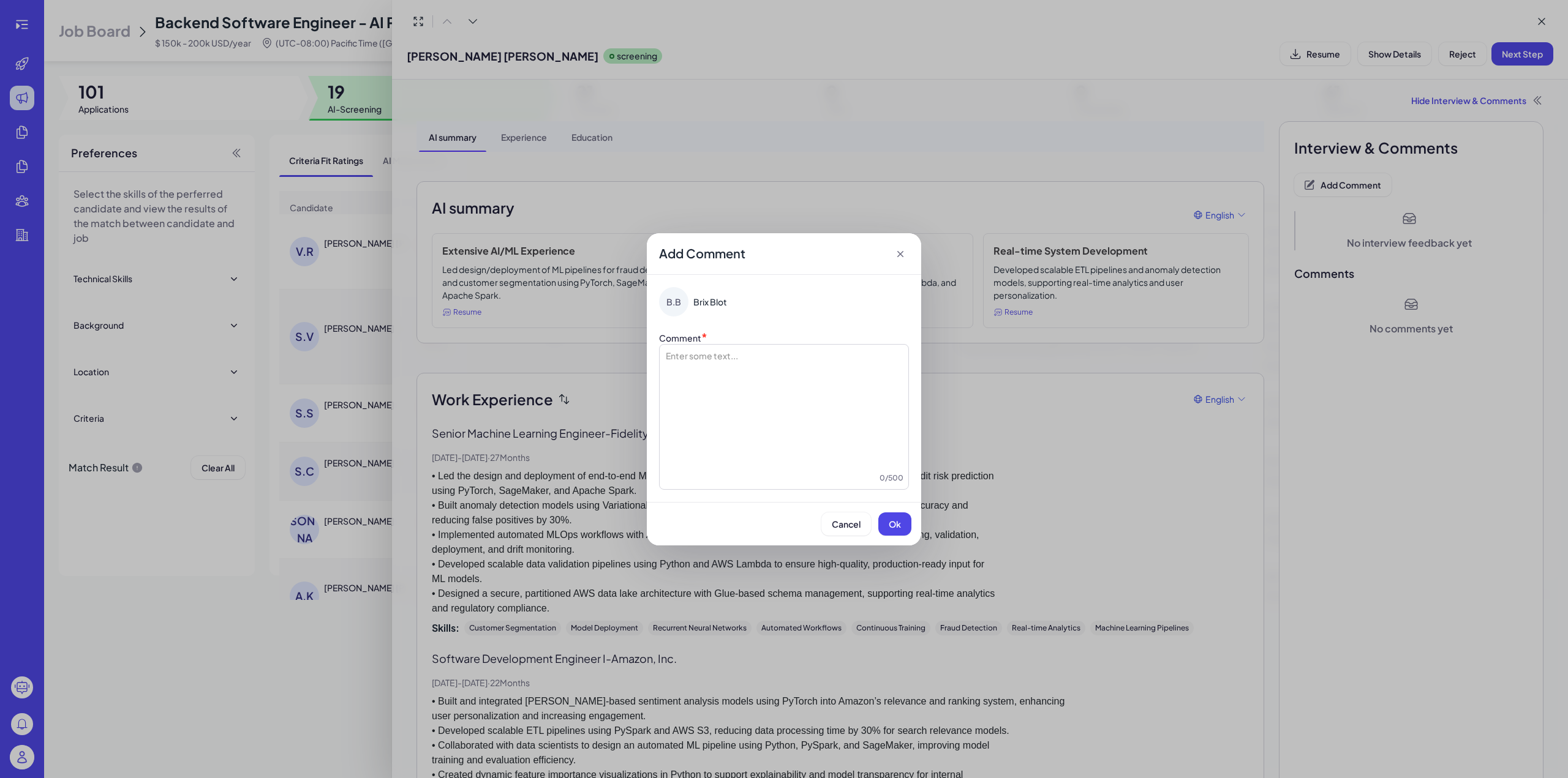
click at [789, 373] on div at bounding box center [784, 411] width 239 height 122
click at [696, 354] on span "**********" at bounding box center [747, 355] width 102 height 8
click at [885, 520] on button "Ok" at bounding box center [895, 523] width 33 height 23
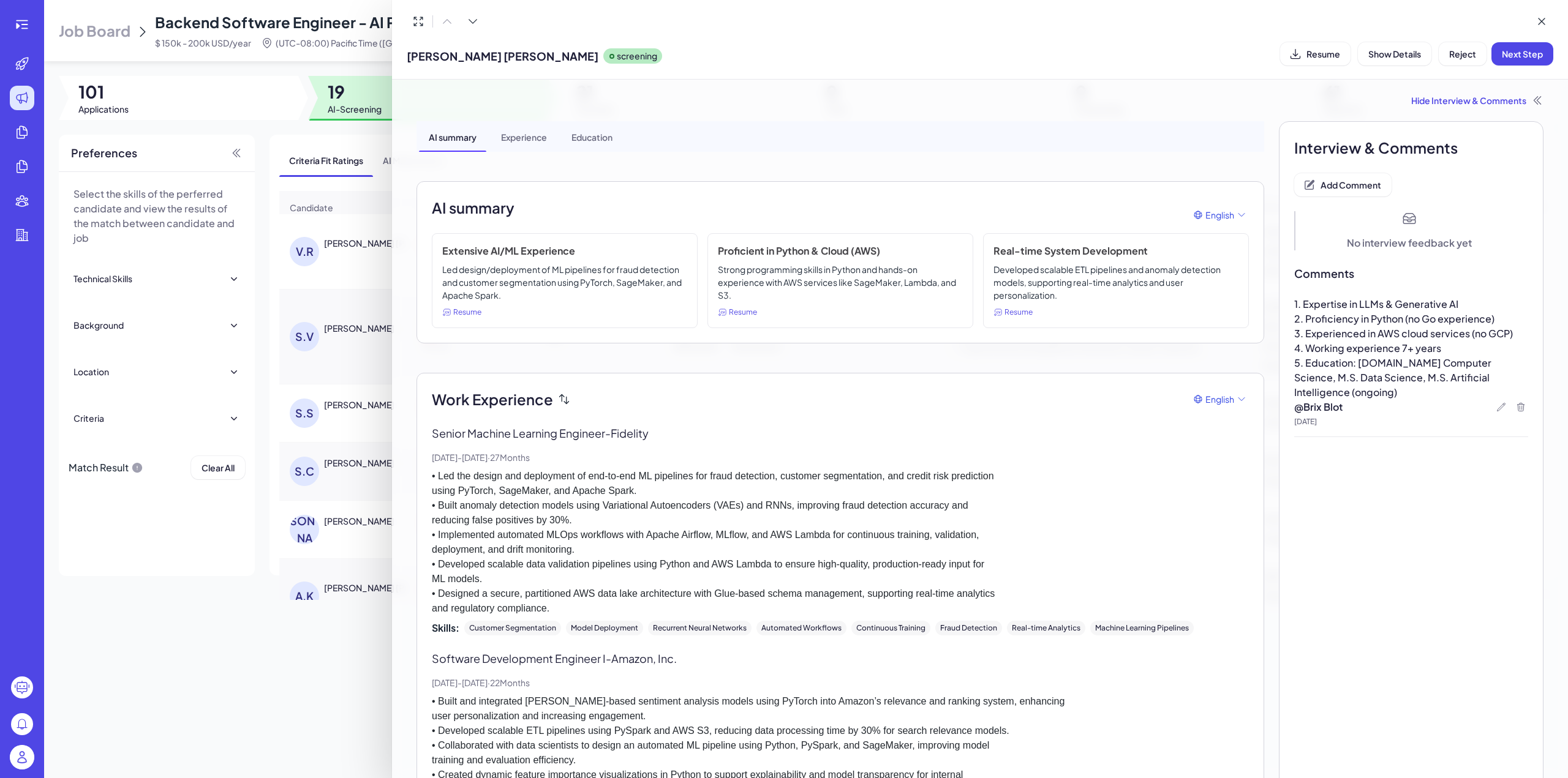
click at [1059, 31] on div at bounding box center [979, 21] width 1146 height 23
click at [1530, 60] on button "Next Step" at bounding box center [1522, 53] width 62 height 23
click at [1548, 13] on button at bounding box center [1541, 21] width 23 height 23
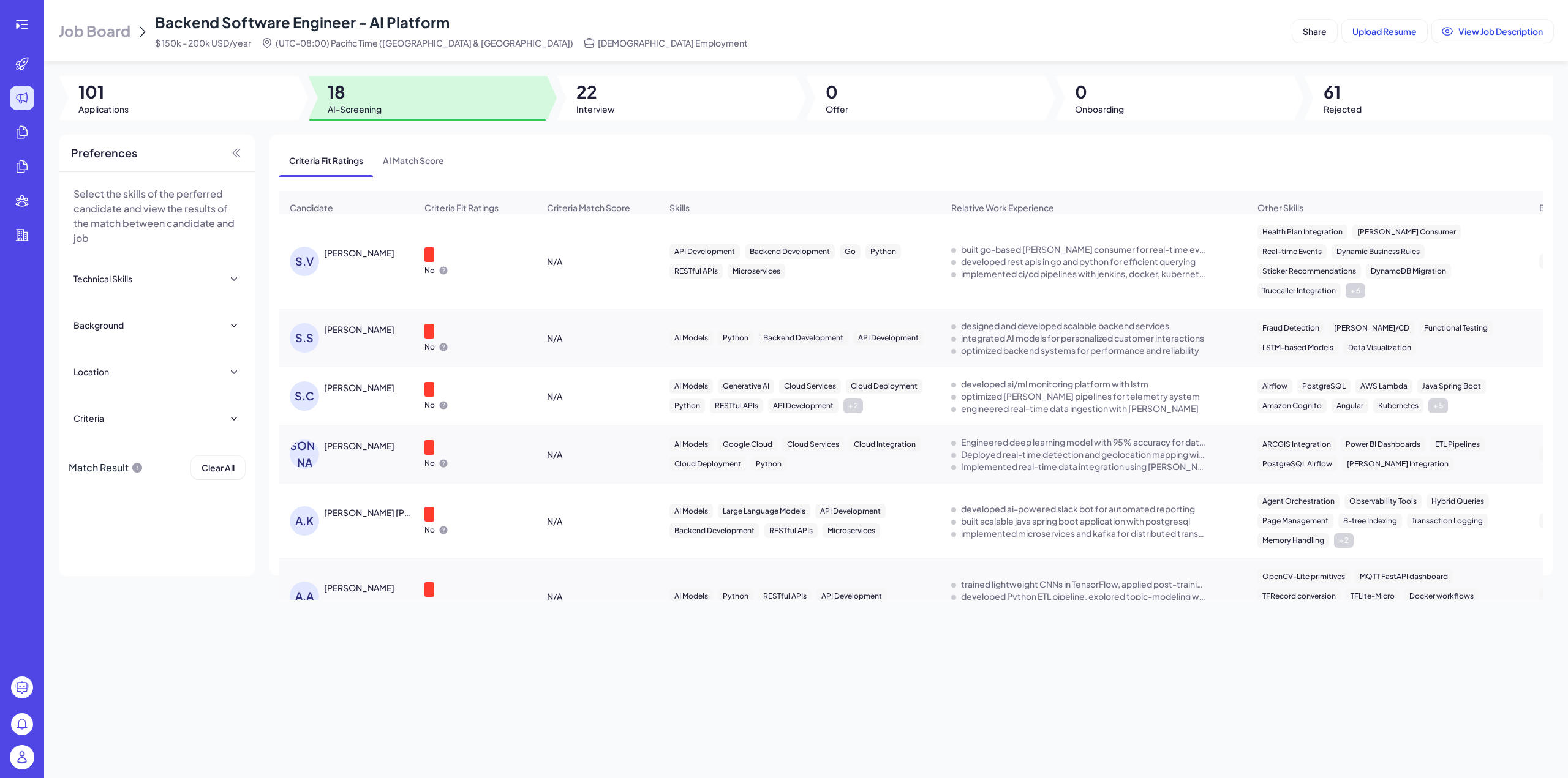
click at [339, 248] on div "Somasekhar Varma" at bounding box center [359, 252] width 70 height 12
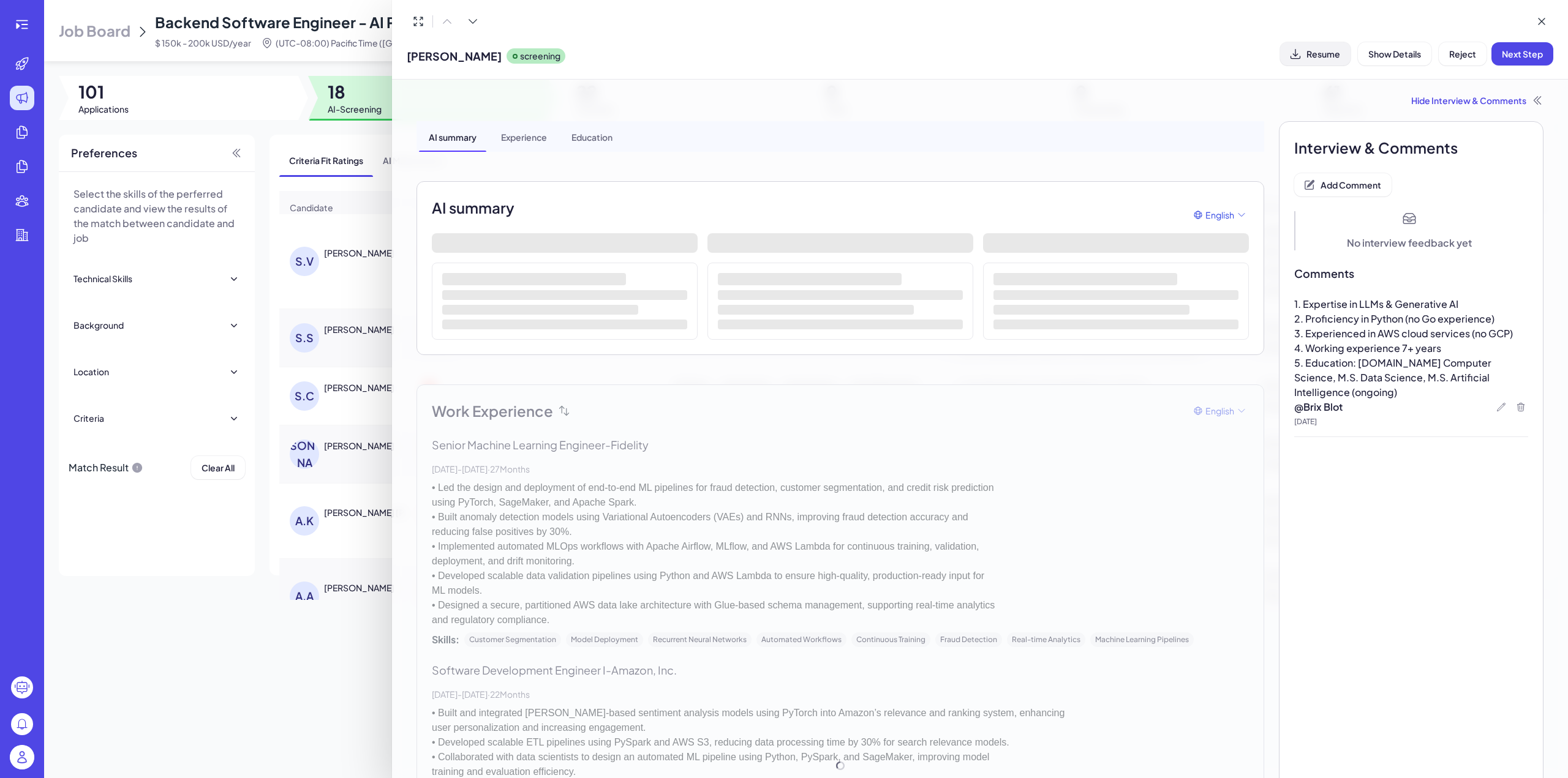
click at [1321, 55] on span "Resume" at bounding box center [1322, 54] width 34 height 11
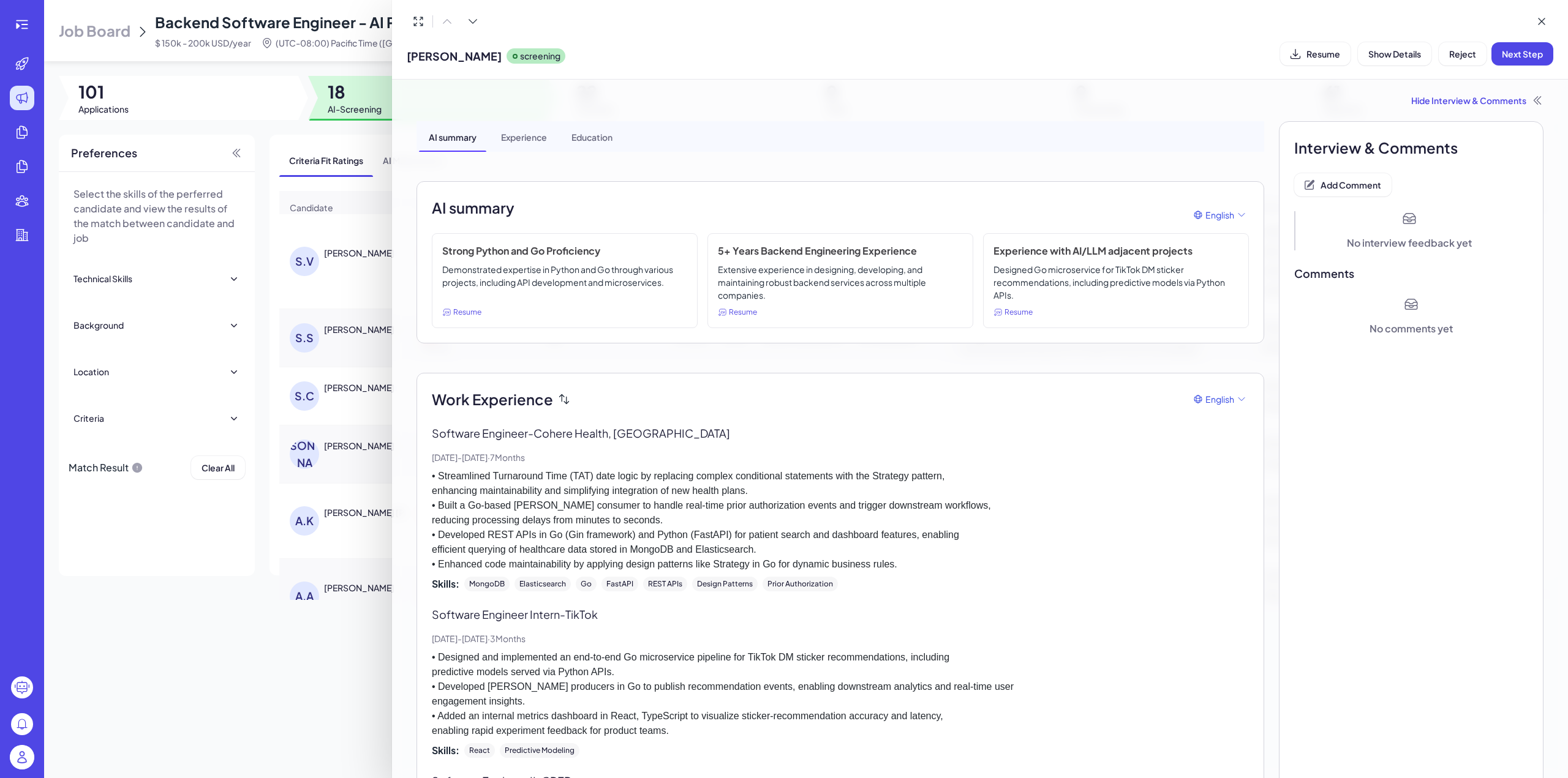
drag, startPoint x: 405, startPoint y: 57, endPoint x: 509, endPoint y: 55, distance: 104.0
click at [509, 55] on div "Somasekhar Varma screening Resume Show Details Reject Next Step" at bounding box center [980, 39] width 1176 height 79
copy span "Somasekhar Varma"
click at [1363, 186] on span "Add Comment" at bounding box center [1351, 184] width 60 height 11
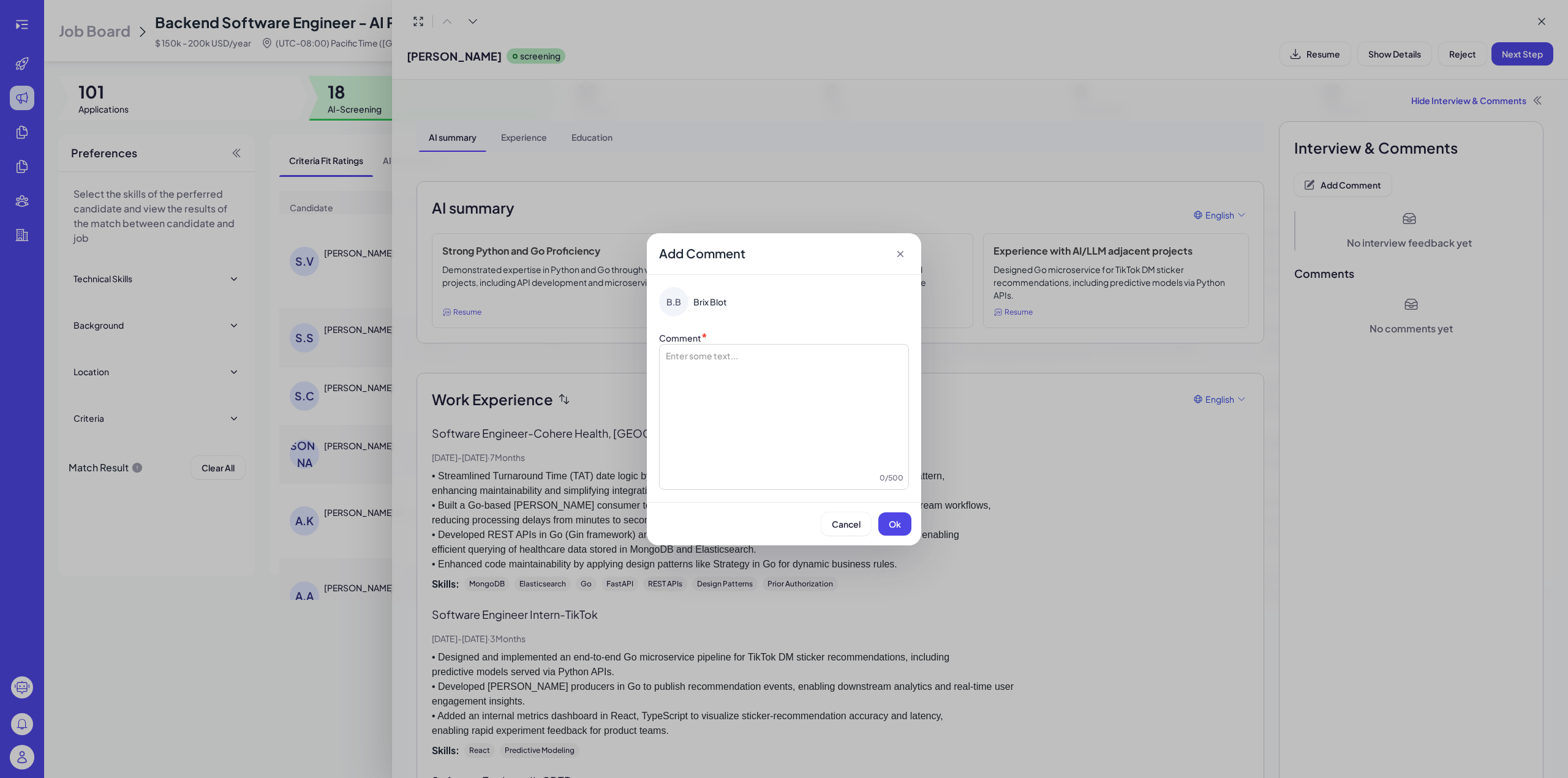
click at [794, 363] on div at bounding box center [784, 411] width 239 height 122
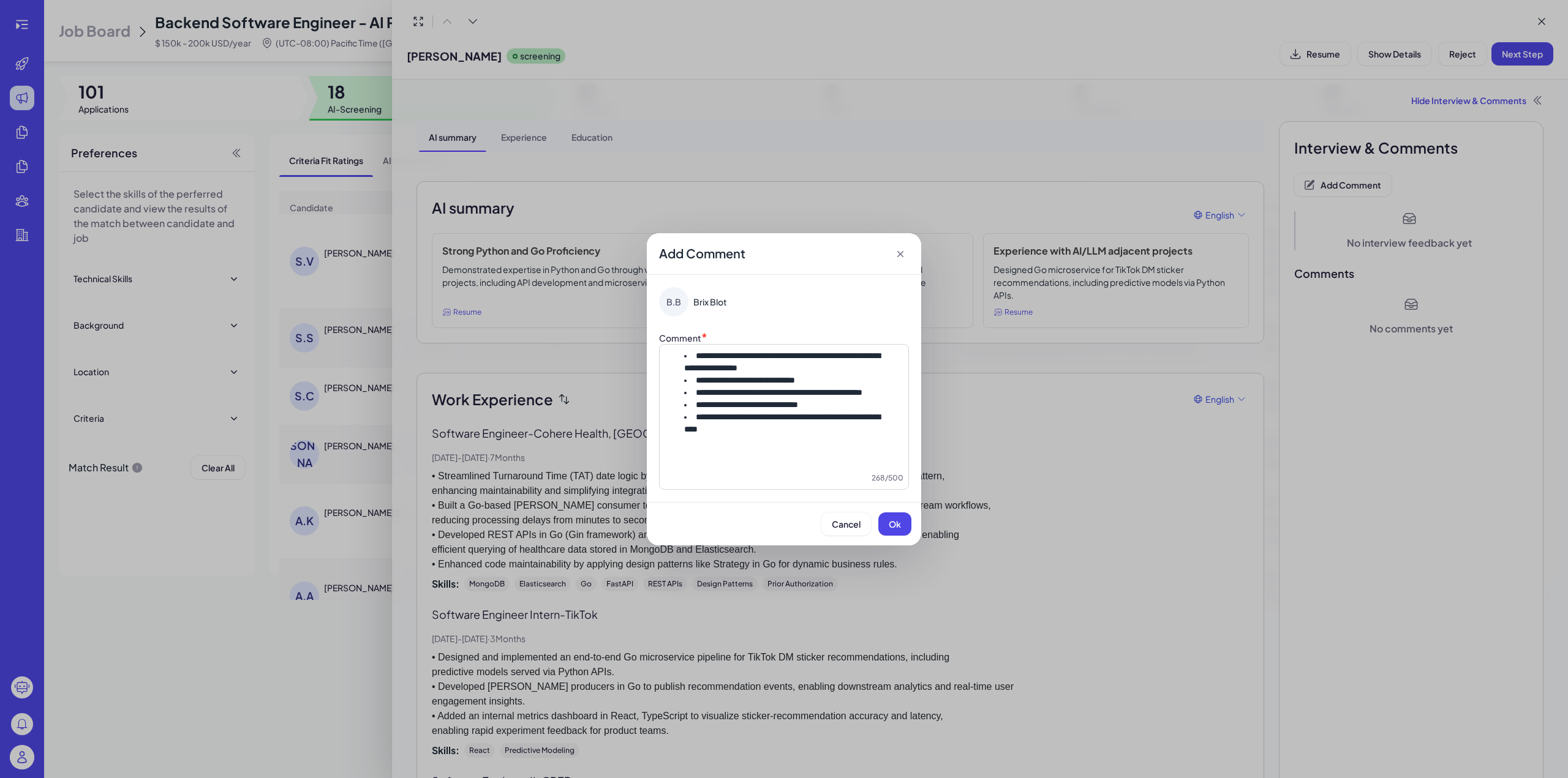
click at [698, 356] on span "**********" at bounding box center [782, 362] width 196 height 21
drag, startPoint x: 724, startPoint y: 433, endPoint x: 700, endPoint y: 433, distance: 24.0
click at [700, 423] on p "**********" at bounding box center [784, 416] width 239 height 12
drag, startPoint x: 825, startPoint y: 404, endPoint x: 789, endPoint y: 403, distance: 36.0
click at [789, 403] on p "**********" at bounding box center [784, 405] width 239 height 12
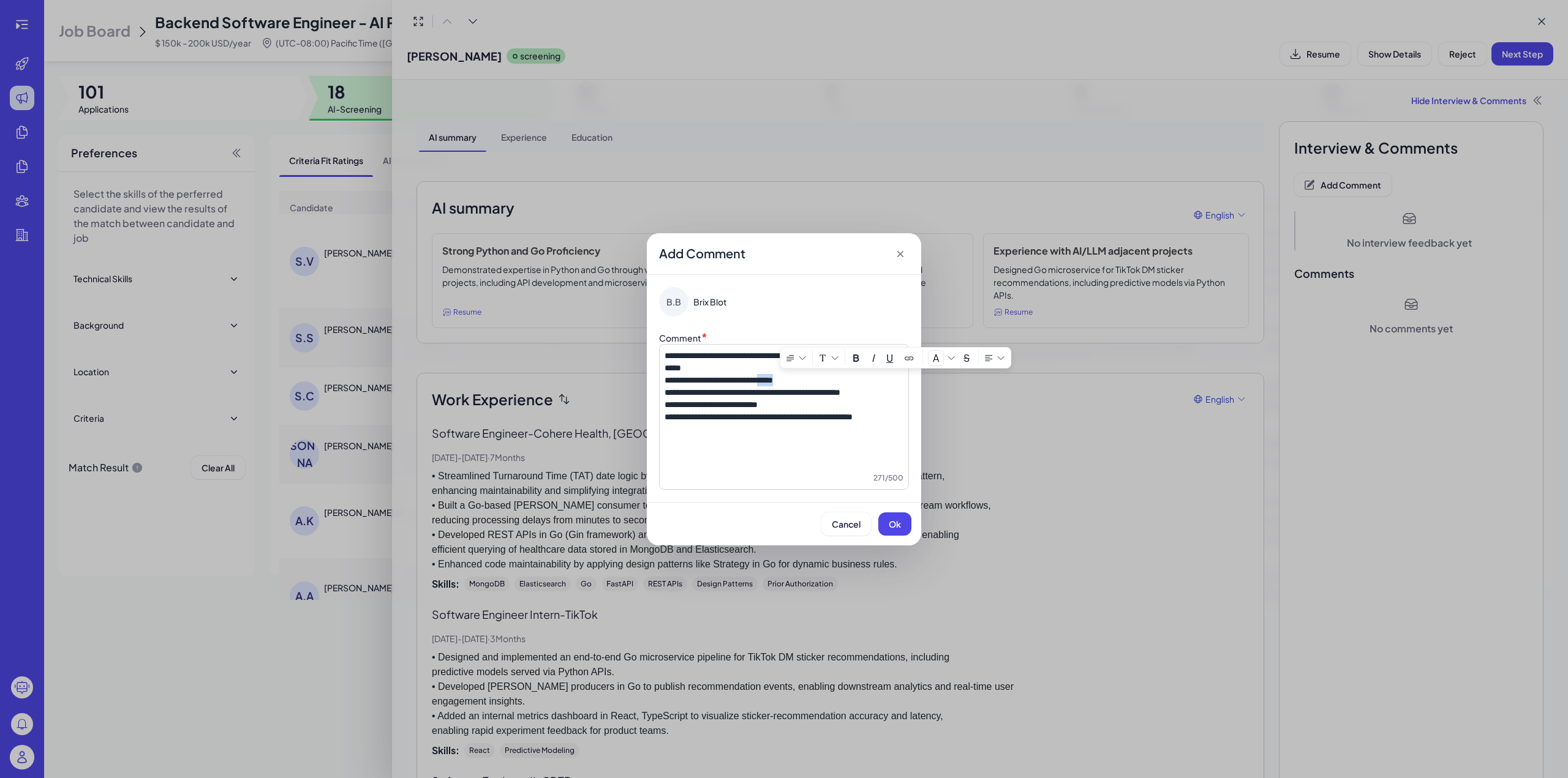
drag, startPoint x: 782, startPoint y: 378, endPoint x: 819, endPoint y: 377, distance: 37.0
click at [819, 377] on p "**********" at bounding box center [784, 380] width 239 height 12
click at [895, 528] on span "Ok" at bounding box center [894, 524] width 12 height 11
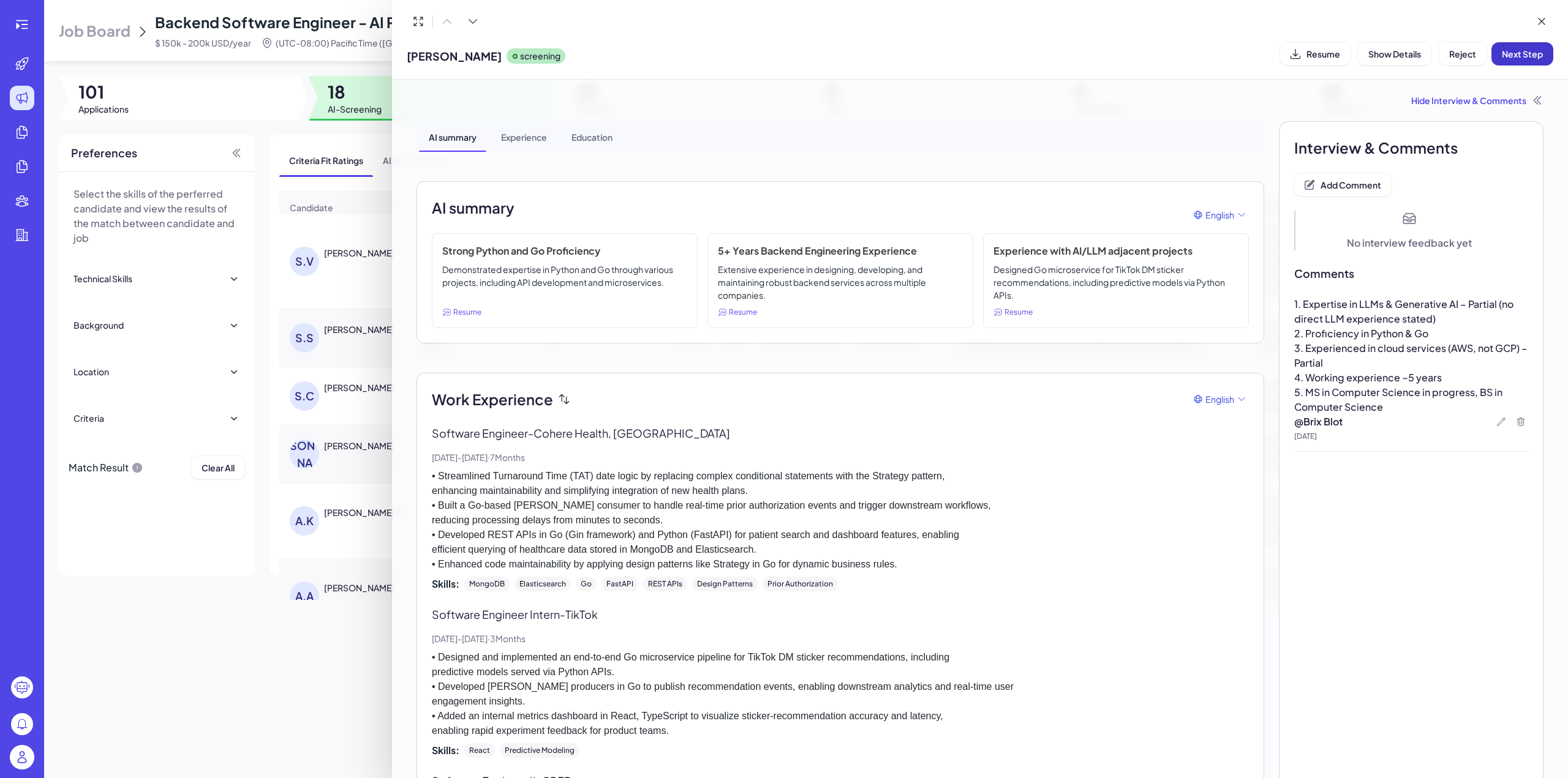
click at [1521, 54] on span "Next Step" at bounding box center [1521, 54] width 41 height 11
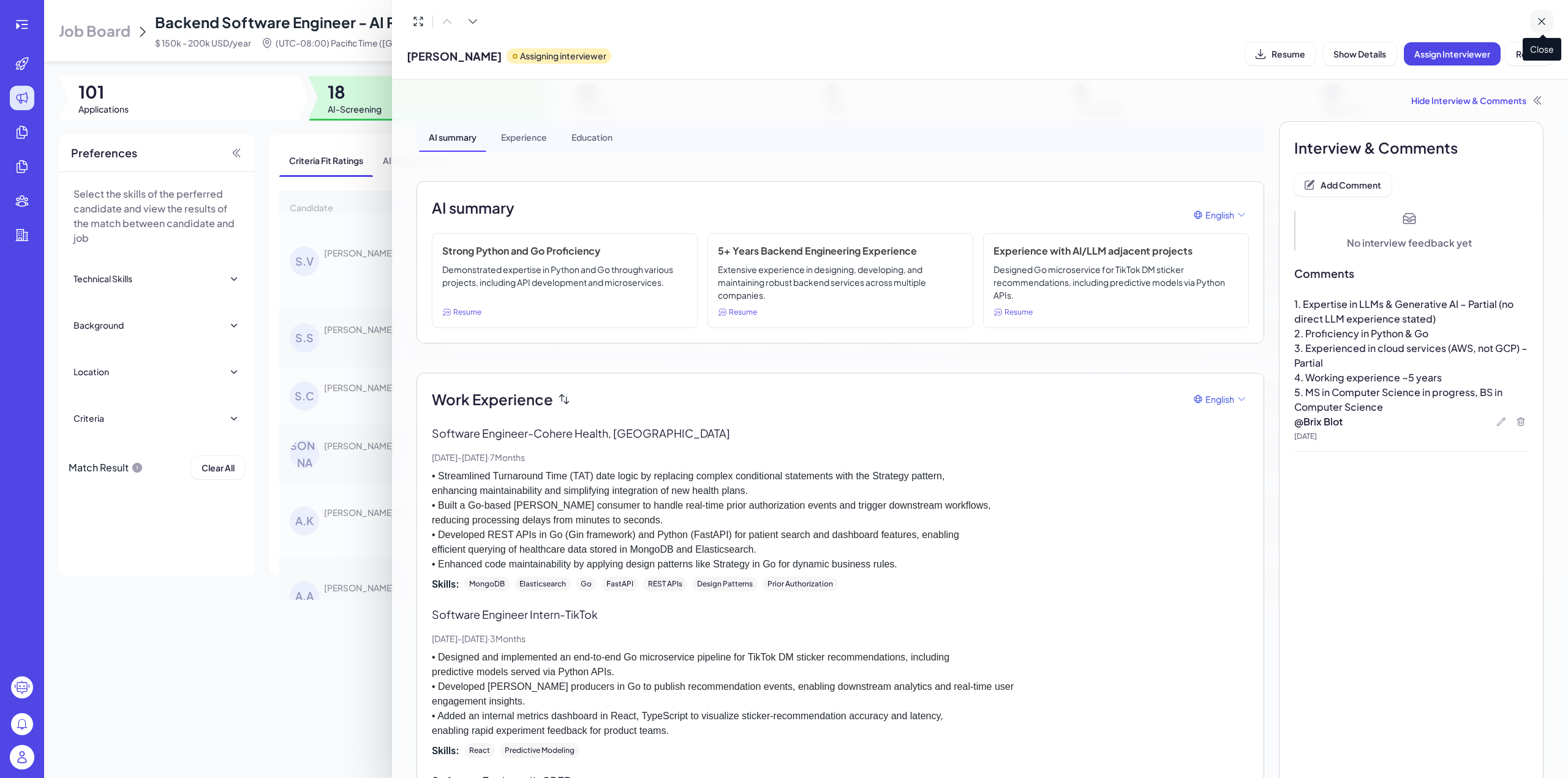
click at [1544, 21] on icon at bounding box center [1541, 21] width 12 height 12
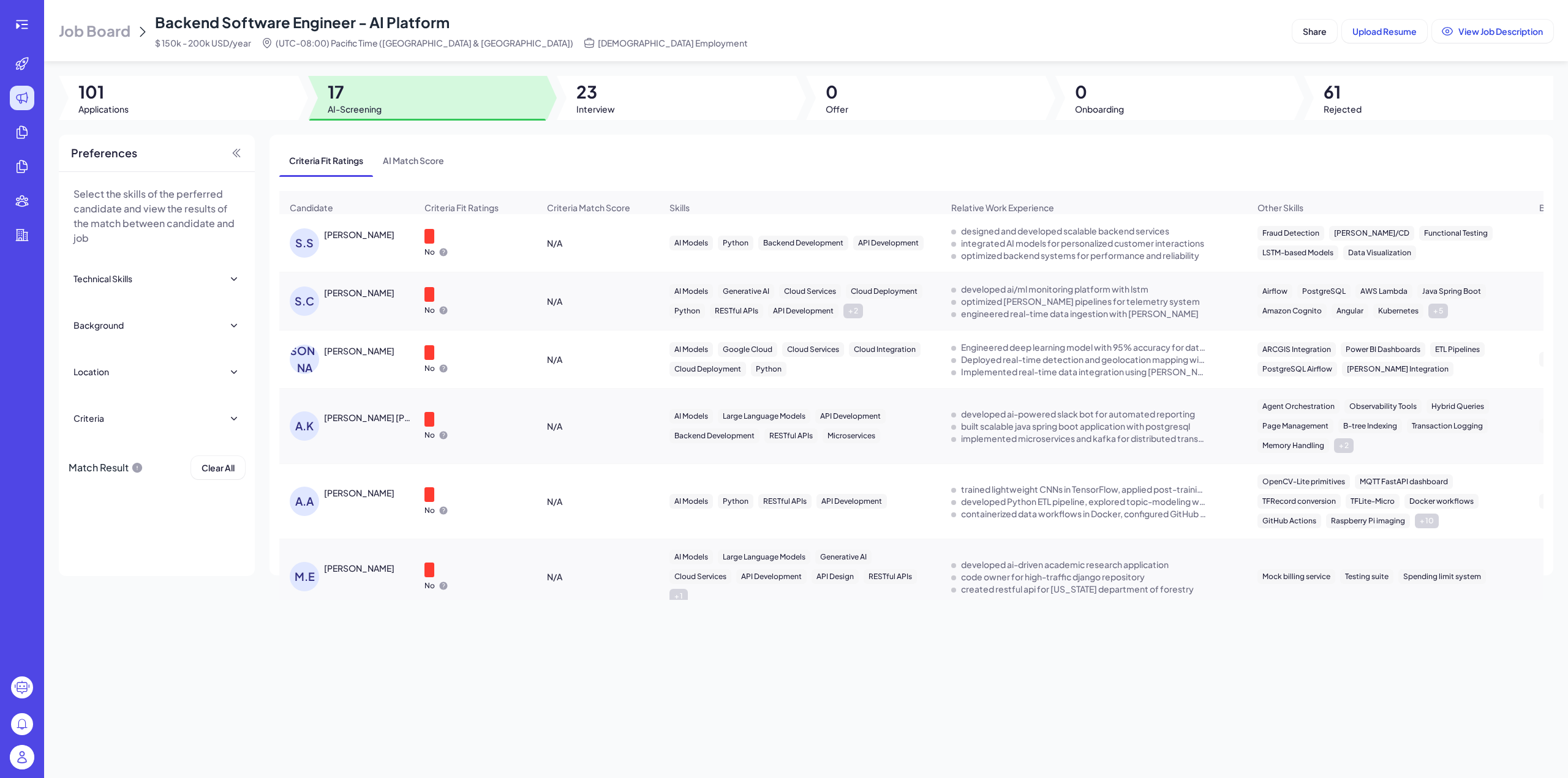
click at [367, 239] on div "Srinethe Sharavanan" at bounding box center [359, 234] width 70 height 12
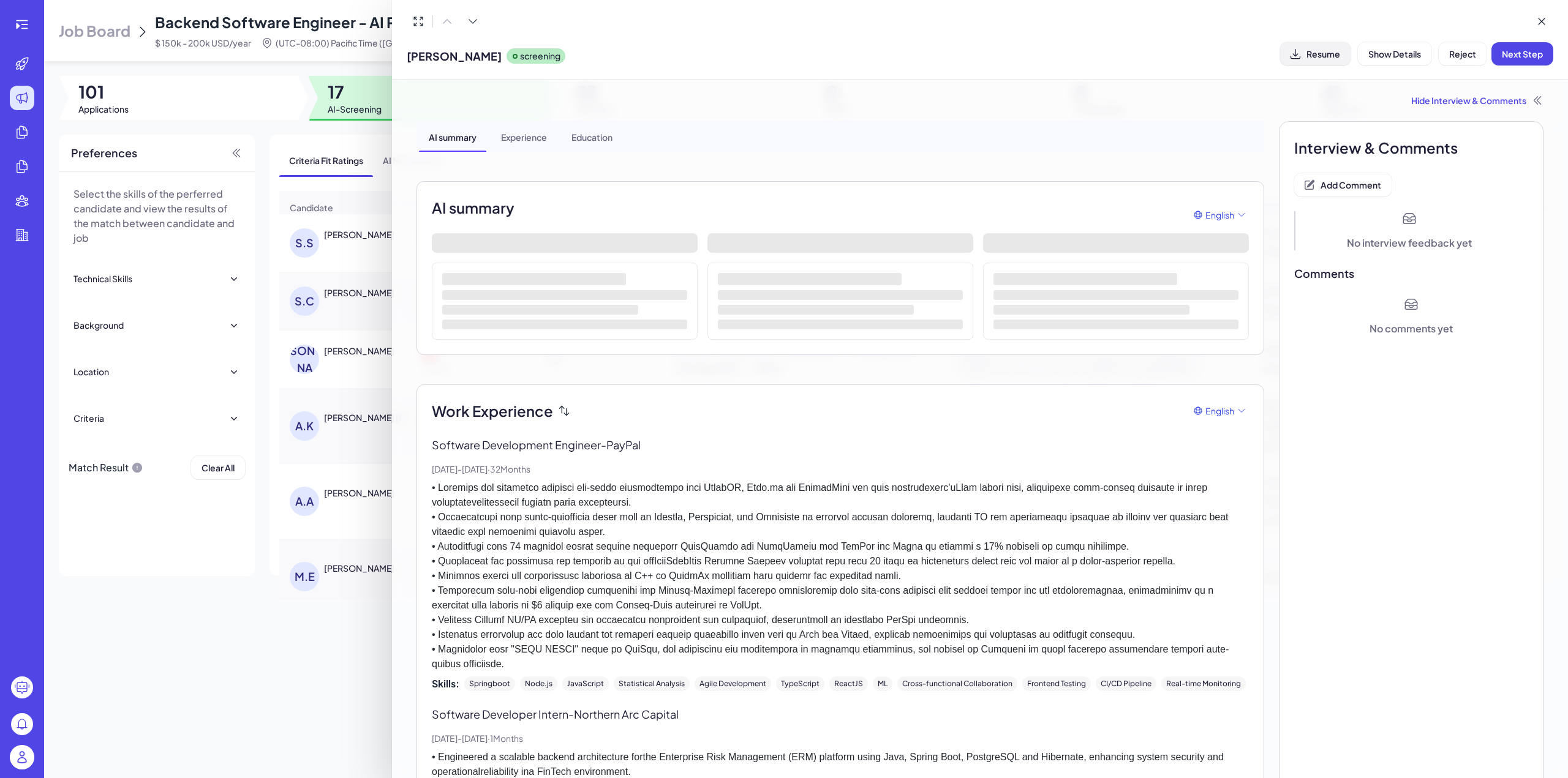
click at [1304, 58] on button "Resume" at bounding box center [1315, 53] width 70 height 23
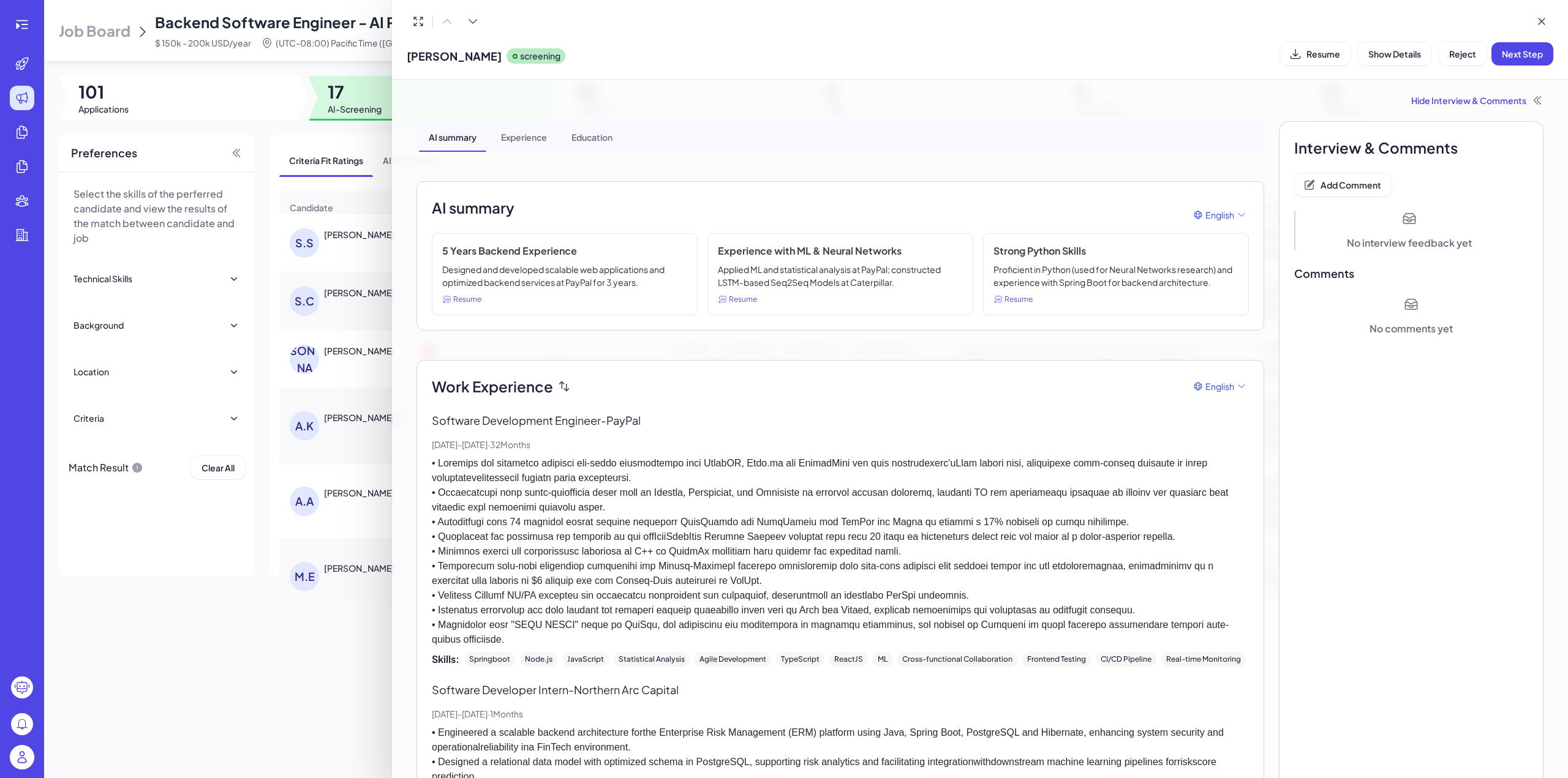
drag, startPoint x: 408, startPoint y: 52, endPoint x: 513, endPoint y: 49, distance: 105.0
click at [501, 49] on span "Srinethe Sharavanan" at bounding box center [454, 56] width 95 height 16
click at [1329, 185] on span "Add Comment" at bounding box center [1351, 184] width 60 height 11
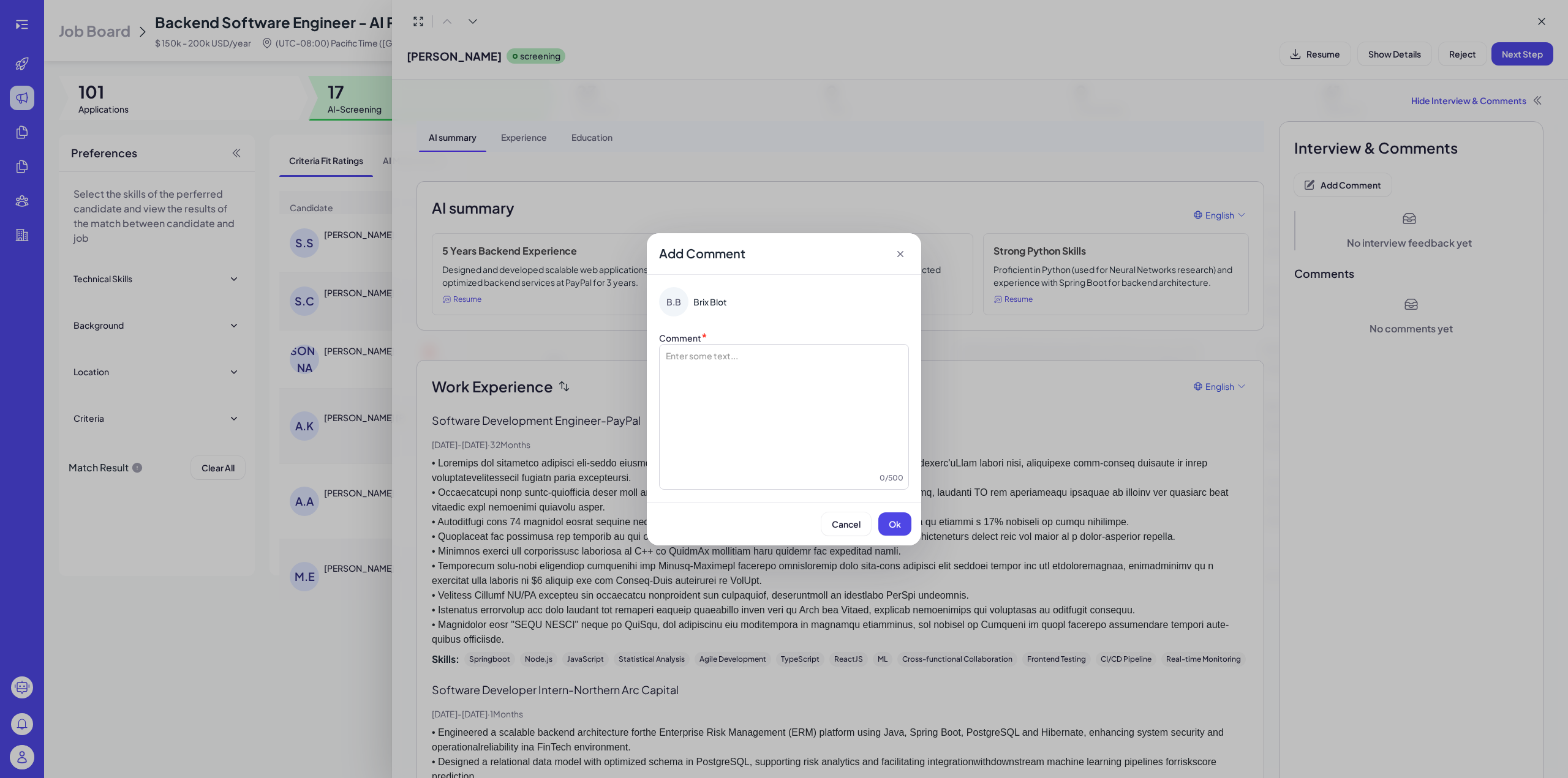
click at [899, 248] on icon at bounding box center [900, 254] width 12 height 12
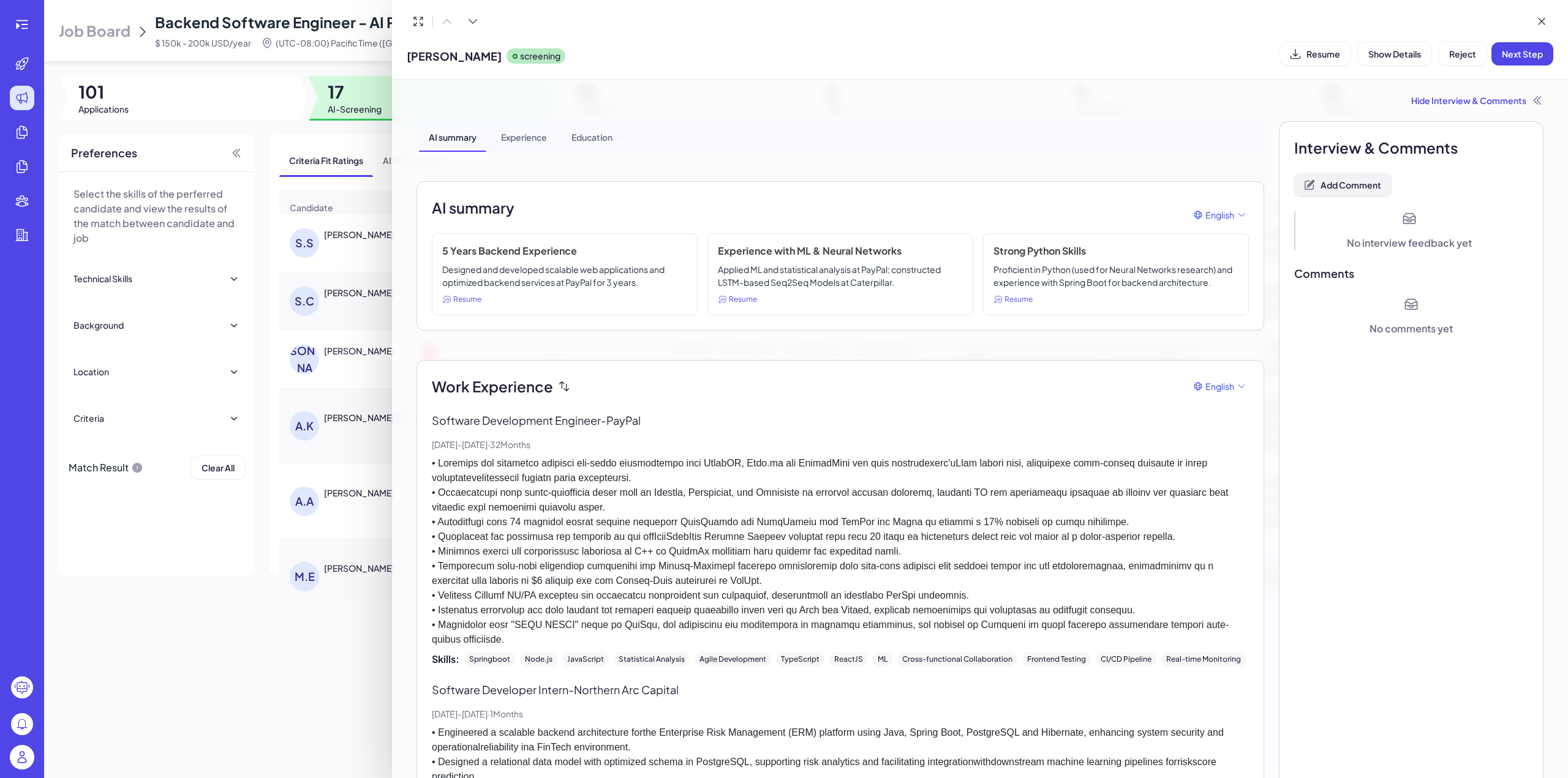
click at [1318, 177] on button "Add Comment" at bounding box center [1342, 184] width 98 height 23
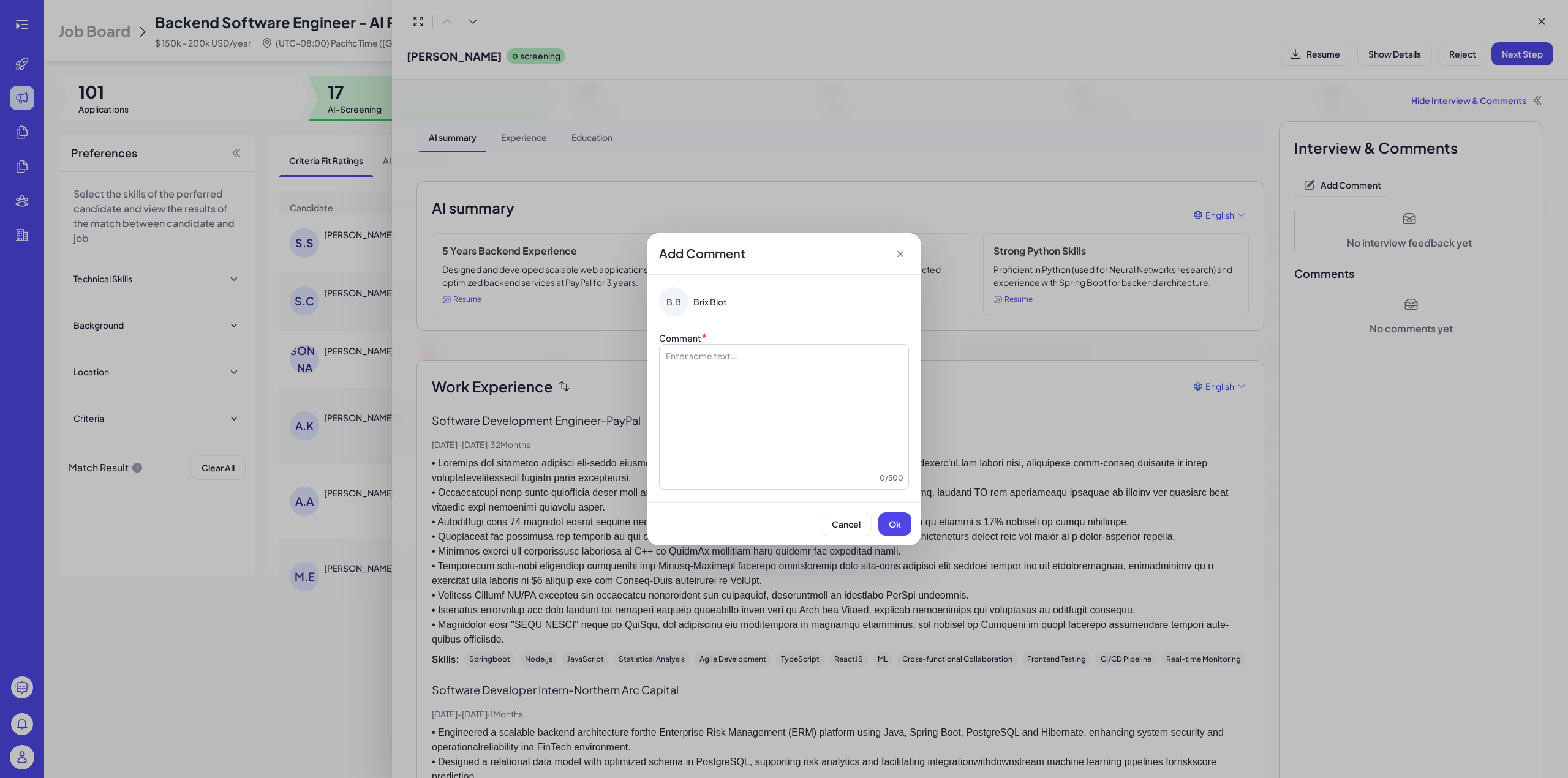
click at [743, 374] on div at bounding box center [784, 411] width 239 height 122
click at [698, 358] on span "**********" at bounding box center [759, 355] width 127 height 8
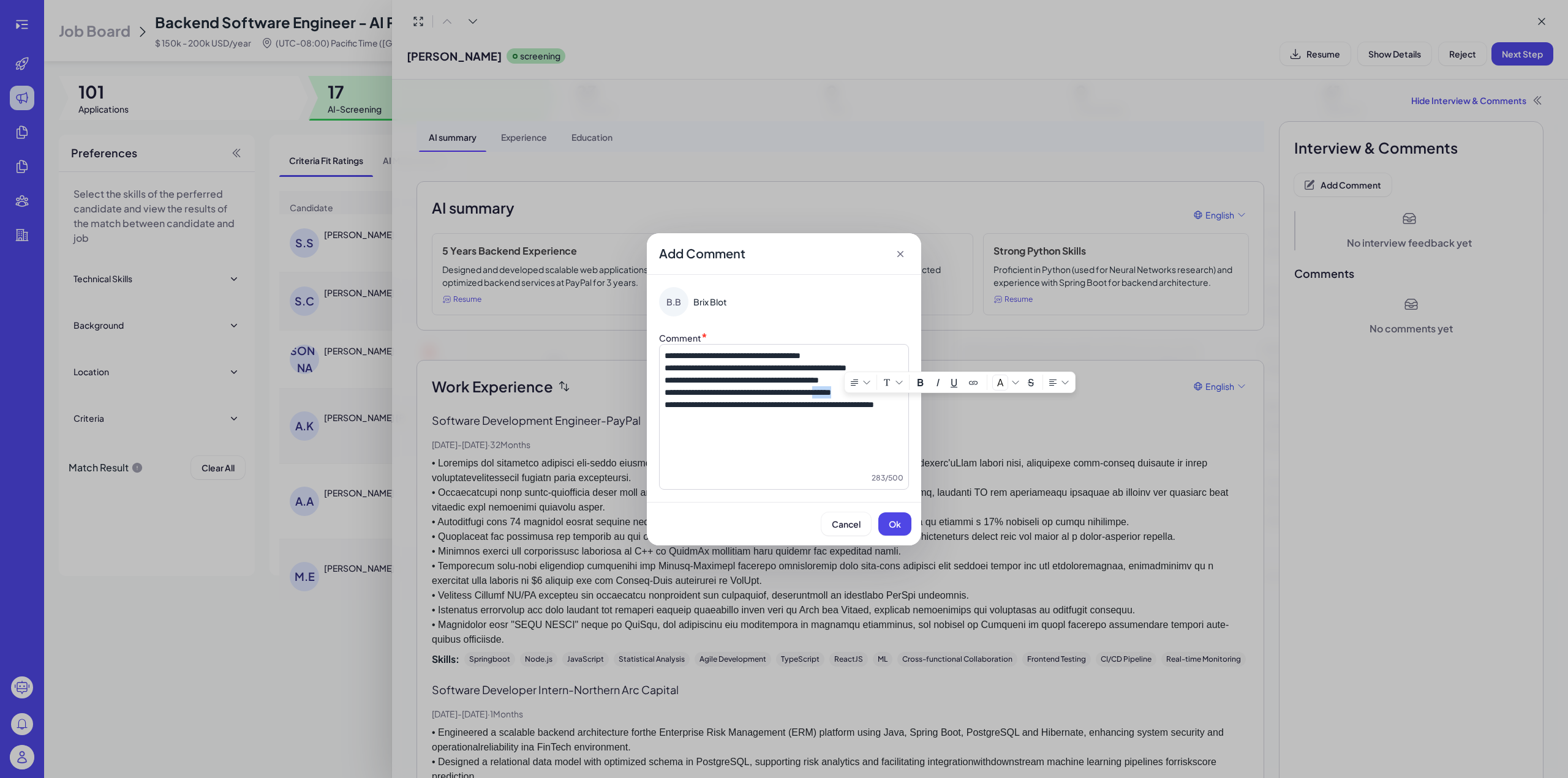
drag, startPoint x: 847, startPoint y: 406, endPoint x: 877, endPoint y: 404, distance: 30.1
click at [877, 399] on p "**********" at bounding box center [784, 392] width 239 height 12
drag, startPoint x: 852, startPoint y: 417, endPoint x: 860, endPoint y: 438, distance: 22.5
click at [860, 438] on div "**********" at bounding box center [784, 411] width 239 height 122
click at [892, 523] on span "Ok" at bounding box center [894, 524] width 12 height 11
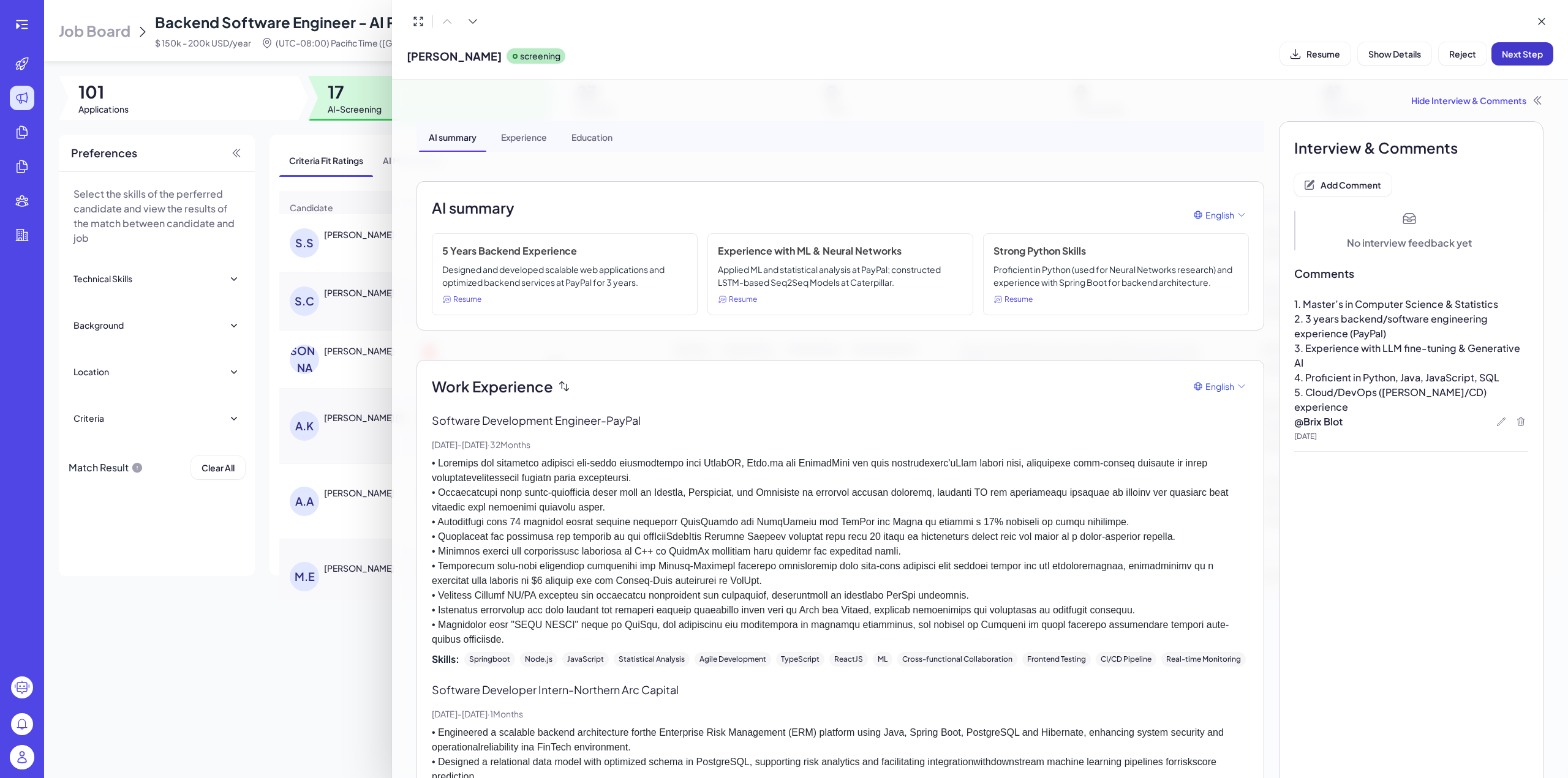
click at [1513, 55] on span "Next Step" at bounding box center [1521, 54] width 41 height 11
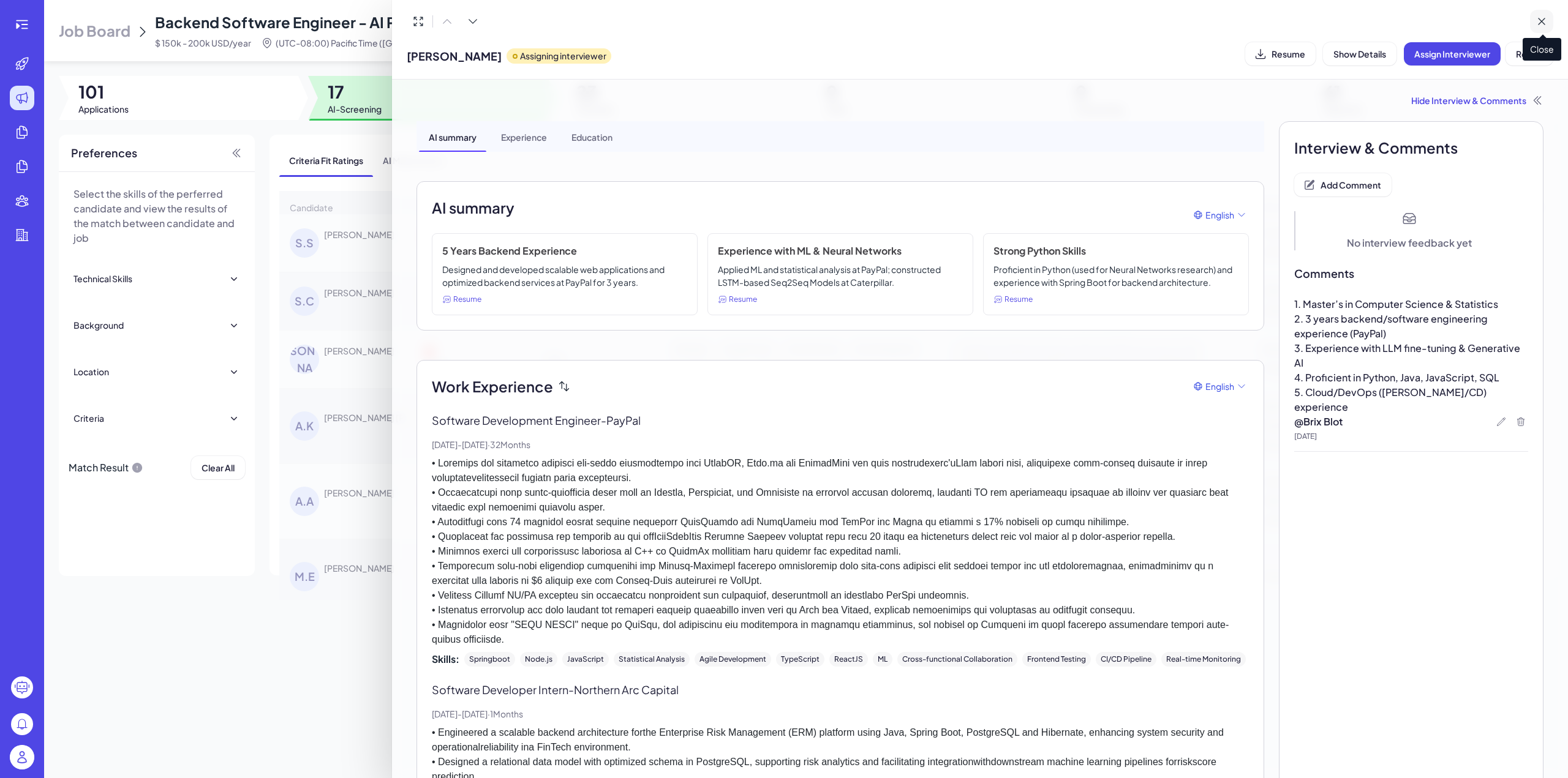
click at [1539, 19] on icon at bounding box center [1541, 21] width 12 height 12
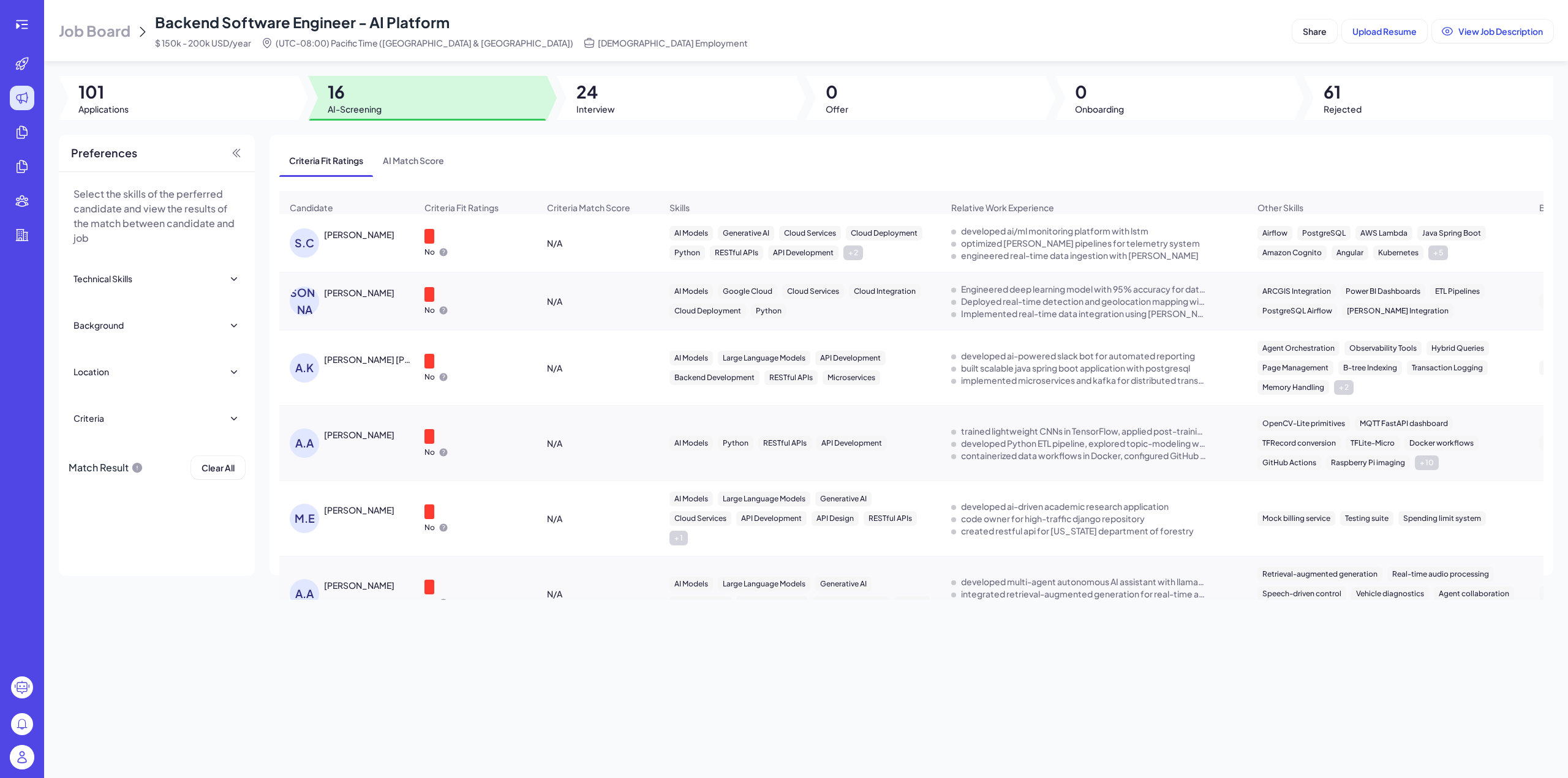
click at [342, 241] on div "Sarthak Chowdhary" at bounding box center [359, 234] width 70 height 12
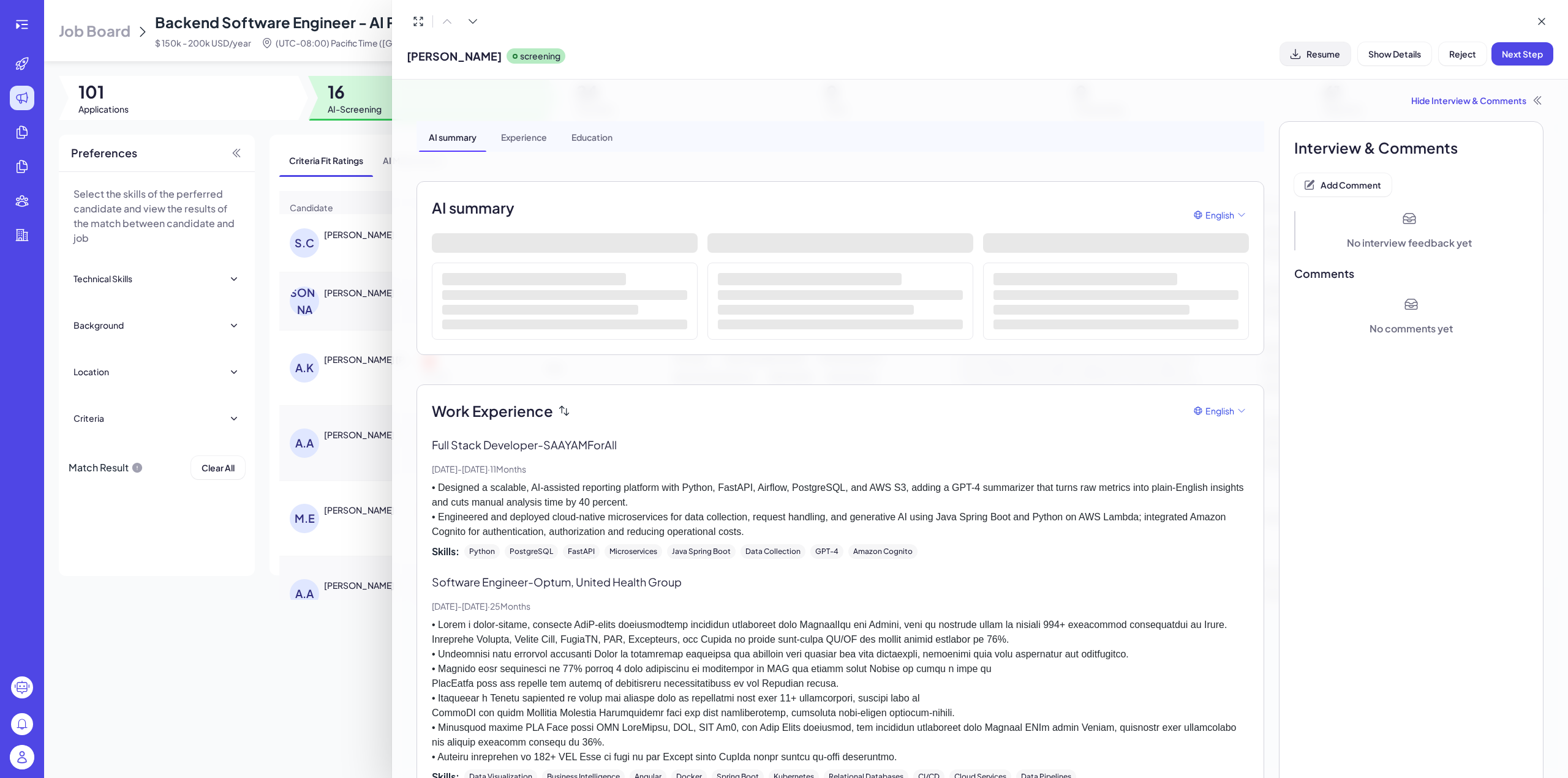
click at [1310, 58] on span "Resume" at bounding box center [1322, 54] width 34 height 11
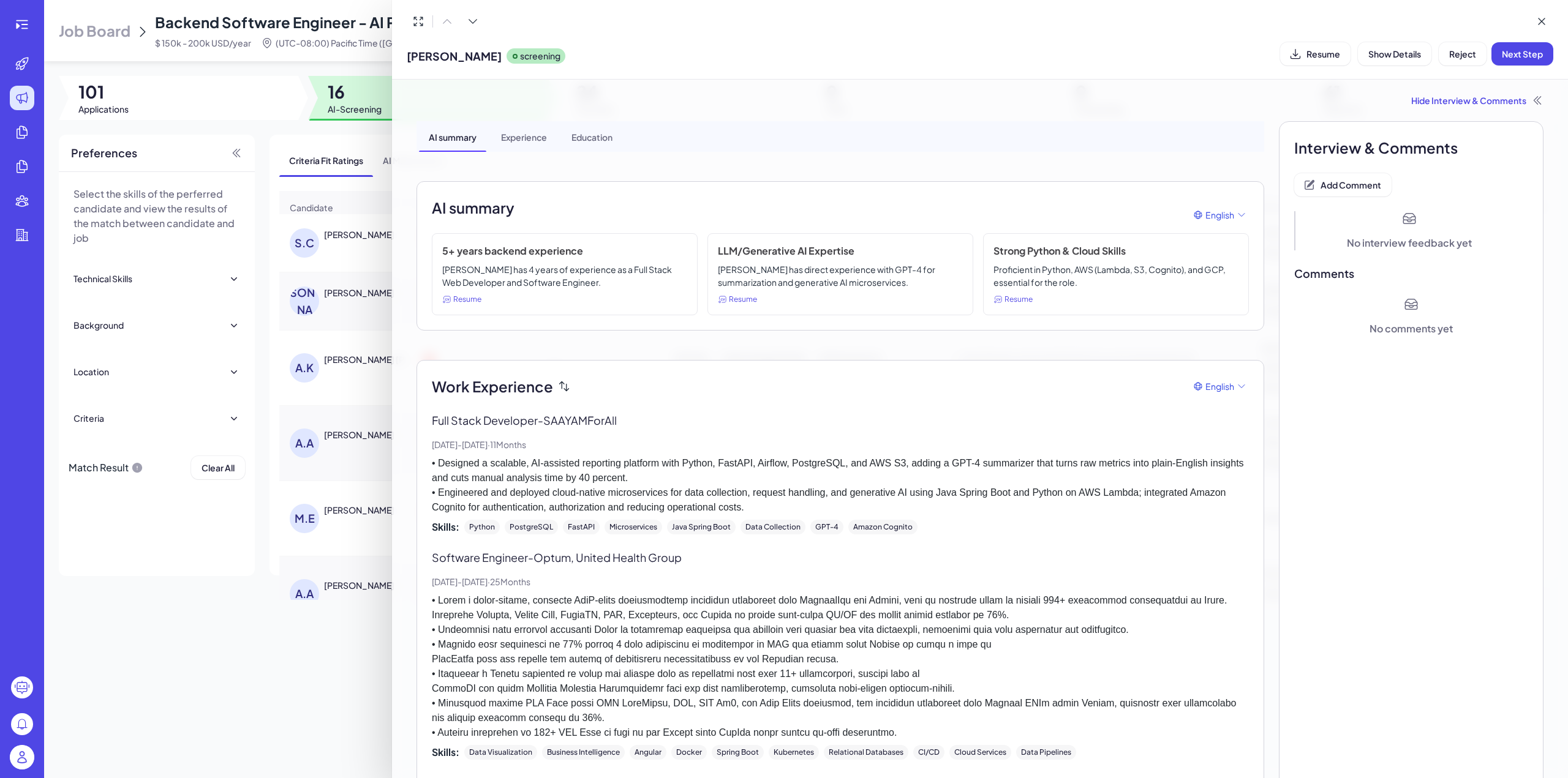
click at [458, 30] on div at bounding box center [445, 21] width 78 height 23
drag, startPoint x: 407, startPoint y: 53, endPoint x: 510, endPoint y: 55, distance: 103.0
click at [501, 55] on span "Sarthak Chowdhary" at bounding box center [454, 56] width 95 height 16
click at [793, 35] on div "Sarthak Chowdhary screening Resume Show Details Reject Next Step" at bounding box center [979, 39] width 1146 height 59
click at [1327, 187] on span "Add Comment" at bounding box center [1351, 184] width 60 height 11
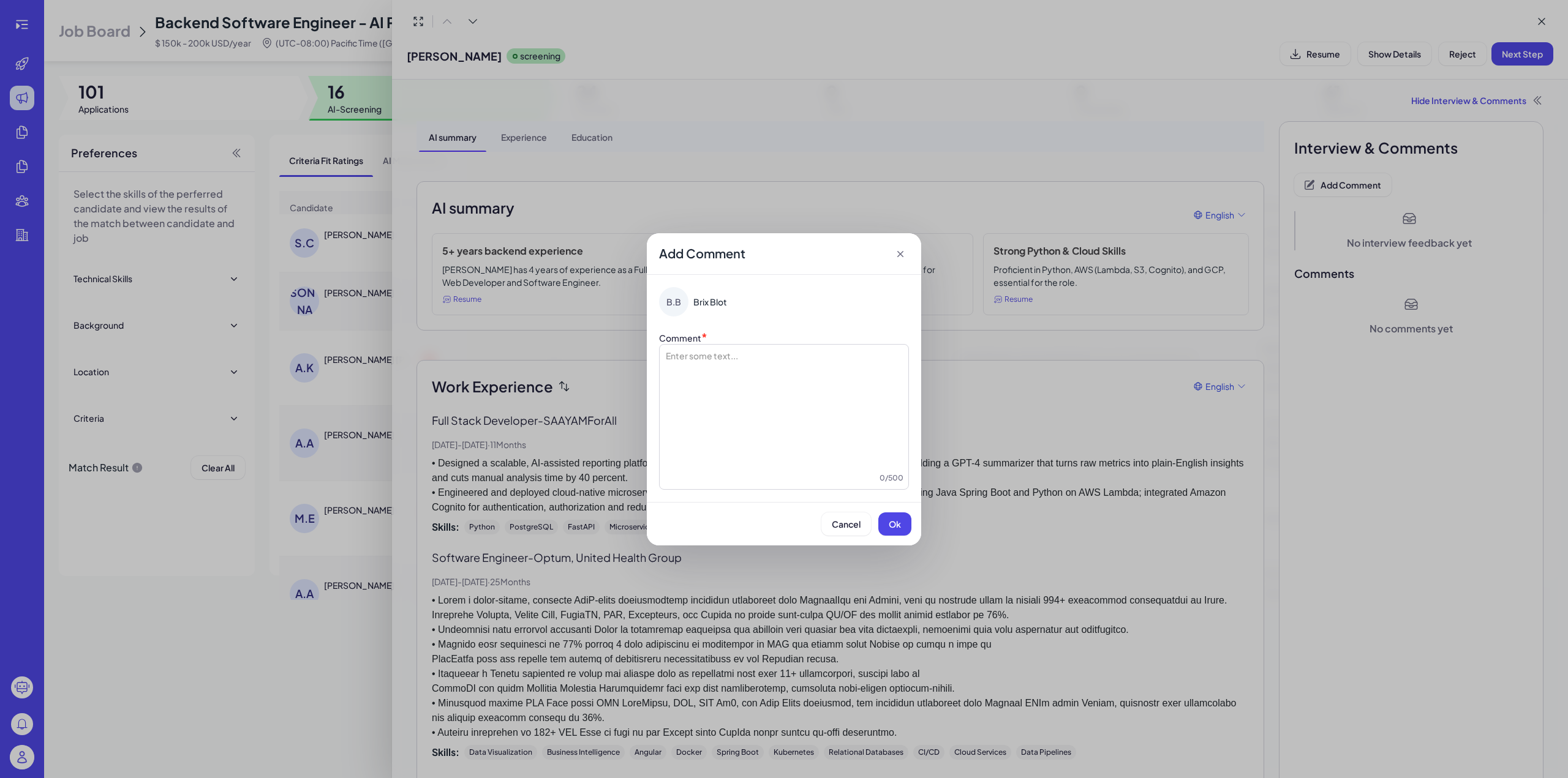
click at [806, 363] on div at bounding box center [784, 411] width 239 height 122
click at [697, 360] on span "**********" at bounding box center [747, 355] width 102 height 8
click at [893, 521] on span "Ok" at bounding box center [894, 524] width 12 height 11
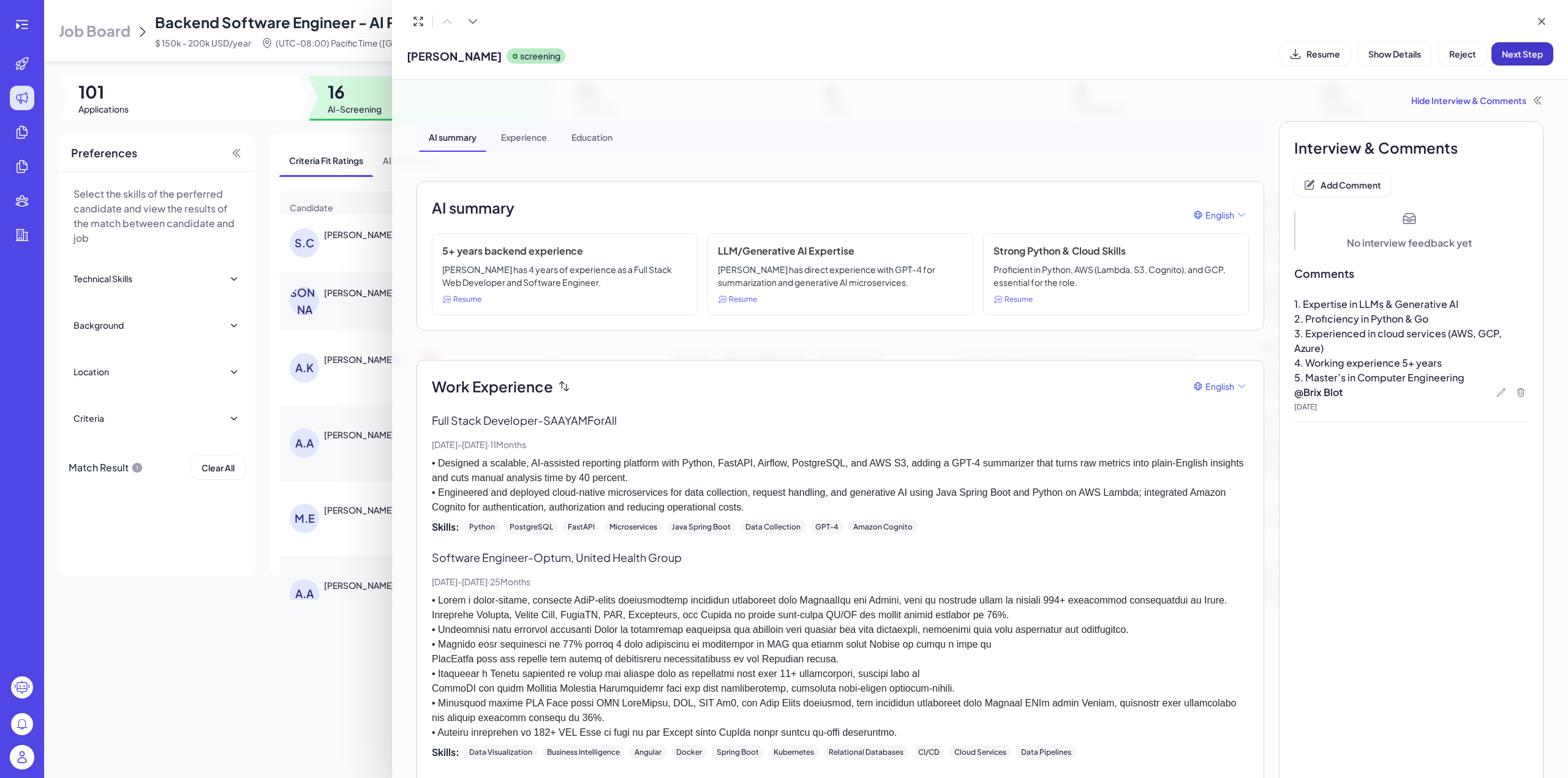
click at [1515, 55] on span "Next Step" at bounding box center [1521, 54] width 41 height 11
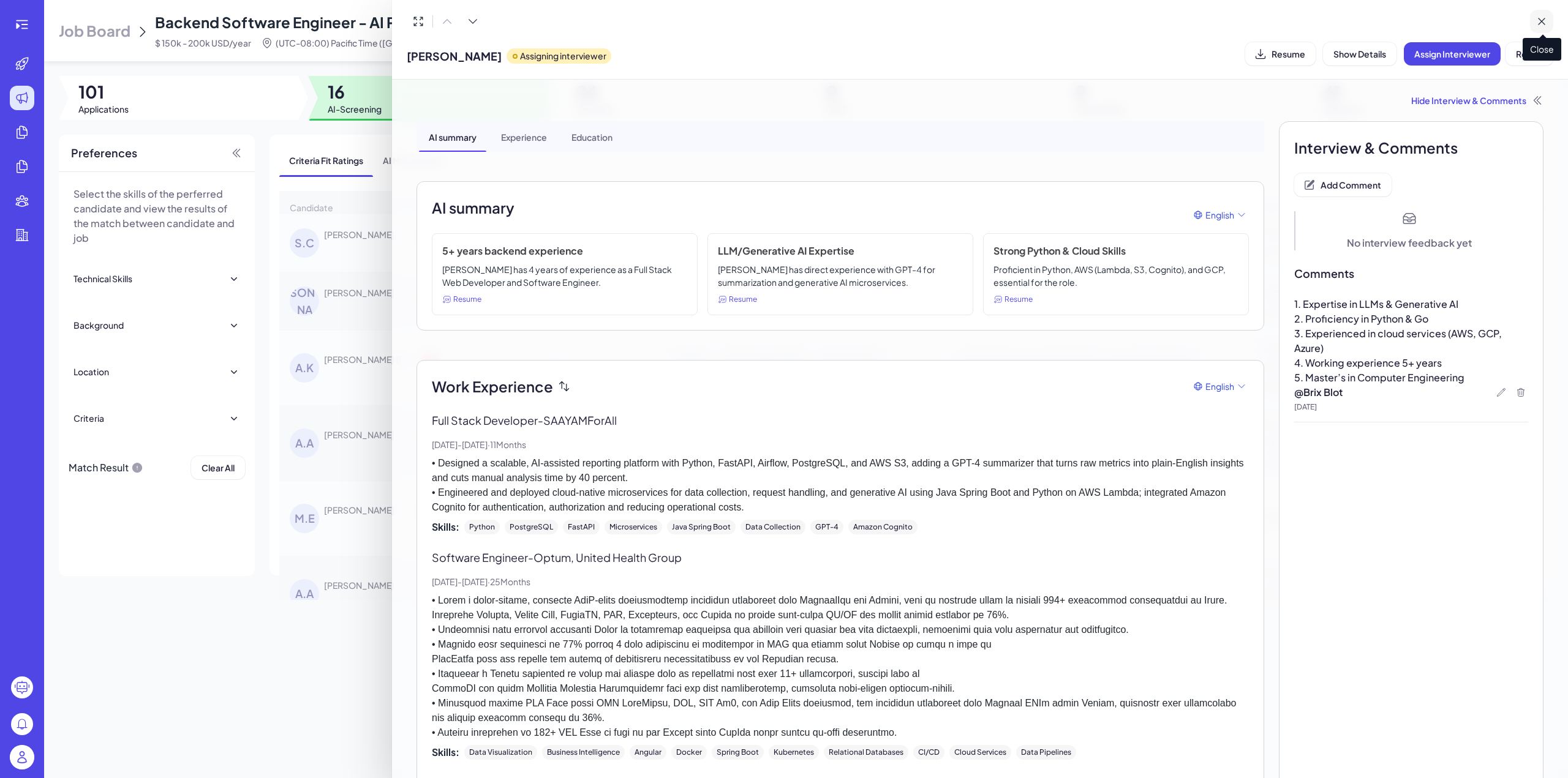
click at [1542, 16] on icon at bounding box center [1541, 21] width 12 height 12
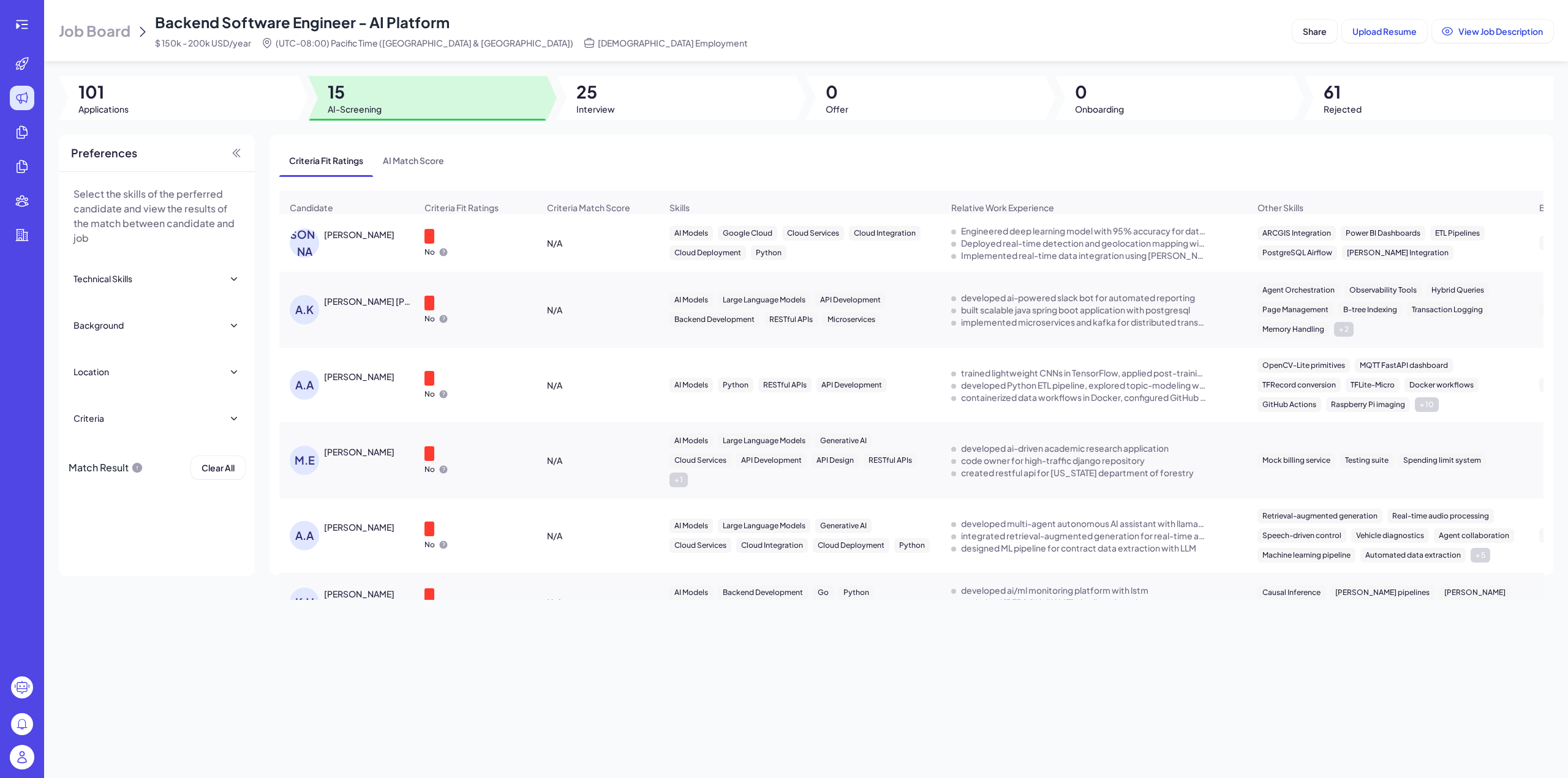
click at [355, 241] on div "LOKESH JAIN" at bounding box center [359, 234] width 70 height 12
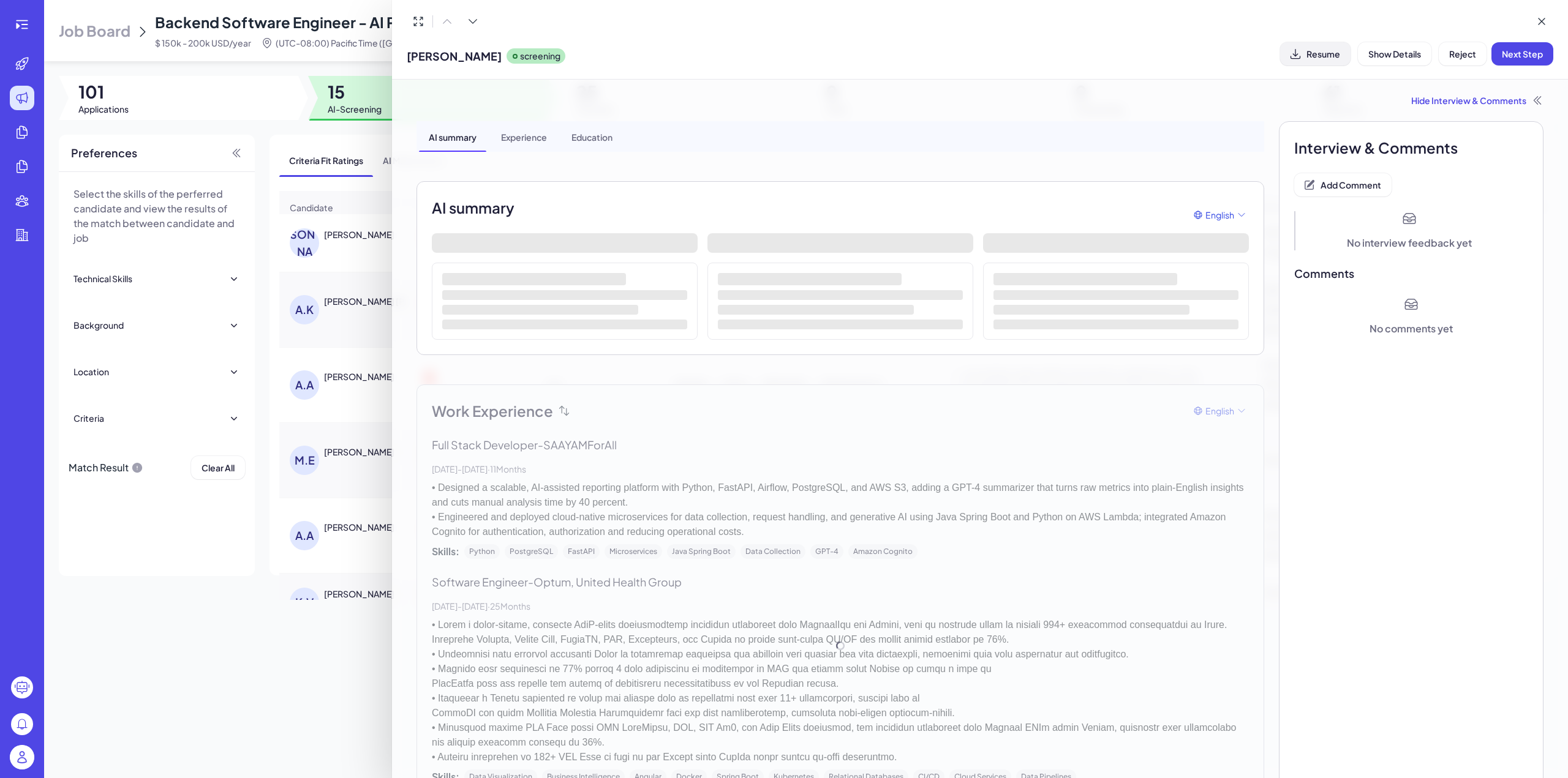
click at [1306, 56] on button "Resume" at bounding box center [1315, 53] width 70 height 23
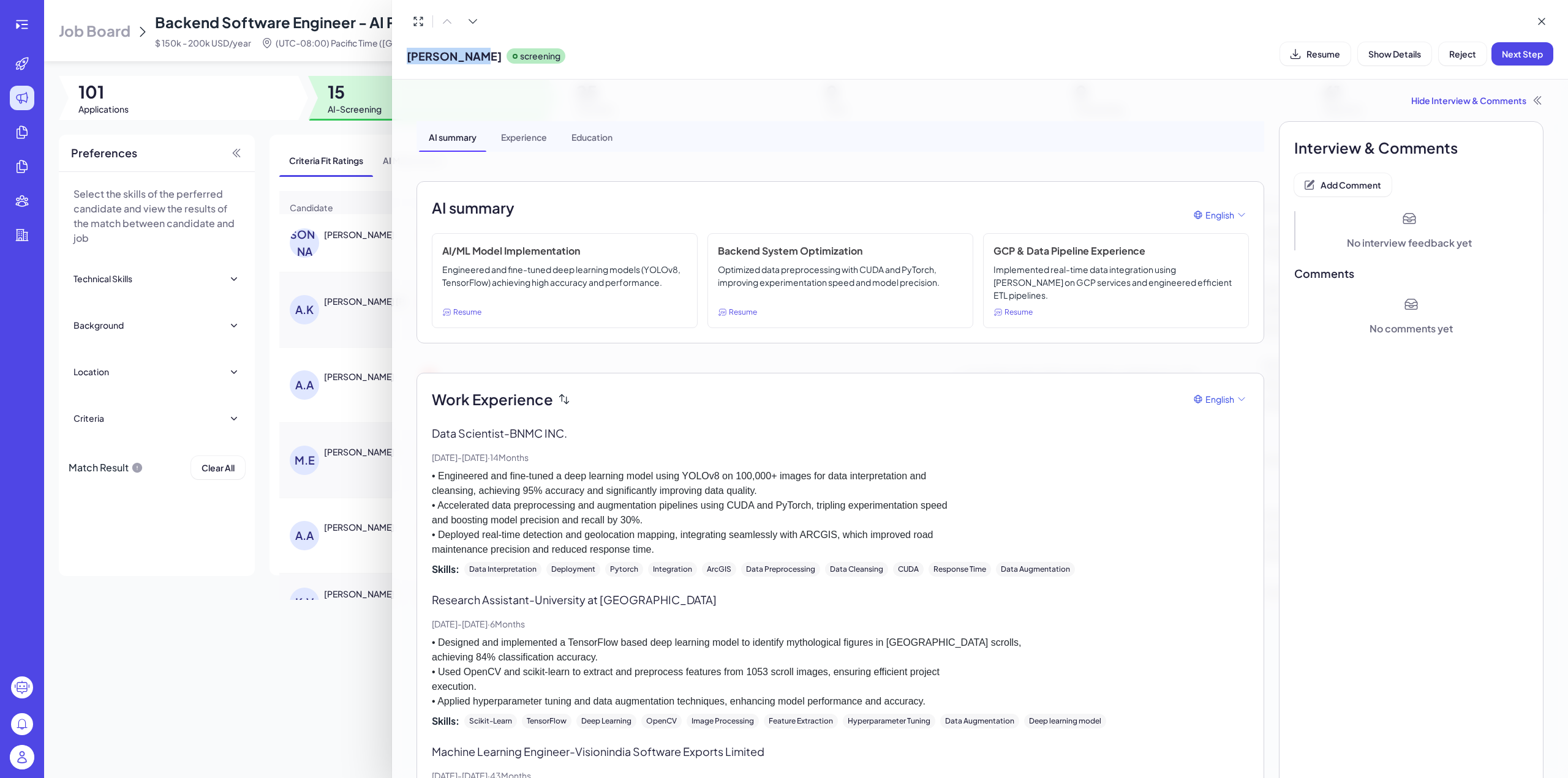
drag, startPoint x: 406, startPoint y: 58, endPoint x: 473, endPoint y: 57, distance: 67.0
click at [473, 57] on span "LOKESH JAIN" at bounding box center [454, 56] width 95 height 16
click at [1343, 180] on span "Add Comment" at bounding box center [1351, 184] width 60 height 11
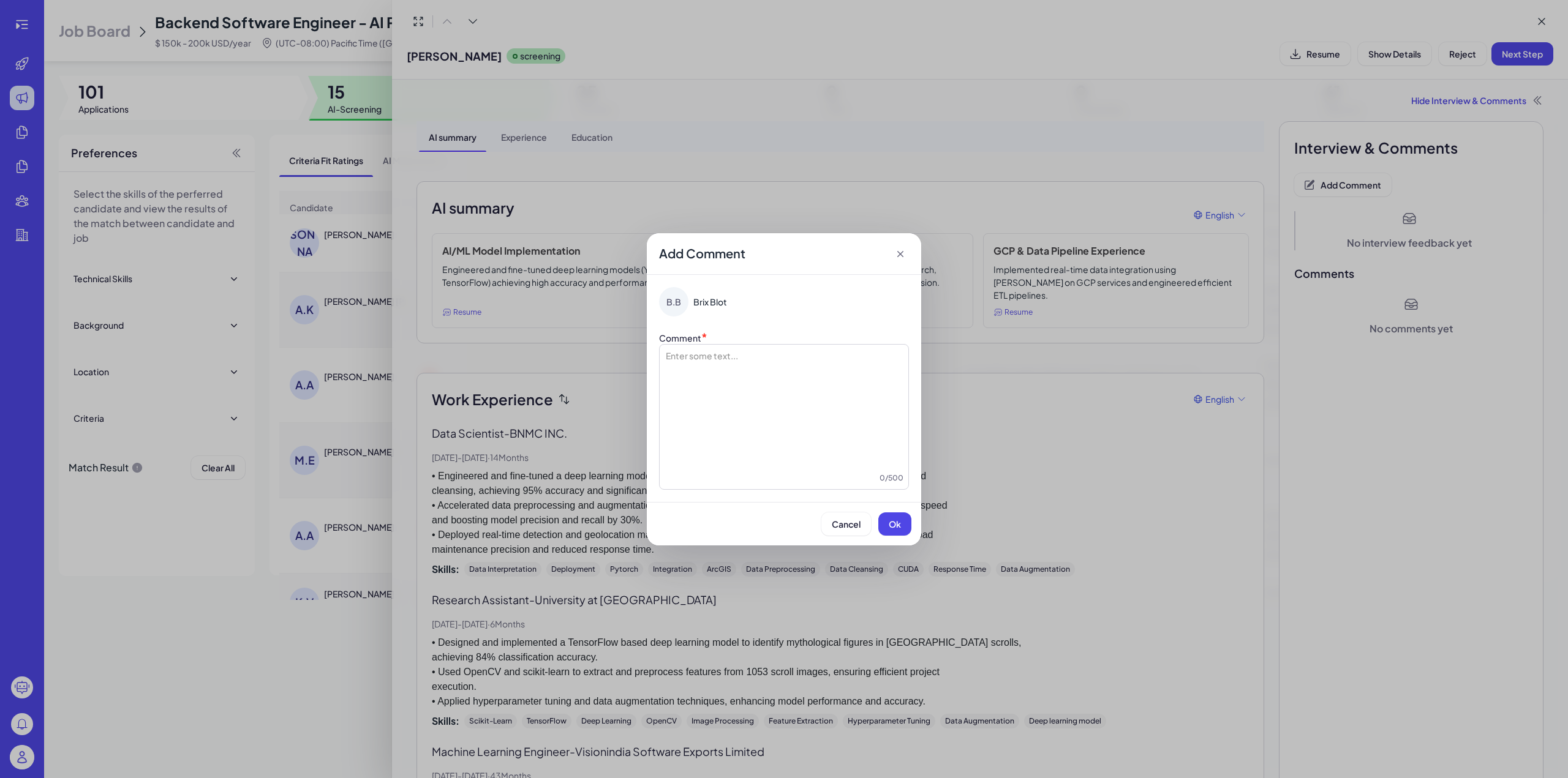
click at [727, 358] on div at bounding box center [784, 411] width 239 height 122
click at [698, 360] on span "**********" at bounding box center [784, 355] width 175 height 8
click at [904, 513] on button "Ok" at bounding box center [895, 523] width 33 height 23
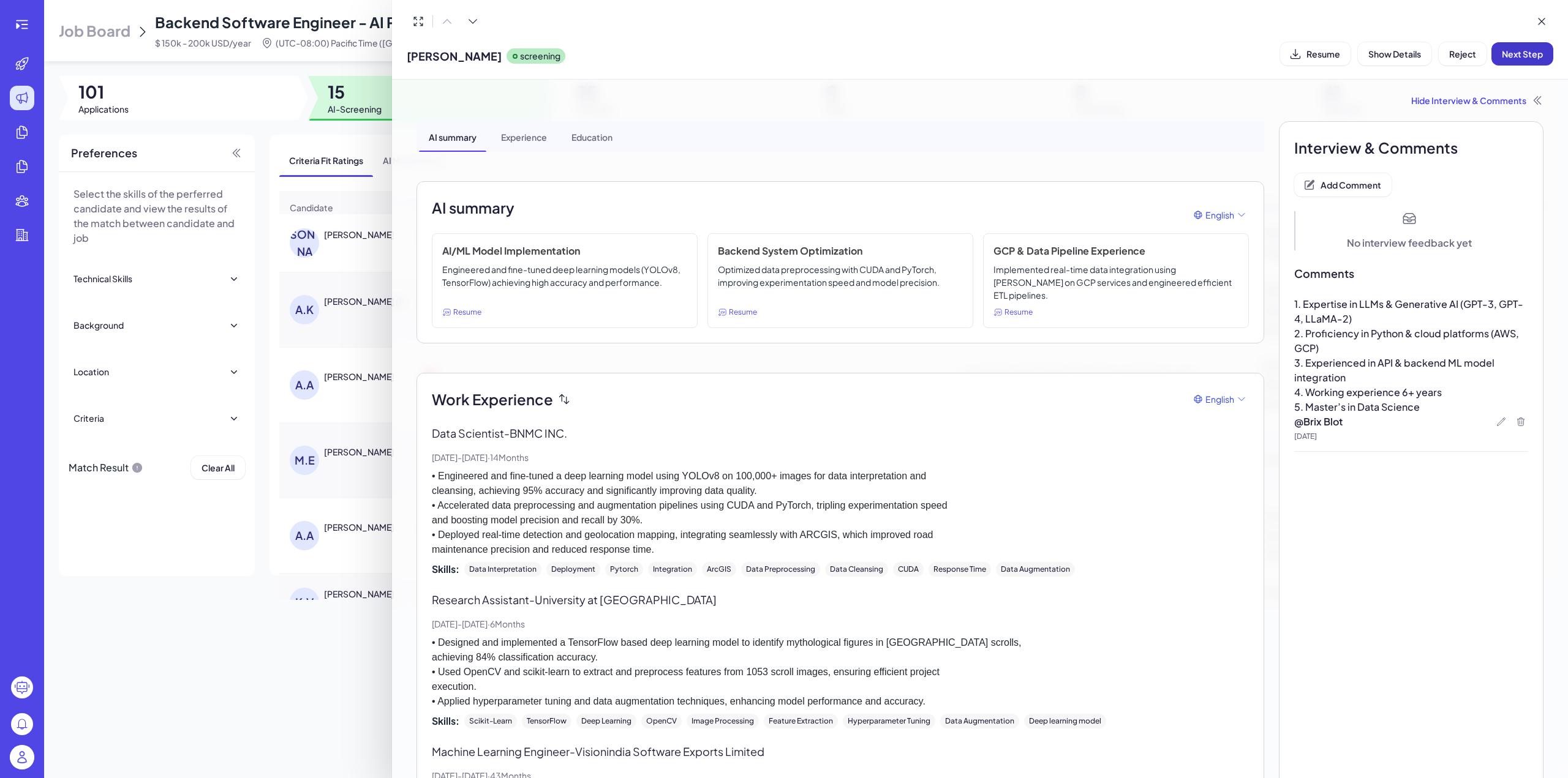
click at [1539, 47] on button "Next Step" at bounding box center [1522, 53] width 62 height 23
click at [1539, 25] on icon at bounding box center [1541, 21] width 12 height 12
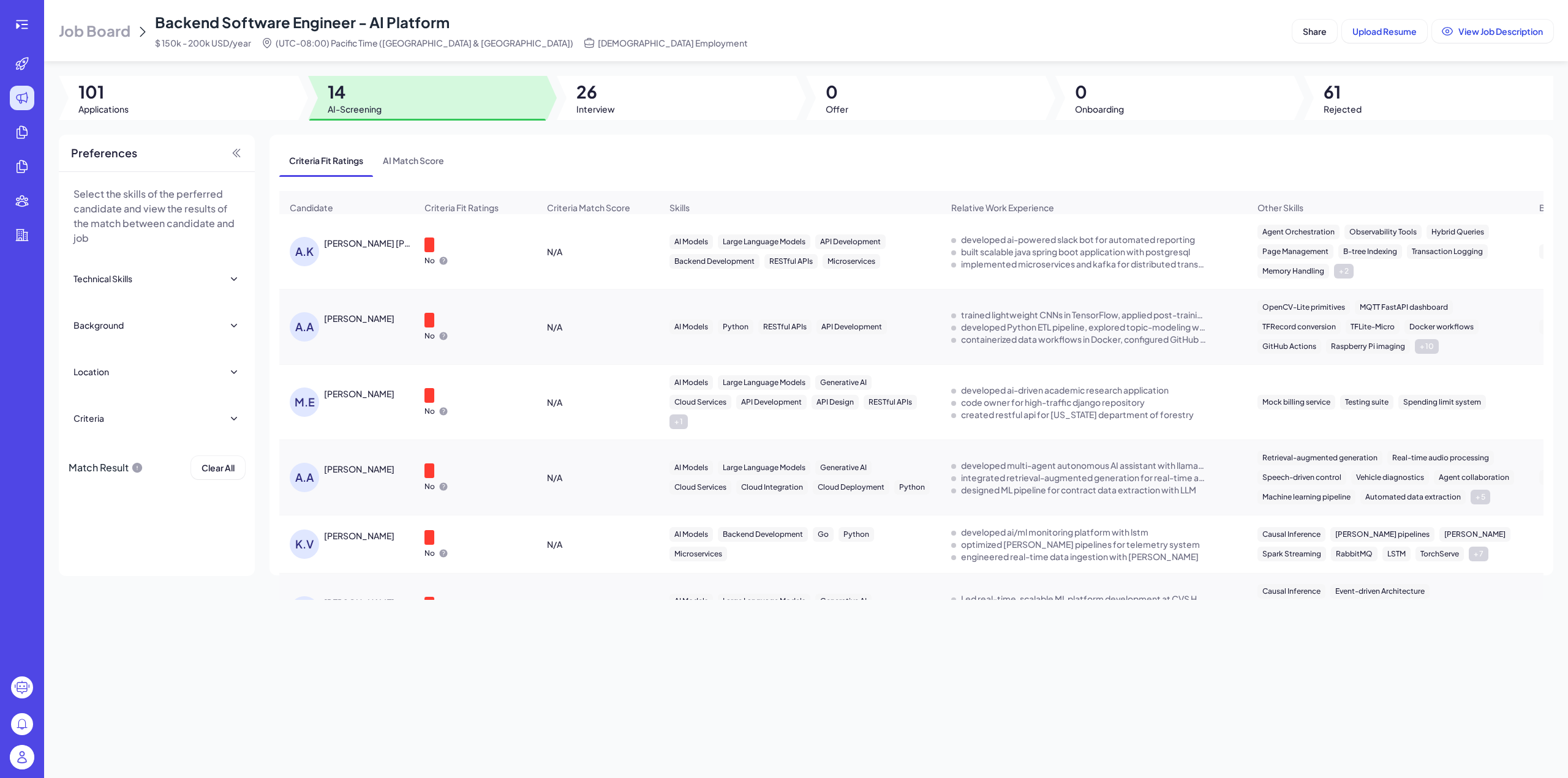
click at [349, 249] on div "Ashish Kumar Jha" at bounding box center [369, 243] width 90 height 12
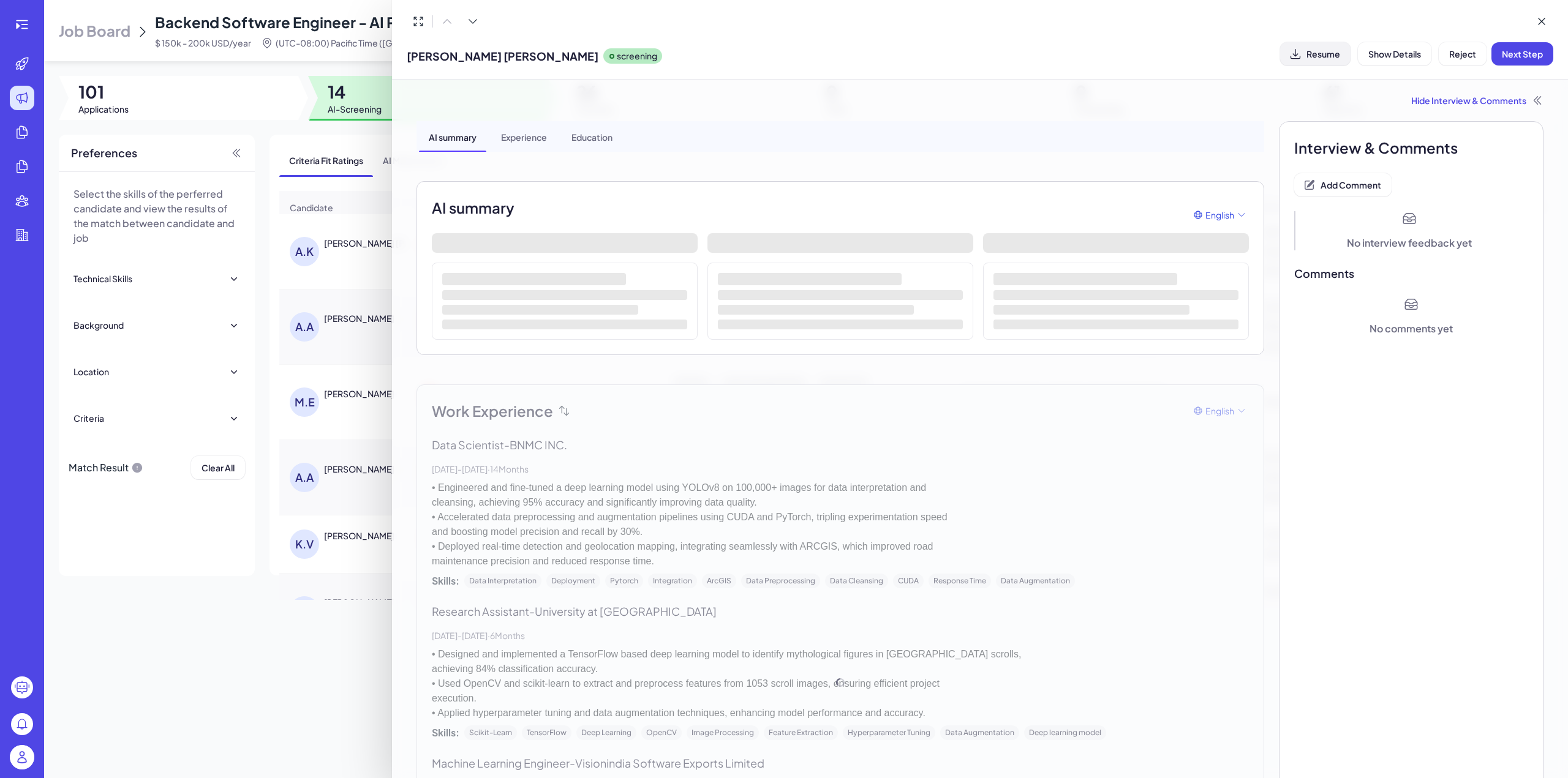
click at [1331, 57] on span "Resume" at bounding box center [1322, 54] width 34 height 11
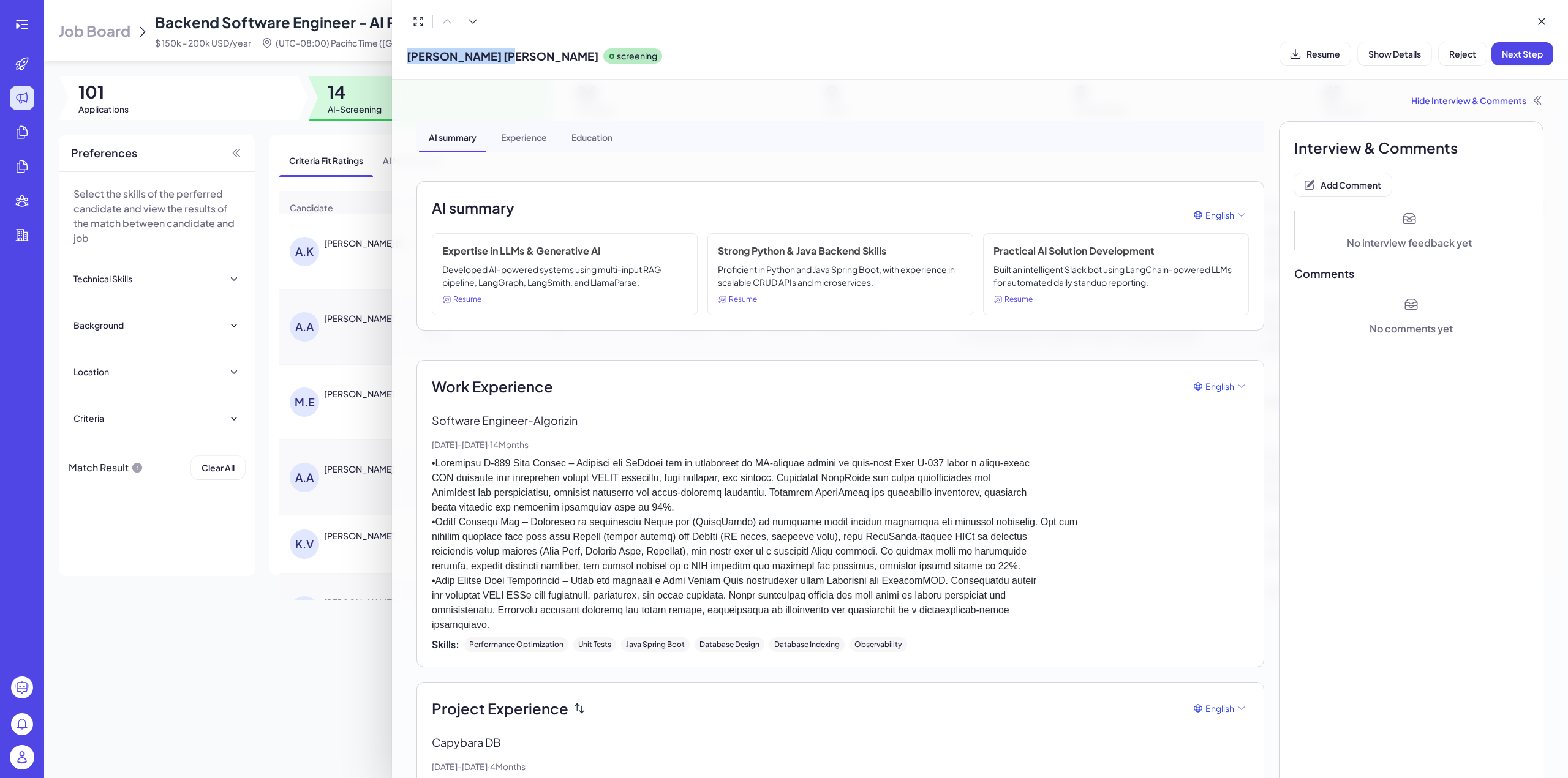
drag, startPoint x: 405, startPoint y: 55, endPoint x: 500, endPoint y: 56, distance: 95.0
click at [500, 56] on div "Ashish Kumar Jha screening Resume Show Details Reject Next Step" at bounding box center [980, 39] width 1176 height 79
click at [1311, 193] on button "Add Comment" at bounding box center [1342, 184] width 98 height 23
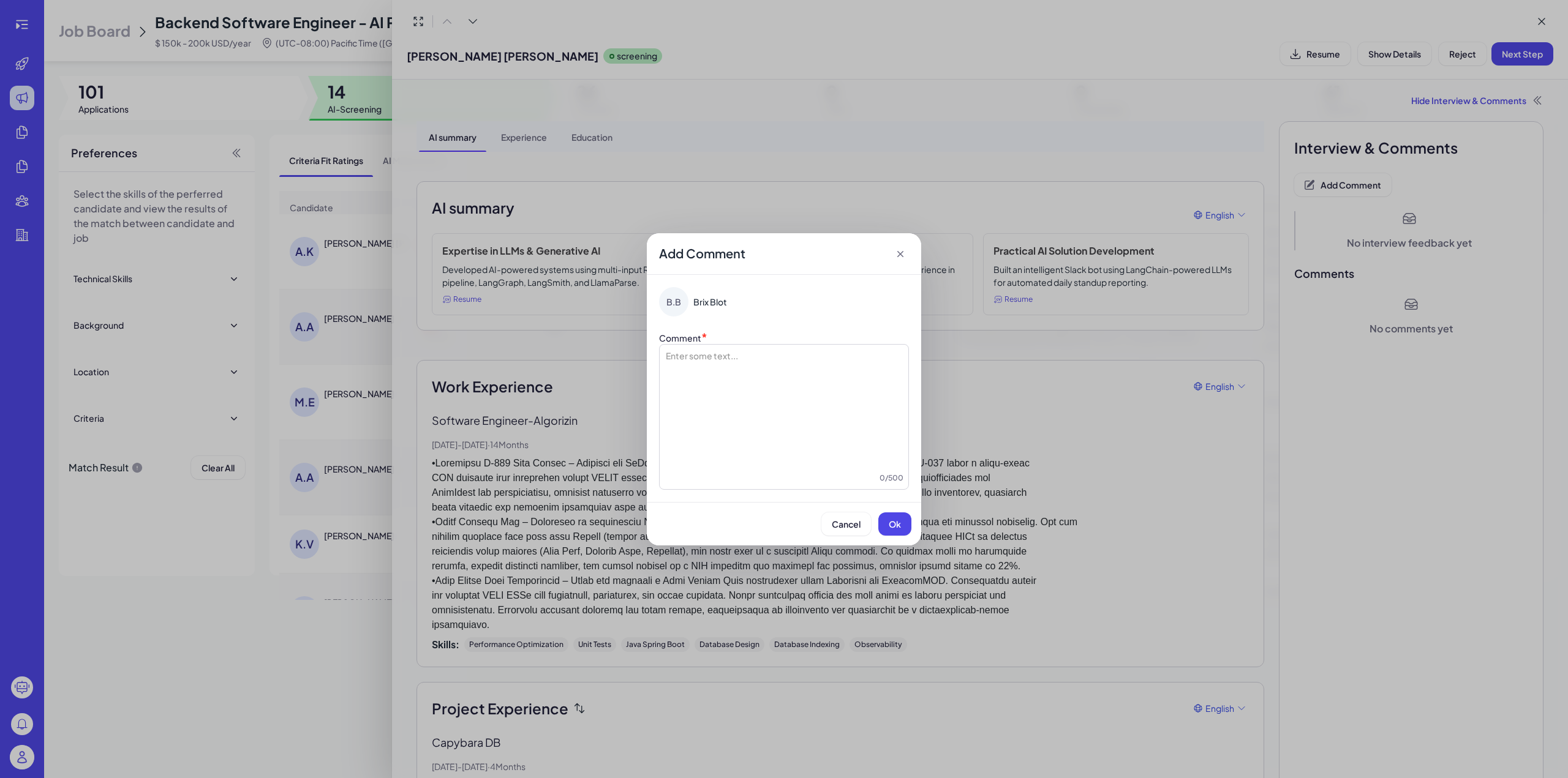
click at [687, 390] on div at bounding box center [784, 411] width 239 height 122
click at [696, 352] on span "**********" at bounding box center [745, 355] width 100 height 8
click at [890, 519] on span "Ok" at bounding box center [894, 524] width 12 height 11
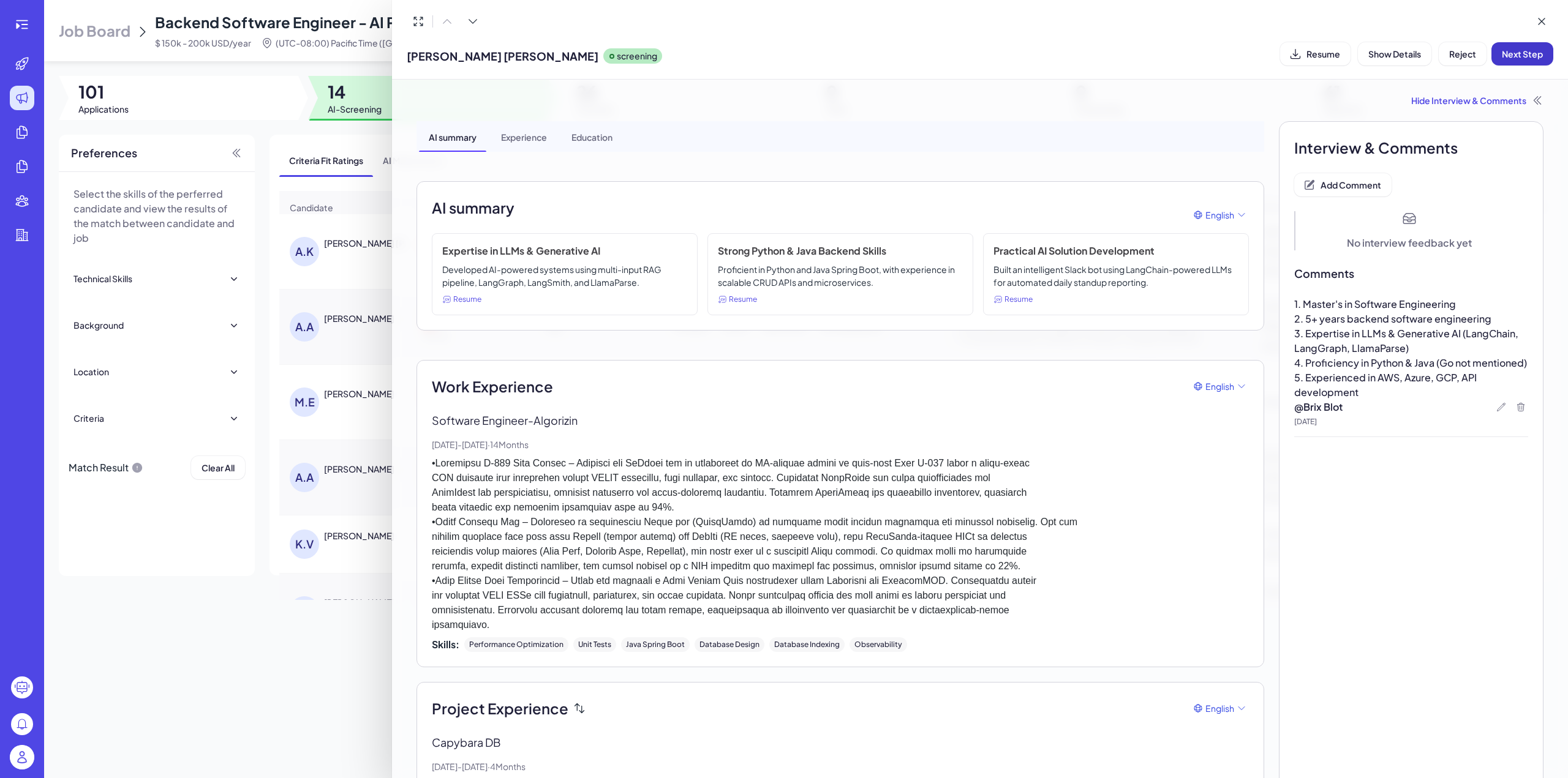
click at [1525, 56] on span "Next Step" at bounding box center [1521, 54] width 41 height 11
click at [1542, 17] on icon at bounding box center [1541, 21] width 12 height 12
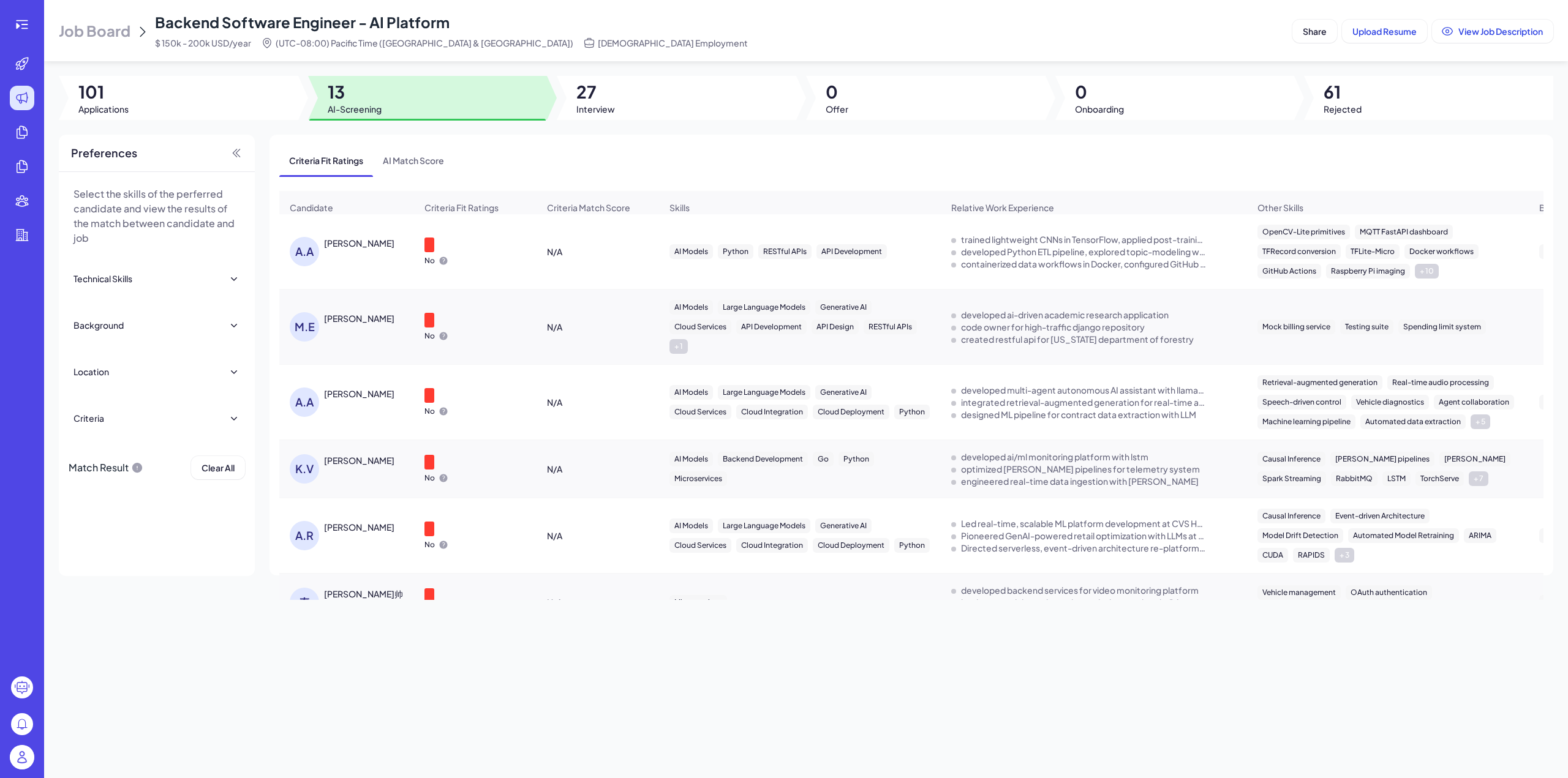
click at [360, 249] on div "ABDULLAH AL RAWI" at bounding box center [359, 243] width 70 height 12
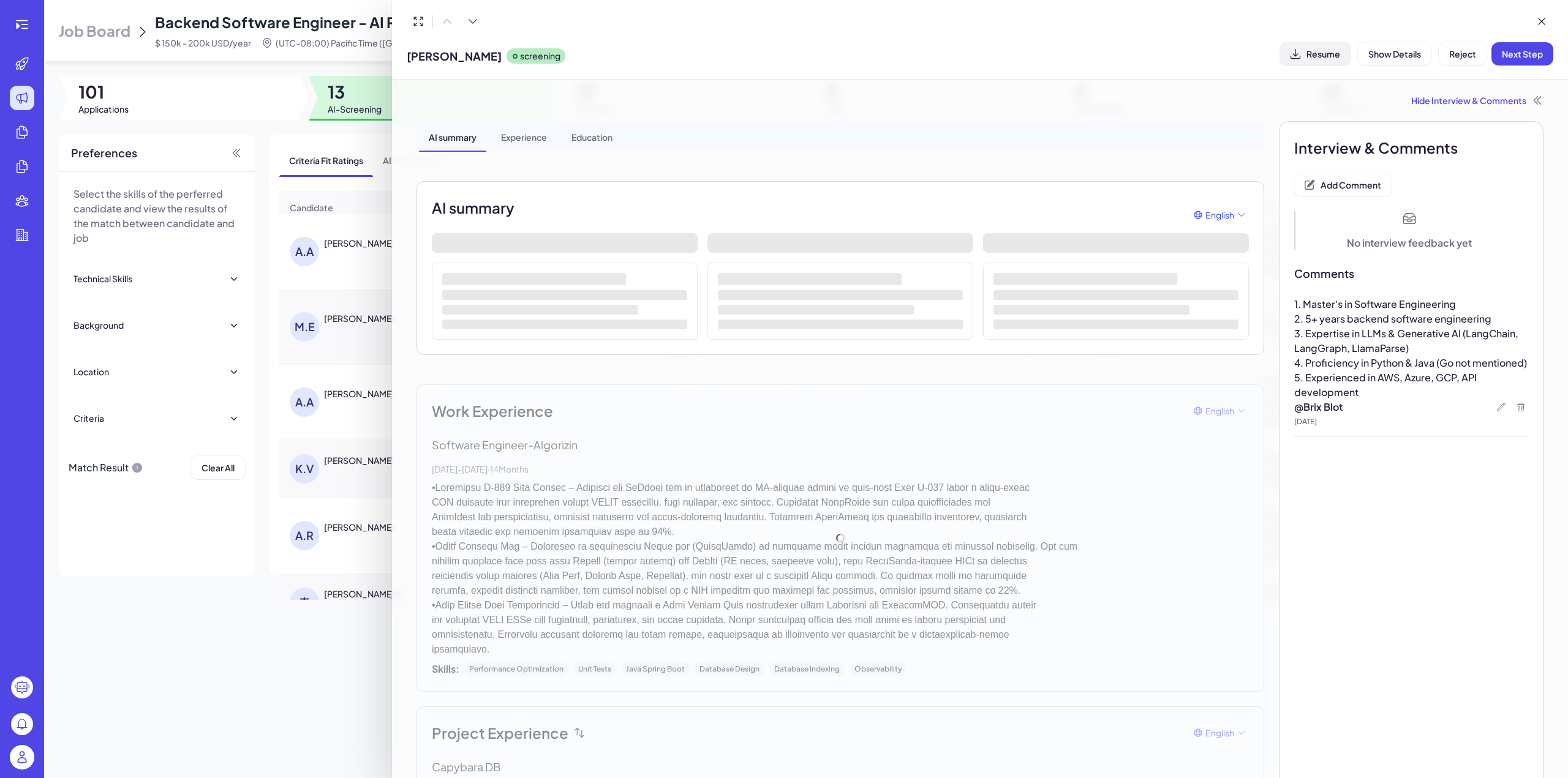
click at [1340, 56] on button "Resume" at bounding box center [1315, 53] width 70 height 23
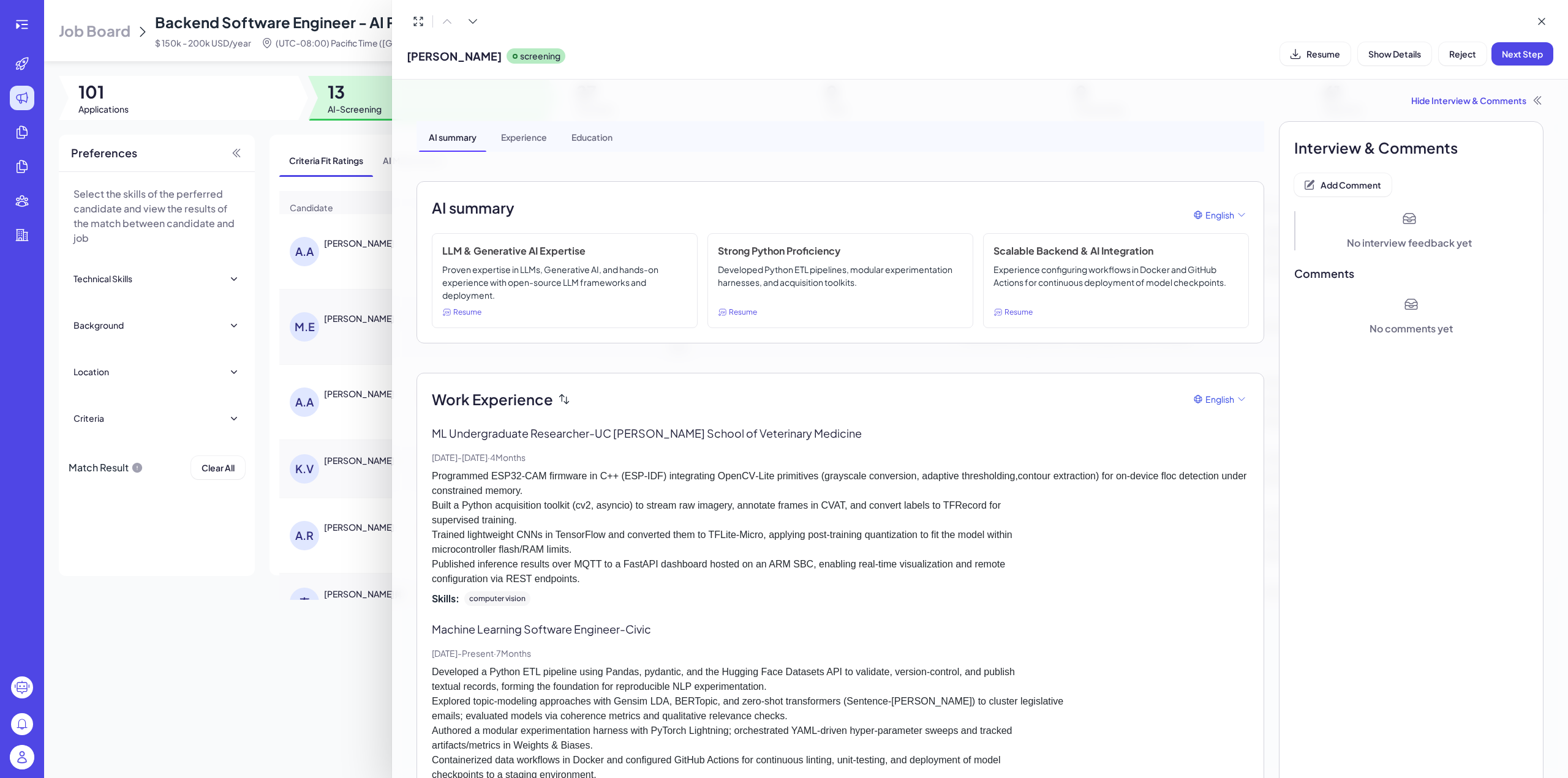
drag, startPoint x: 407, startPoint y: 55, endPoint x: 512, endPoint y: 55, distance: 105.0
click at [501, 55] on span "ABDULLAH AL RAWI" at bounding box center [454, 56] width 95 height 16
click at [1336, 189] on span "Add Comment" at bounding box center [1351, 184] width 60 height 11
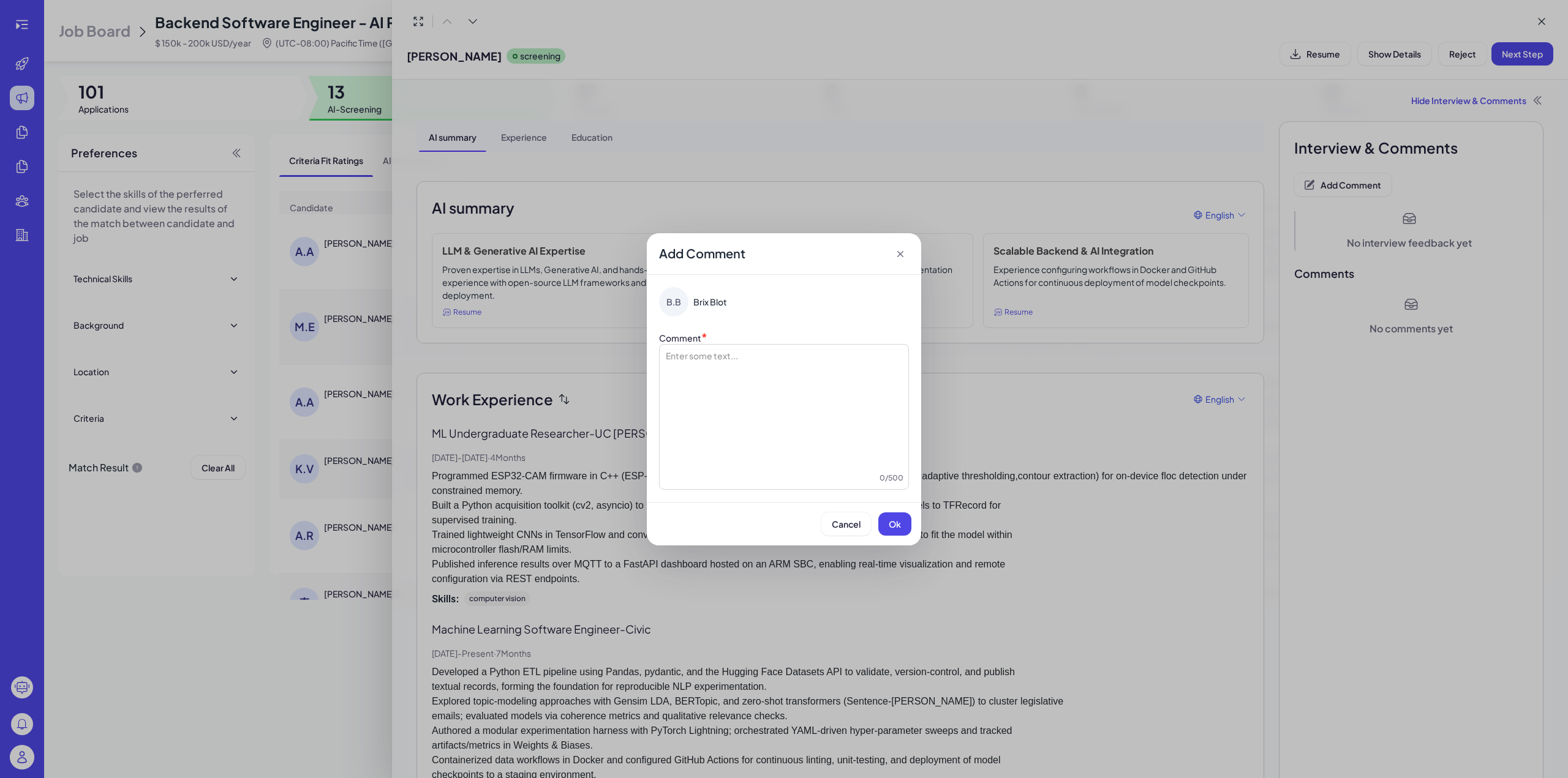
click at [708, 363] on div at bounding box center [784, 411] width 239 height 122
click at [703, 352] on span "**********" at bounding box center [765, 355] width 139 height 8
click at [893, 525] on span "Ok" at bounding box center [894, 524] width 12 height 11
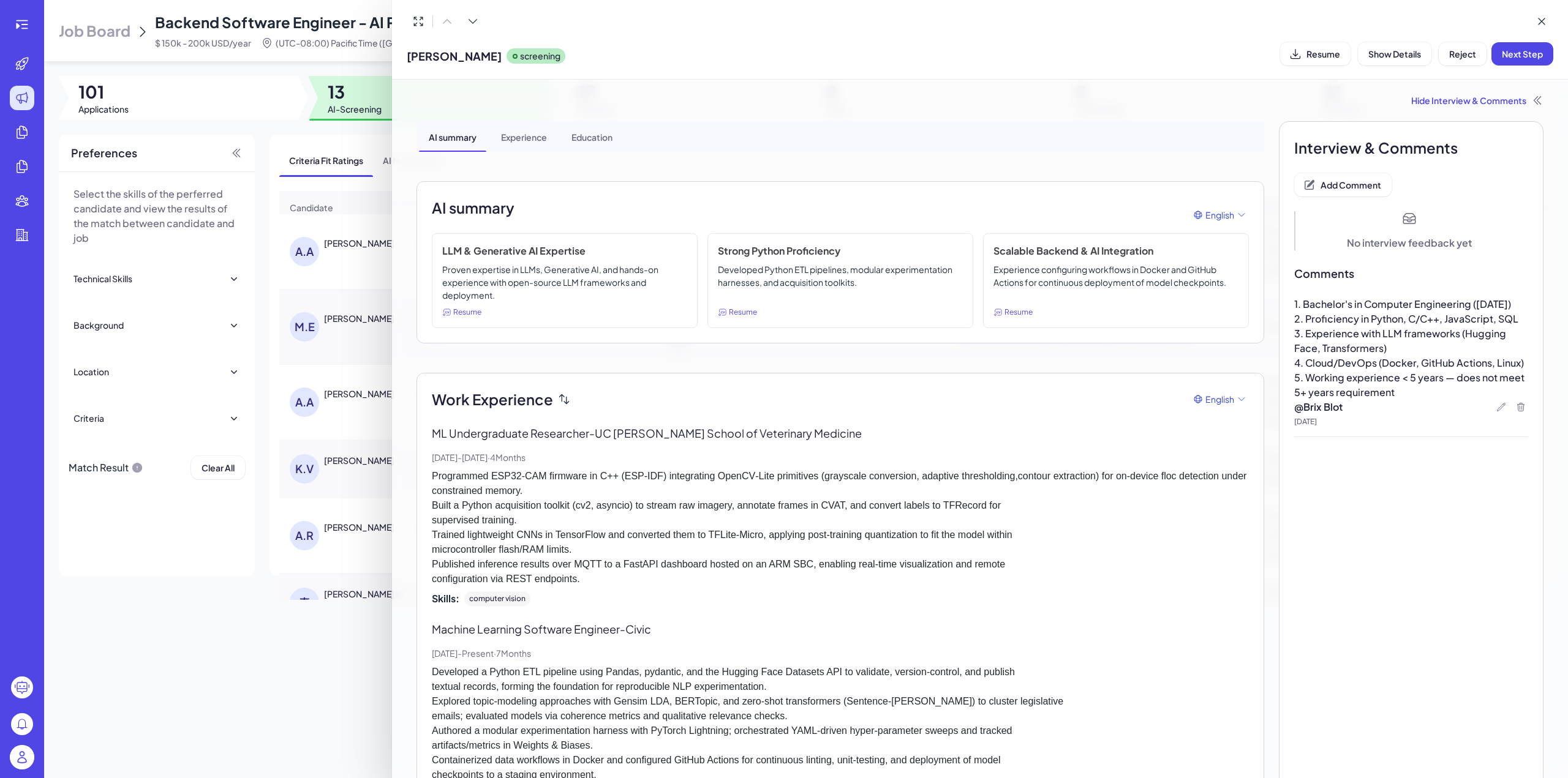
click at [1518, 66] on div "ABDULLAH AL RAWI screening Resume Show Details Reject Next Step" at bounding box center [979, 54] width 1146 height 31
click at [1523, 51] on span "Next Step" at bounding box center [1521, 54] width 41 height 11
click at [1538, 22] on icon at bounding box center [1541, 21] width 12 height 12
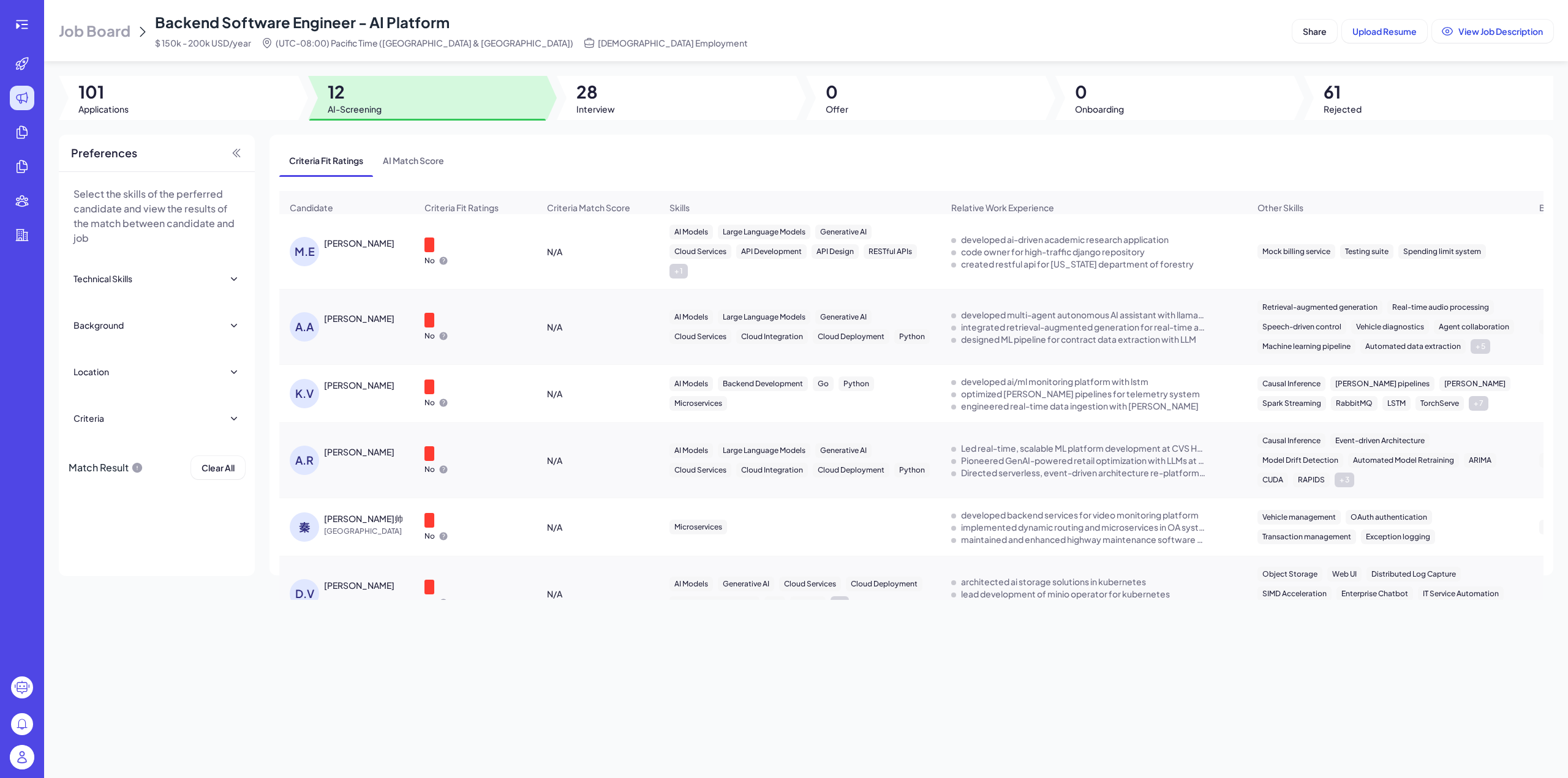
click at [357, 249] on div "Mark Elmore" at bounding box center [359, 243] width 70 height 12
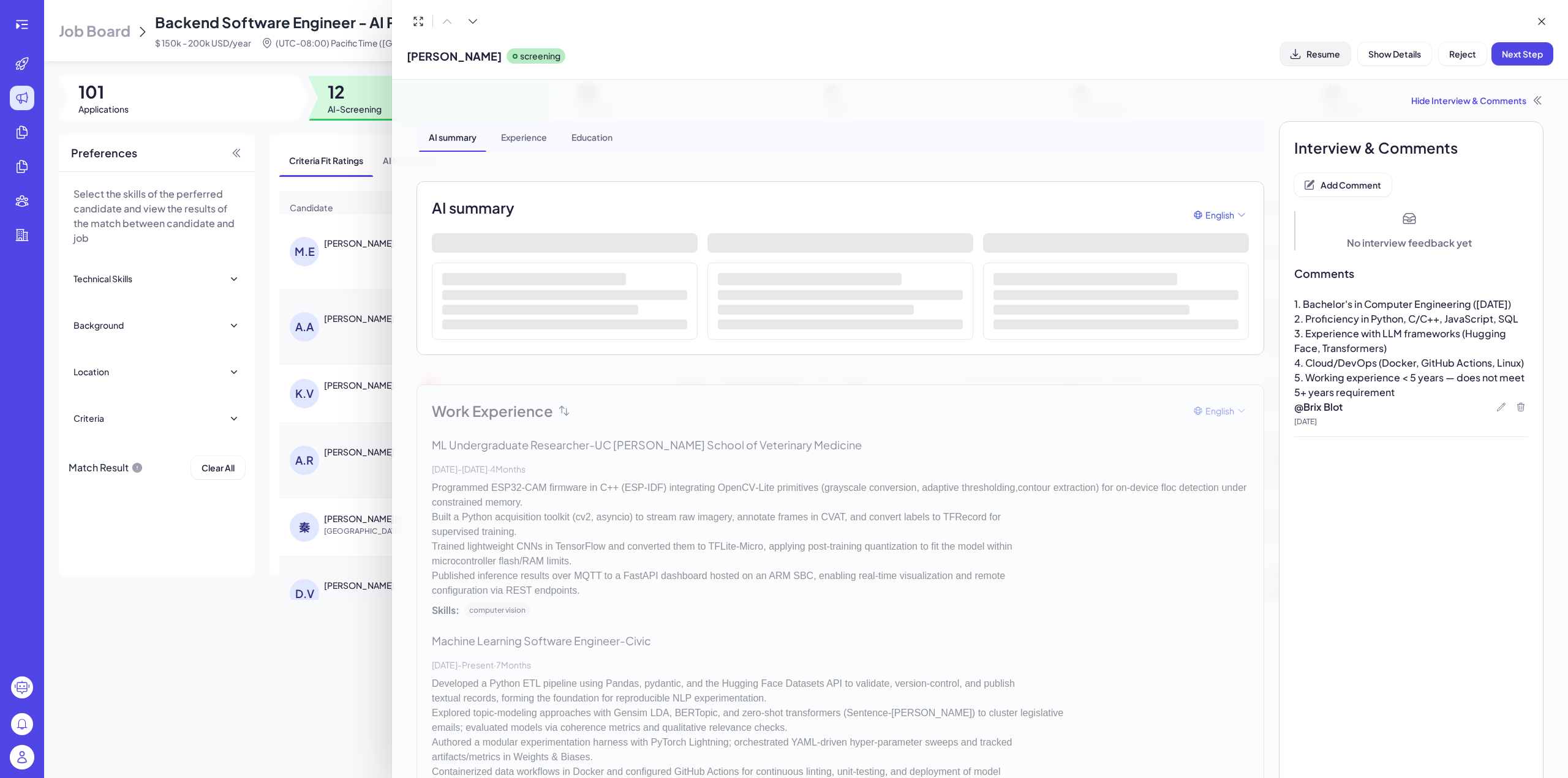
click at [1317, 59] on button "Resume" at bounding box center [1315, 53] width 70 height 23
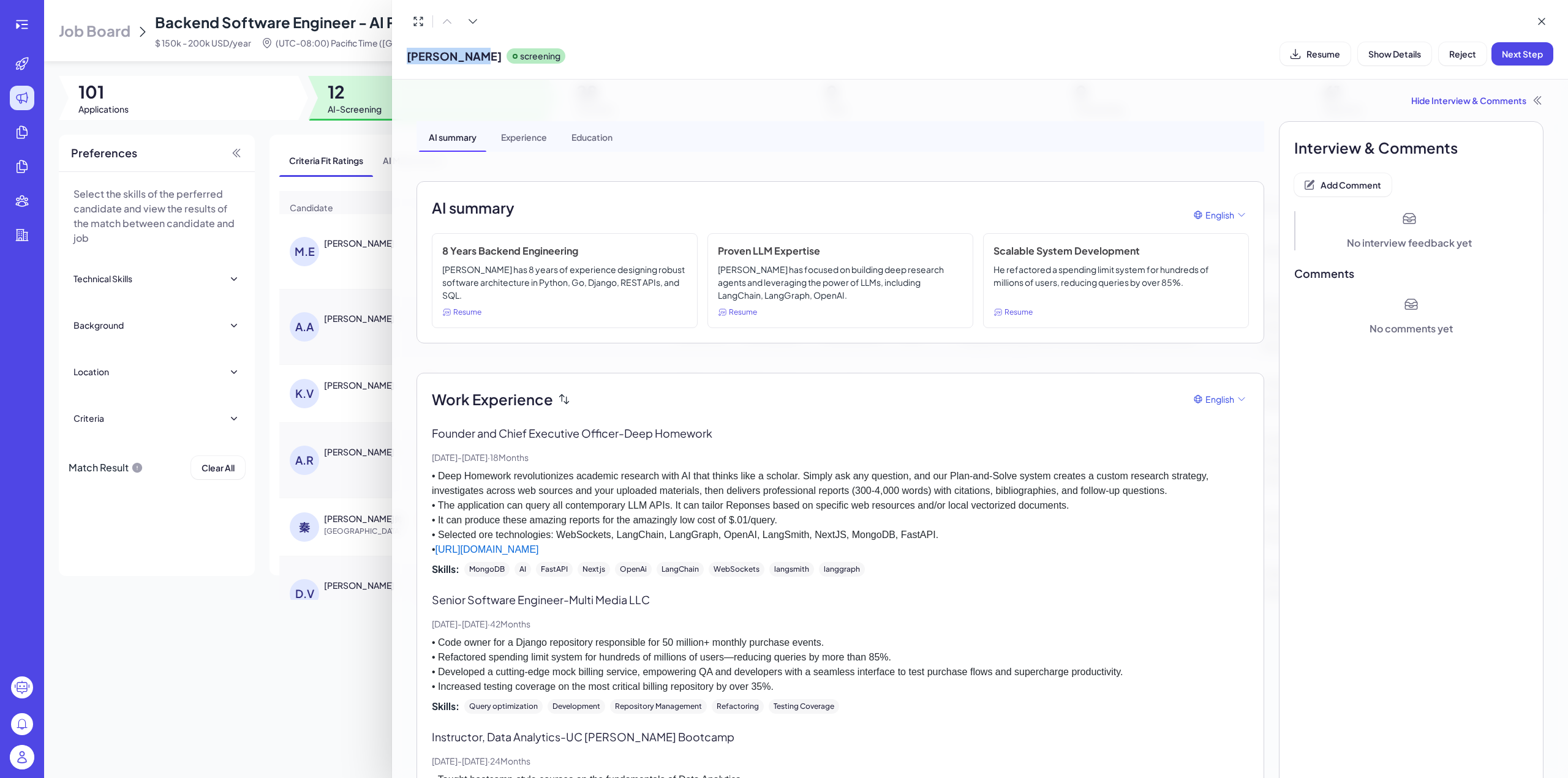
drag, startPoint x: 408, startPoint y: 54, endPoint x: 471, endPoint y: 53, distance: 63.0
click at [471, 53] on span "Mark Elmore" at bounding box center [454, 56] width 95 height 16
click at [1358, 187] on span "Add Comment" at bounding box center [1351, 184] width 60 height 11
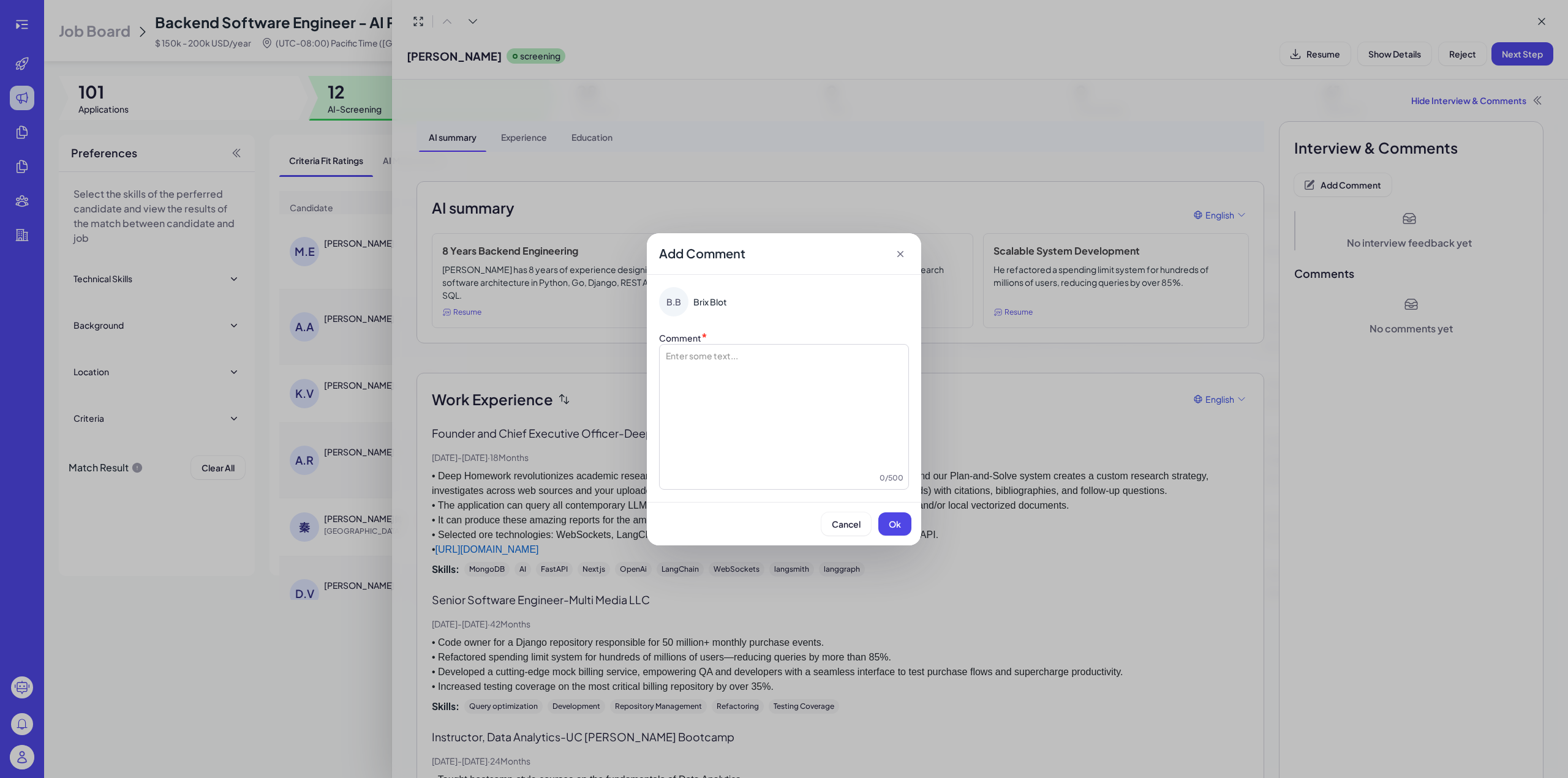
click at [909, 250] on div "Add Comment" at bounding box center [784, 255] width 274 height 42
click at [905, 251] on icon at bounding box center [900, 254] width 12 height 12
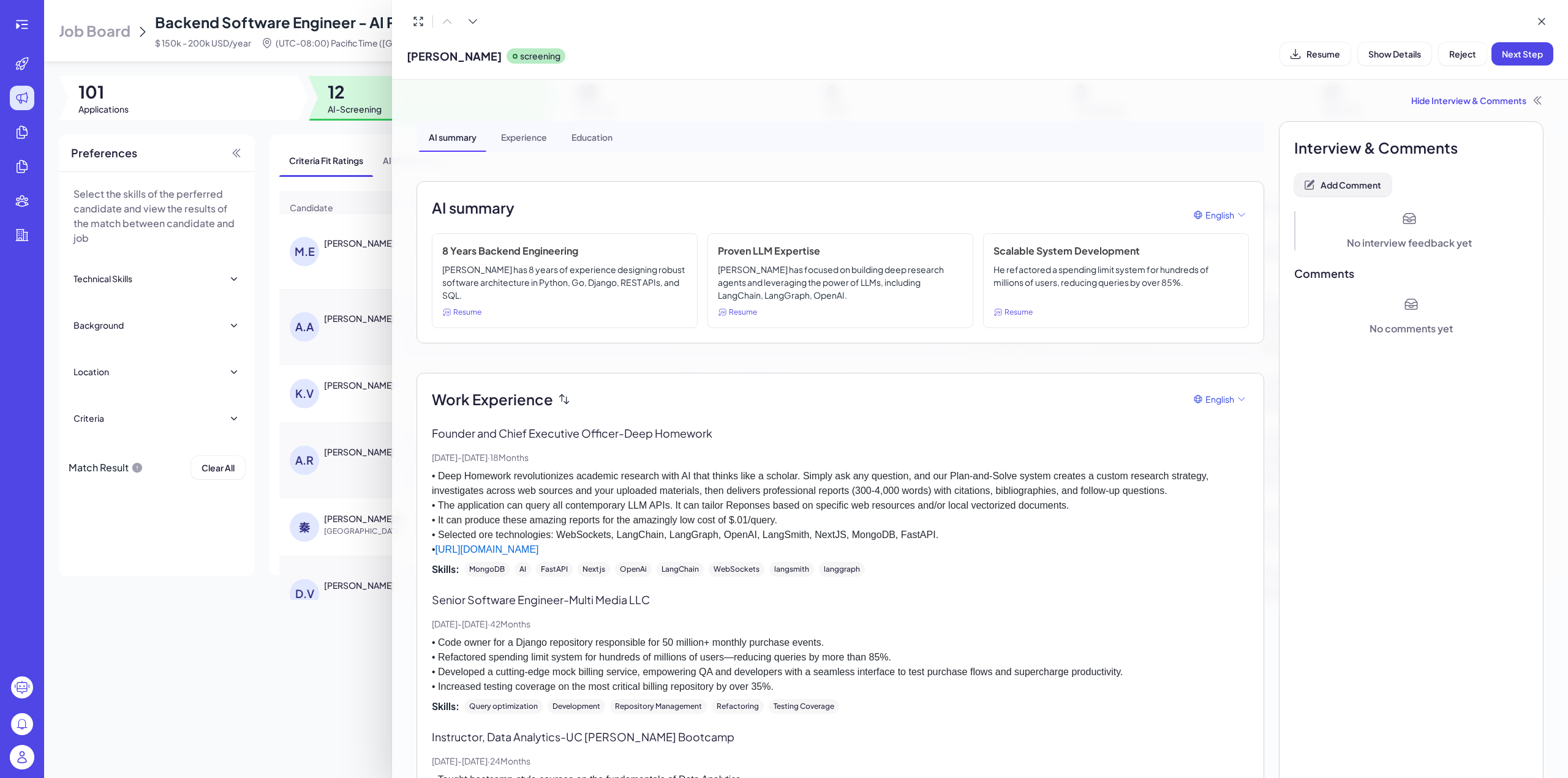
click at [1358, 175] on button "Add Comment" at bounding box center [1342, 184] width 98 height 23
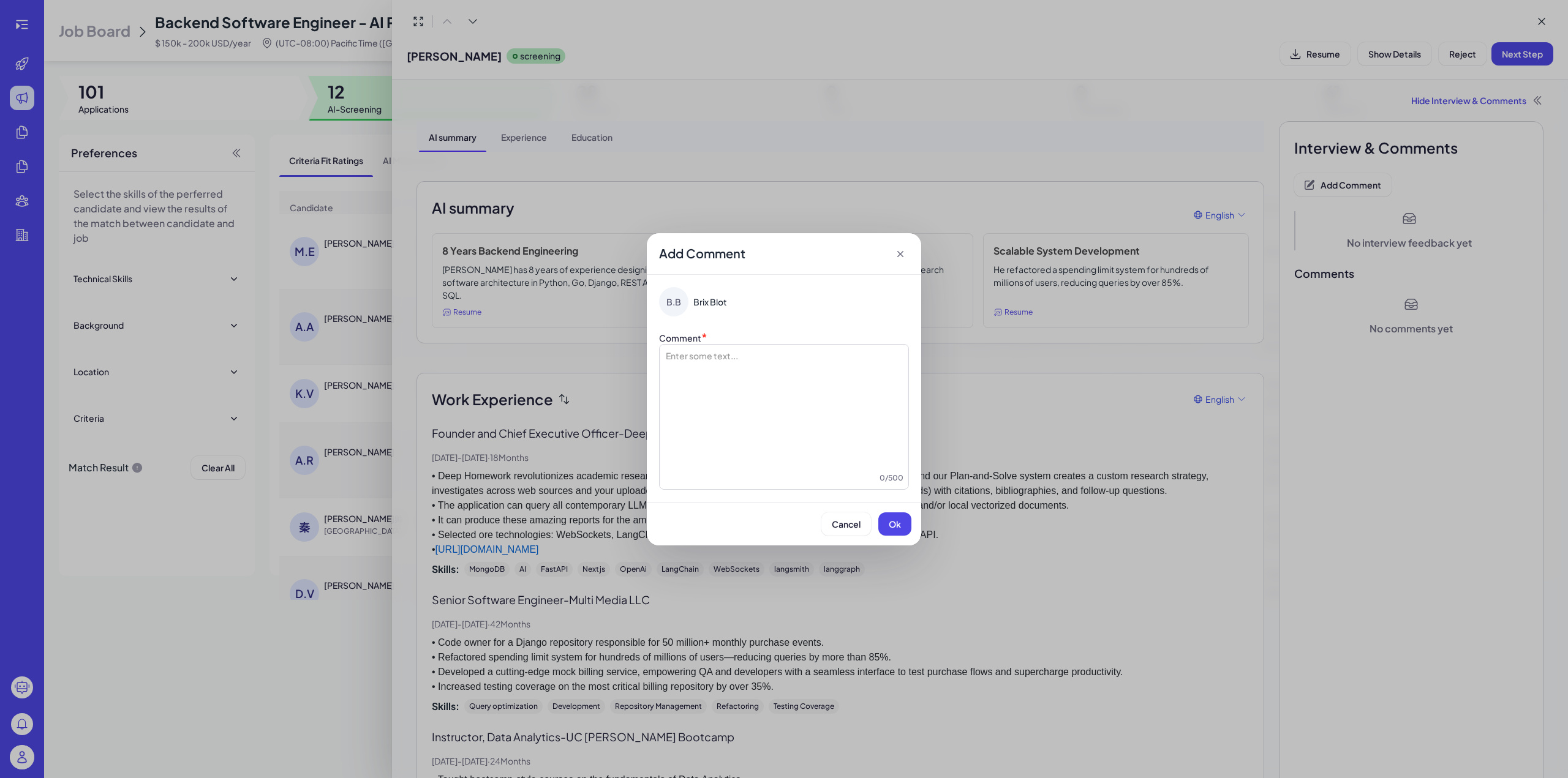
click at [693, 405] on div at bounding box center [784, 411] width 239 height 122
click at [692, 352] on li "**********" at bounding box center [784, 355] width 200 height 12
drag, startPoint x: 775, startPoint y: 414, endPoint x: 833, endPoint y: 410, distance: 58.1
click at [833, 410] on div "**********" at bounding box center [784, 411] width 239 height 122
click at [904, 520] on button "Ok" at bounding box center [895, 523] width 33 height 23
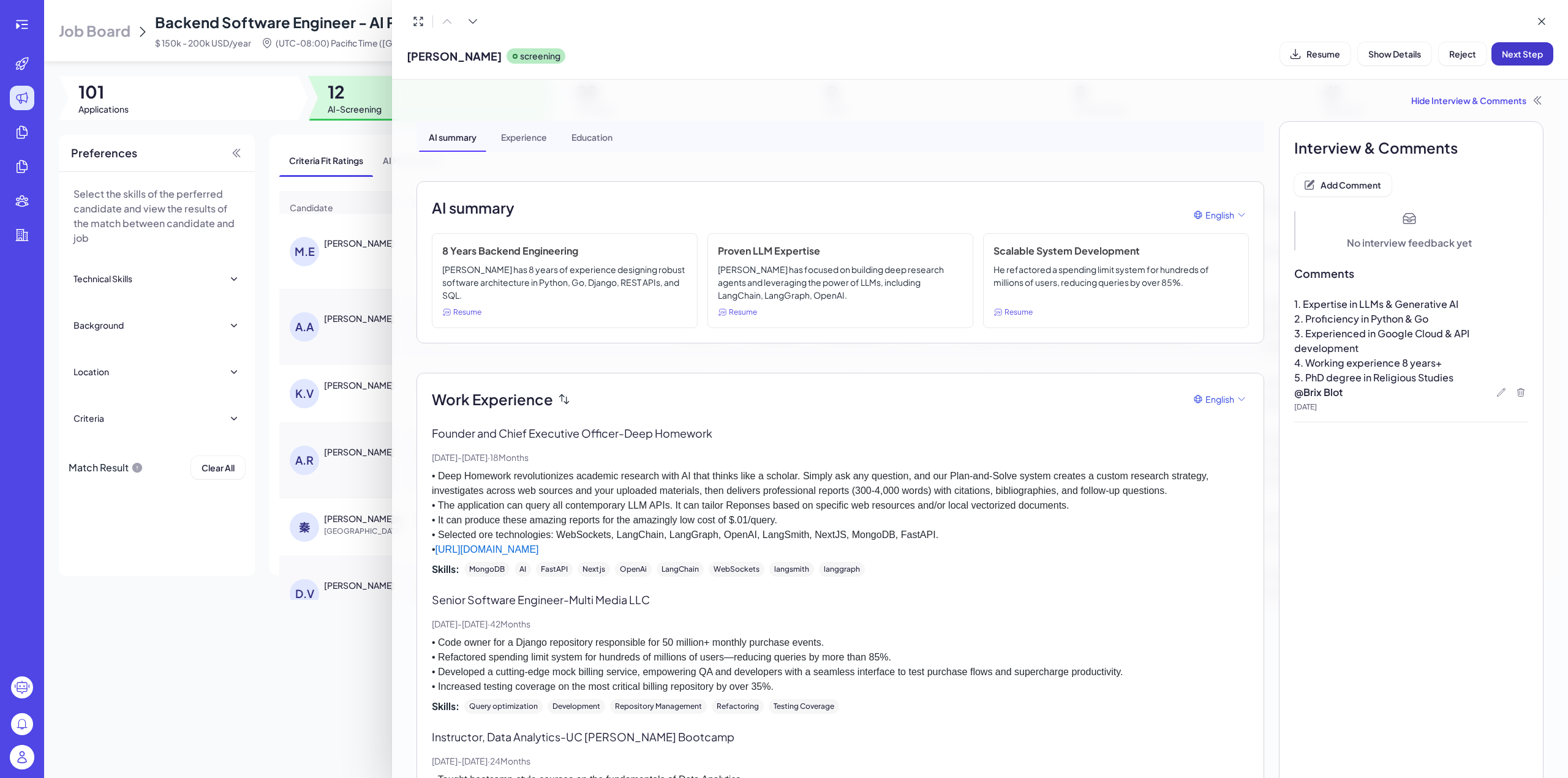
click at [1513, 59] on button "Next Step" at bounding box center [1522, 53] width 62 height 23
click at [1541, 21] on icon at bounding box center [1541, 21] width 12 height 12
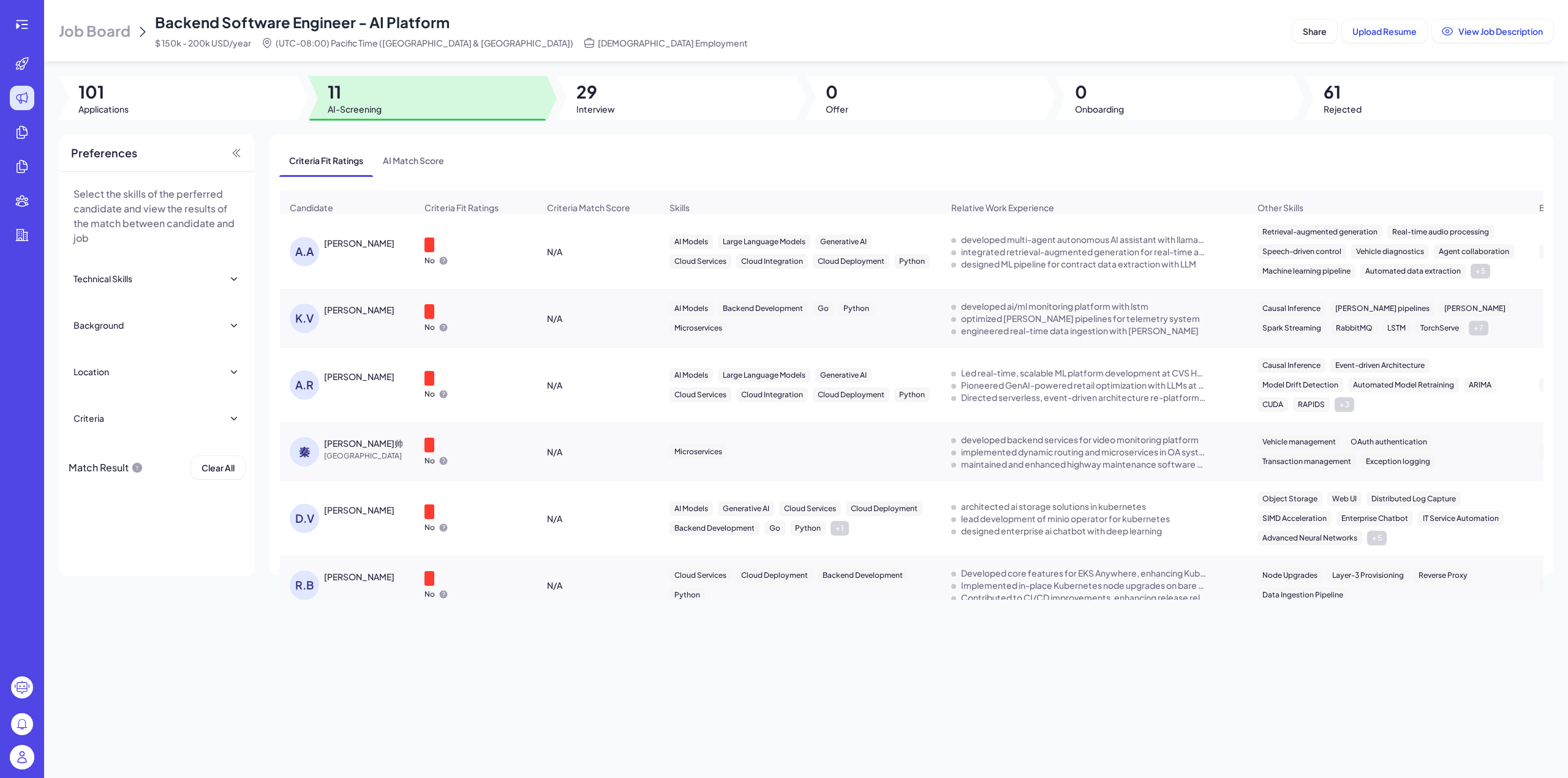
click at [346, 249] on div "Aaron Ang" at bounding box center [359, 243] width 70 height 12
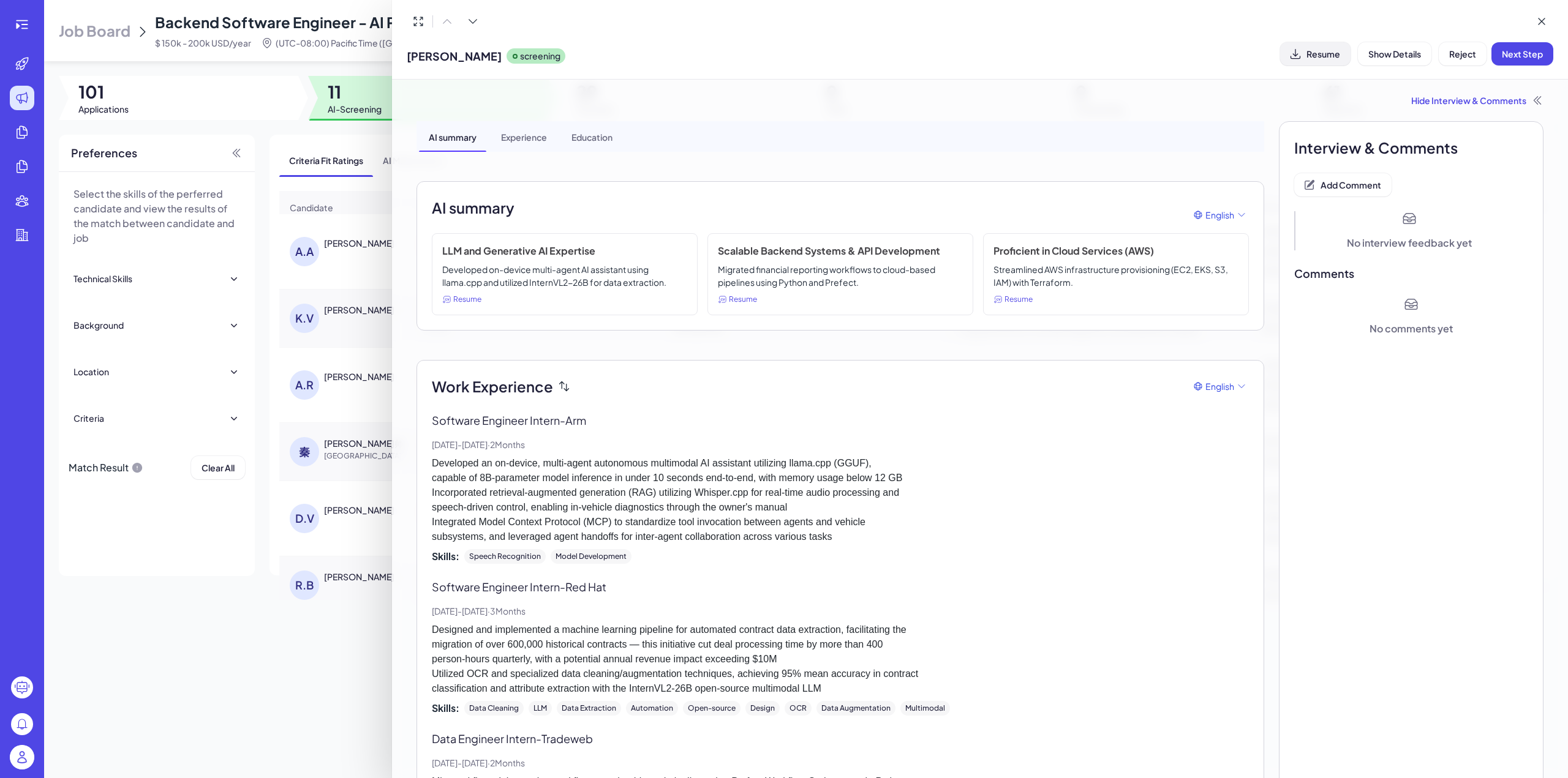
click at [1317, 52] on span "Resume" at bounding box center [1322, 54] width 34 height 11
drag, startPoint x: 410, startPoint y: 59, endPoint x: 460, endPoint y: 55, distance: 50.2
click at [460, 55] on span "Aaron Ang" at bounding box center [454, 56] width 95 height 16
click at [1321, 175] on button "Add Comment" at bounding box center [1342, 184] width 98 height 23
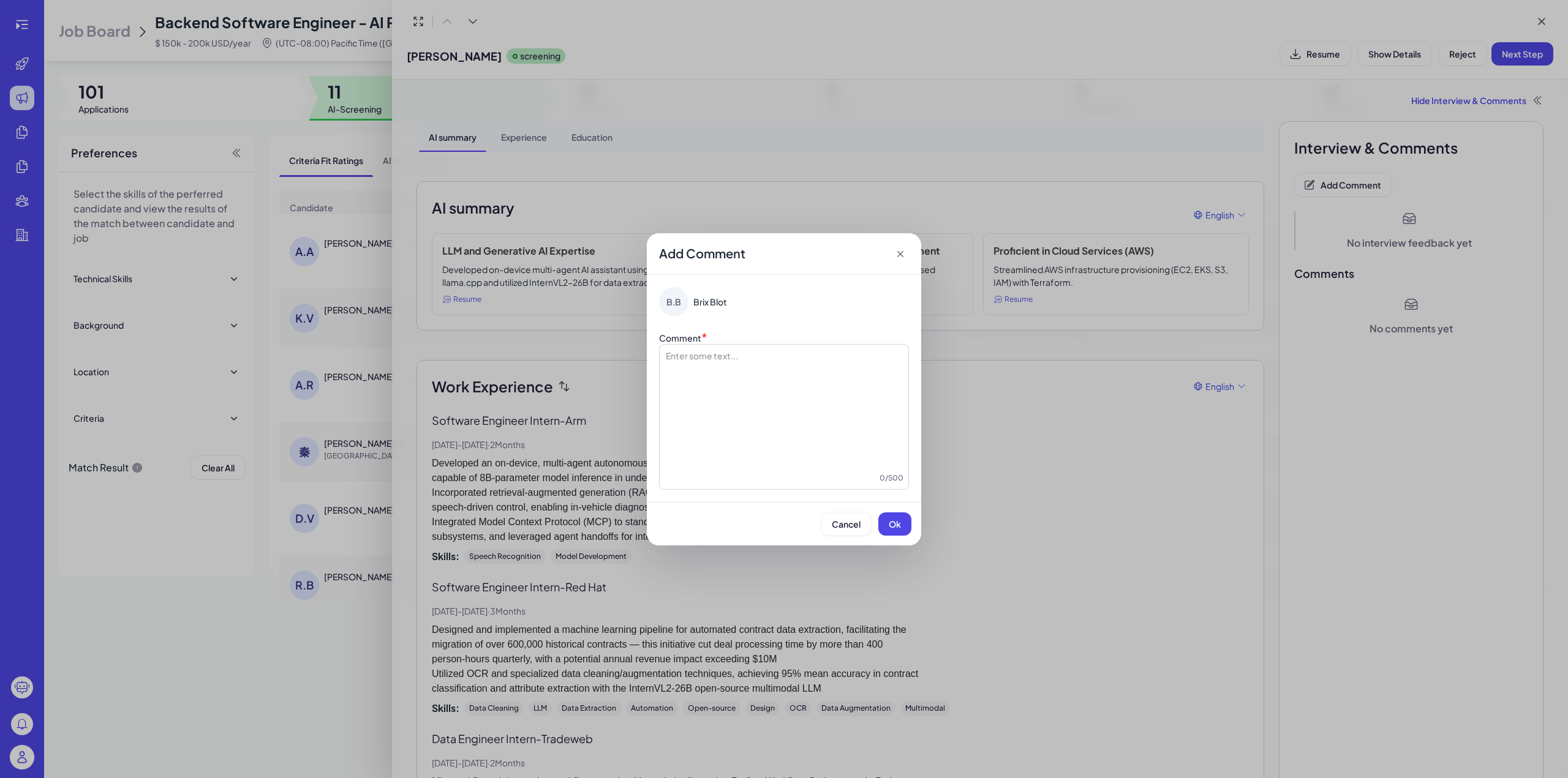
click at [897, 253] on icon at bounding box center [900, 254] width 12 height 12
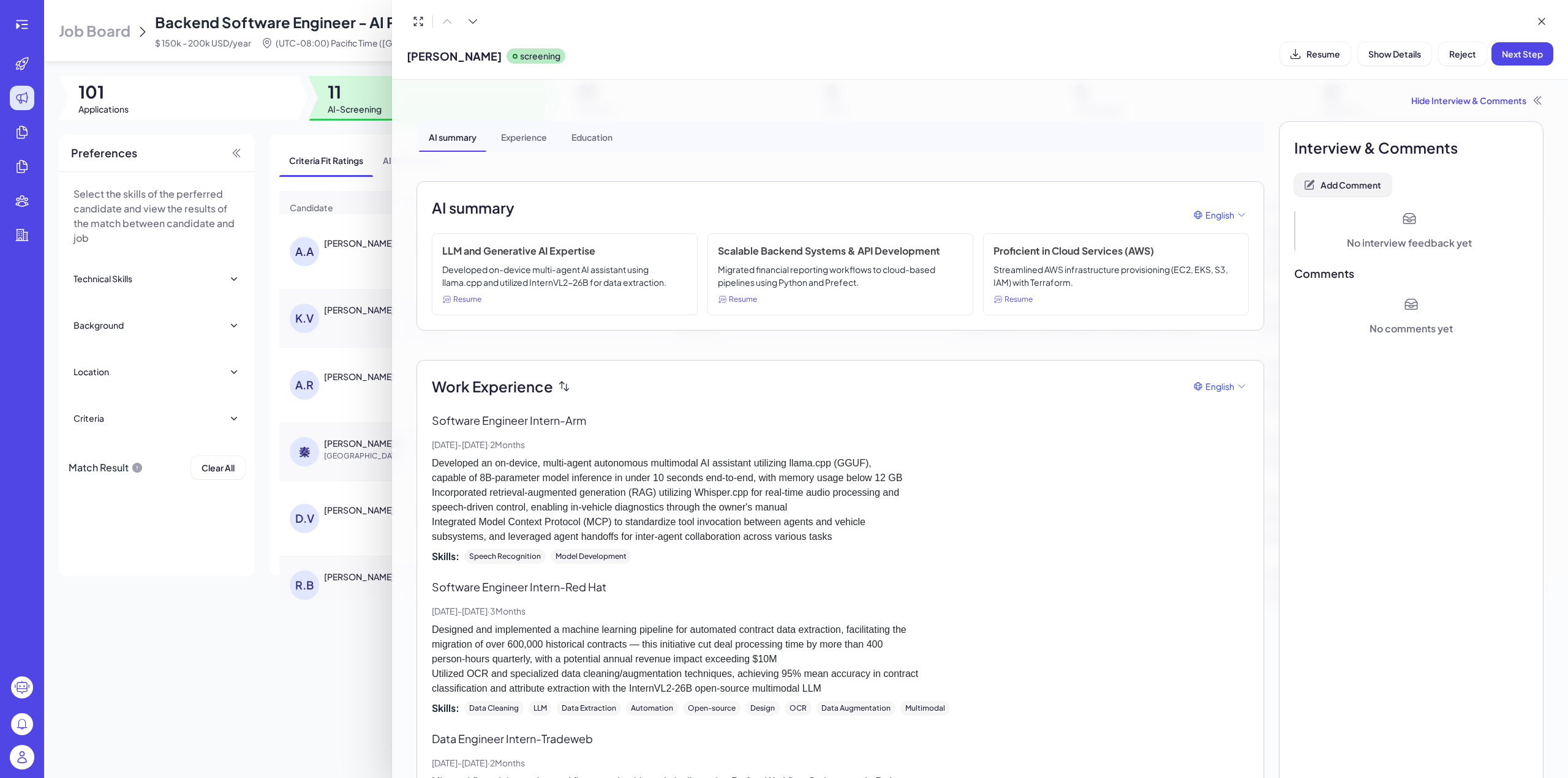
click at [1310, 185] on button "Add Comment" at bounding box center [1342, 184] width 98 height 23
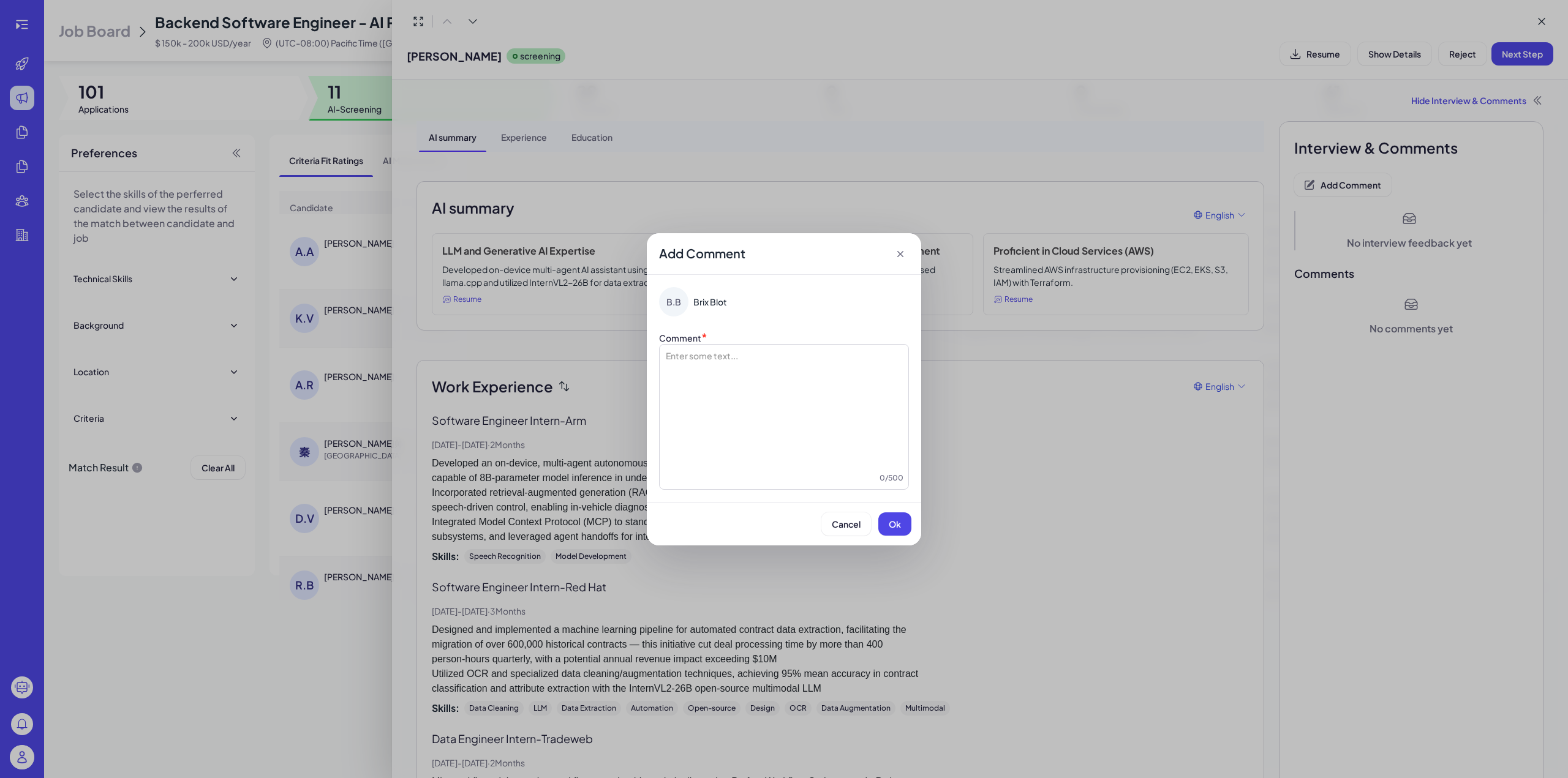
click at [751, 376] on div at bounding box center [784, 411] width 239 height 122
click at [700, 357] on span "**********" at bounding box center [785, 355] width 179 height 8
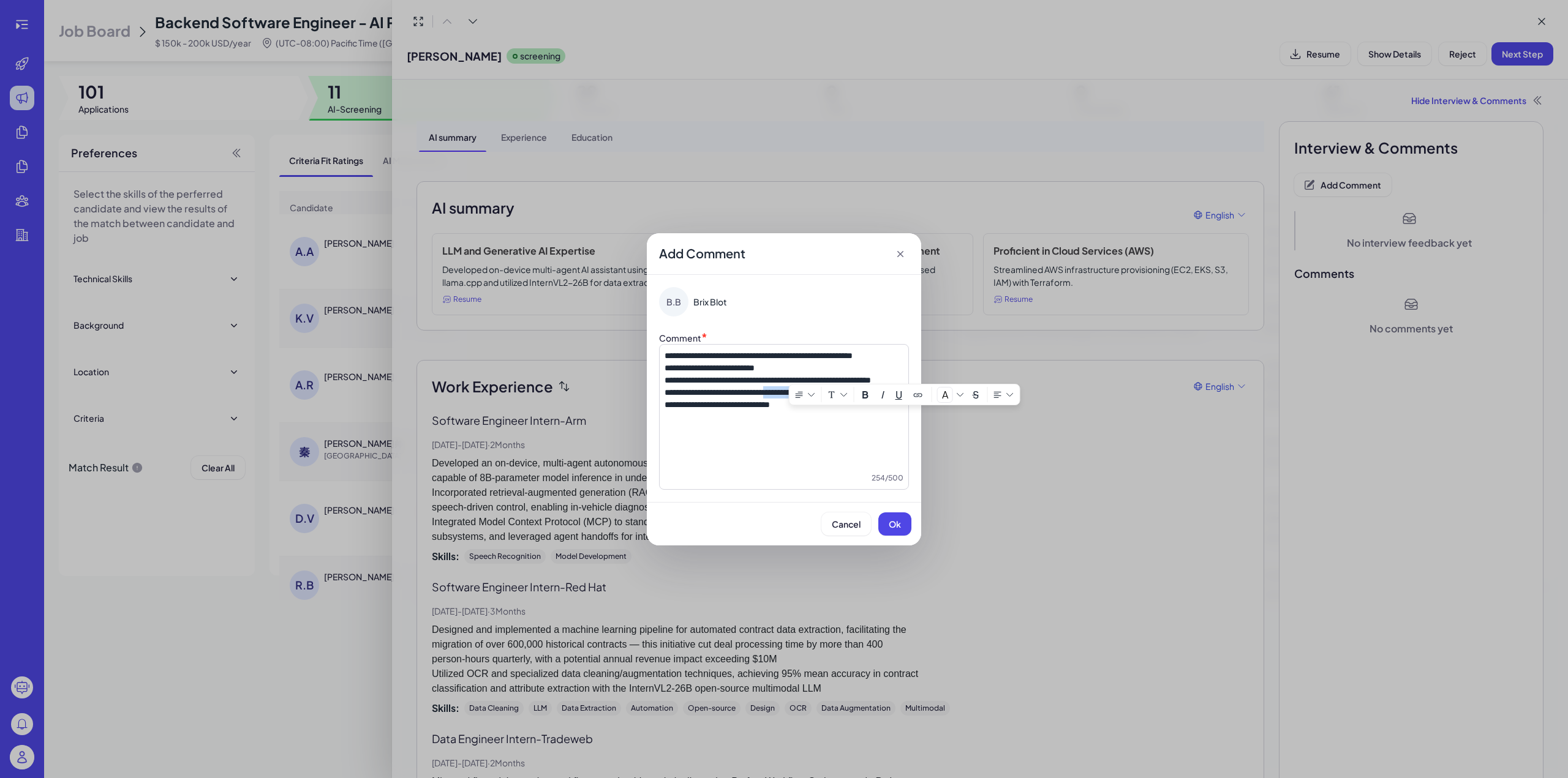
drag, startPoint x: 790, startPoint y: 415, endPoint x: 887, endPoint y: 416, distance: 97.0
click at [887, 399] on p "**********" at bounding box center [784, 392] width 239 height 12
drag, startPoint x: 803, startPoint y: 416, endPoint x: 841, endPoint y: 421, distance: 38.3
click at [835, 399] on p "**********" at bounding box center [784, 392] width 239 height 12
click at [847, 411] on p "**********" at bounding box center [784, 405] width 239 height 12
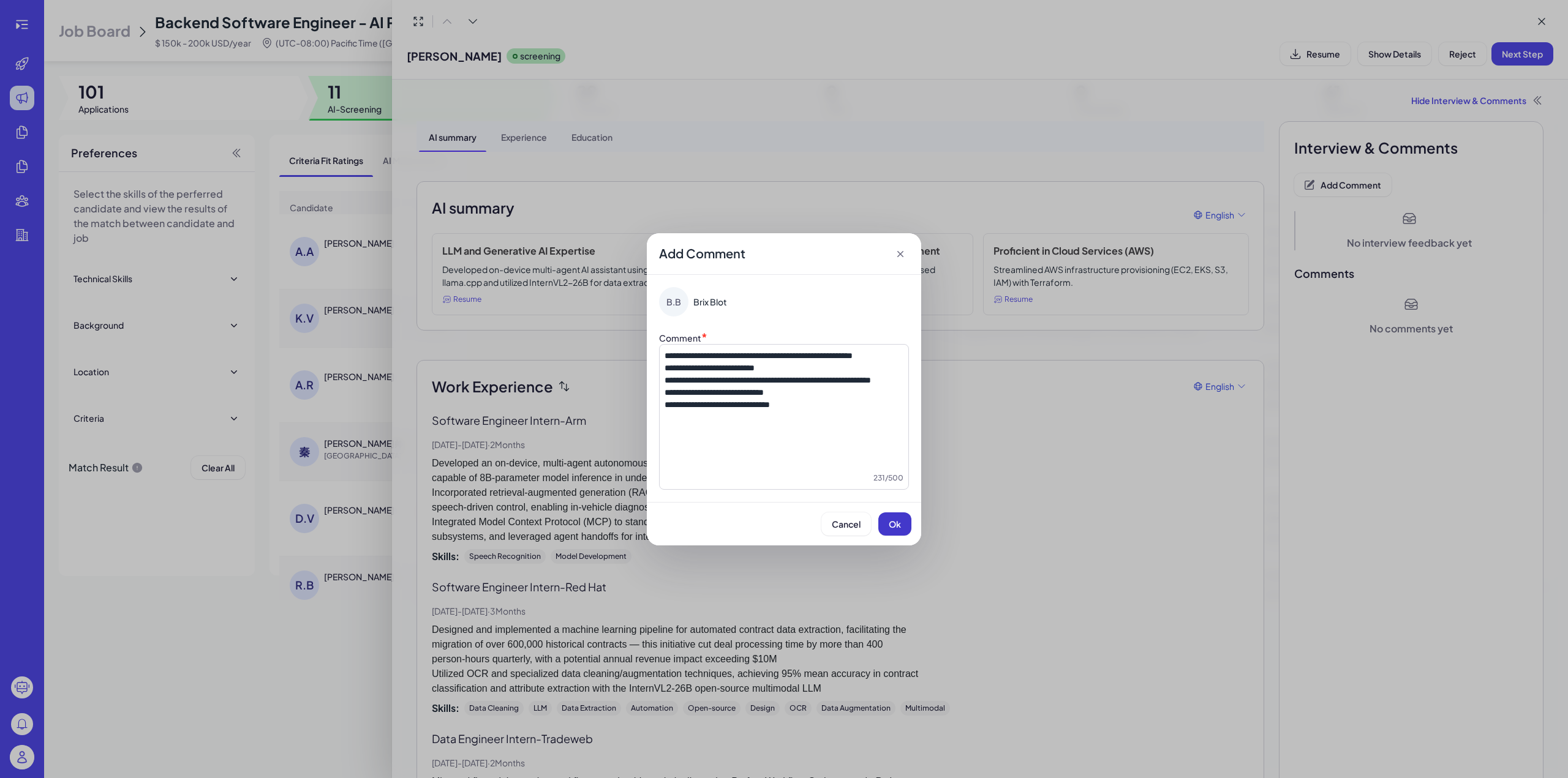
click at [891, 516] on button "Ok" at bounding box center [895, 523] width 33 height 23
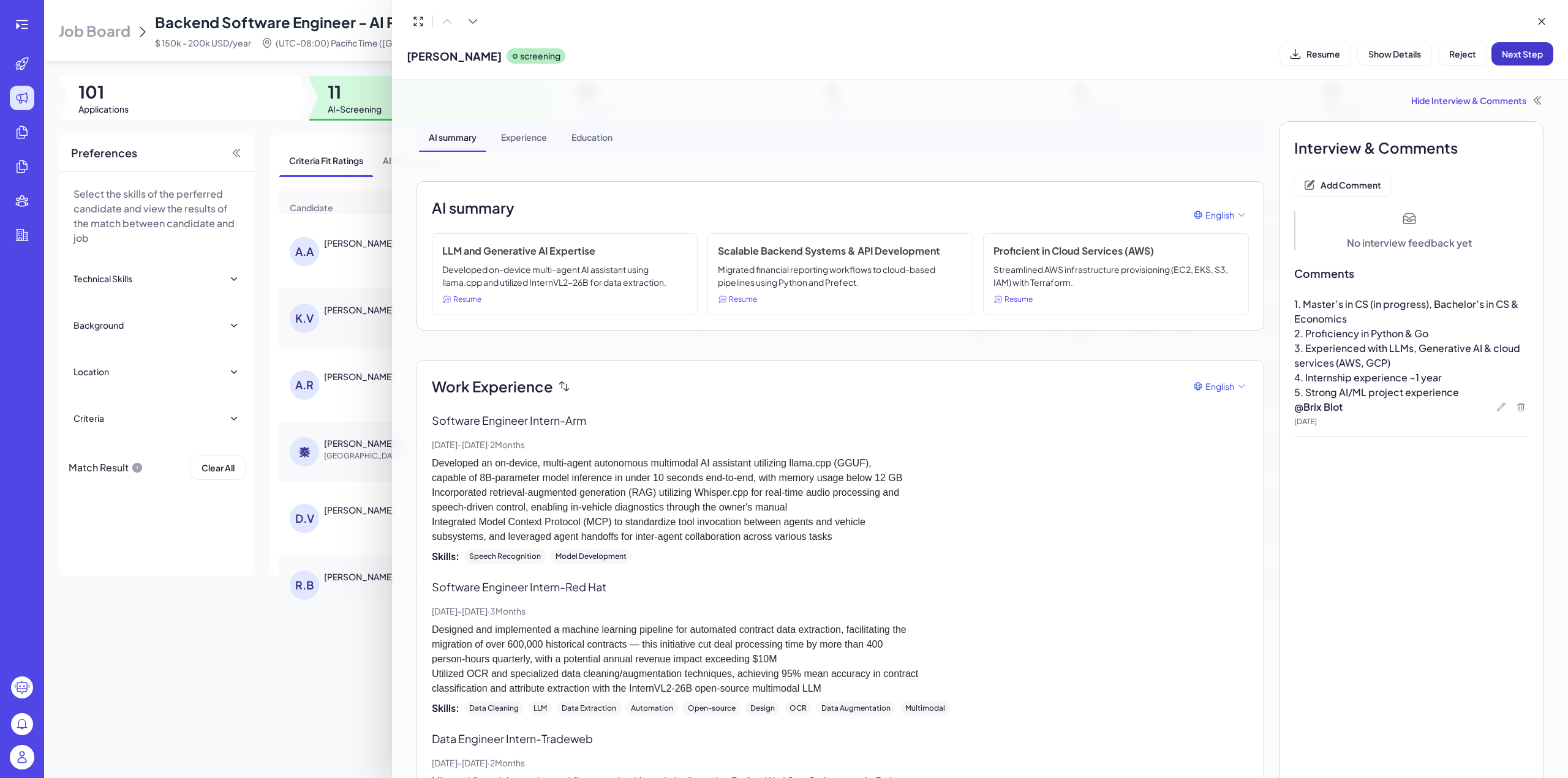
click at [1529, 51] on span "Next Step" at bounding box center [1521, 54] width 41 height 11
click at [1542, 25] on icon at bounding box center [1541, 21] width 12 height 12
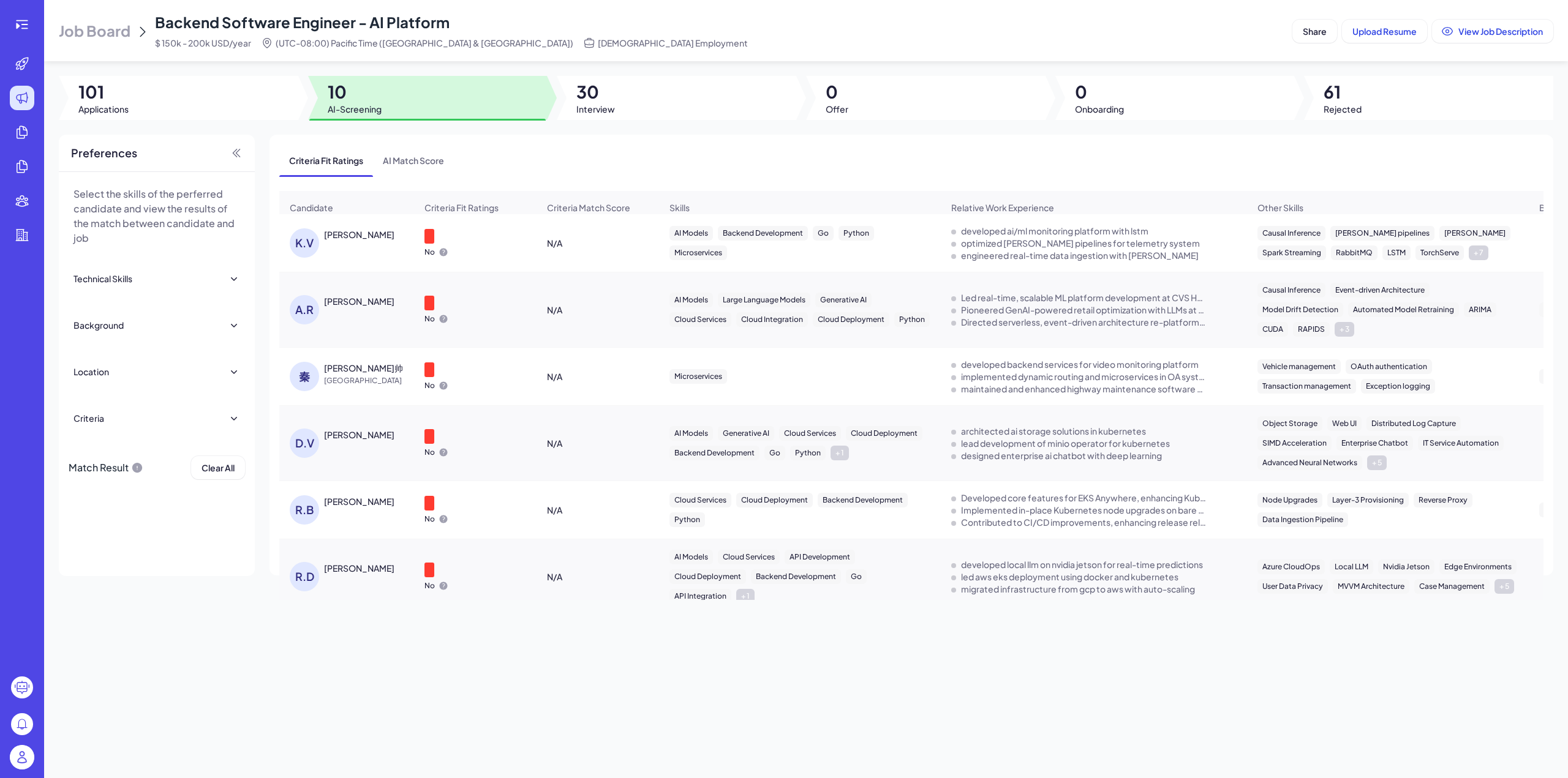
click at [1156, 730] on div "Job Board Backend Software Engineer - AI Platform $ 150k - 200k USD/year (UTC-0…" at bounding box center [805, 389] width 1523 height 778
click at [363, 235] on div "Kothe Viswanath" at bounding box center [359, 234] width 70 height 12
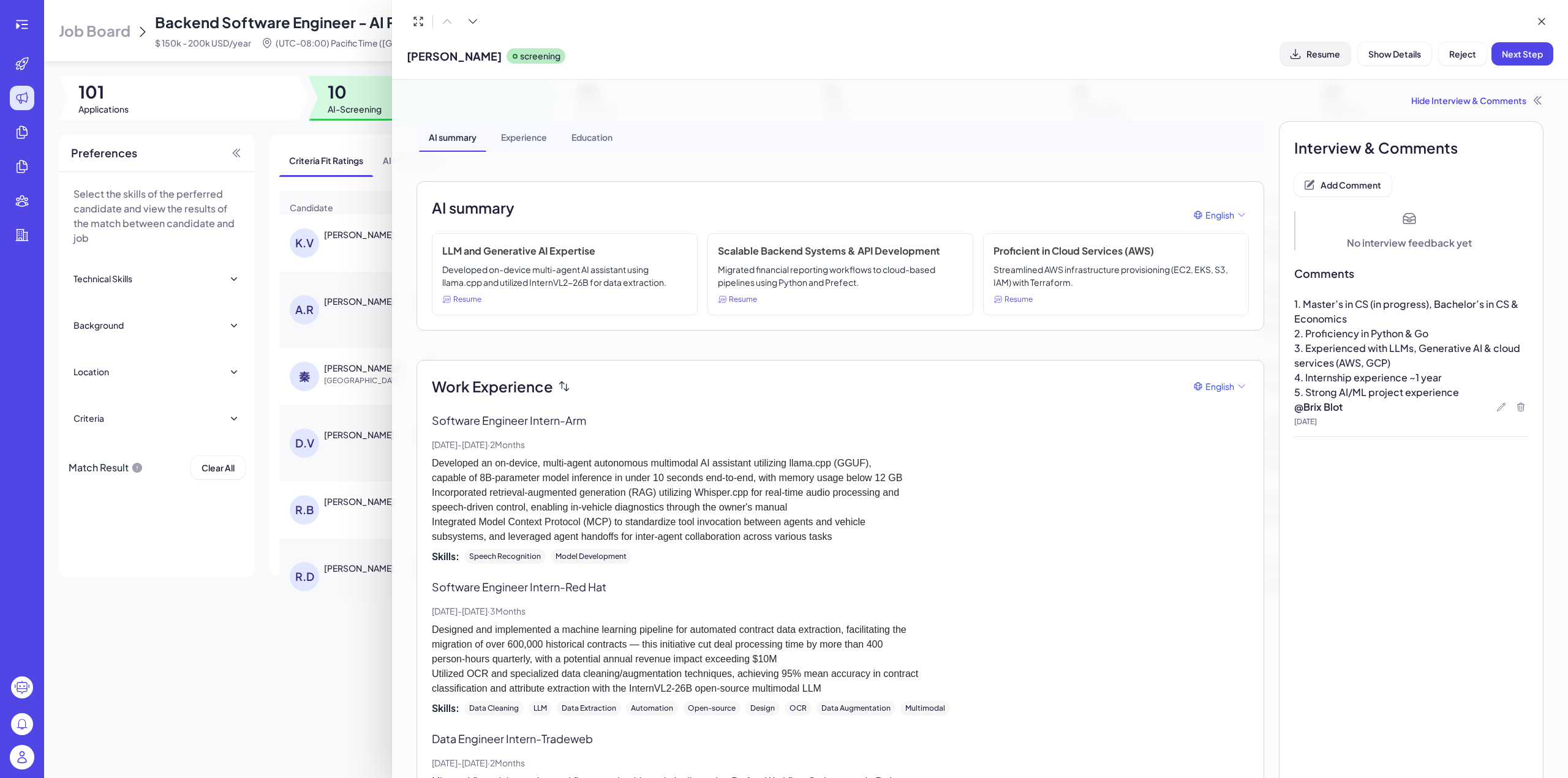
click at [1323, 60] on button "Resume" at bounding box center [1315, 53] width 70 height 23
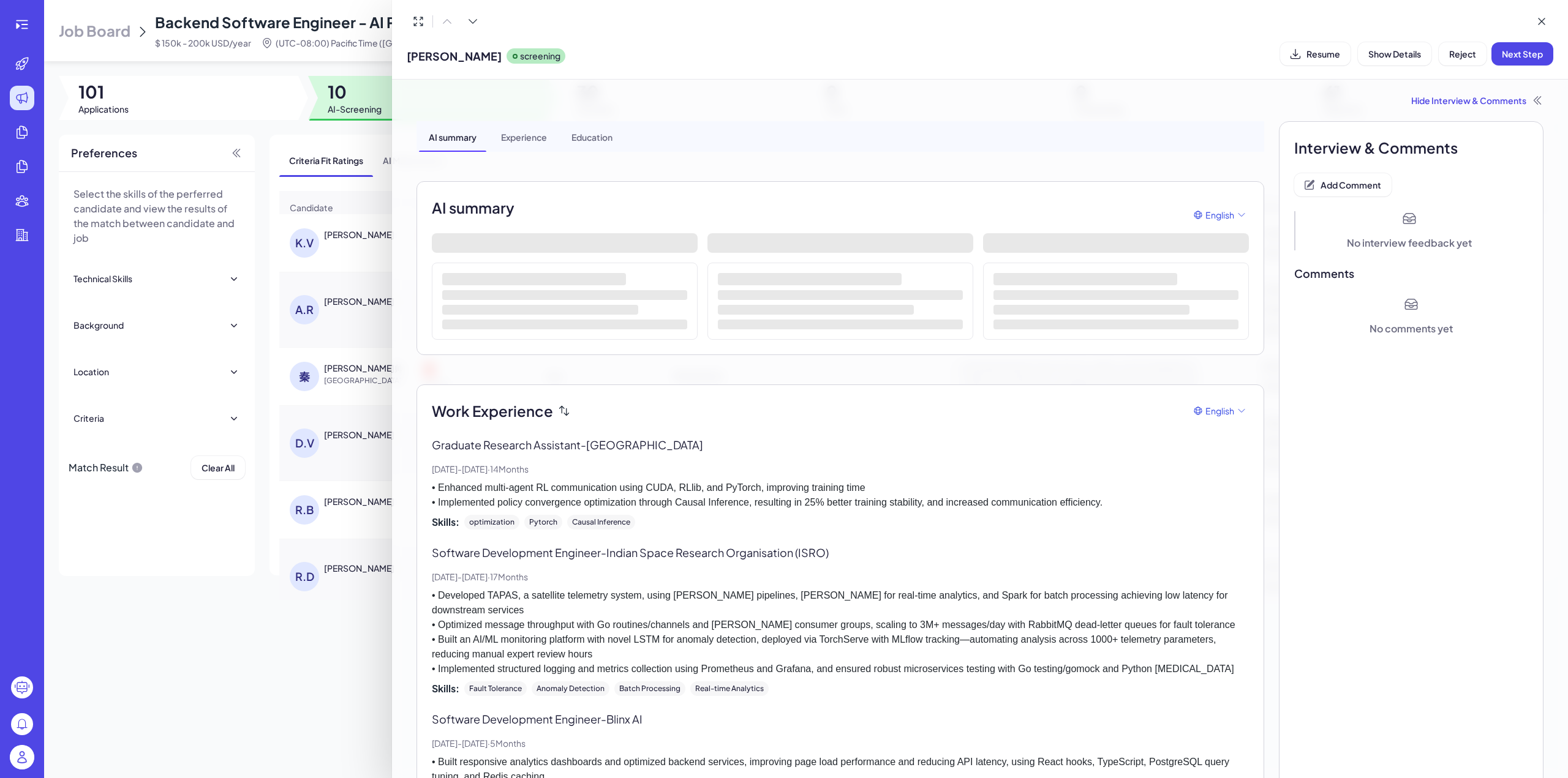
click at [491, 60] on span "Kothe Viswanath" at bounding box center [454, 56] width 95 height 16
drag, startPoint x: 494, startPoint y: 57, endPoint x: 408, endPoint y: 55, distance: 86.0
click at [408, 55] on span "Kothe Viswanath" at bounding box center [454, 56] width 95 height 16
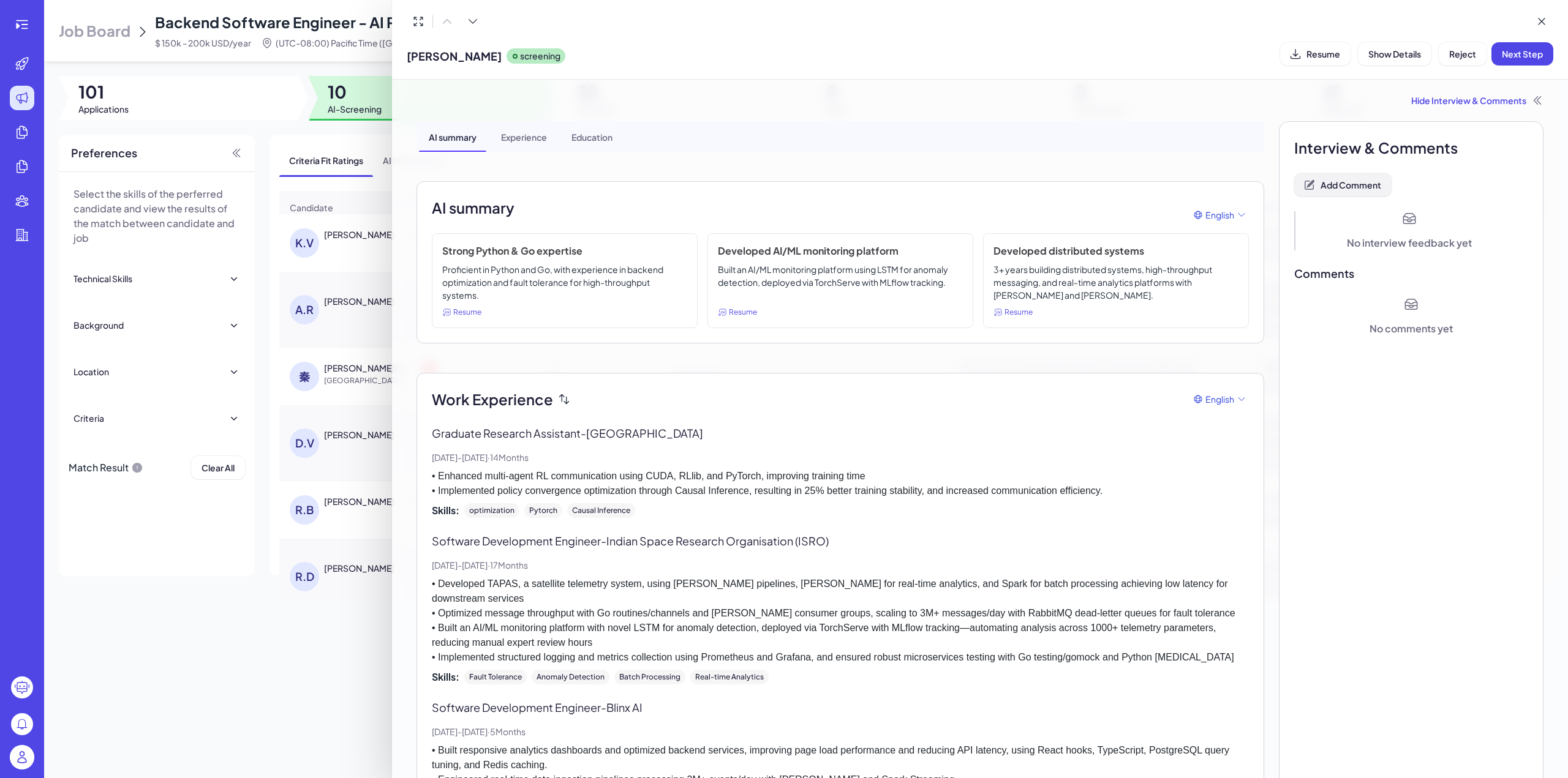
click at [1303, 179] on icon at bounding box center [1309, 184] width 12 height 12
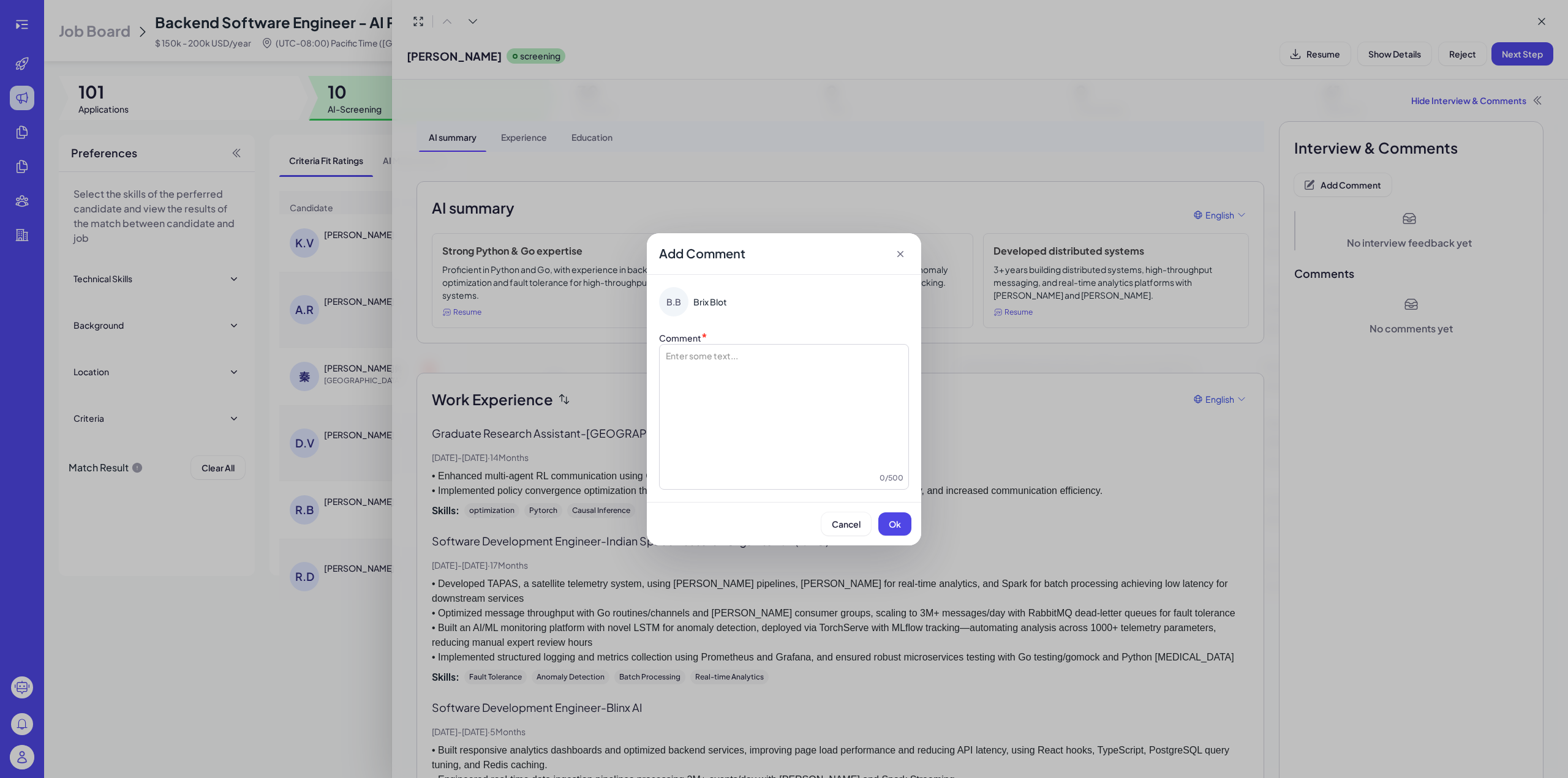
click at [678, 366] on div at bounding box center [784, 411] width 239 height 122
click at [699, 352] on span "**********" at bounding box center [748, 355] width 105 height 8
click at [889, 513] on button "Ok" at bounding box center [895, 523] width 33 height 23
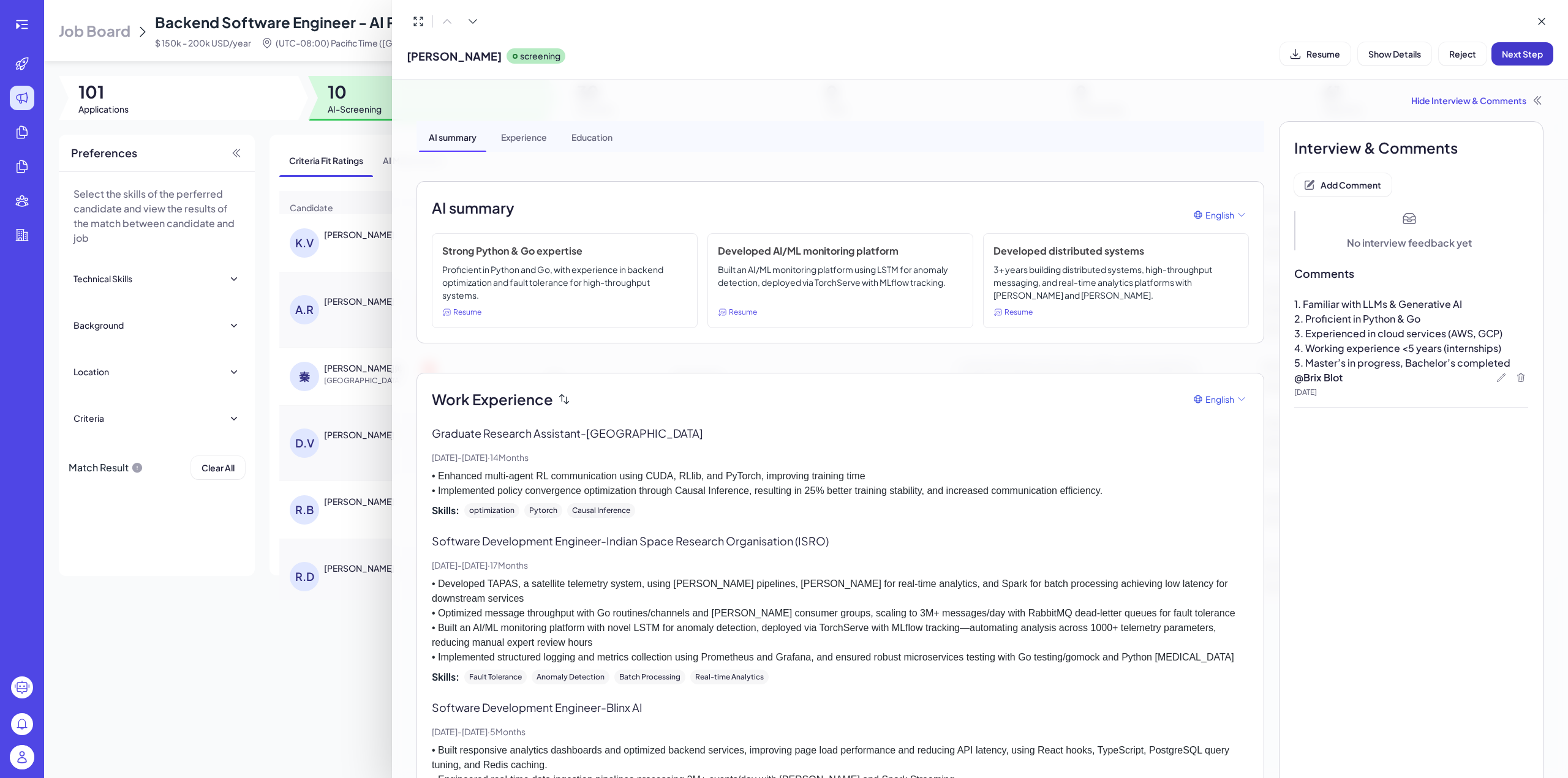
click at [1521, 55] on span "Next Step" at bounding box center [1521, 54] width 41 height 11
click at [1541, 26] on icon at bounding box center [1541, 21] width 12 height 12
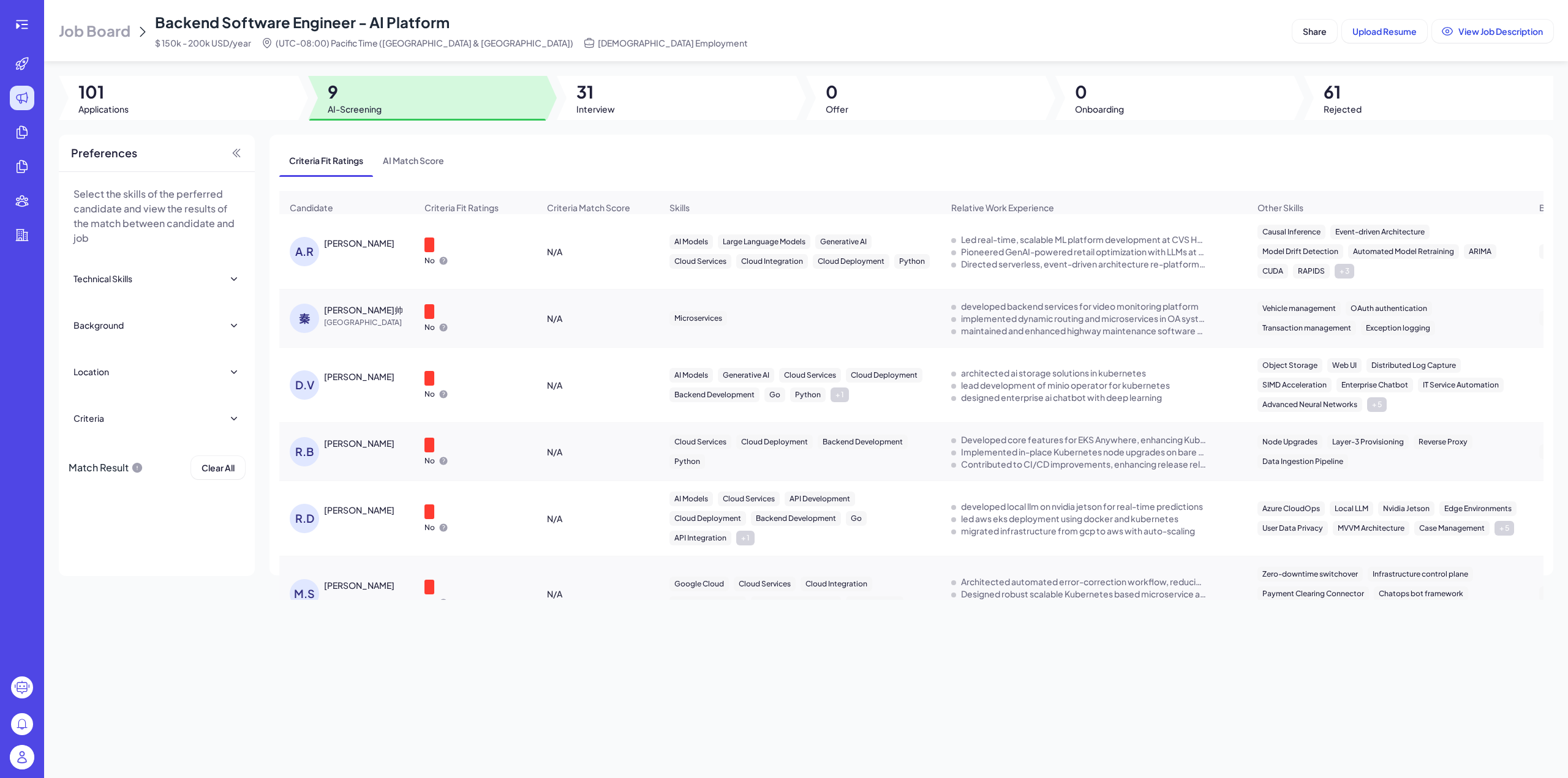
click at [359, 241] on div "A.R Aditya Rustagi" at bounding box center [346, 252] width 133 height 49
click at [351, 248] on div "Aditya Rustagi" at bounding box center [359, 243] width 70 height 12
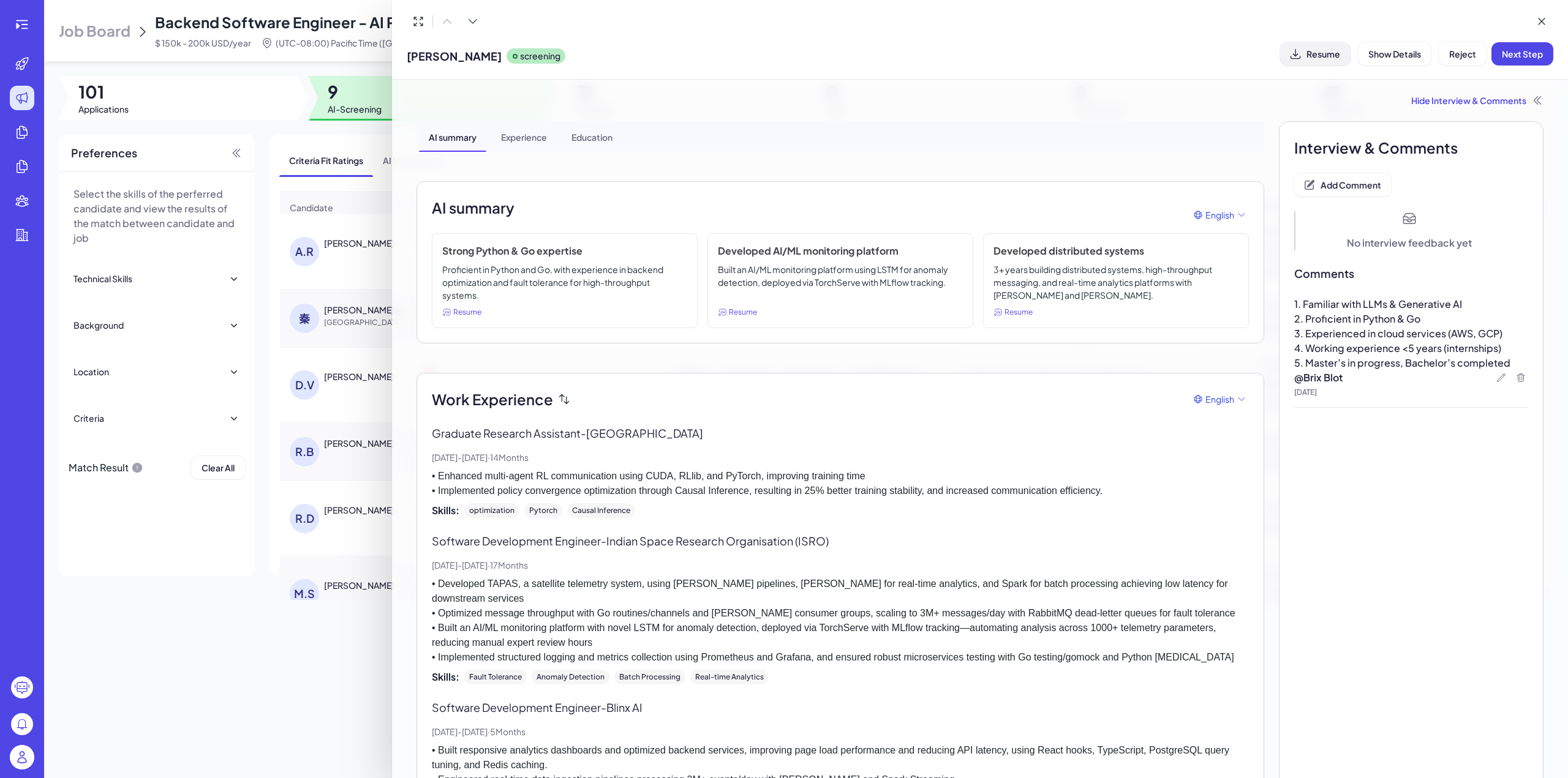
click at [1318, 54] on span "Resume" at bounding box center [1322, 54] width 34 height 11
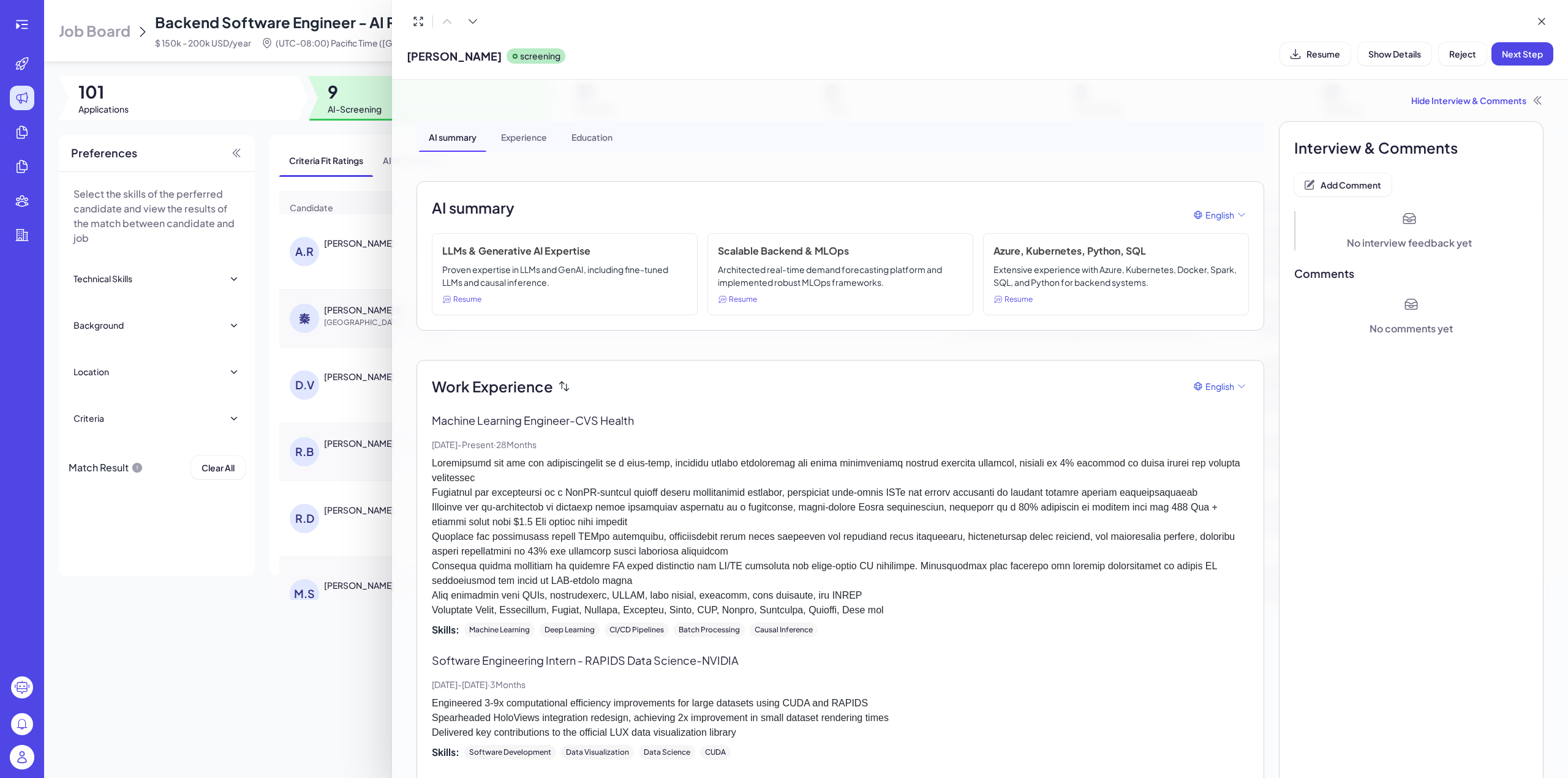
drag, startPoint x: 410, startPoint y: 55, endPoint x: 483, endPoint y: 55, distance: 73.0
click at [483, 55] on span "Aditya Rustagi" at bounding box center [454, 56] width 95 height 16
click at [1337, 189] on span "Add Comment" at bounding box center [1351, 184] width 60 height 11
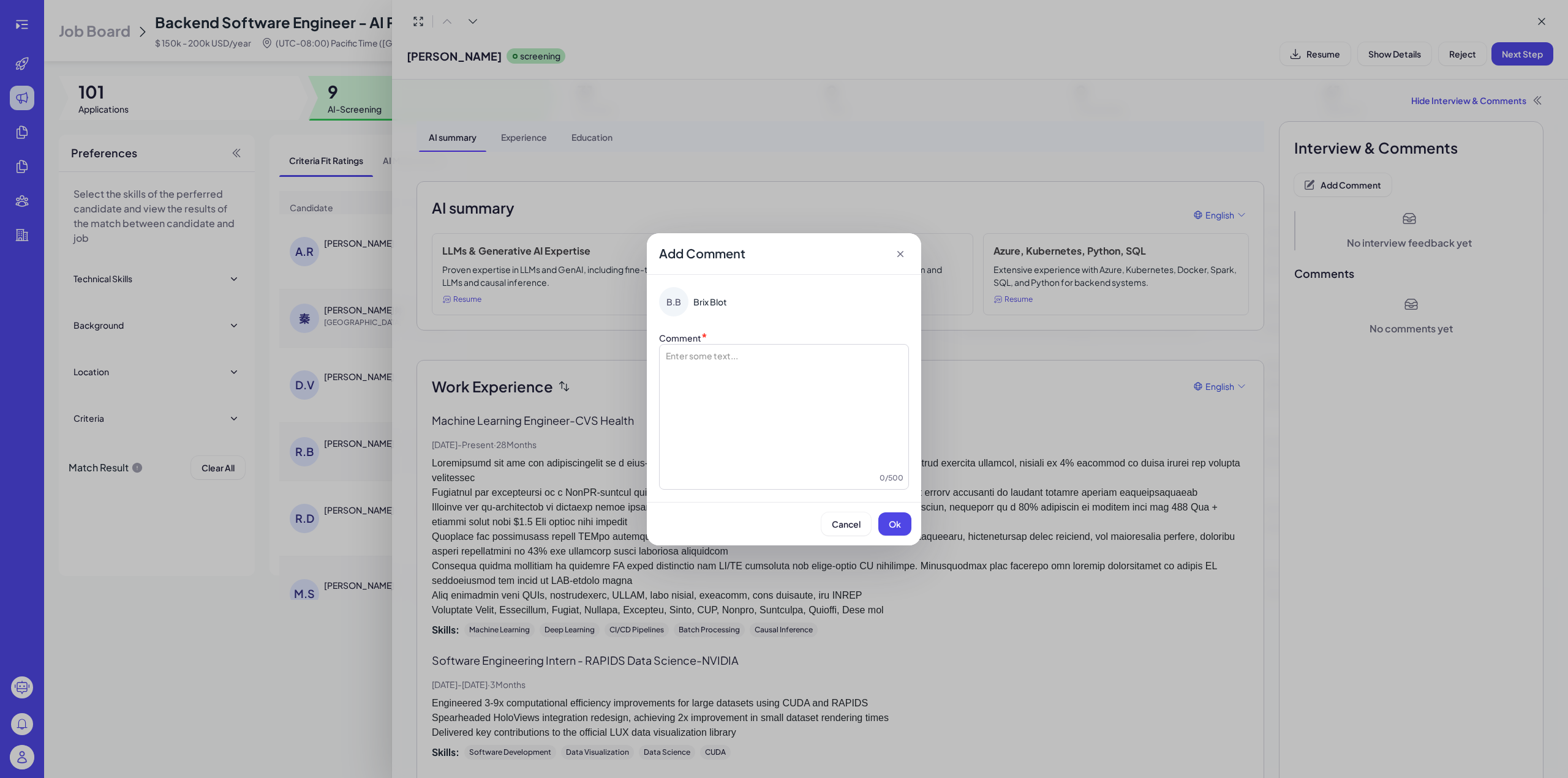
click at [757, 360] on div at bounding box center [784, 411] width 239 height 122
click at [700, 357] on span "**********" at bounding box center [747, 355] width 102 height 8
click at [897, 529] on span "Ok" at bounding box center [894, 524] width 12 height 11
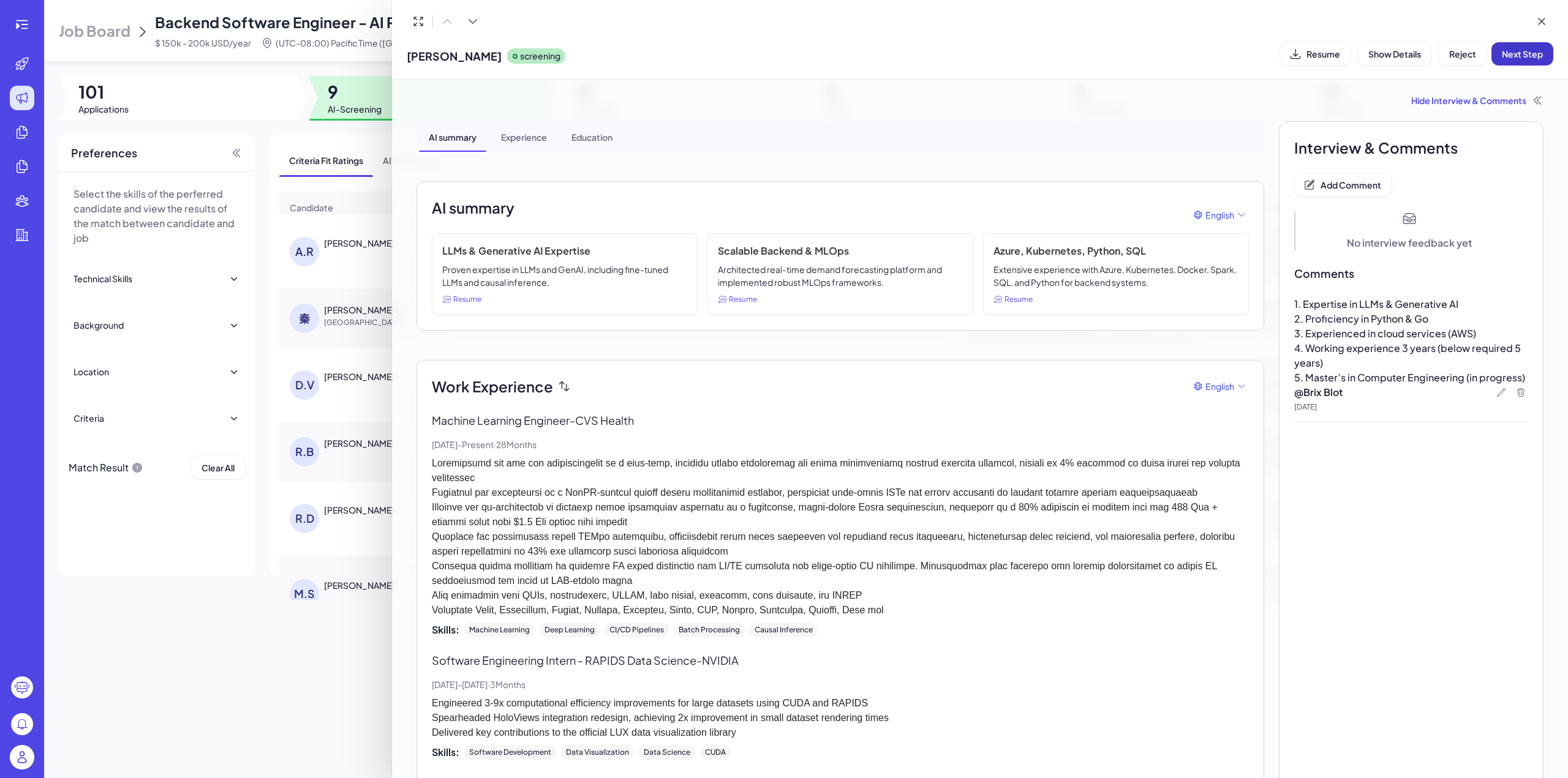
click at [1515, 60] on button "Next Step" at bounding box center [1522, 53] width 62 height 23
click at [1547, 22] on icon at bounding box center [1541, 21] width 12 height 12
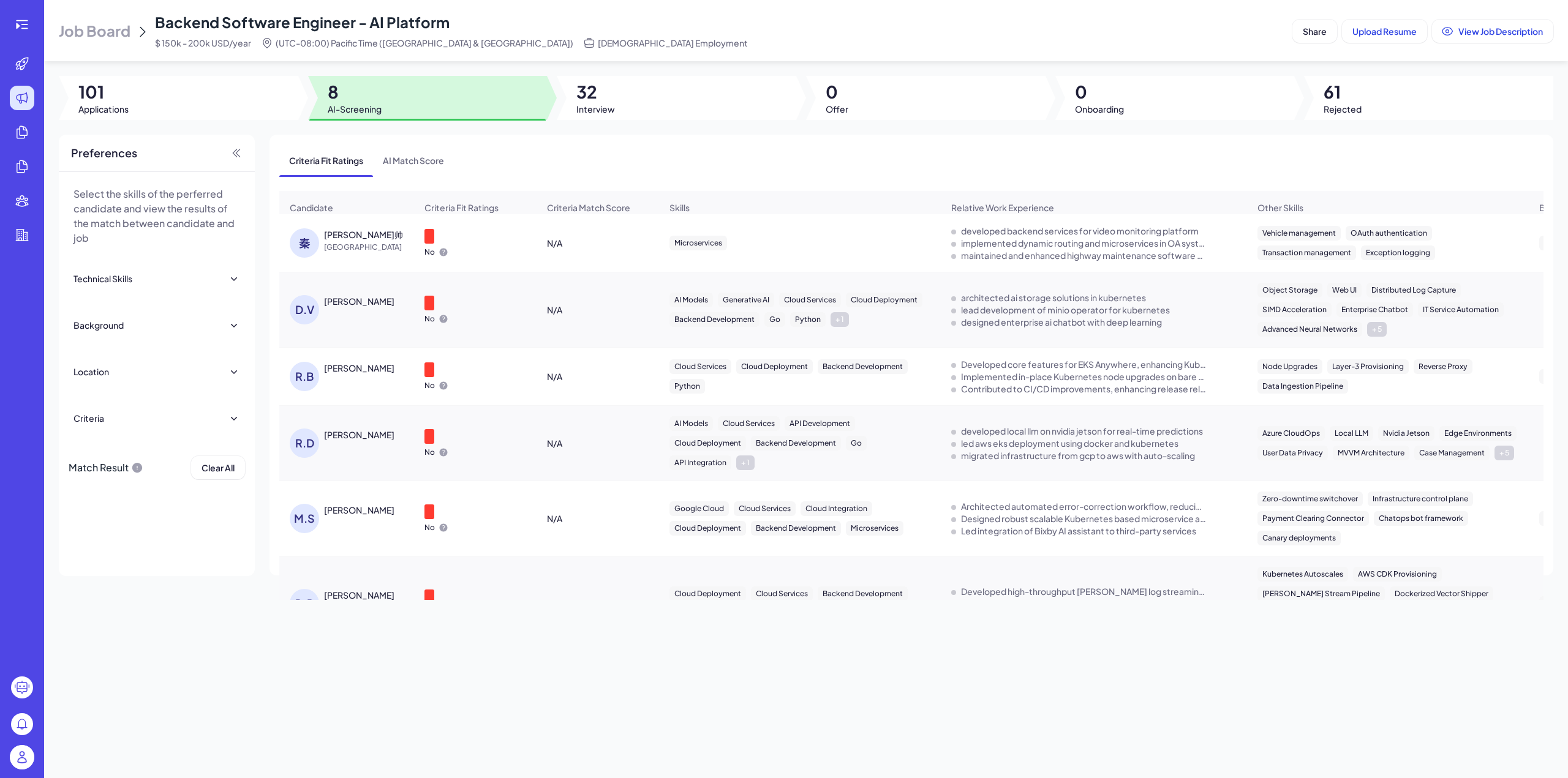
click at [355, 241] on div "秦益帅" at bounding box center [370, 234] width 92 height 12
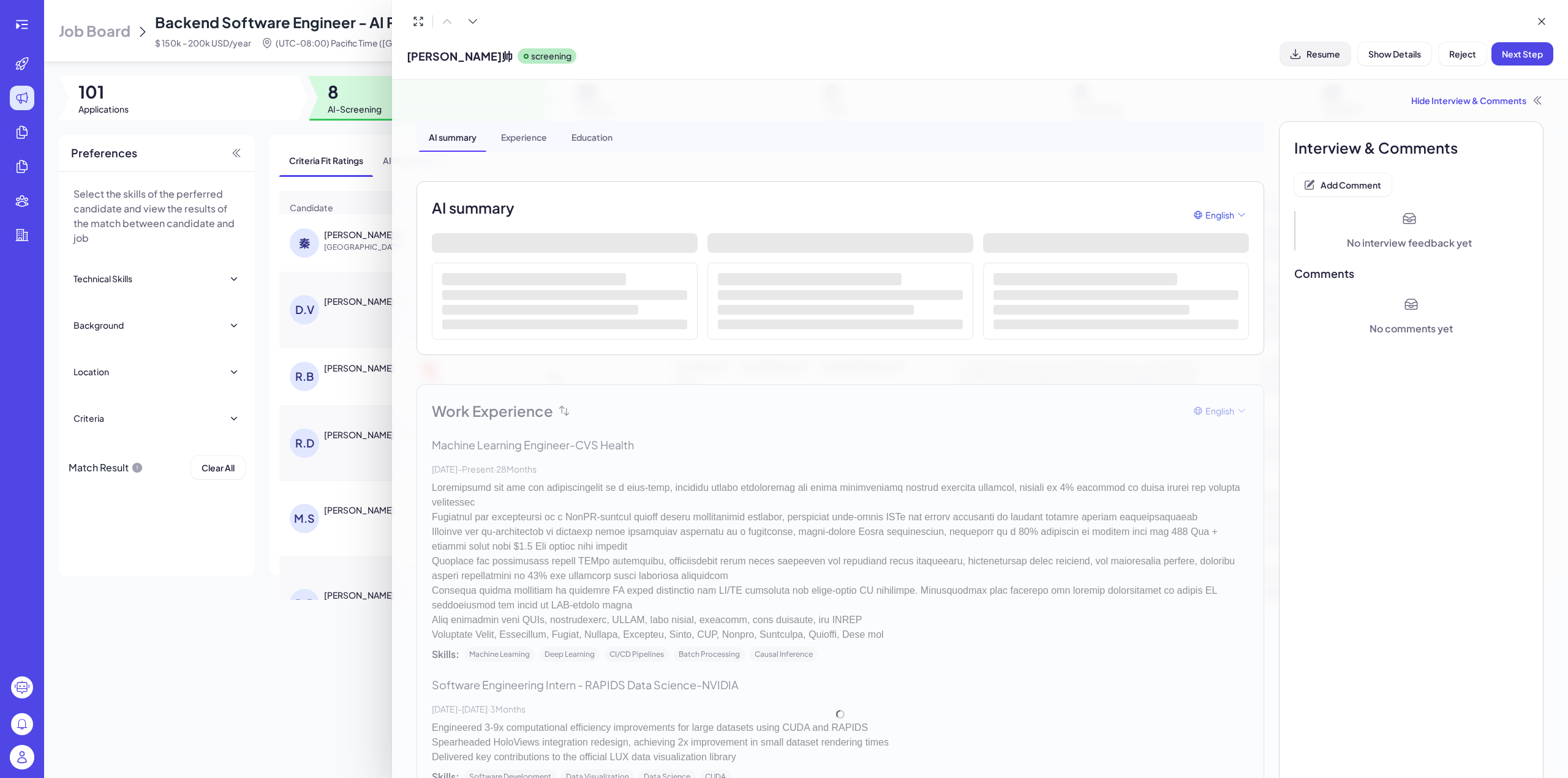
click at [1320, 58] on span "Resume" at bounding box center [1322, 54] width 34 height 11
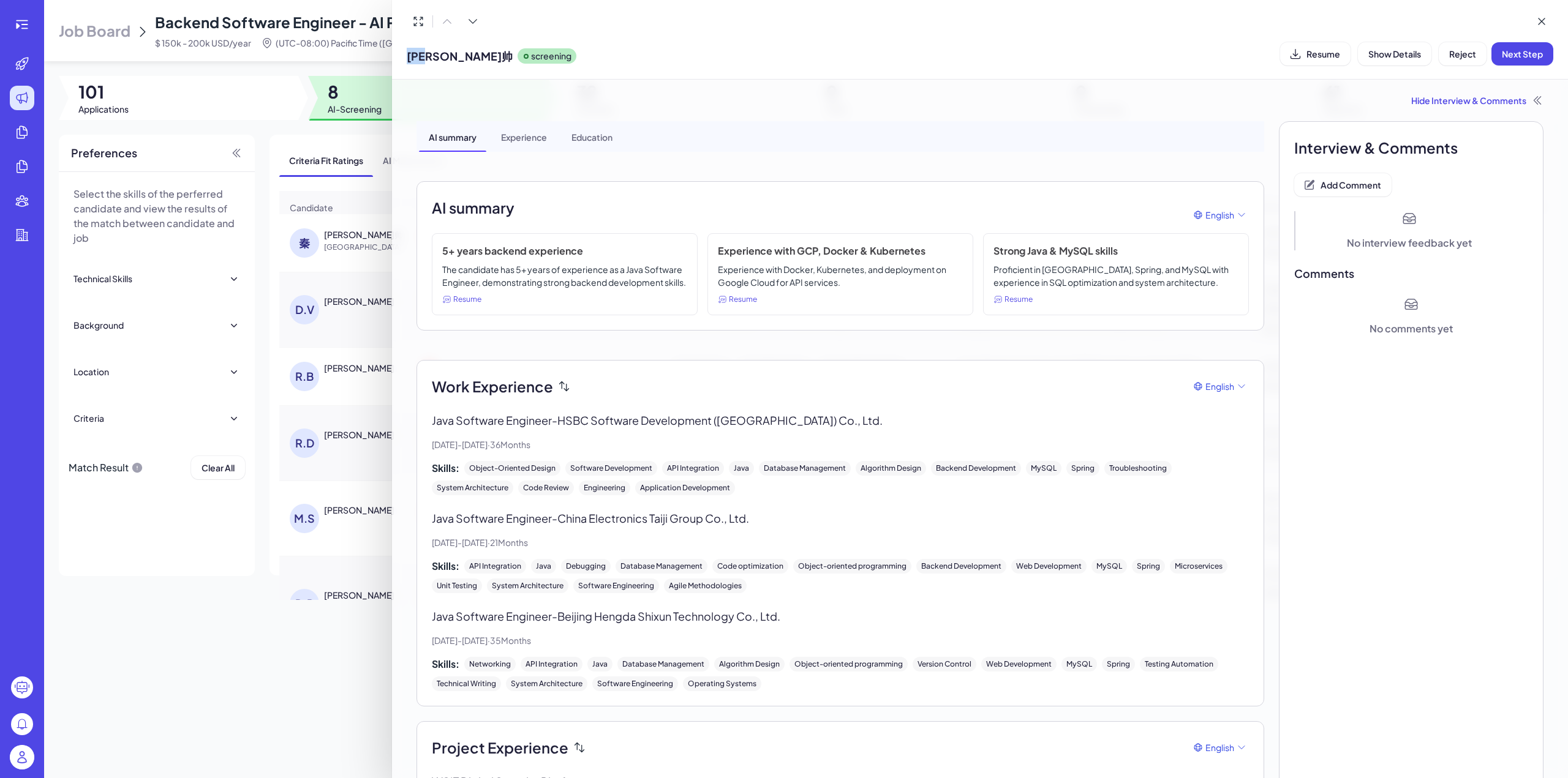
drag, startPoint x: 410, startPoint y: 52, endPoint x: 437, endPoint y: 52, distance: 27.0
click at [437, 52] on span "秦益帅" at bounding box center [459, 56] width 106 height 16
click at [1355, 177] on button "Add Comment" at bounding box center [1342, 184] width 98 height 23
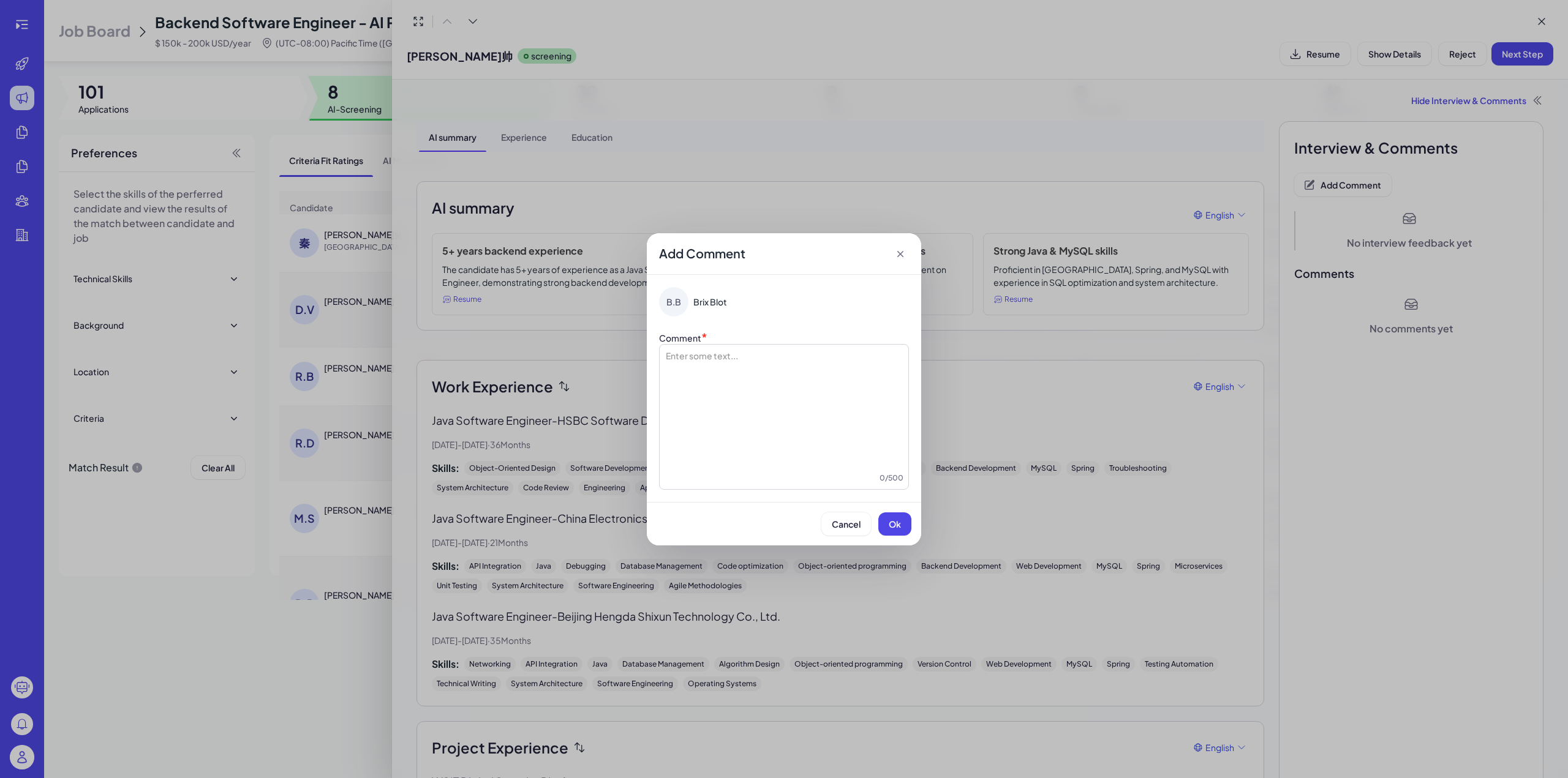
click at [793, 352] on div at bounding box center [784, 411] width 239 height 122
click at [701, 357] on span "**********" at bounding box center [752, 355] width 114 height 8
click at [898, 524] on span "Ok" at bounding box center [894, 524] width 12 height 11
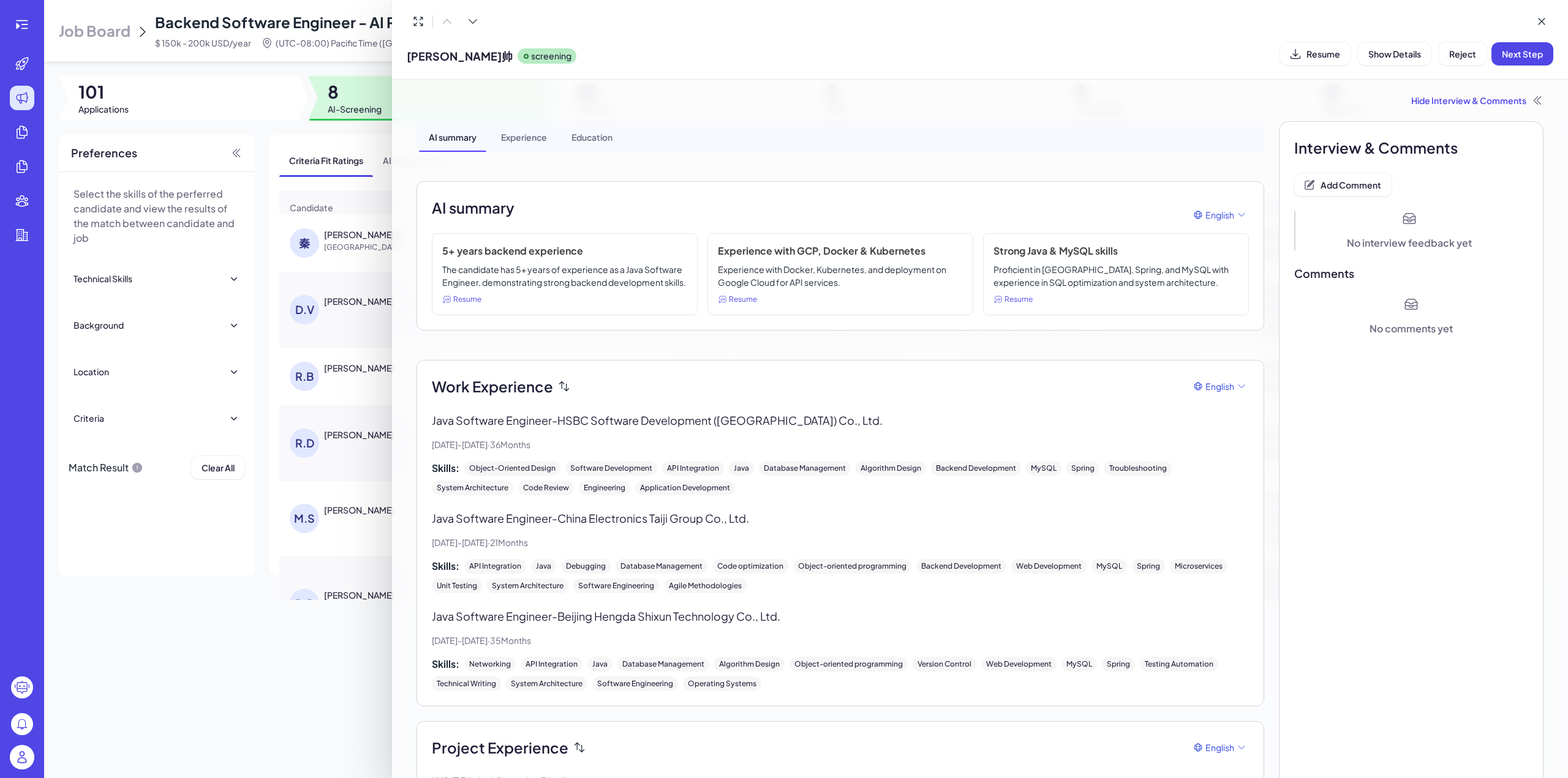
click at [1525, 53] on span "Next Step" at bounding box center [1521, 54] width 41 height 11
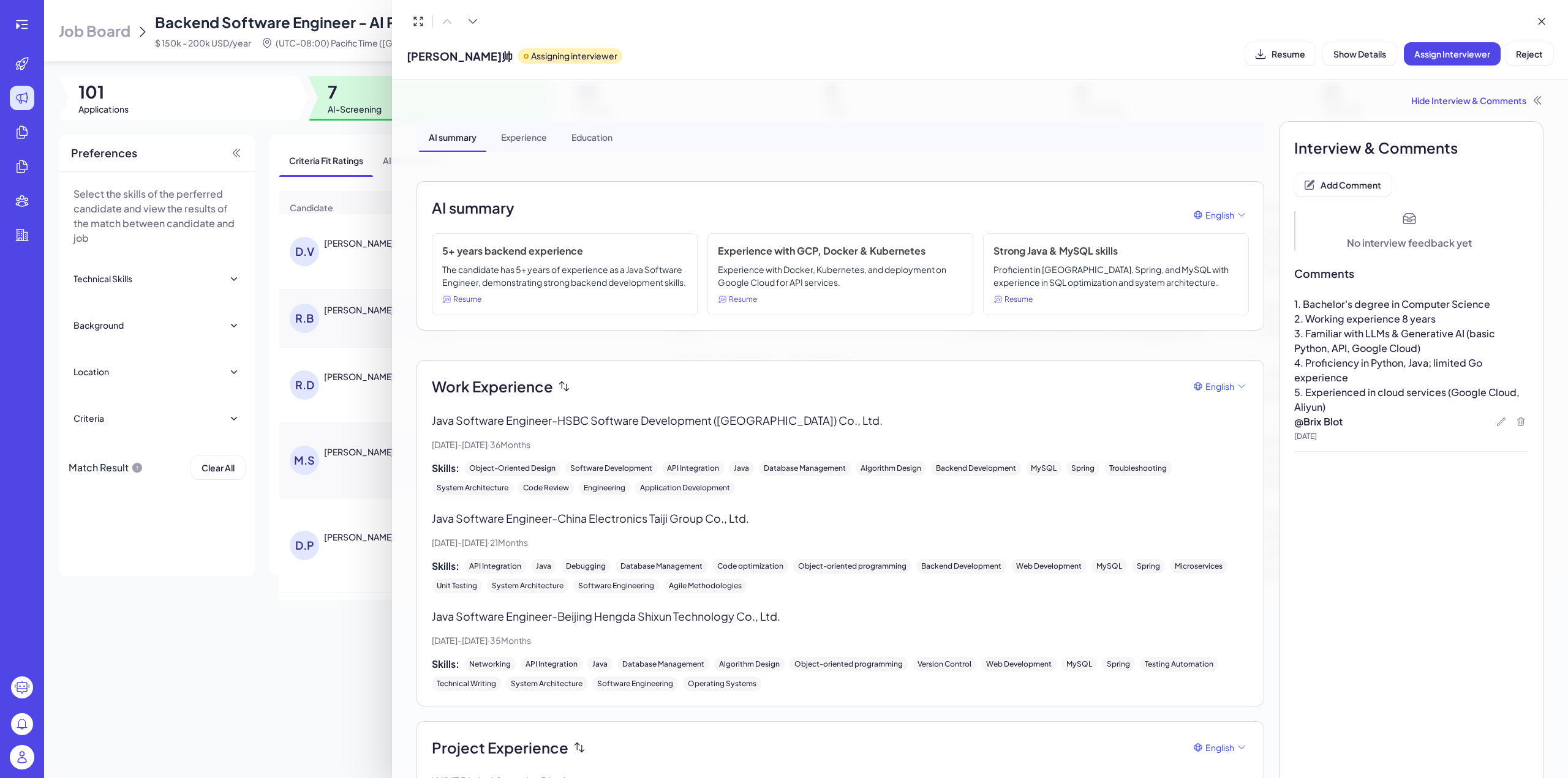
click at [744, 51] on div "秦益帅 Assigning interviewer Resume Show Details Assign Interviewer Reject" at bounding box center [979, 54] width 1146 height 31
click at [357, 256] on div at bounding box center [784, 389] width 1568 height 778
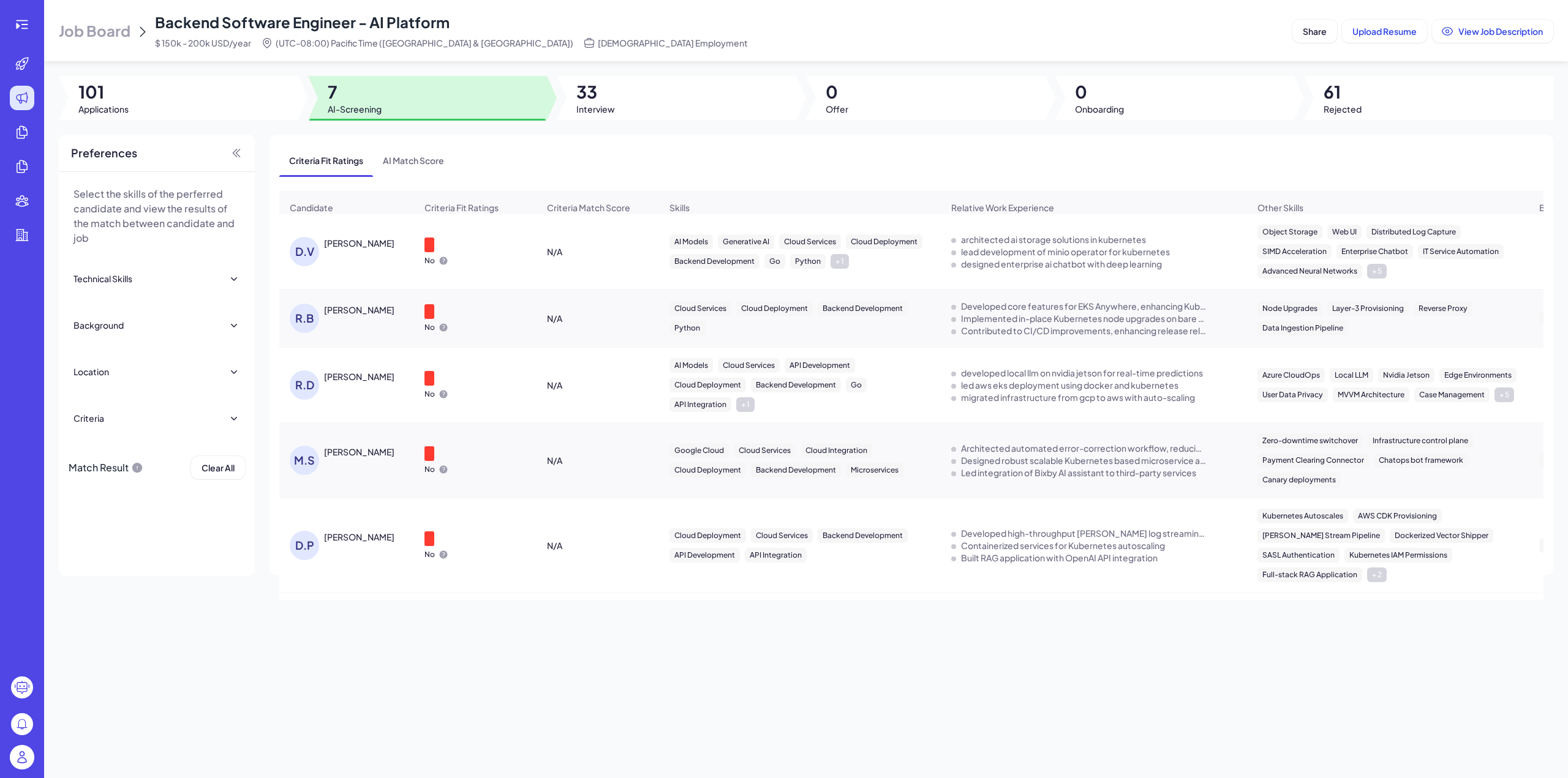
click at [359, 244] on div "DANIEL VALDIVIA MILANES" at bounding box center [359, 243] width 70 height 12
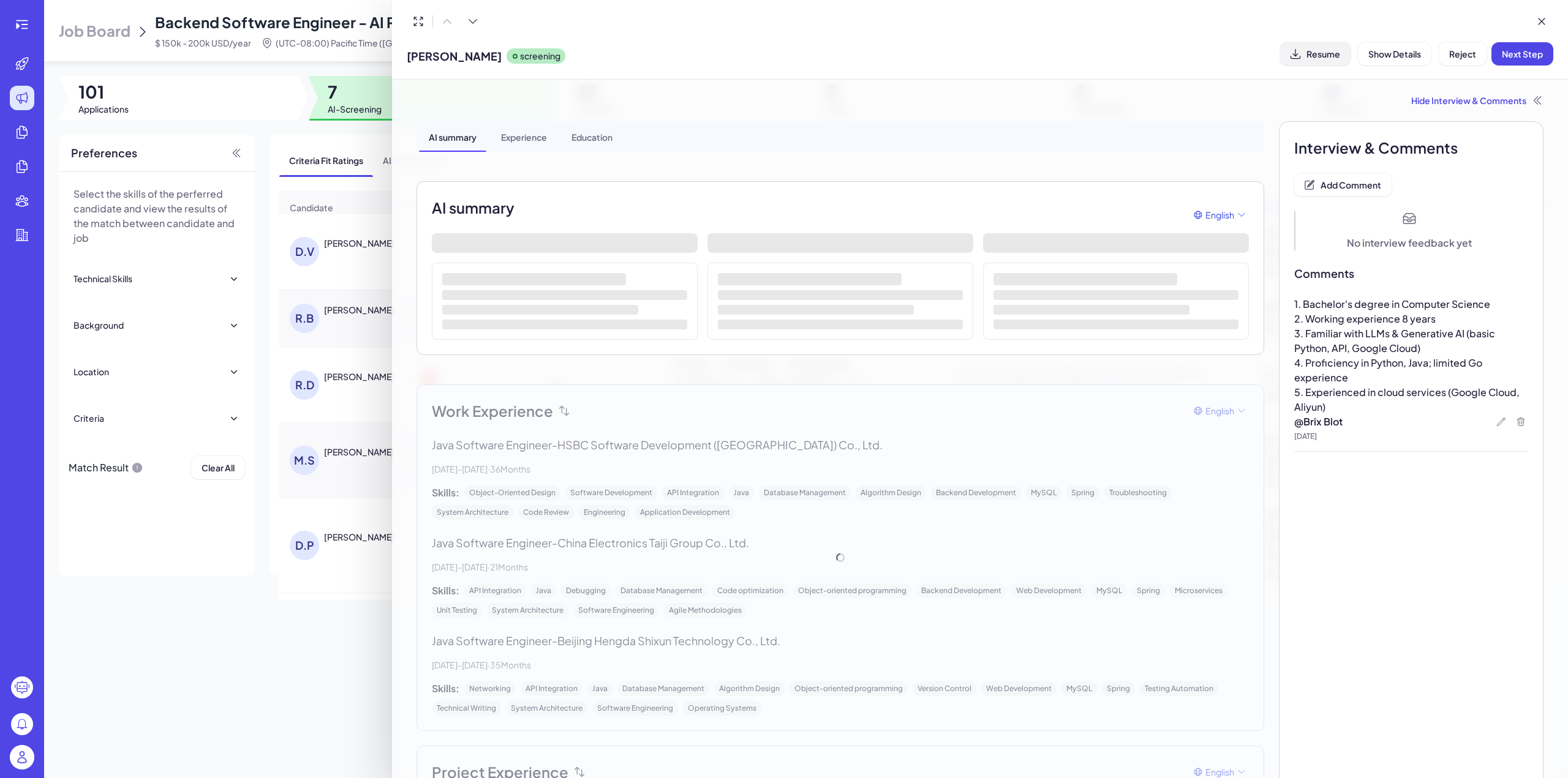
click at [1327, 55] on span "Resume" at bounding box center [1322, 54] width 34 height 11
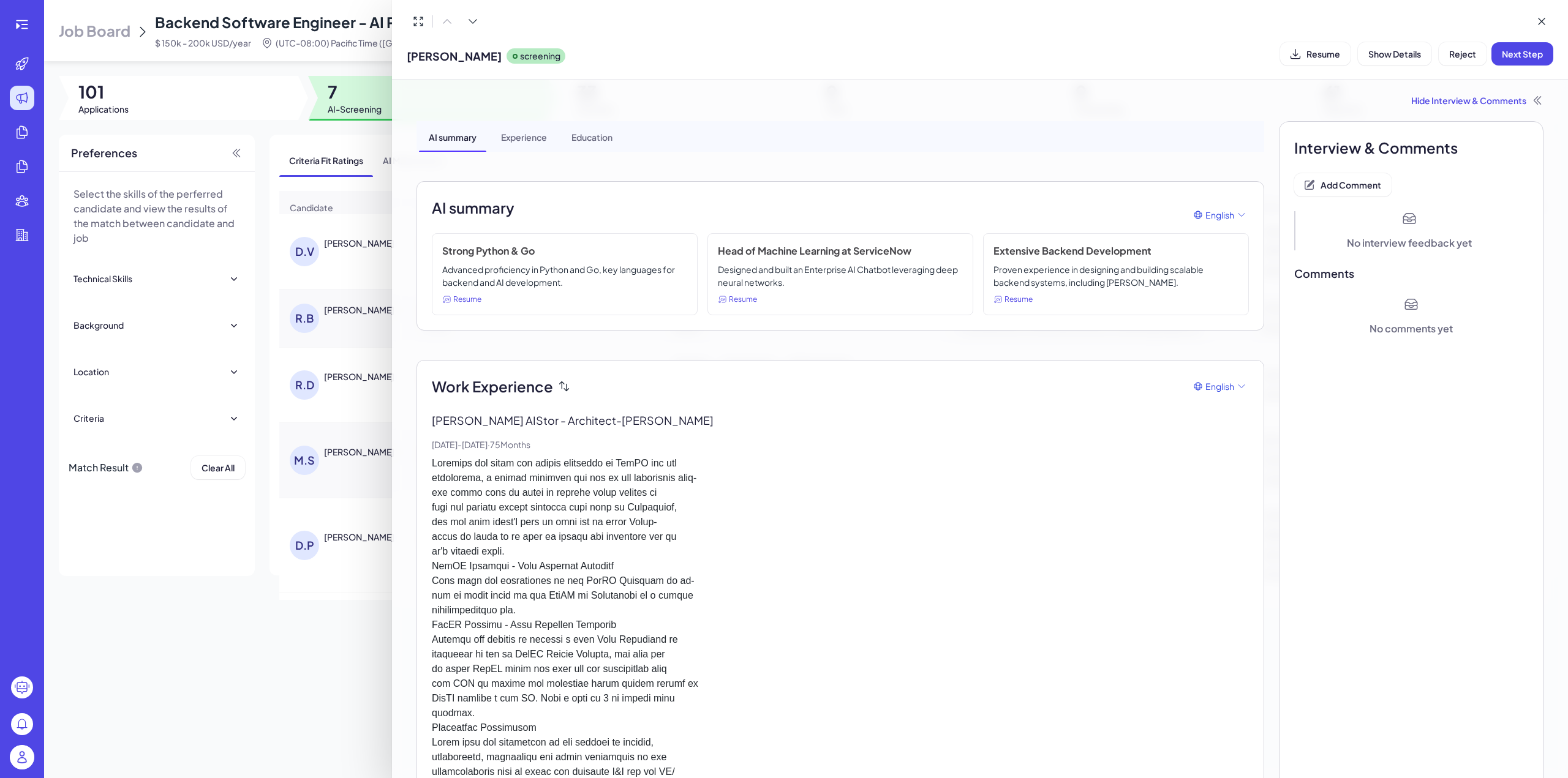
drag, startPoint x: 407, startPoint y: 54, endPoint x: 548, endPoint y: 55, distance: 141.0
click at [501, 55] on span "DANIEL VALDIVIA MILANES" at bounding box center [454, 56] width 95 height 16
click at [1358, 181] on span "Add Comment" at bounding box center [1351, 184] width 60 height 11
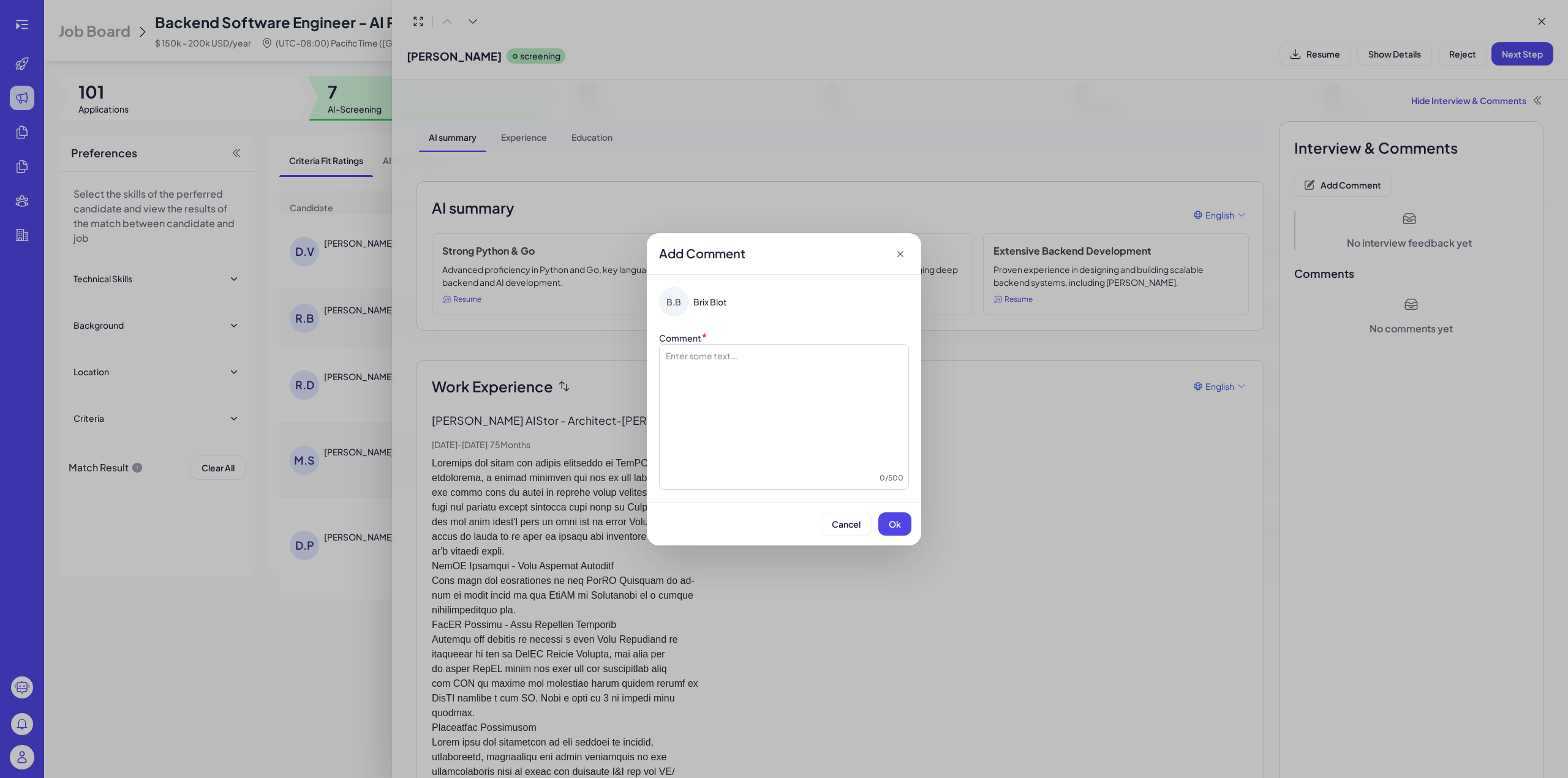
click at [773, 362] on div at bounding box center [784, 411] width 239 height 122
click at [697, 359] on span "**********" at bounding box center [747, 355] width 102 height 8
click at [902, 523] on button "Ok" at bounding box center [895, 523] width 33 height 23
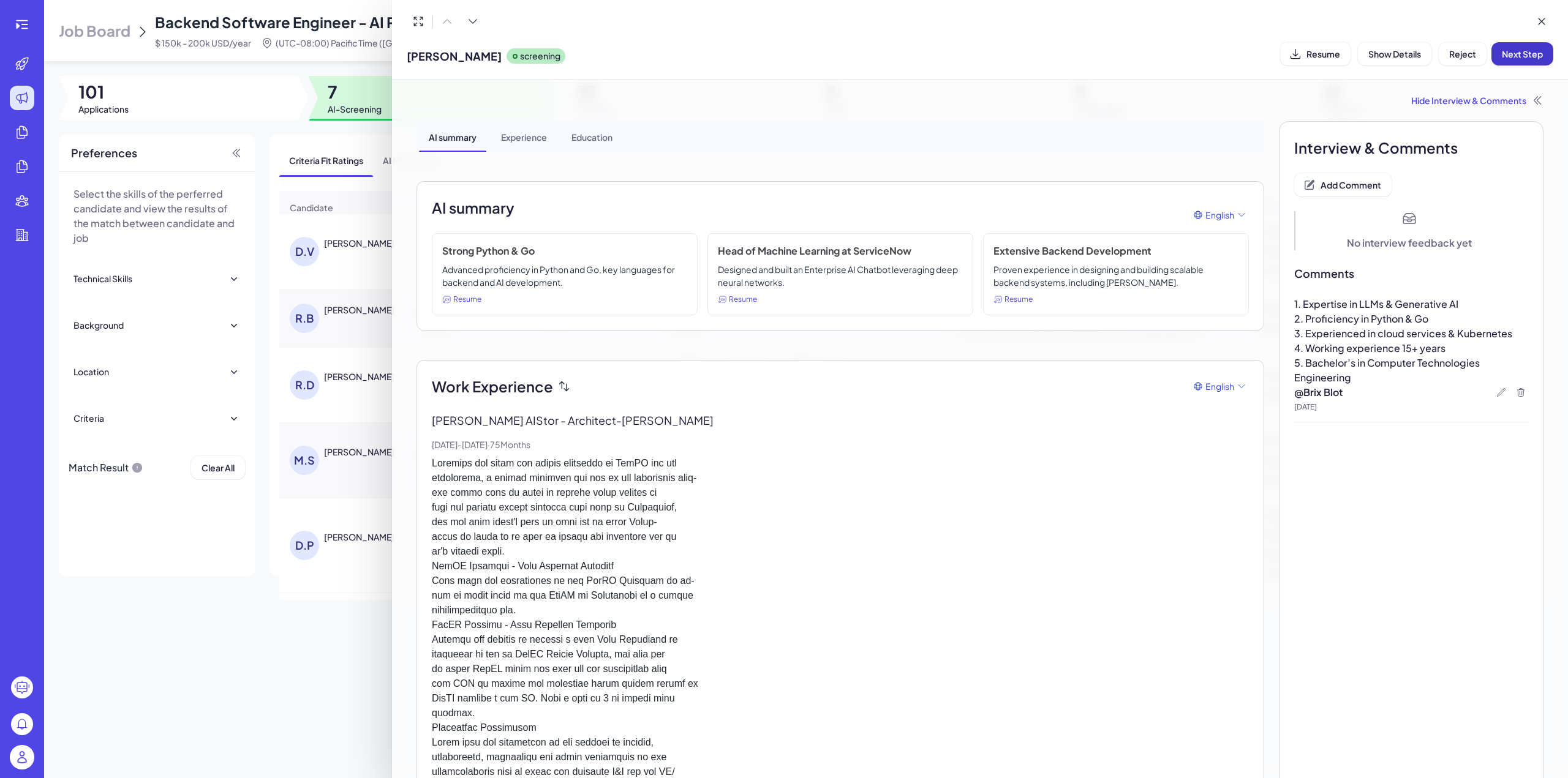
click at [1528, 48] on span "Next Step" at bounding box center [1521, 54] width 41 height 11
click at [1541, 19] on icon at bounding box center [1541, 21] width 12 height 12
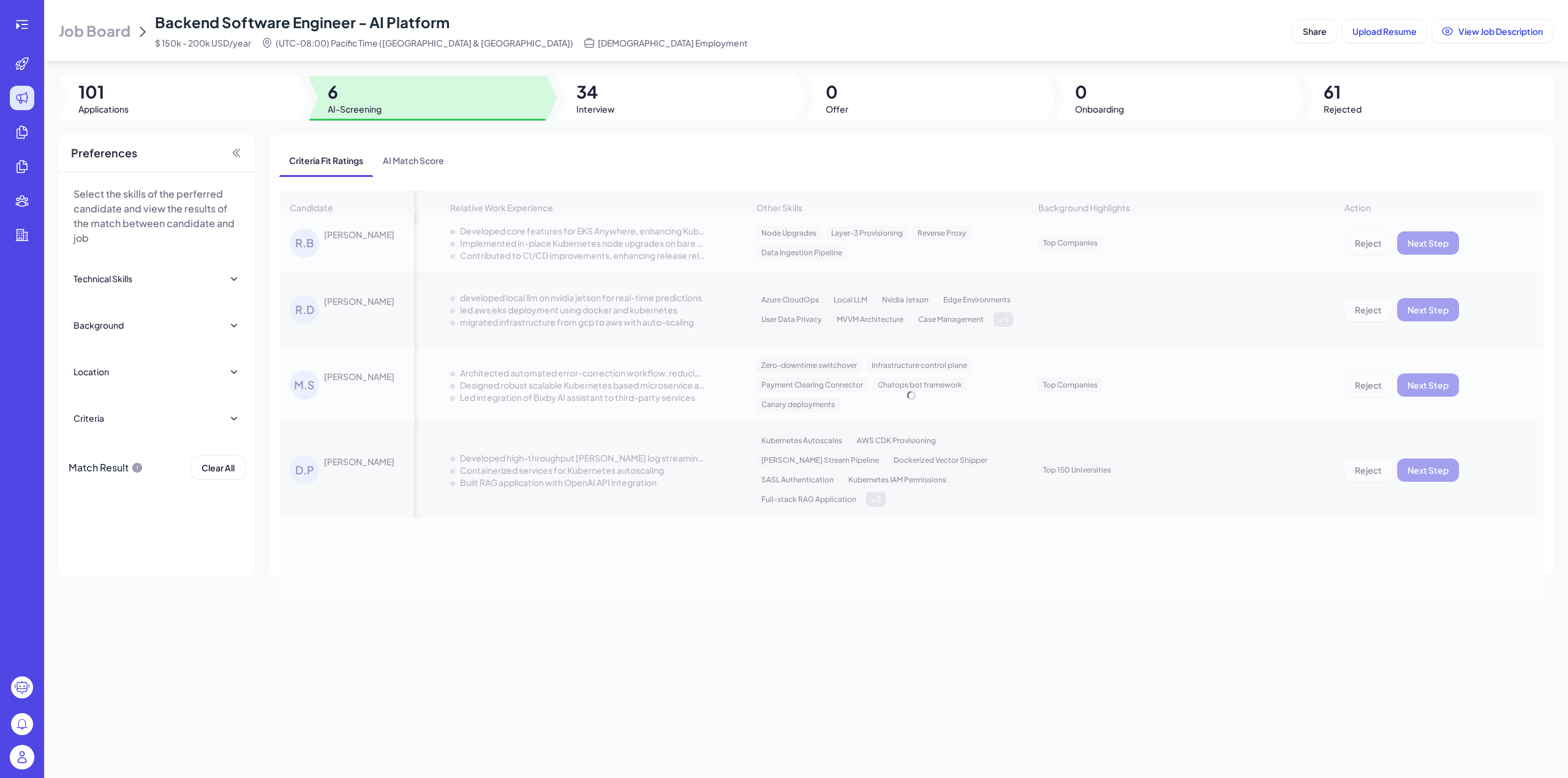
scroll to position [0, 622]
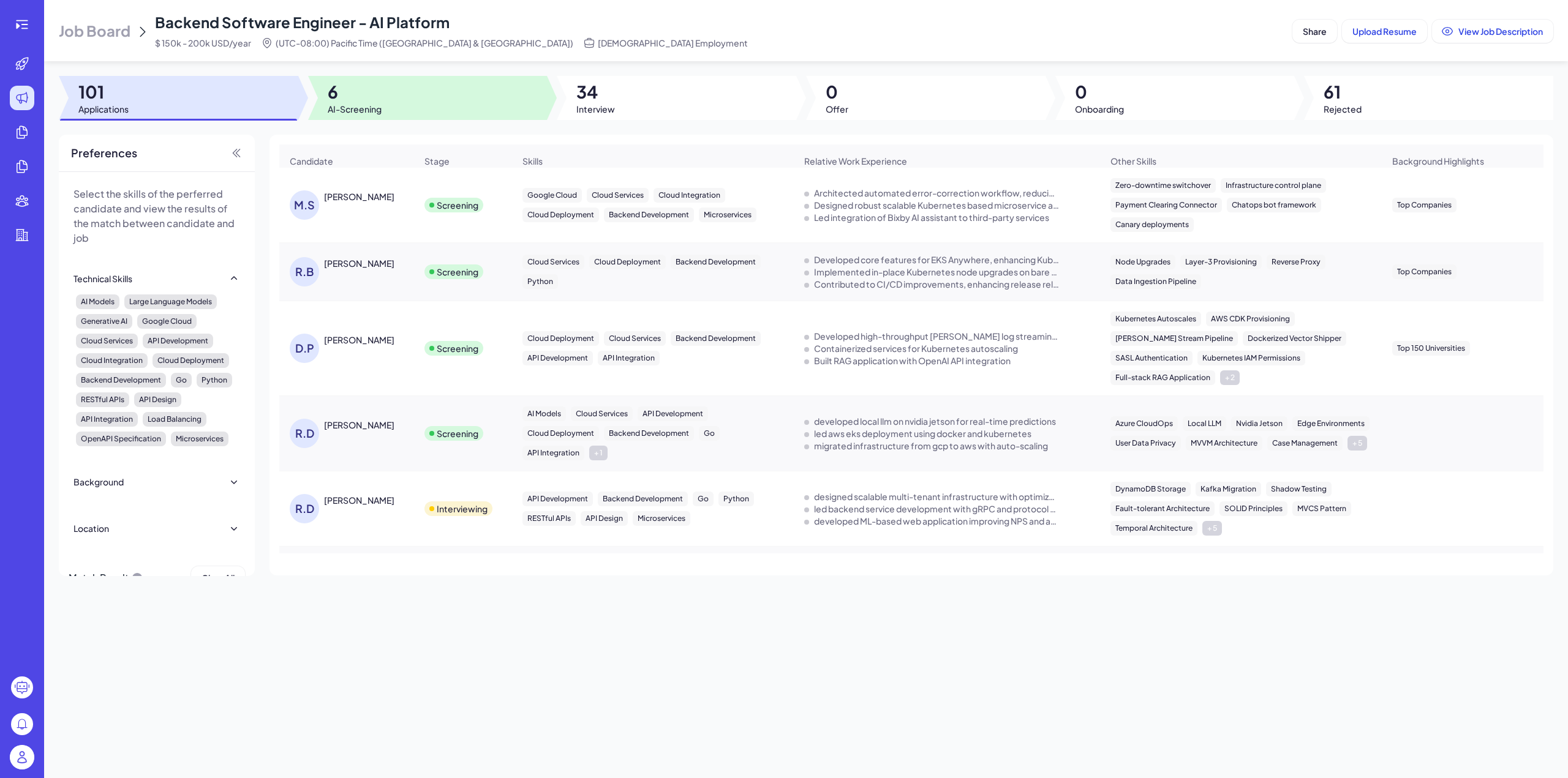
click at [402, 96] on div at bounding box center [427, 98] width 239 height 44
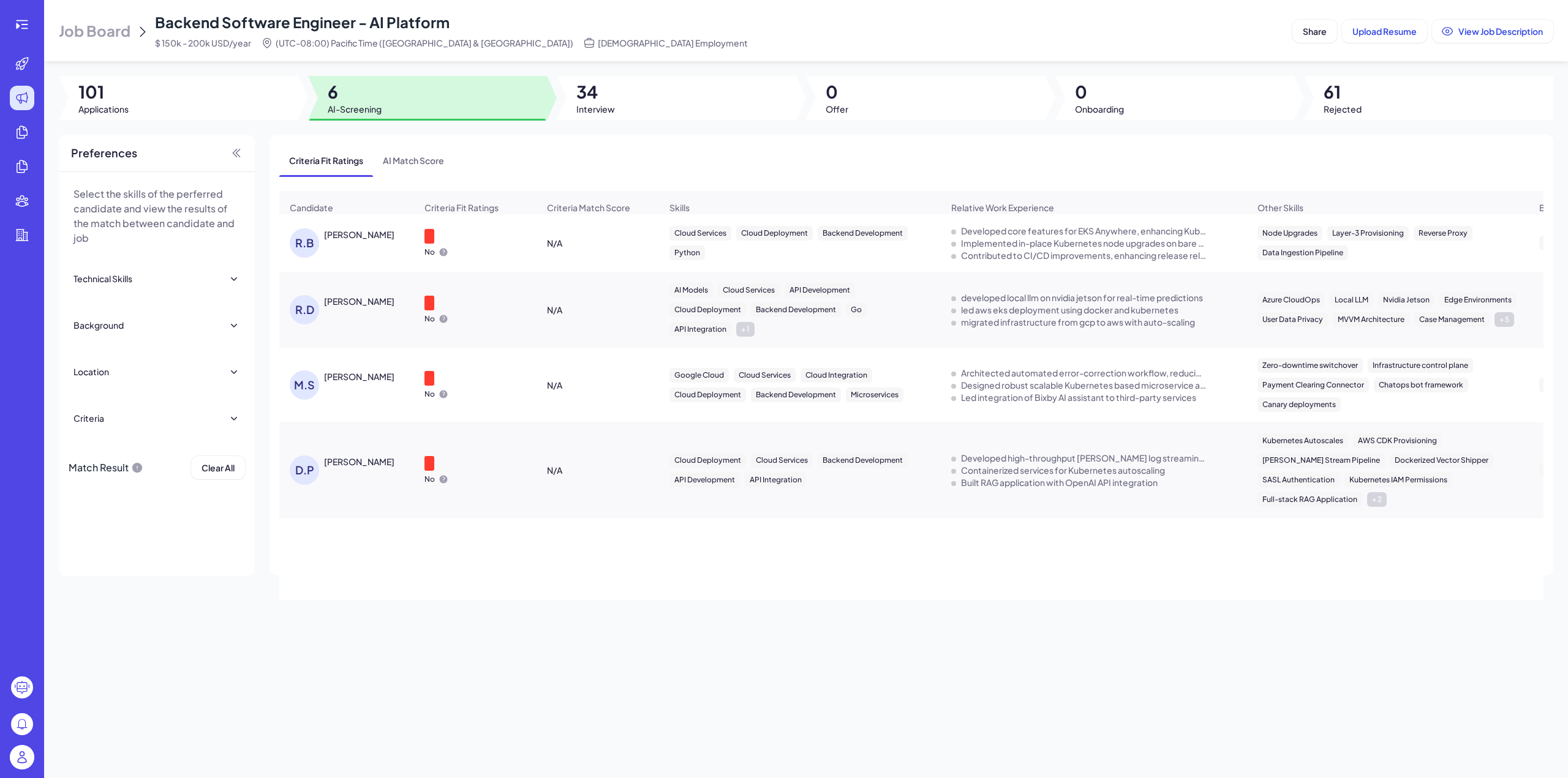
click at [341, 241] on div "[PERSON_NAME]" at bounding box center [359, 234] width 70 height 12
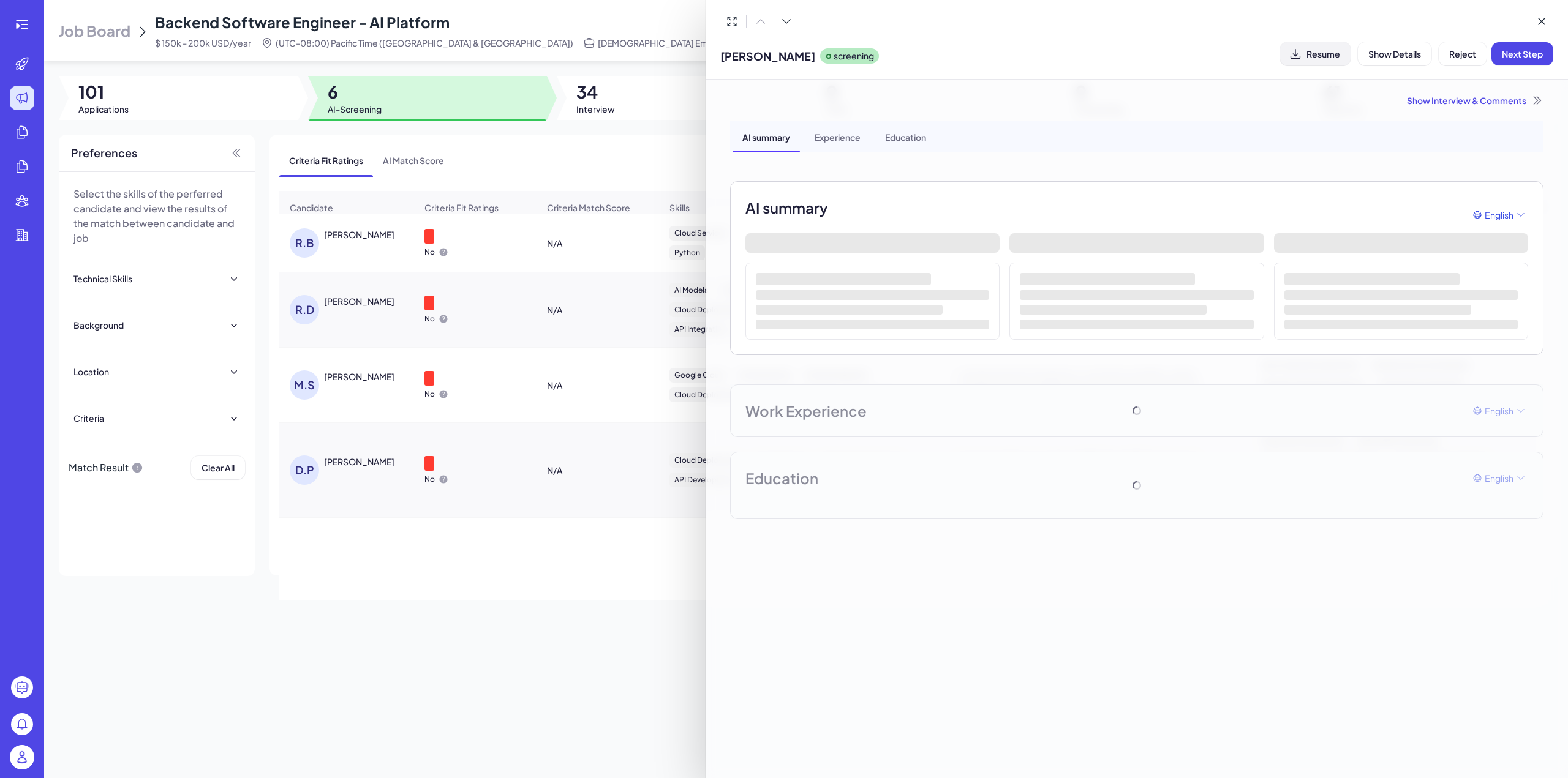
click at [1325, 55] on span "Resume" at bounding box center [1322, 54] width 34 height 11
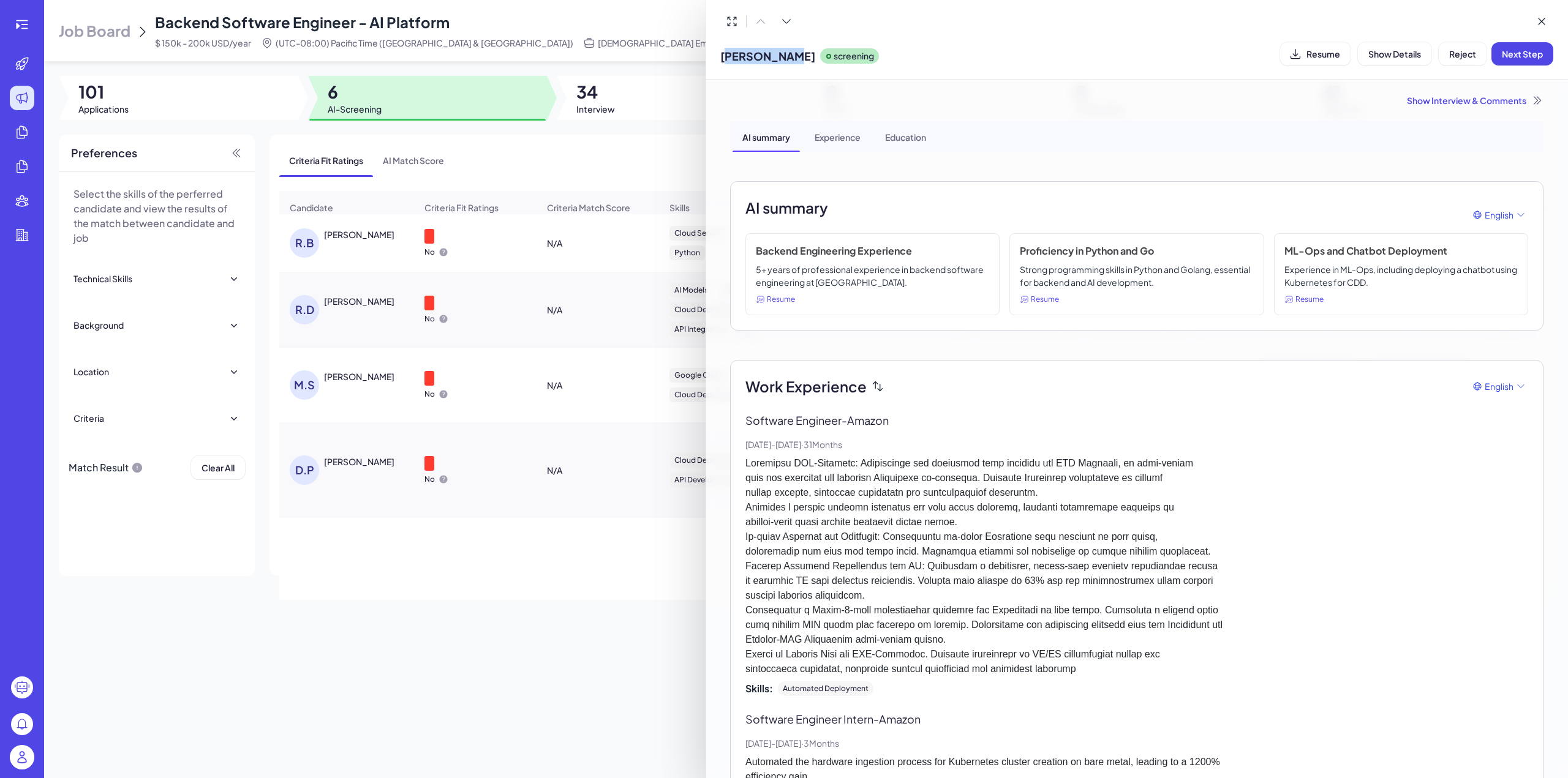
drag, startPoint x: 724, startPoint y: 53, endPoint x: 784, endPoint y: 55, distance: 60.0
click at [784, 55] on span "Rahul Babu Ganesh" at bounding box center [768, 56] width 95 height 16
drag, startPoint x: 821, startPoint y: 57, endPoint x: 722, endPoint y: 57, distance: 99.0
click at [722, 57] on span "Rahul Babu Ganesh" at bounding box center [768, 56] width 95 height 16
copy span "Rahul Babu Ganesh"
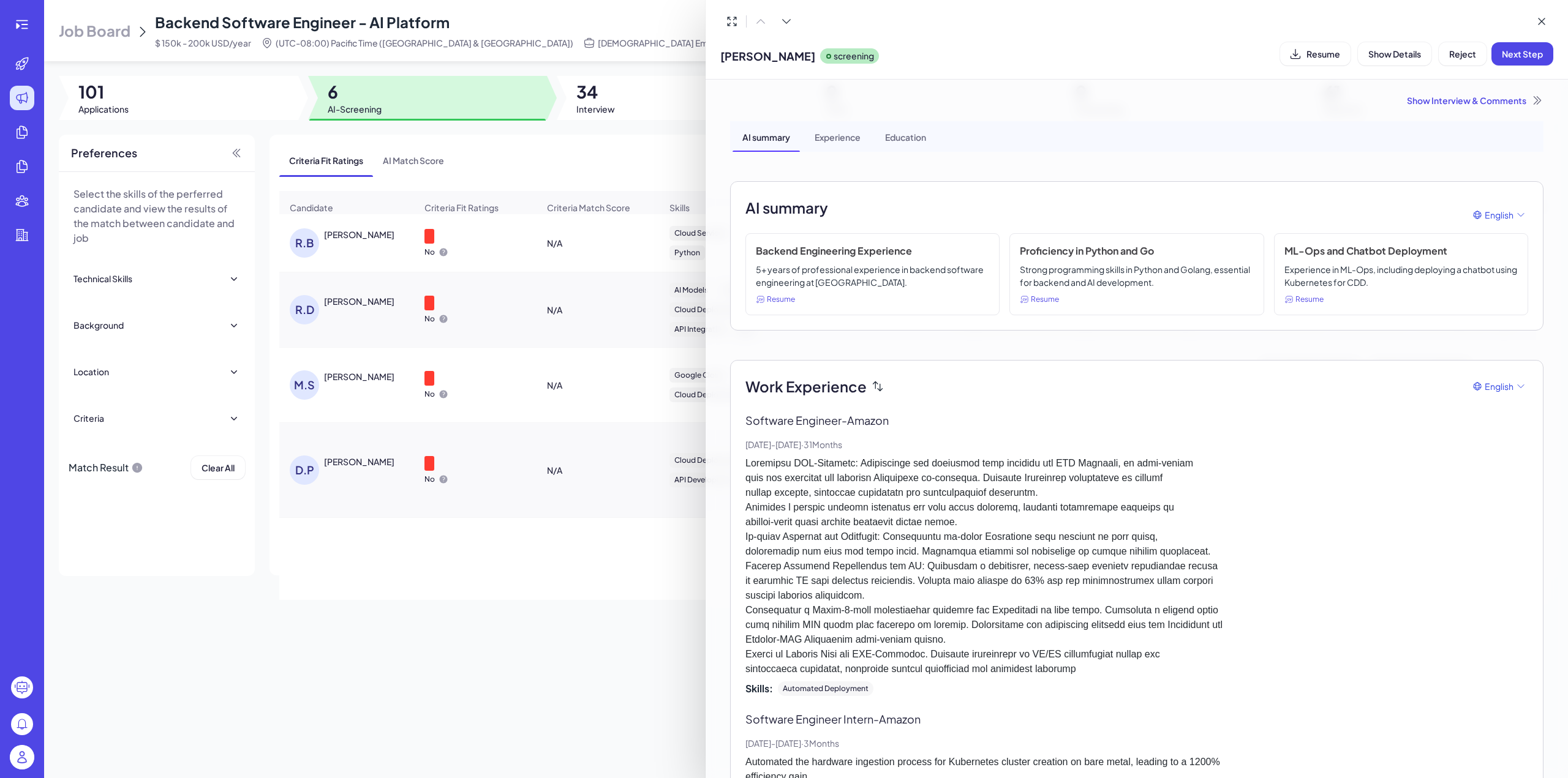
click at [1450, 101] on div "Show Interview & Comments" at bounding box center [1136, 100] width 814 height 12
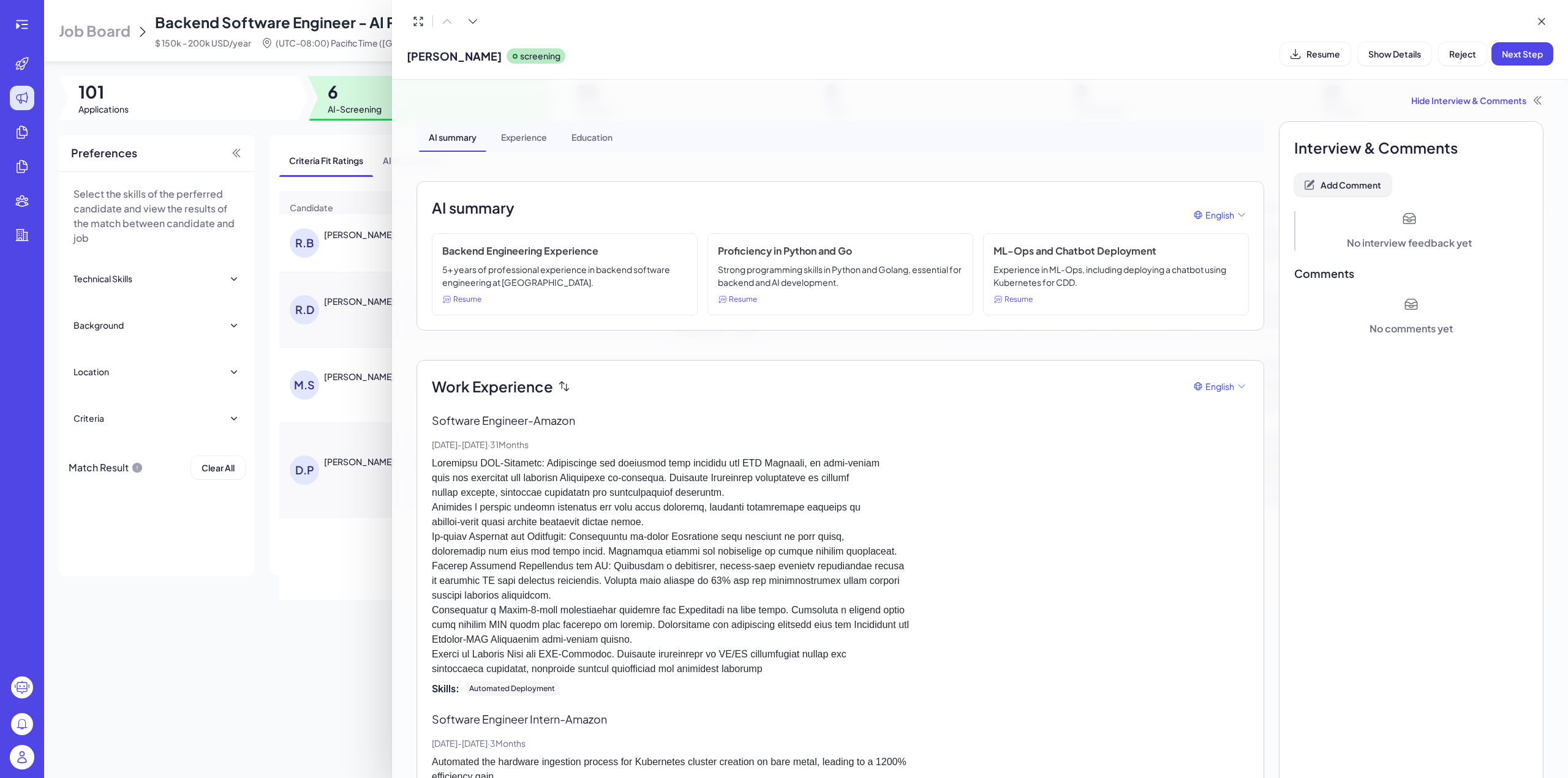
click at [1325, 179] on span "Add Comment" at bounding box center [1351, 184] width 60 height 11
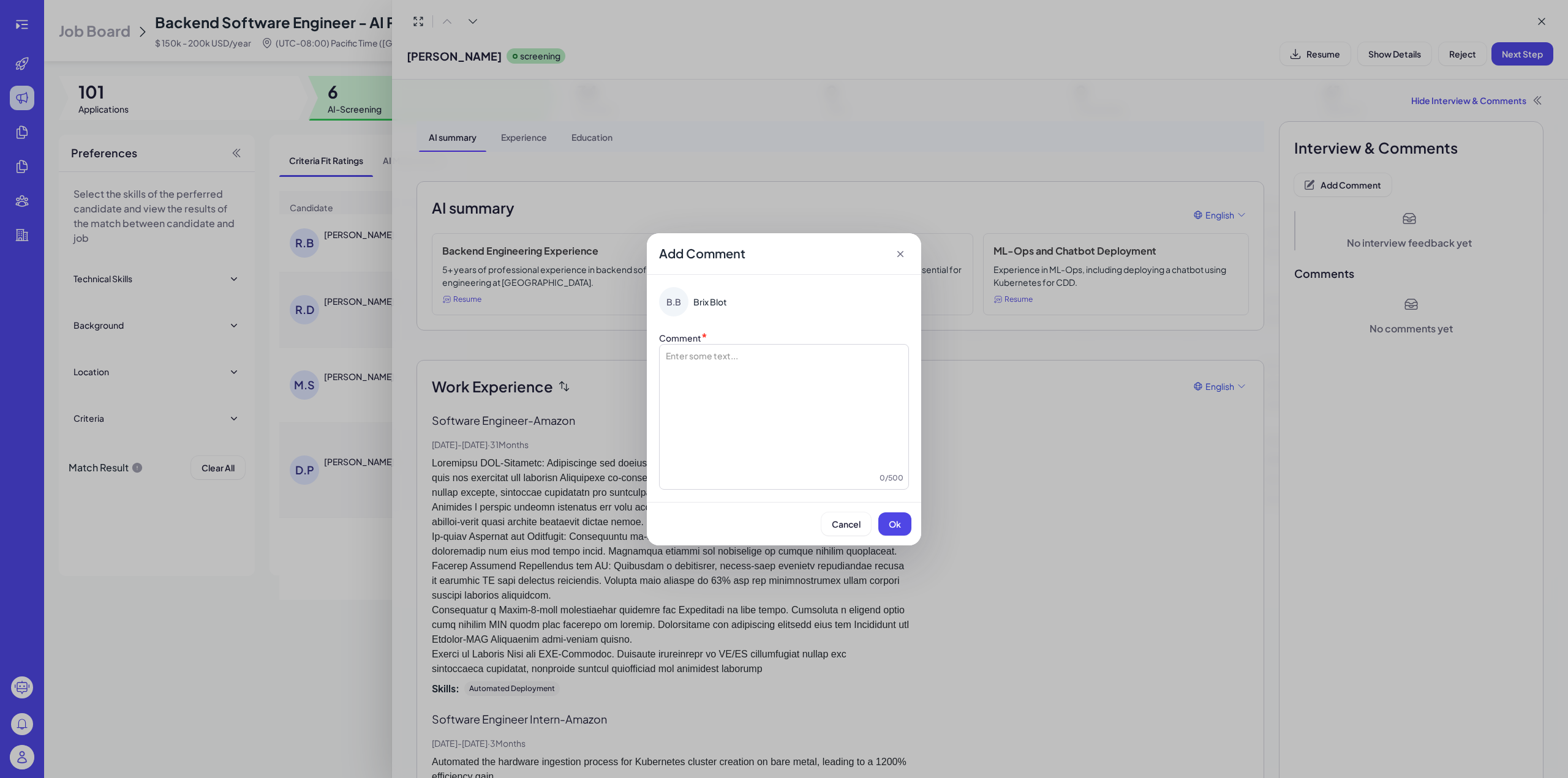
click at [735, 436] on div at bounding box center [784, 411] width 239 height 122
click at [694, 352] on li "**********" at bounding box center [784, 355] width 200 height 12
click at [893, 514] on button "Ok" at bounding box center [895, 523] width 33 height 23
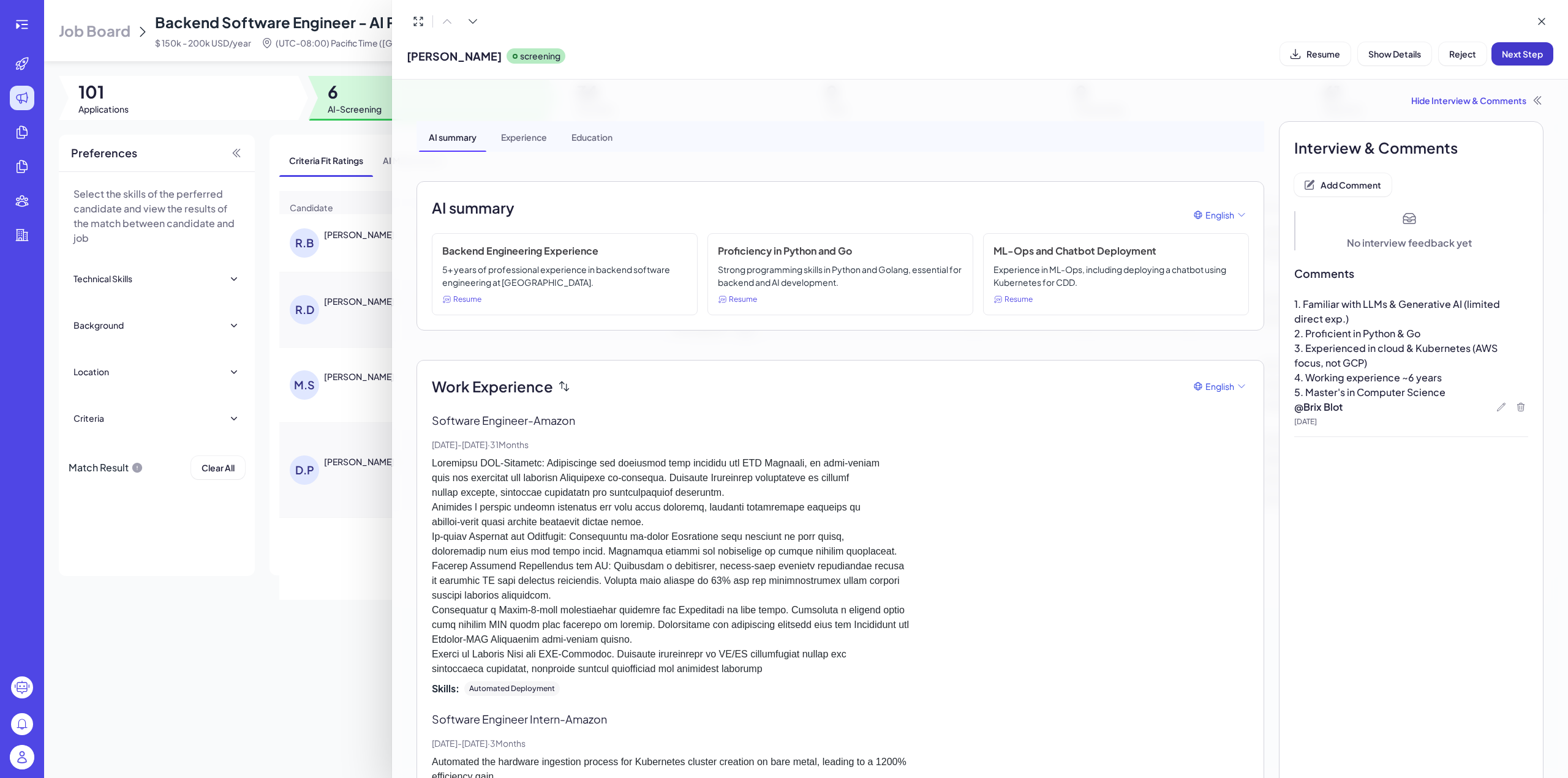
click at [1512, 53] on span "Next Step" at bounding box center [1521, 54] width 41 height 11
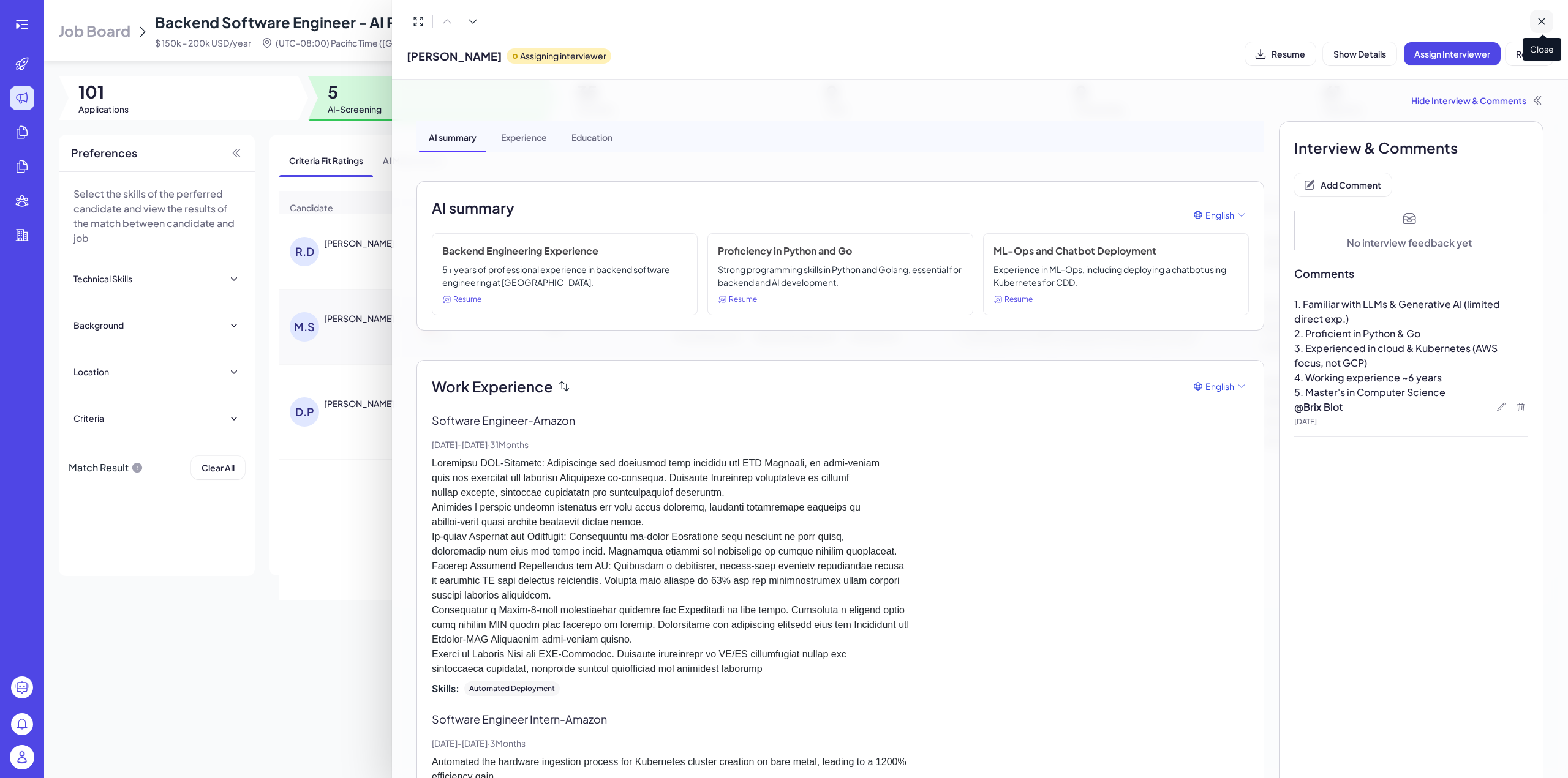
click at [1539, 25] on icon at bounding box center [1541, 21] width 12 height 12
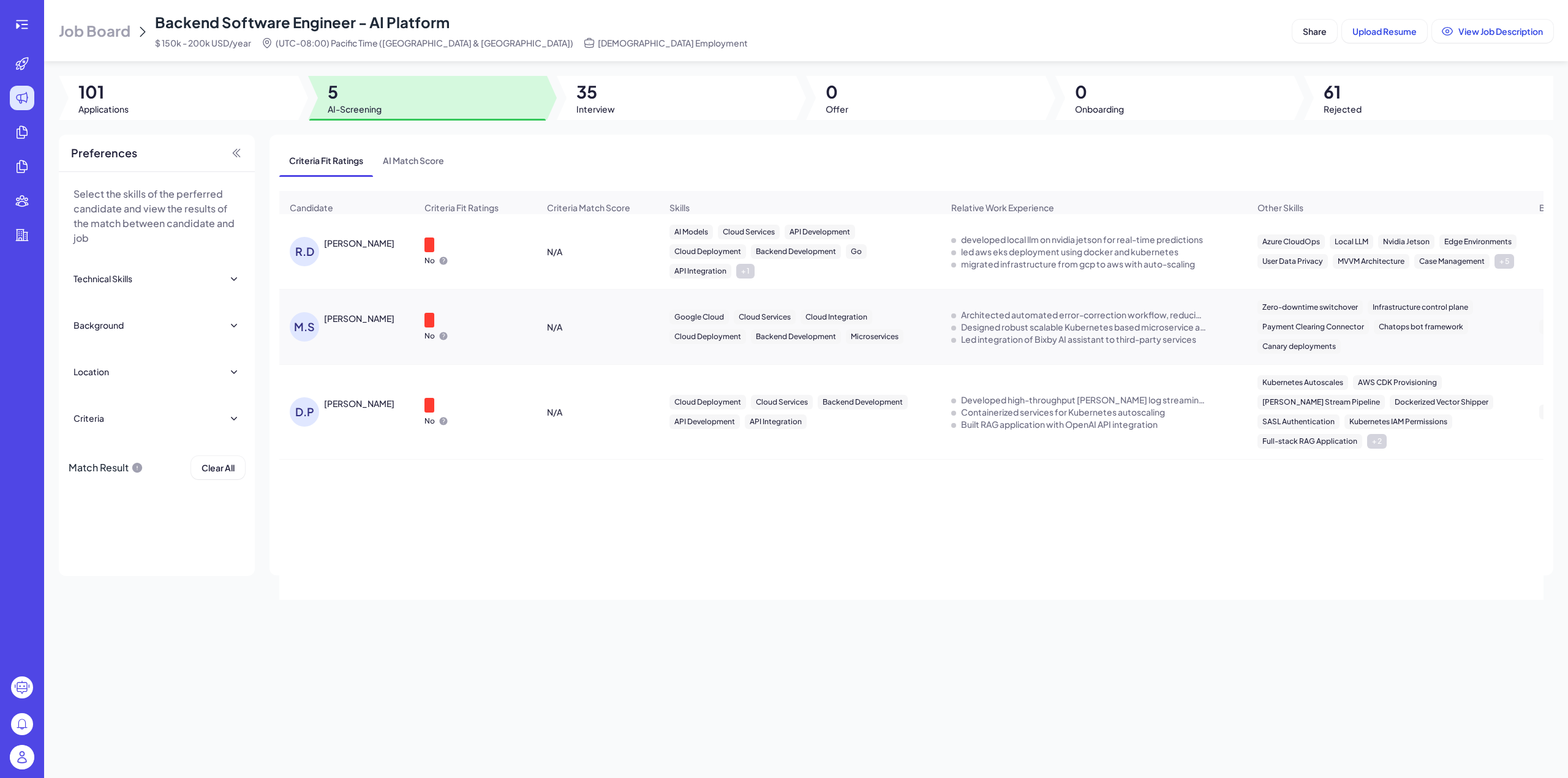
click at [345, 249] on div "RAHUL DHIMAN" at bounding box center [359, 243] width 70 height 12
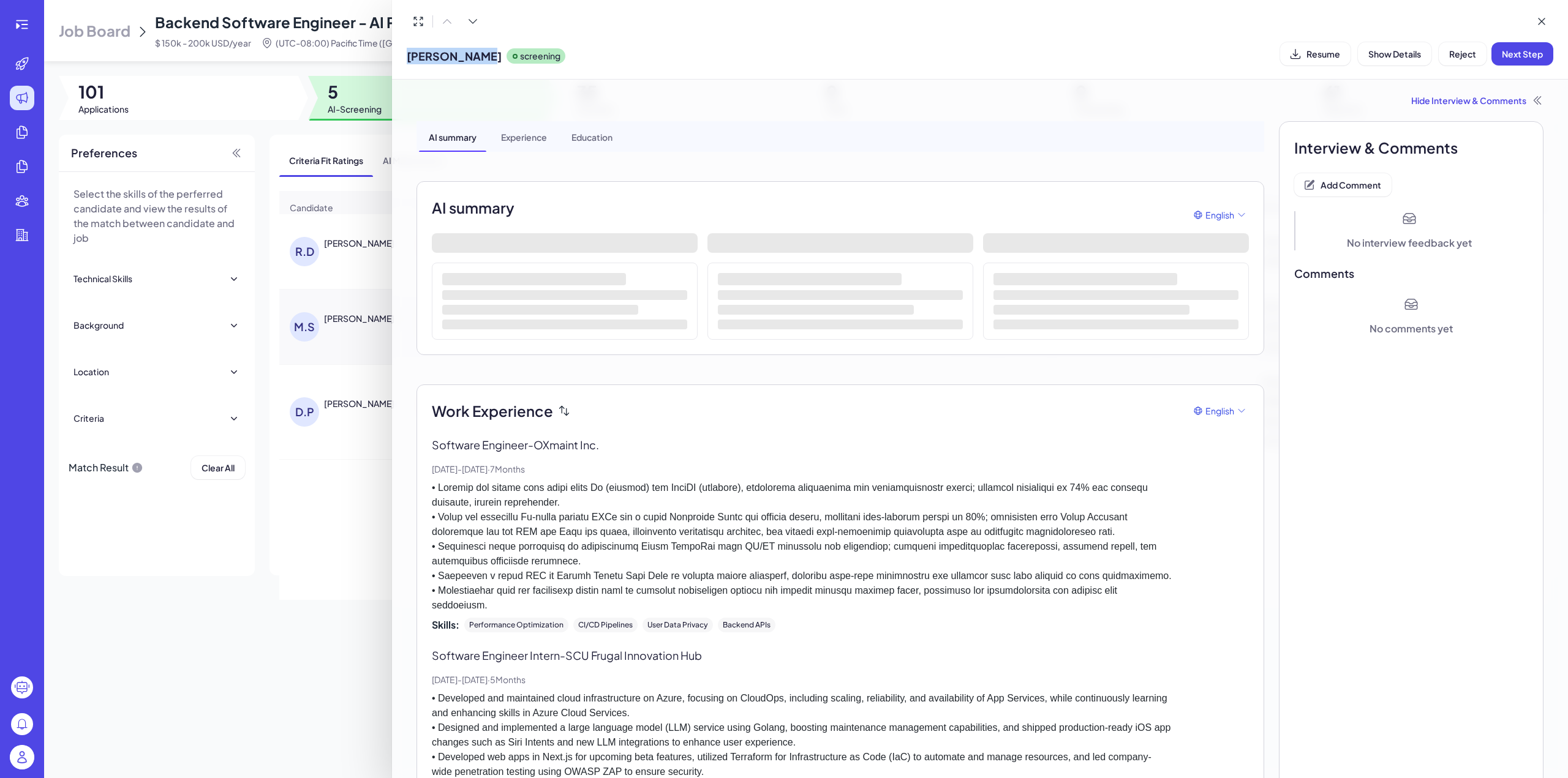
drag, startPoint x: 408, startPoint y: 52, endPoint x: 488, endPoint y: 54, distance: 80.0
click at [488, 54] on span "RAHUL DHIMAN" at bounding box center [454, 56] width 95 height 16
copy span "RAHUL DHIMAN"
click at [1321, 46] on button "Resume" at bounding box center [1315, 53] width 70 height 23
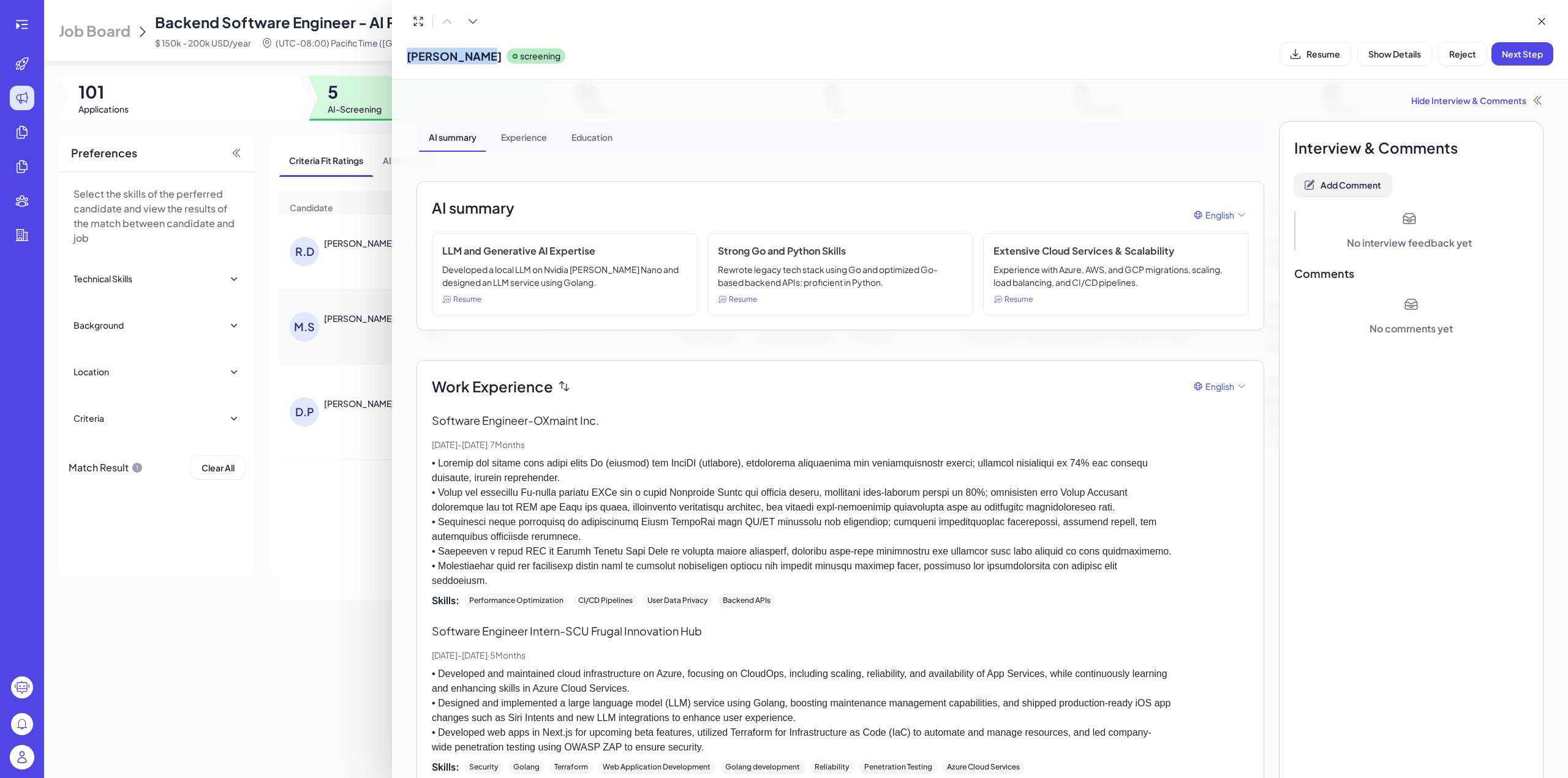
click at [1351, 187] on span "Add Comment" at bounding box center [1351, 184] width 60 height 11
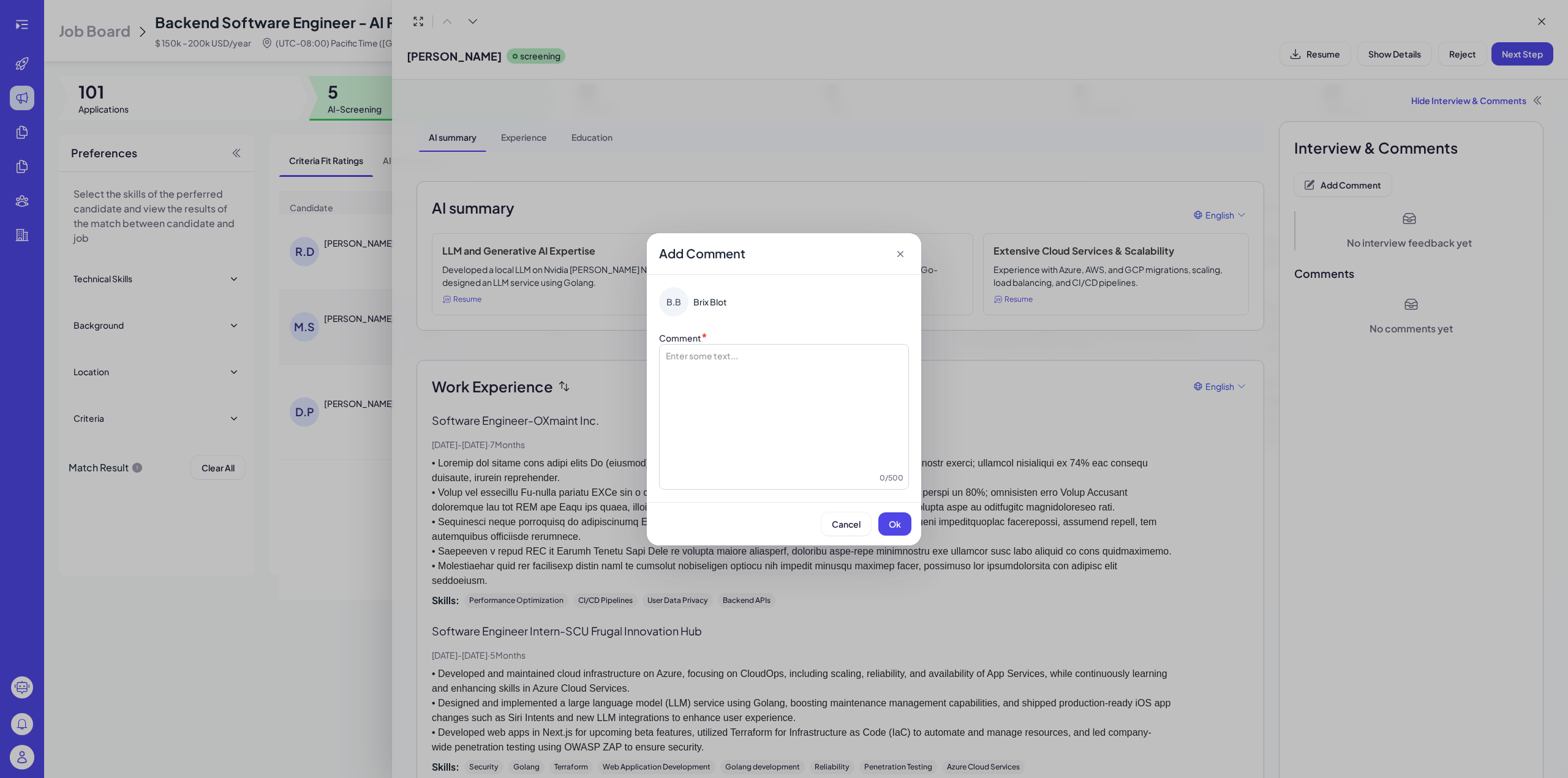
click at [724, 369] on div at bounding box center [784, 411] width 239 height 122
click at [694, 356] on li "**********" at bounding box center [784, 355] width 200 height 12
click at [892, 521] on span "Ok" at bounding box center [894, 524] width 12 height 11
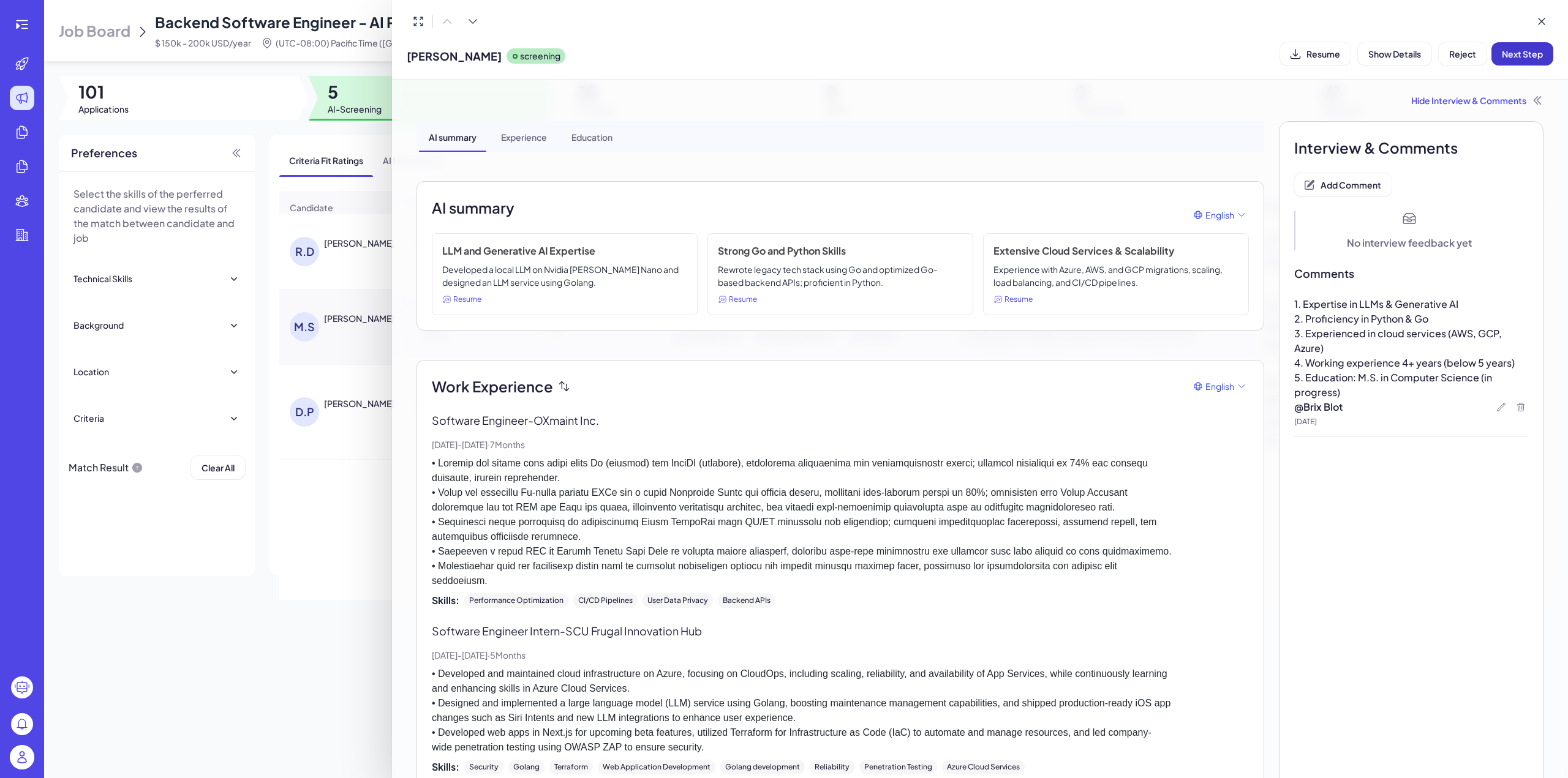
click at [1514, 53] on span "Next Step" at bounding box center [1521, 54] width 41 height 11
click at [1538, 23] on icon at bounding box center [1541, 21] width 12 height 12
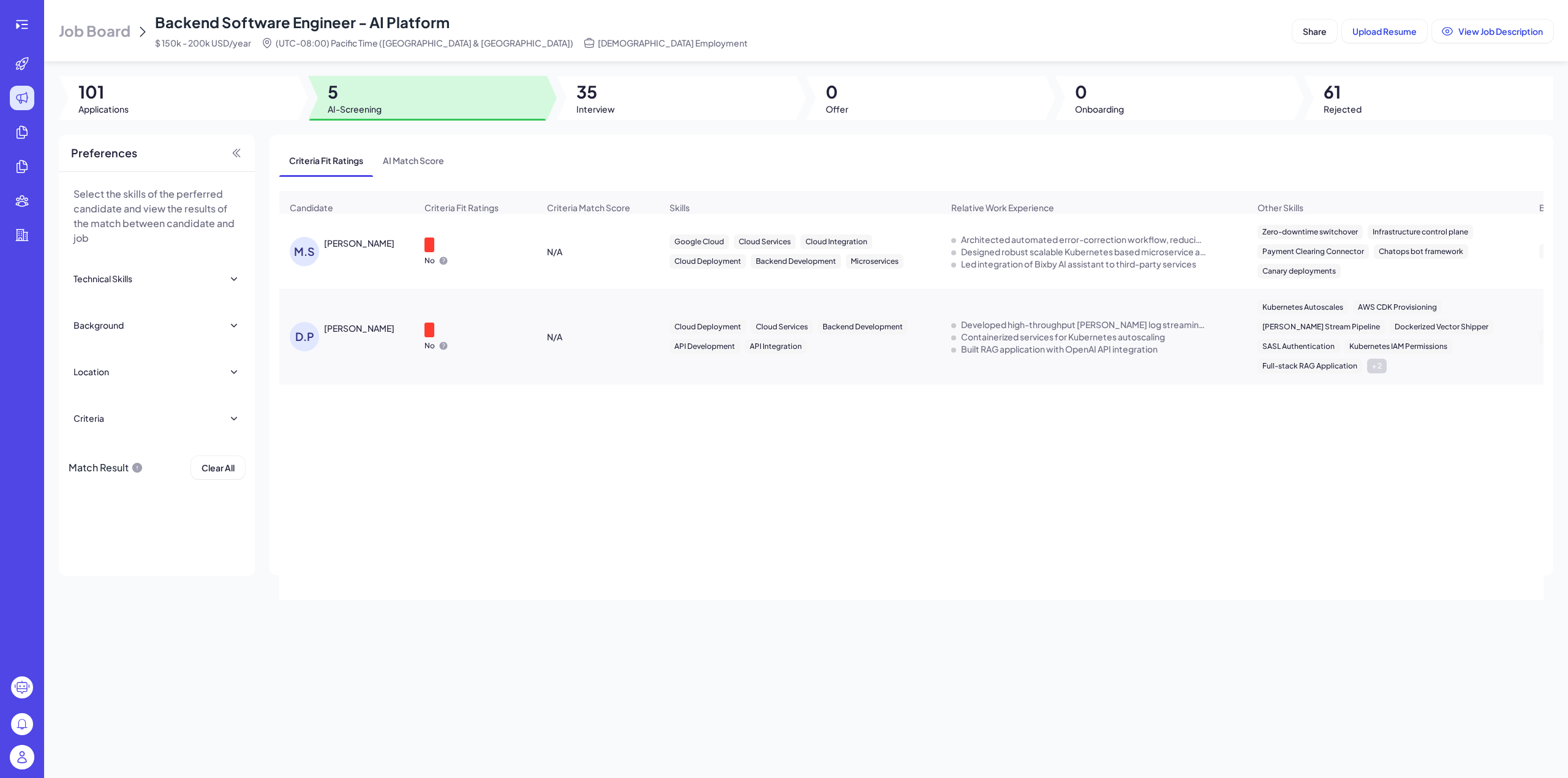
click at [347, 249] on div "Mitali Sahoo" at bounding box center [359, 243] width 70 height 12
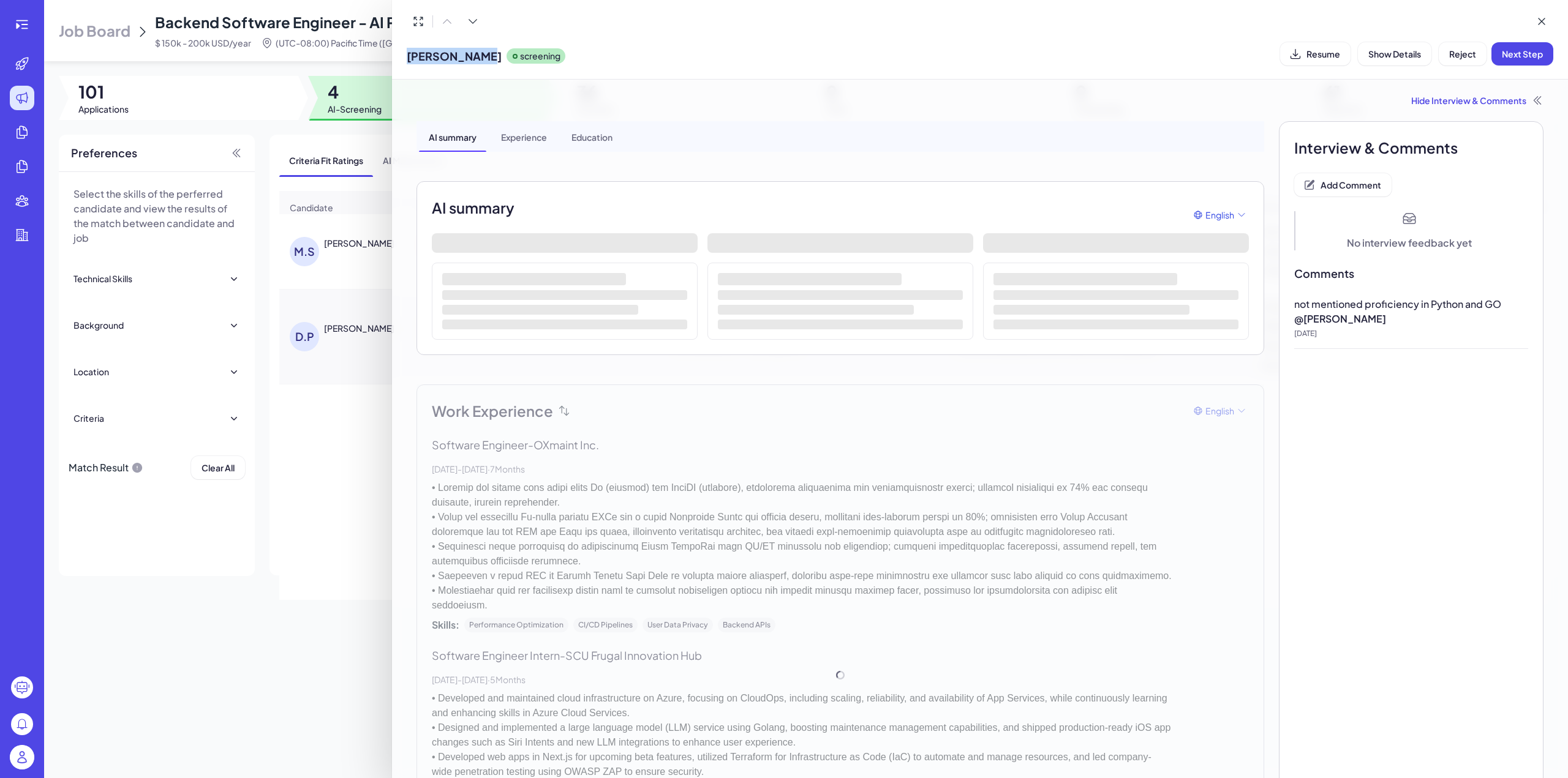
drag, startPoint x: 409, startPoint y: 57, endPoint x: 473, endPoint y: 51, distance: 64.3
click at [473, 51] on div "Mitali Sahoo screening" at bounding box center [486, 54] width 159 height 31
copy span "Mitali Sahoo"
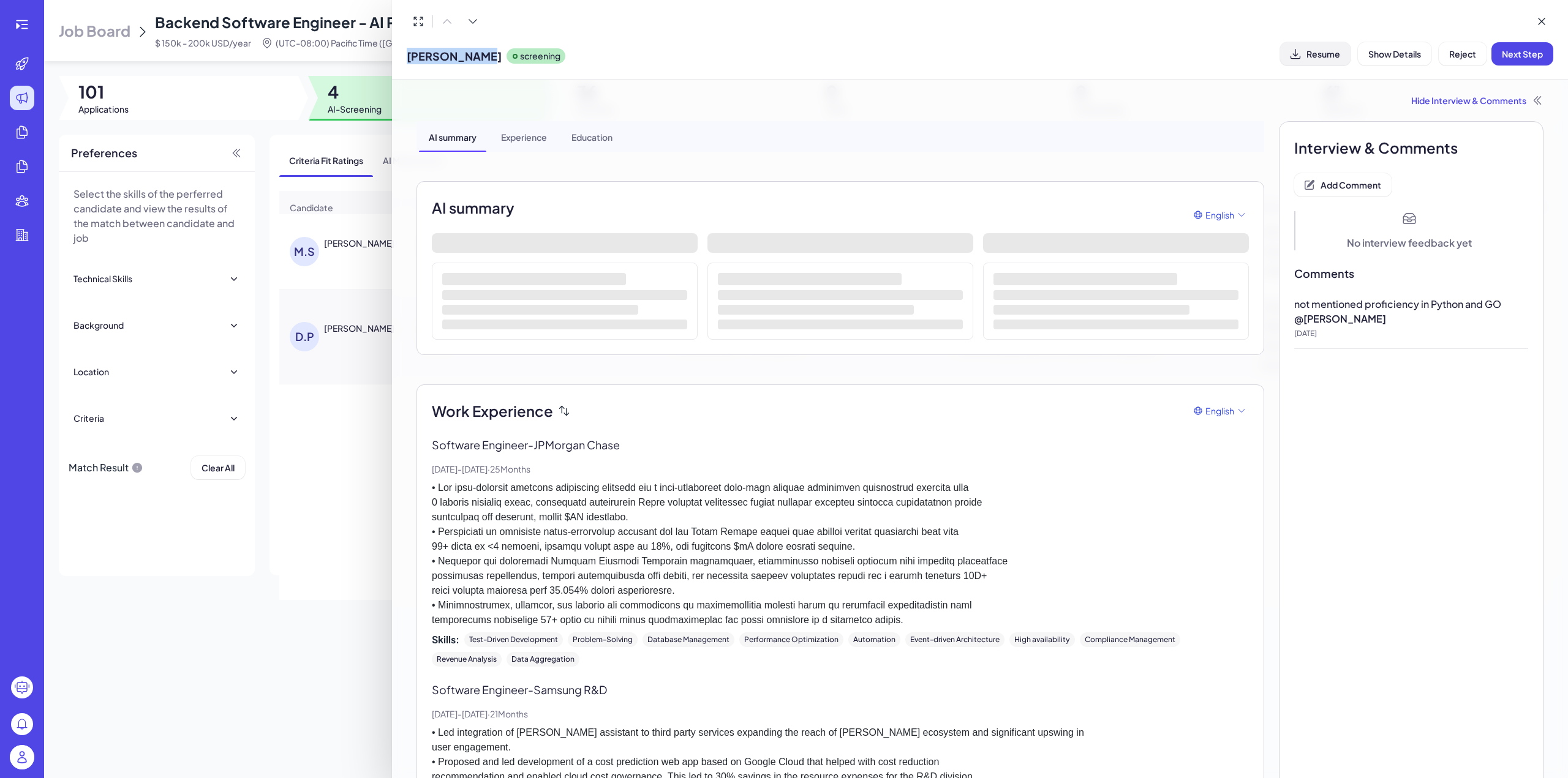
click at [1326, 45] on button "Resume" at bounding box center [1315, 53] width 70 height 23
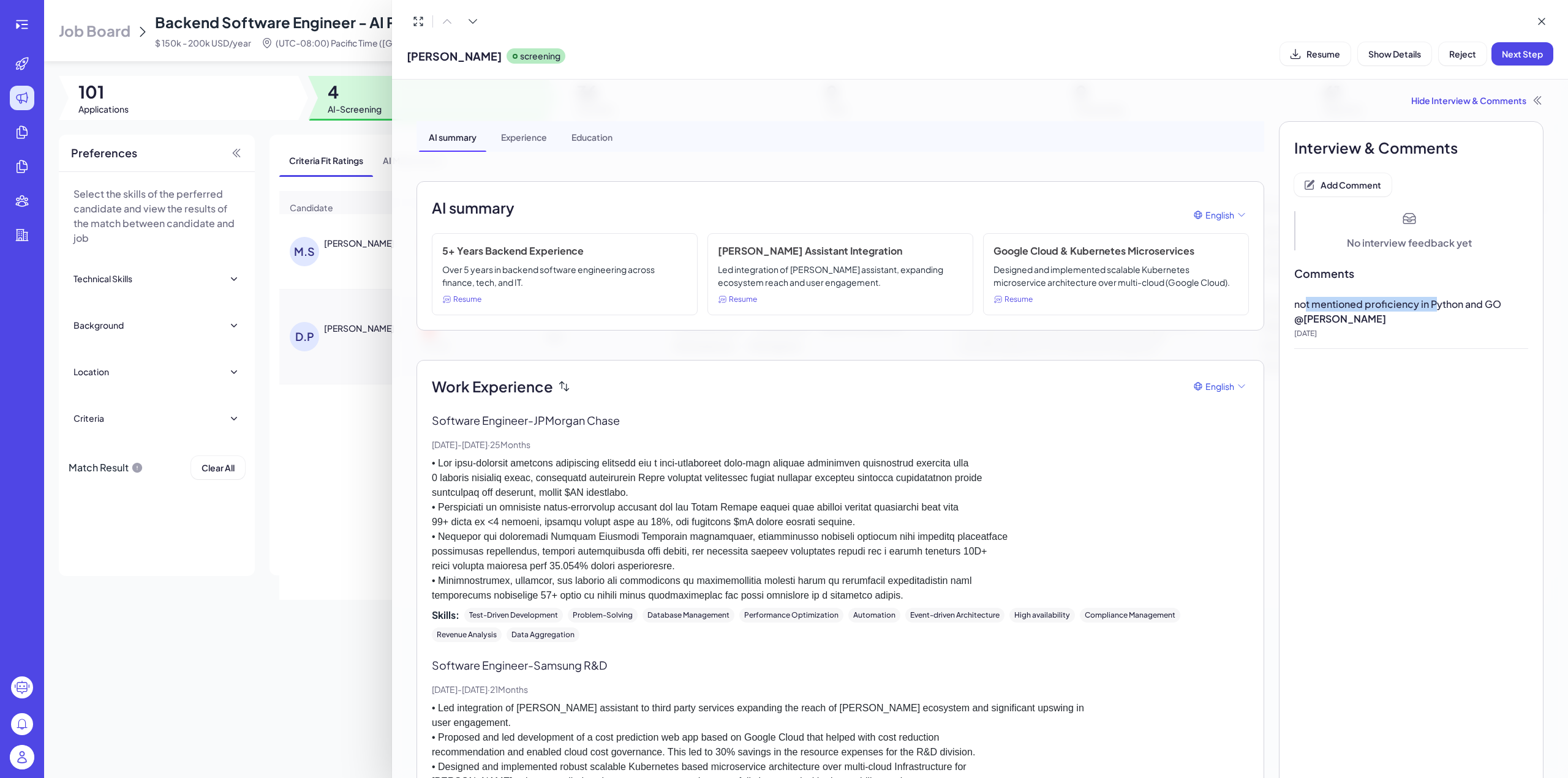
drag, startPoint x: 1301, startPoint y: 303, endPoint x: 1438, endPoint y: 300, distance: 137.0
click at [1437, 300] on span "not mentioned proficiency in Python and GO" at bounding box center [1397, 304] width 207 height 13
click at [1438, 300] on span "not mentioned proficiency in Python and GO" at bounding box center [1397, 304] width 207 height 13
click at [1333, 182] on span "Add Comment" at bounding box center [1351, 184] width 60 height 11
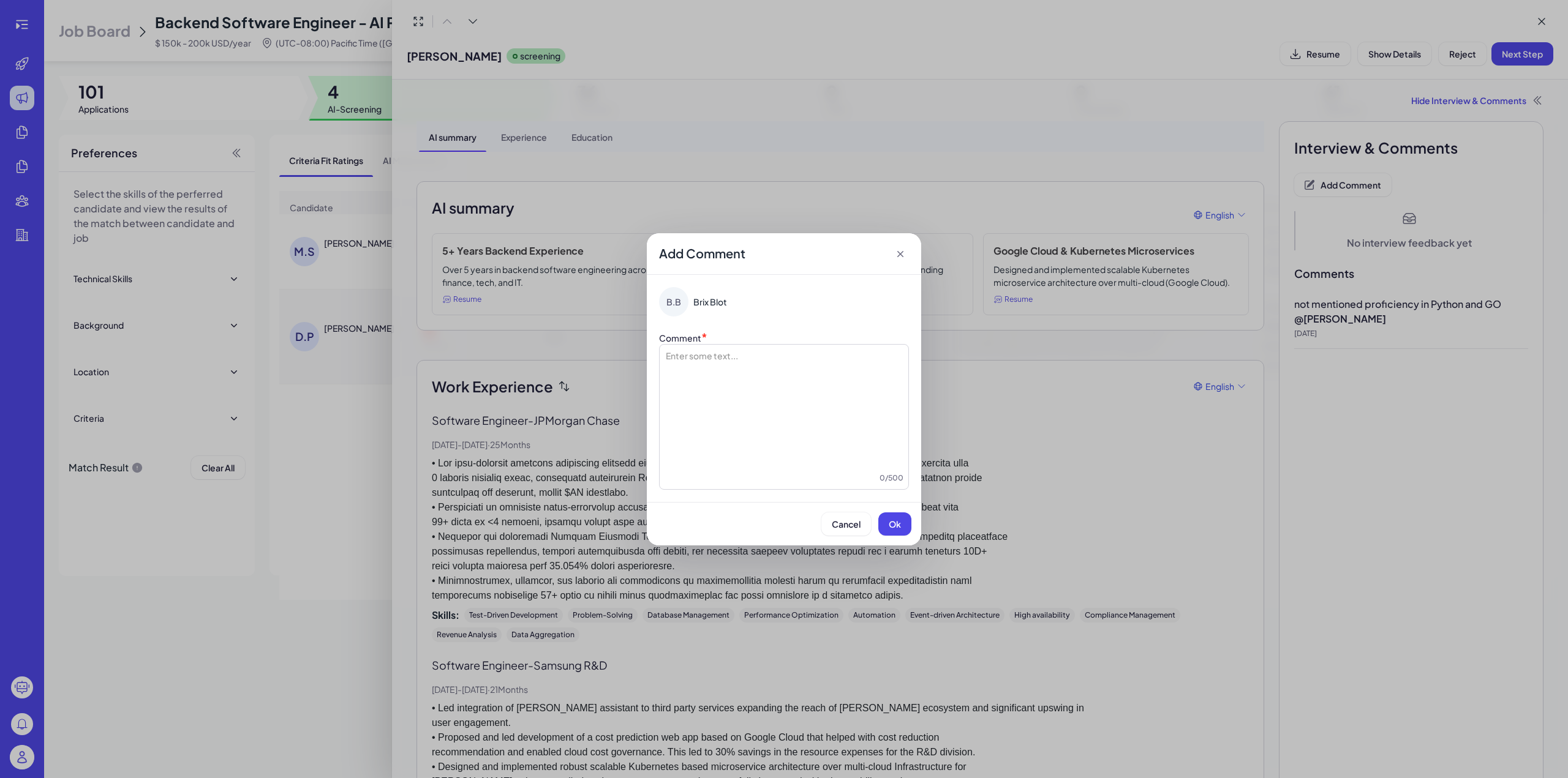
click at [694, 363] on div at bounding box center [784, 411] width 239 height 122
click at [698, 357] on span "**********" at bounding box center [772, 355] width 152 height 8
click at [892, 522] on span "Ok" at bounding box center [894, 524] width 12 height 11
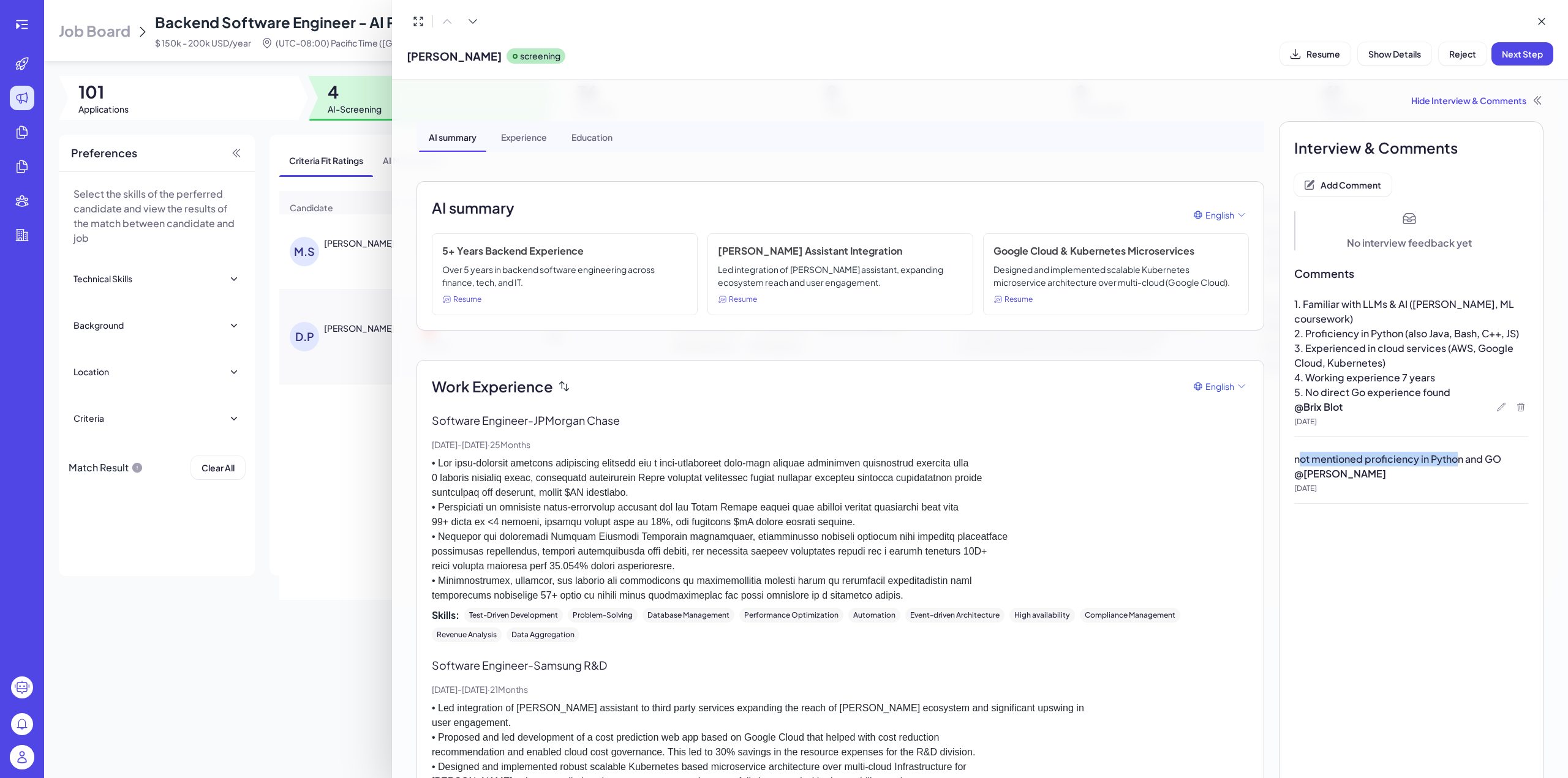
drag, startPoint x: 1293, startPoint y: 444, endPoint x: 1462, endPoint y: 444, distance: 169.0
click at [1451, 453] on span "not mentioned proficiency in Python and GO" at bounding box center [1397, 459] width 207 height 13
click at [1466, 453] on span "not mentioned proficiency in Python and GO" at bounding box center [1397, 459] width 207 height 13
click at [1504, 51] on span "Next Step" at bounding box center [1521, 54] width 41 height 11
click at [1542, 21] on icon at bounding box center [1542, 21] width 6 height 6
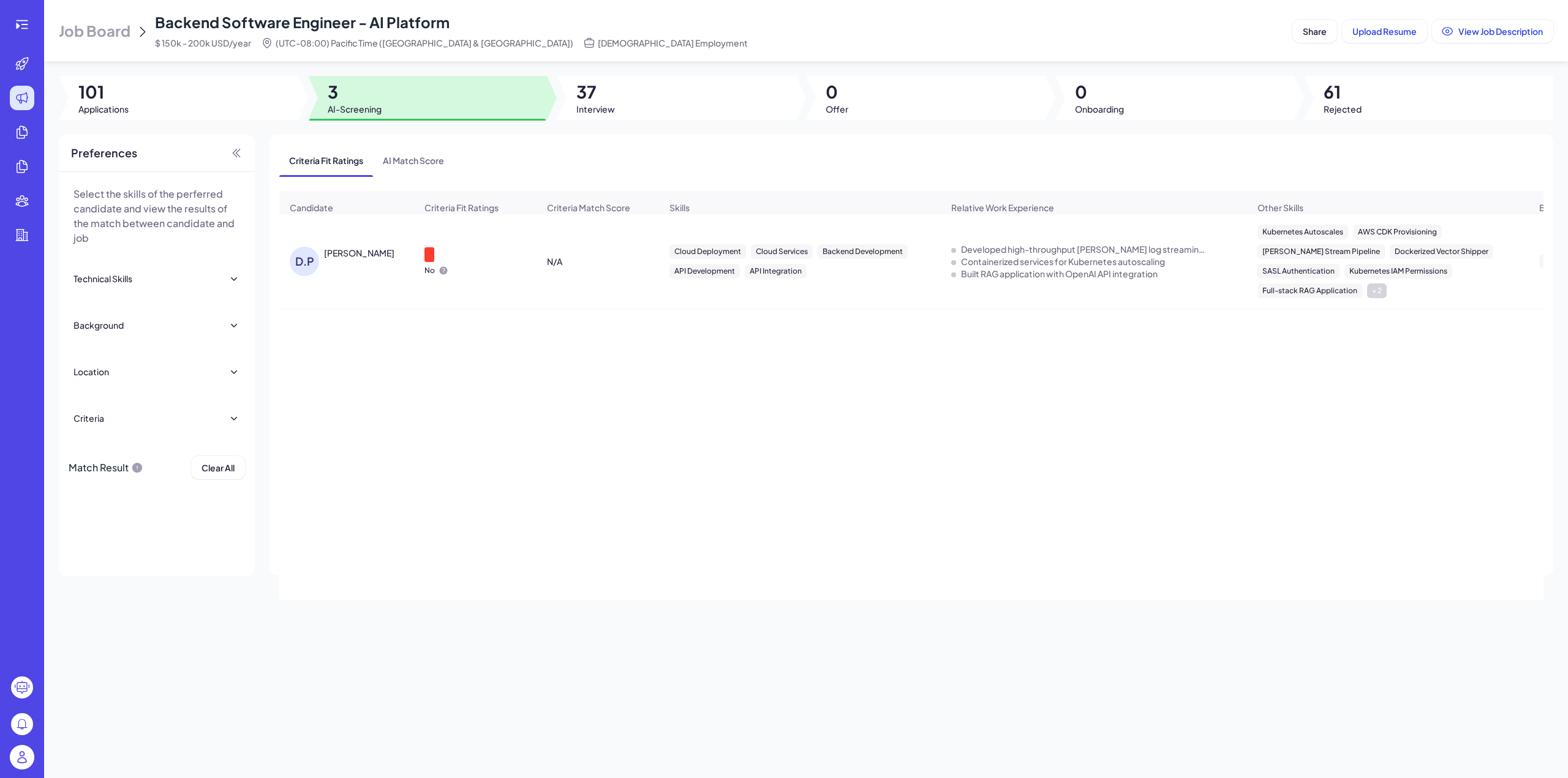
click at [348, 258] on div "David Park" at bounding box center [359, 252] width 70 height 12
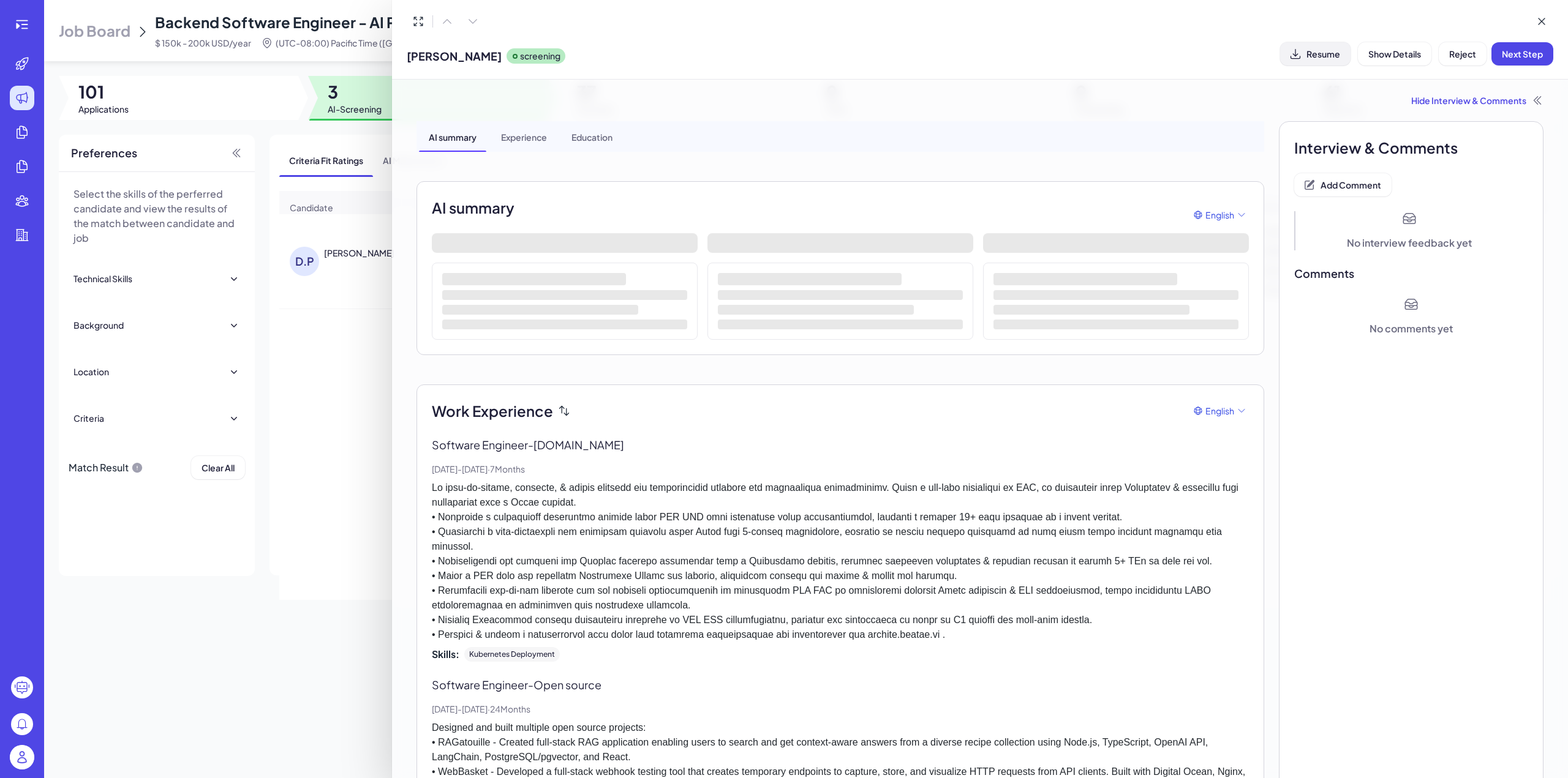
click at [1317, 55] on span "Resume" at bounding box center [1322, 54] width 34 height 11
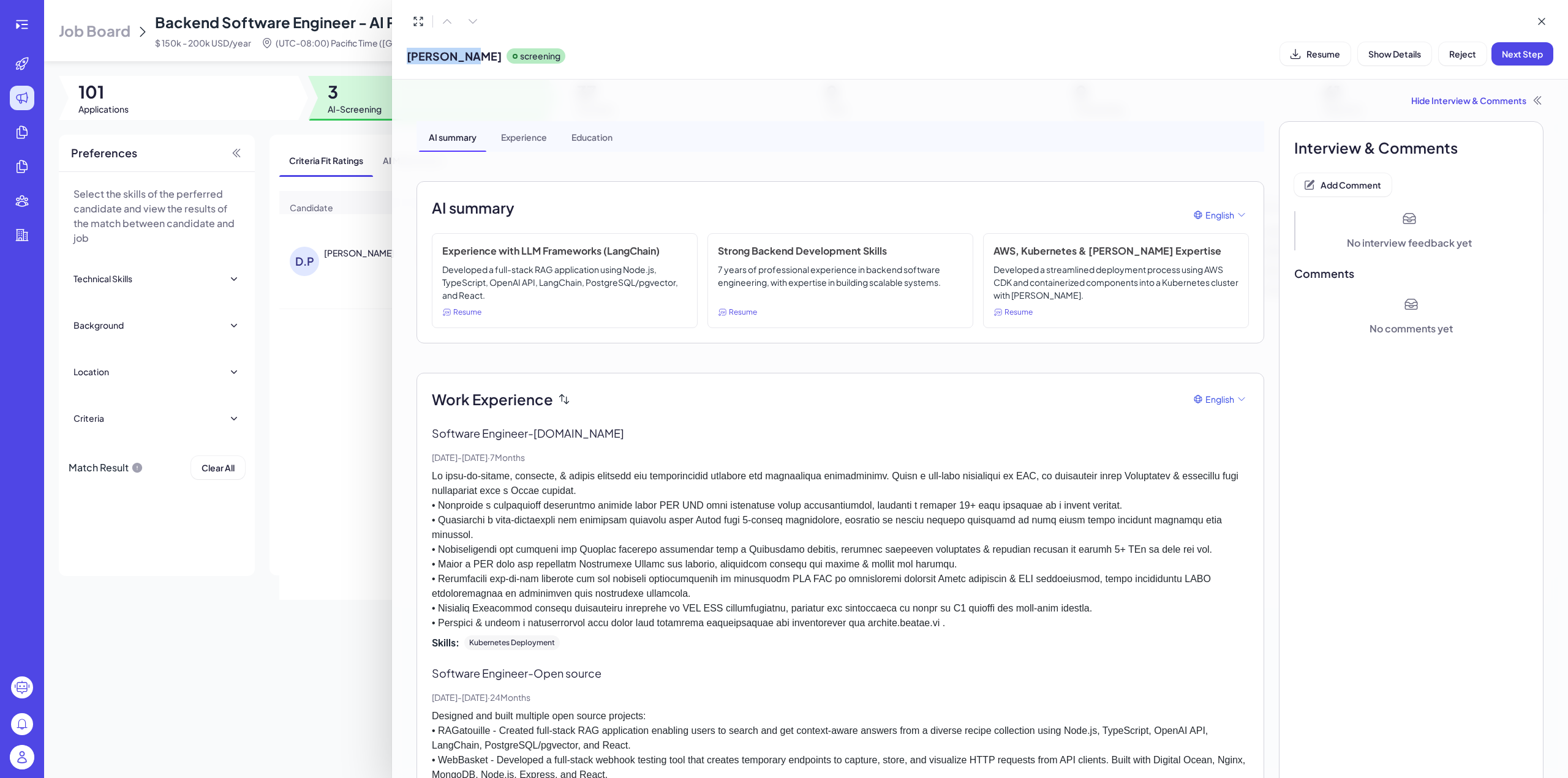
drag, startPoint x: 410, startPoint y: 57, endPoint x: 460, endPoint y: 57, distance: 50.0
click at [460, 57] on span "David Park" at bounding box center [454, 56] width 95 height 16
copy span "David Park"
click at [1340, 173] on button "Add Comment" at bounding box center [1342, 184] width 98 height 23
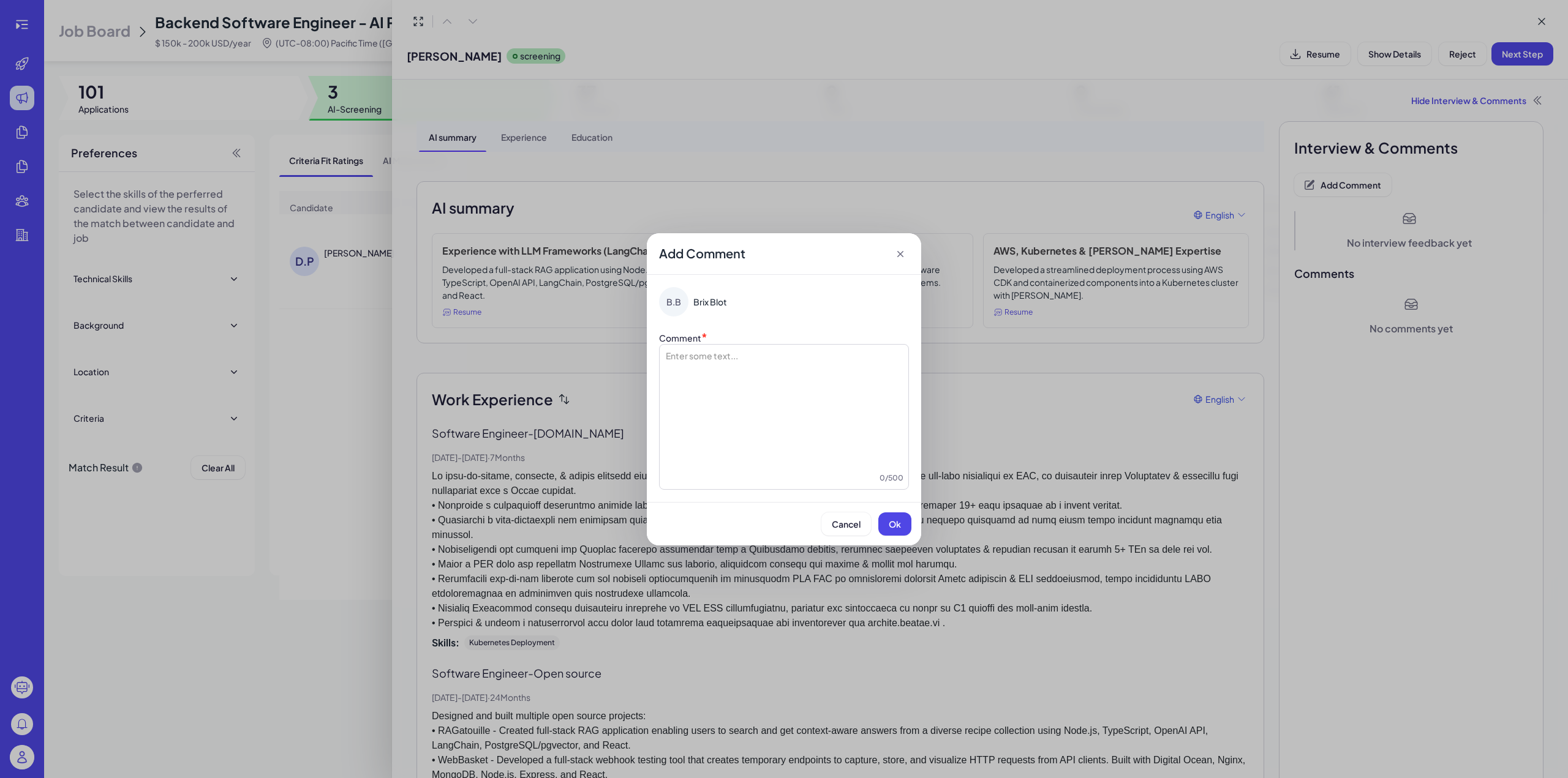
click at [701, 368] on div at bounding box center [784, 411] width 239 height 122
click at [694, 360] on li "**********" at bounding box center [784, 355] width 200 height 12
click at [893, 529] on span "Ok" at bounding box center [894, 524] width 12 height 11
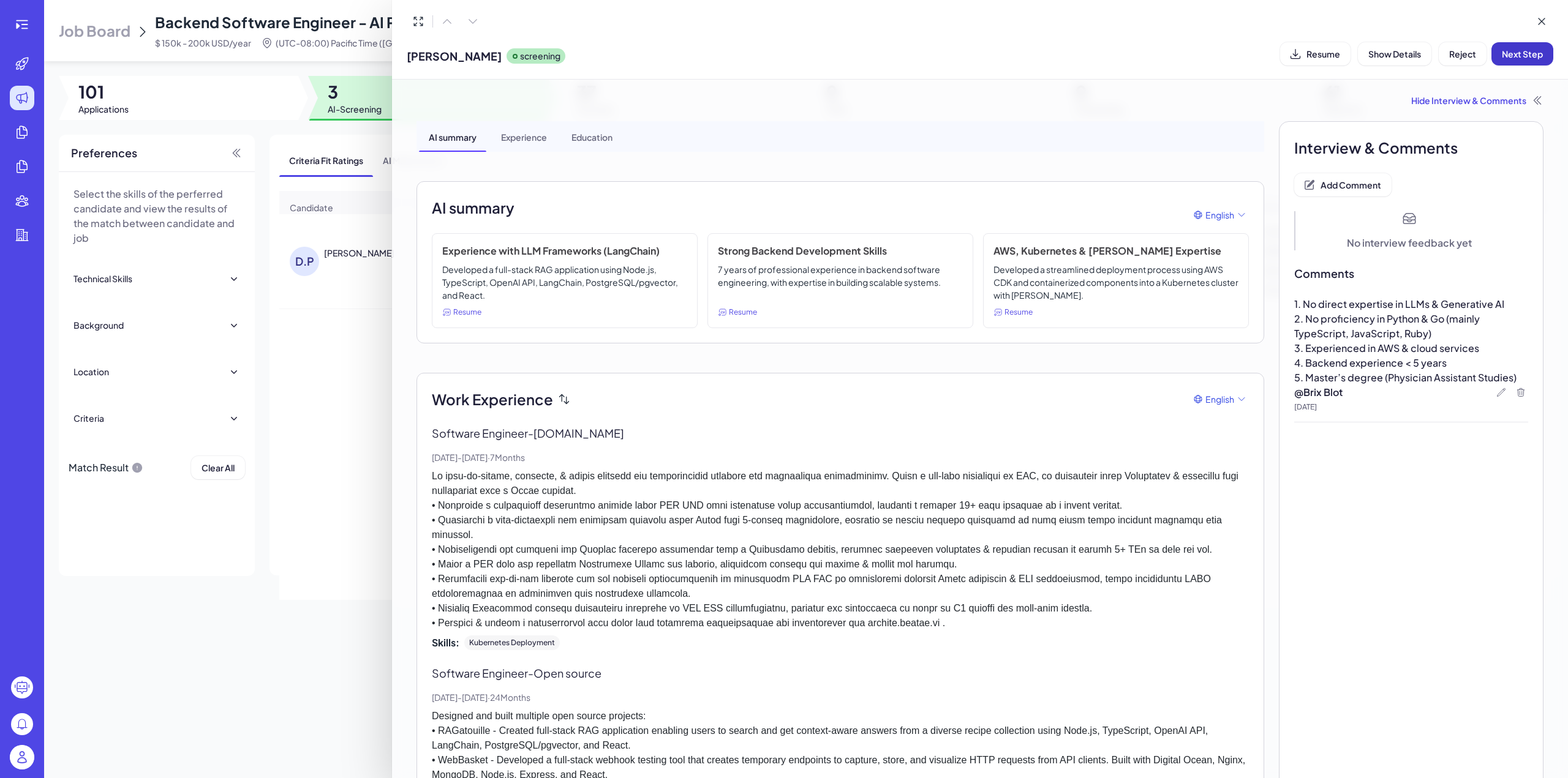
click at [1525, 55] on span "Next Step" at bounding box center [1521, 54] width 41 height 11
click at [1542, 26] on icon at bounding box center [1541, 21] width 12 height 12
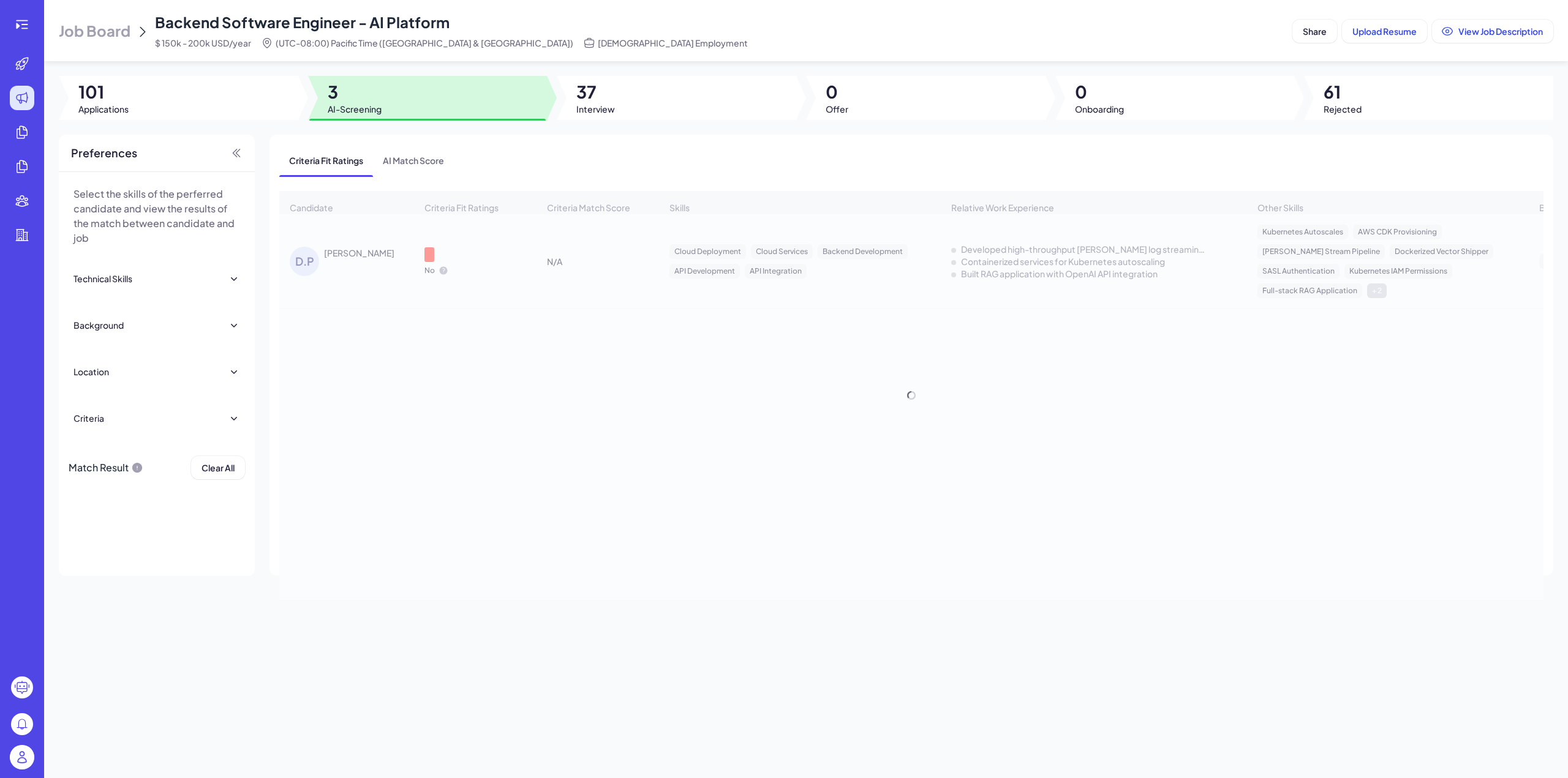
click at [546, 381] on div "Candidate Criteria Fit Ratings Criteria Match Score Skills Relative Work Experi…" at bounding box center [911, 395] width 1264 height 409
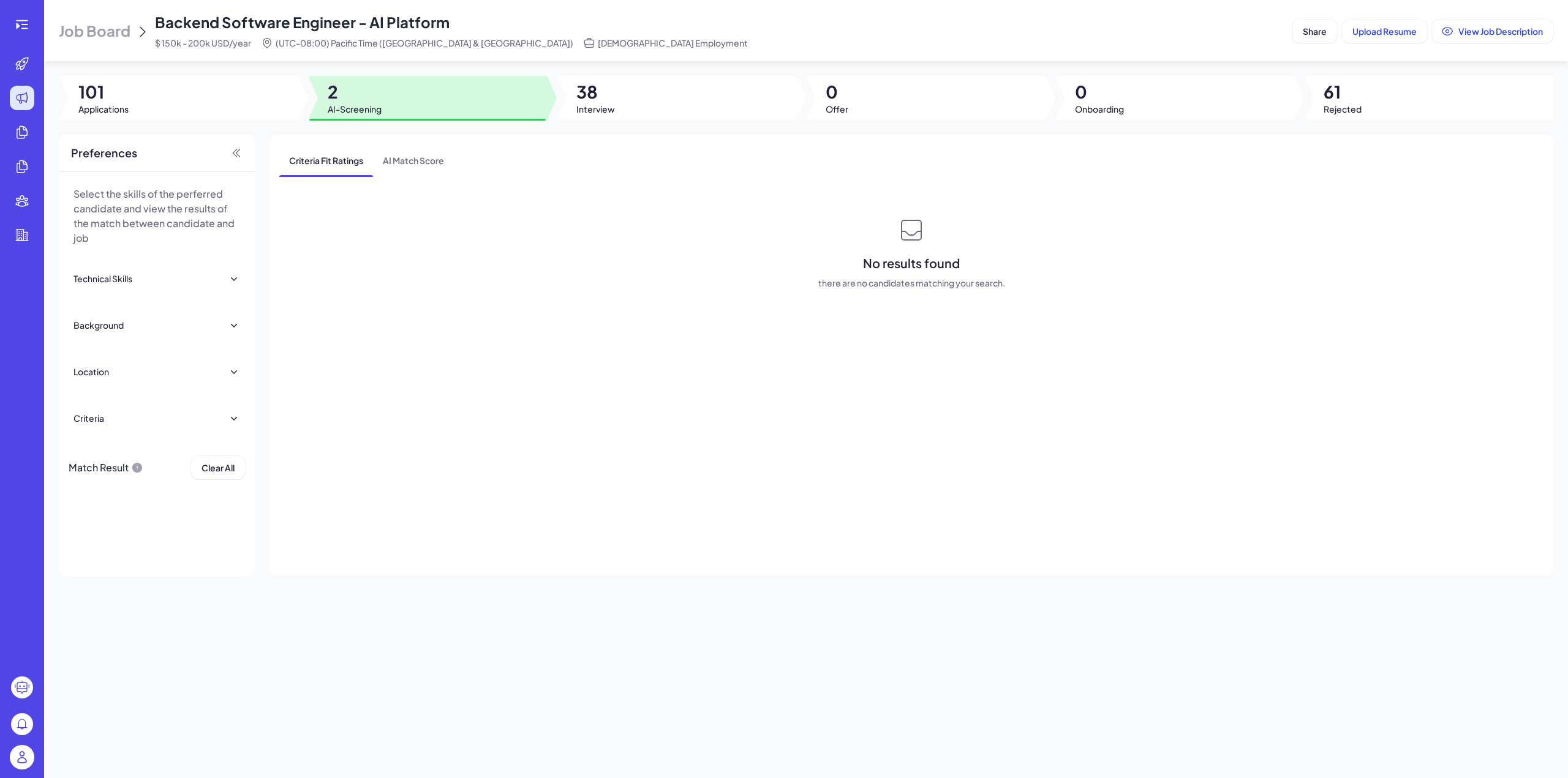
click at [345, 98] on span "2" at bounding box center [354, 92] width 54 height 22
click at [428, 160] on span "AI Match Score" at bounding box center [413, 160] width 81 height 32
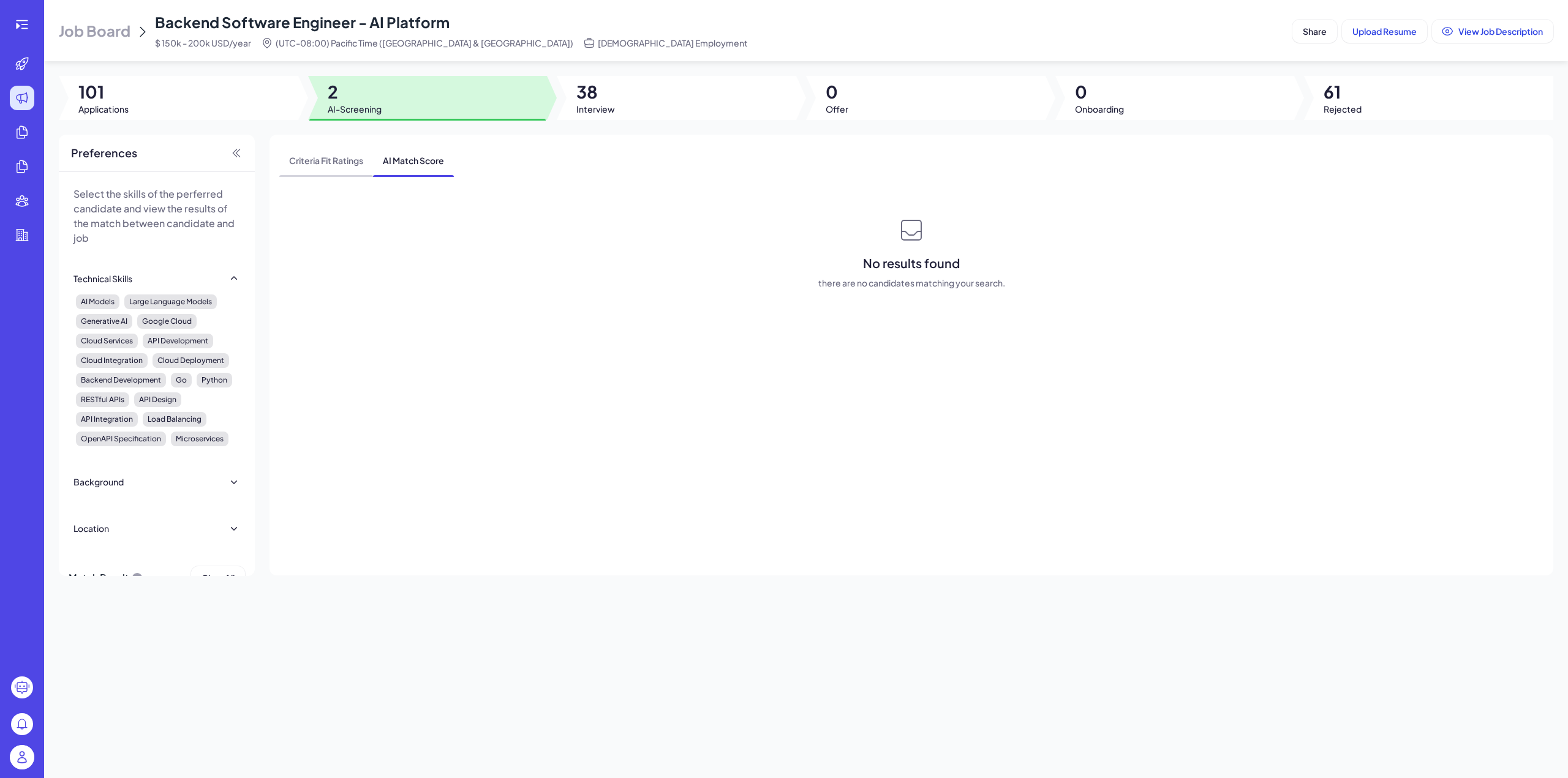
click at [350, 159] on span "Criteria Fit Ratings" at bounding box center [326, 160] width 94 height 32
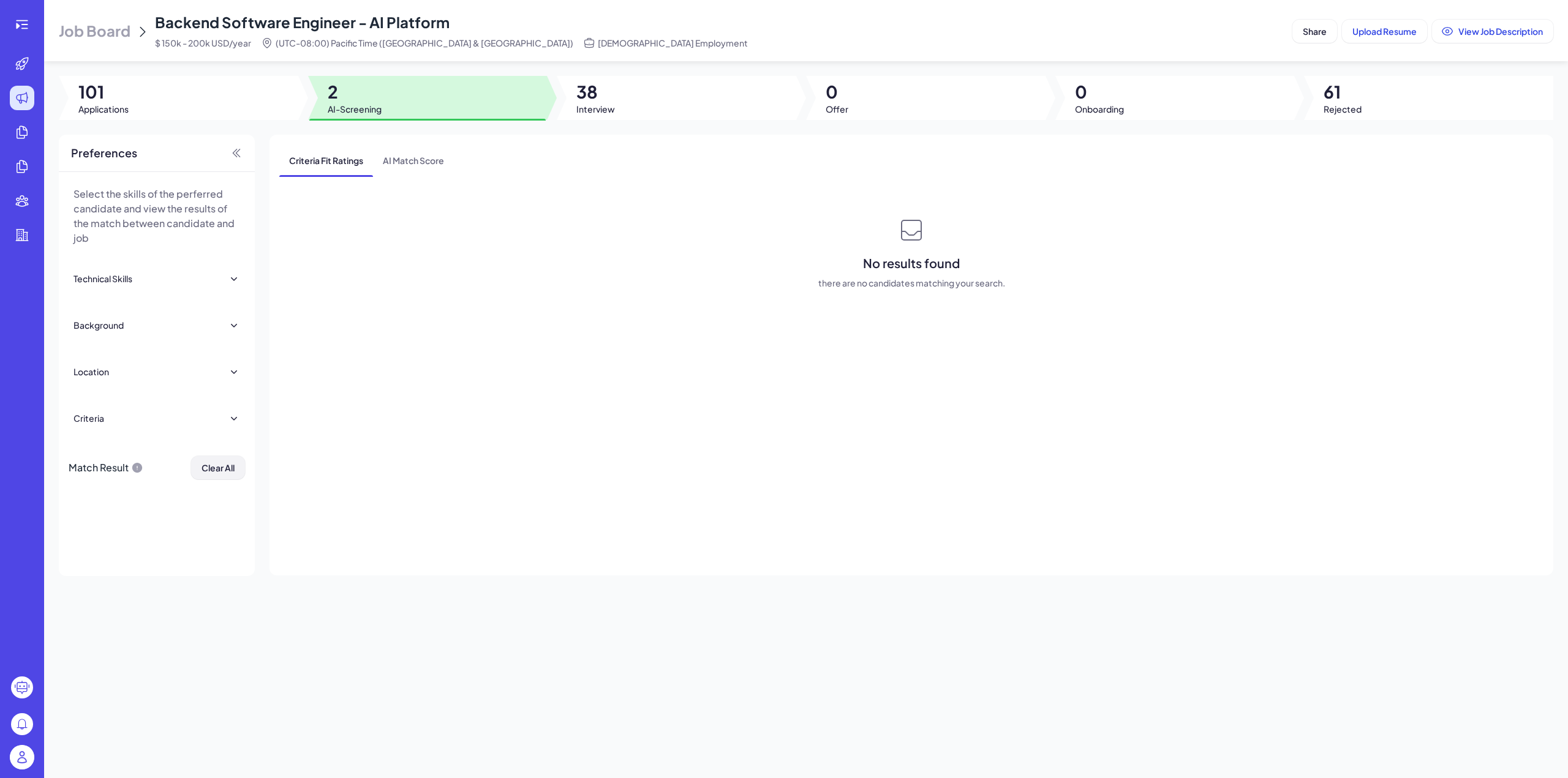
click at [220, 472] on span "Clear All" at bounding box center [218, 468] width 33 height 11
click at [220, 465] on span "Clear All" at bounding box center [218, 468] width 33 height 11
click at [196, 90] on div at bounding box center [178, 98] width 239 height 44
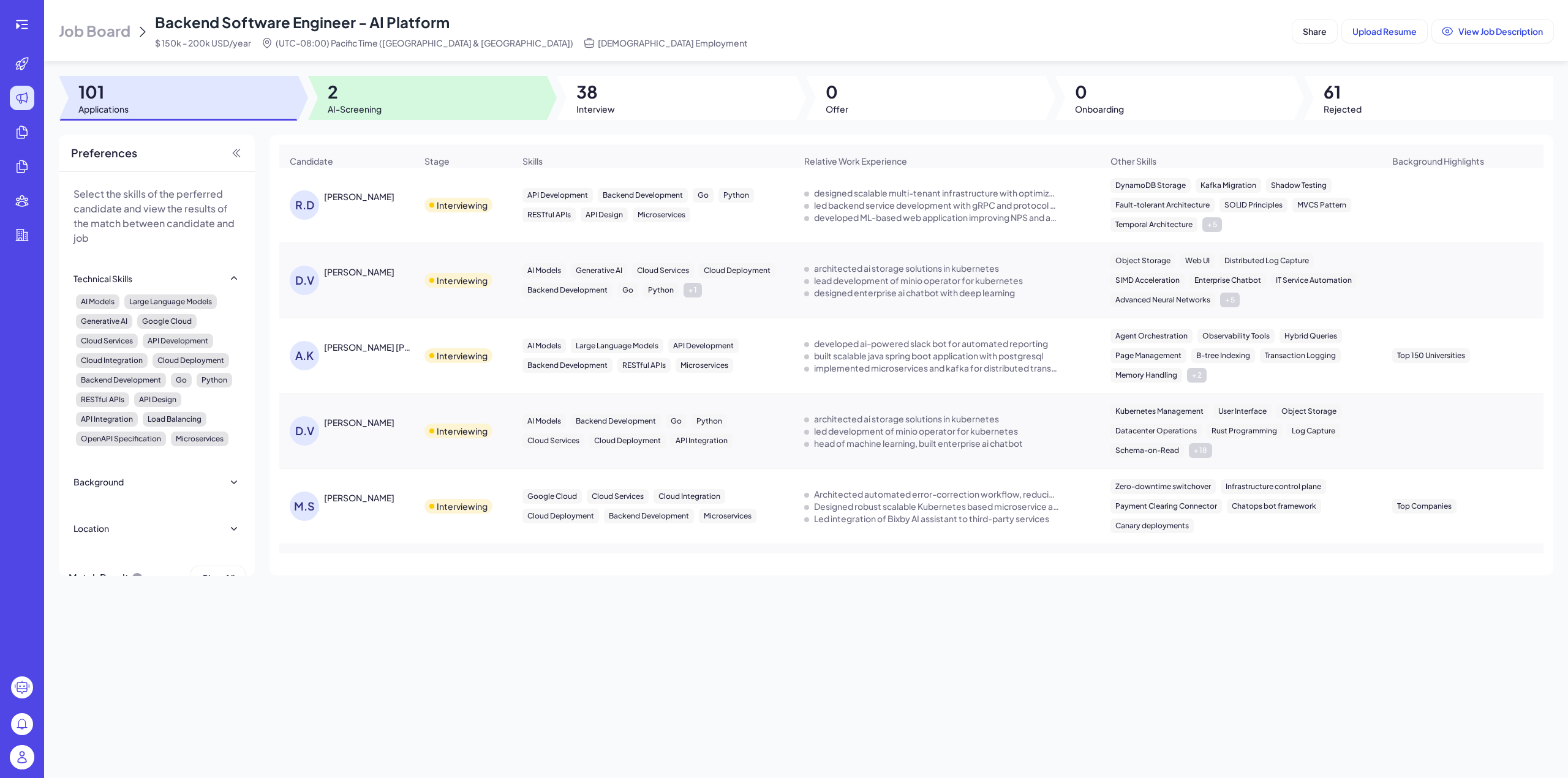
click at [421, 88] on div at bounding box center [427, 98] width 239 height 44
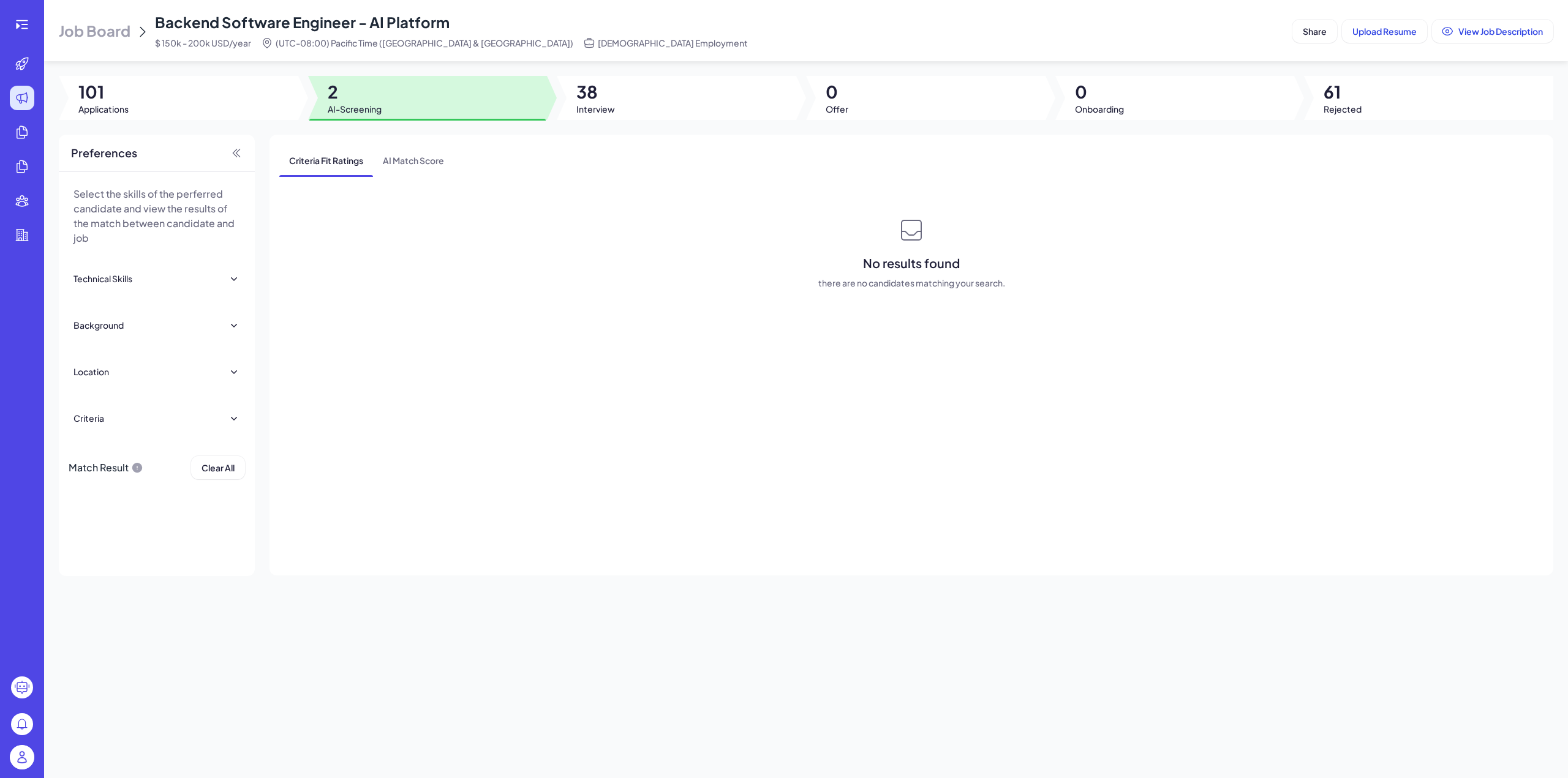
click at [432, 295] on div "Criteria Fit Ratings AI Match Score No results found there are no candidates ma…" at bounding box center [911, 355] width 1284 height 441
click at [399, 159] on span "AI Match Score" at bounding box center [413, 160] width 81 height 32
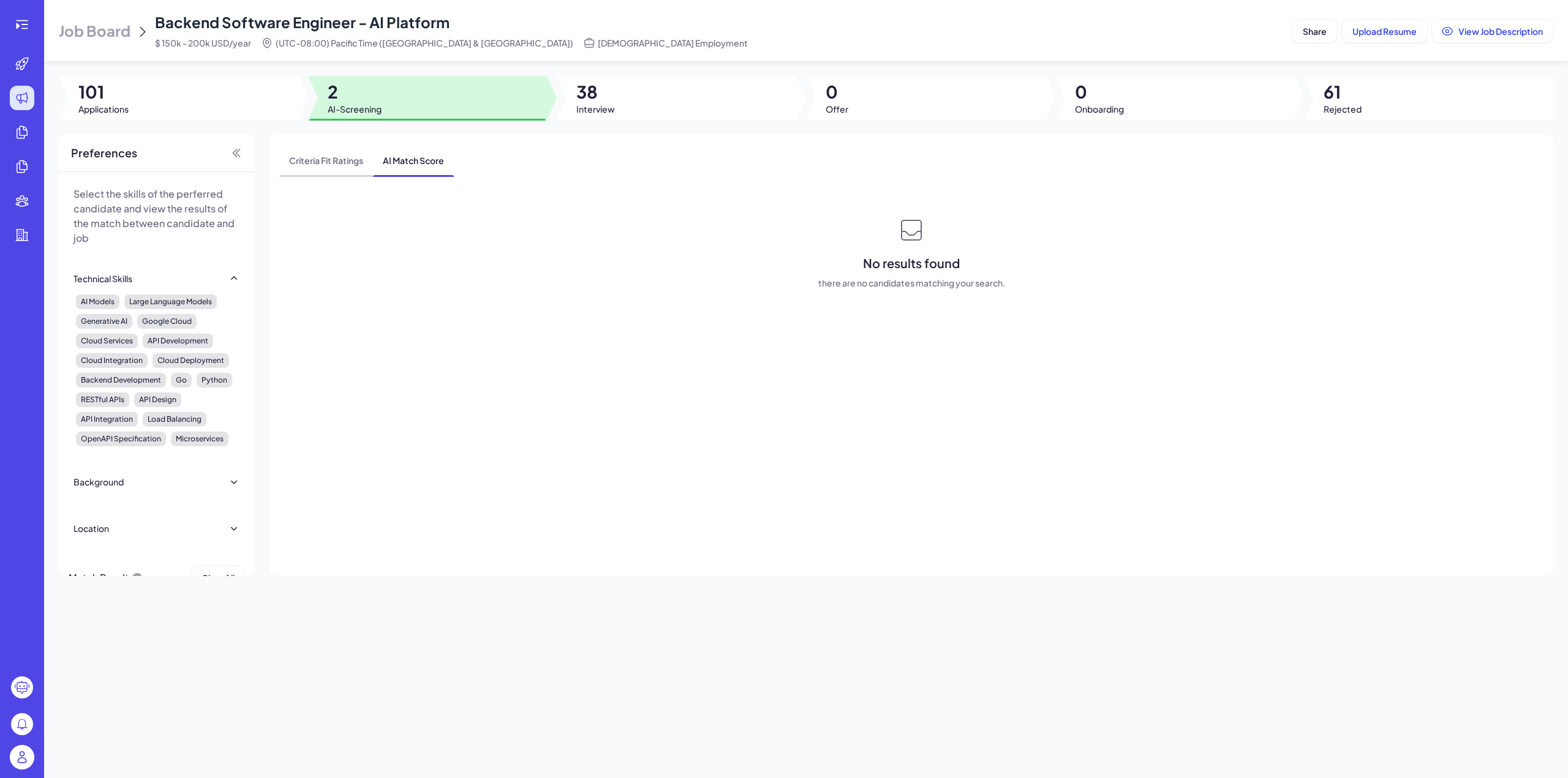
click at [327, 160] on span "Criteria Fit Ratings" at bounding box center [326, 160] width 94 height 32
